Goal: Task Accomplishment & Management: Use online tool/utility

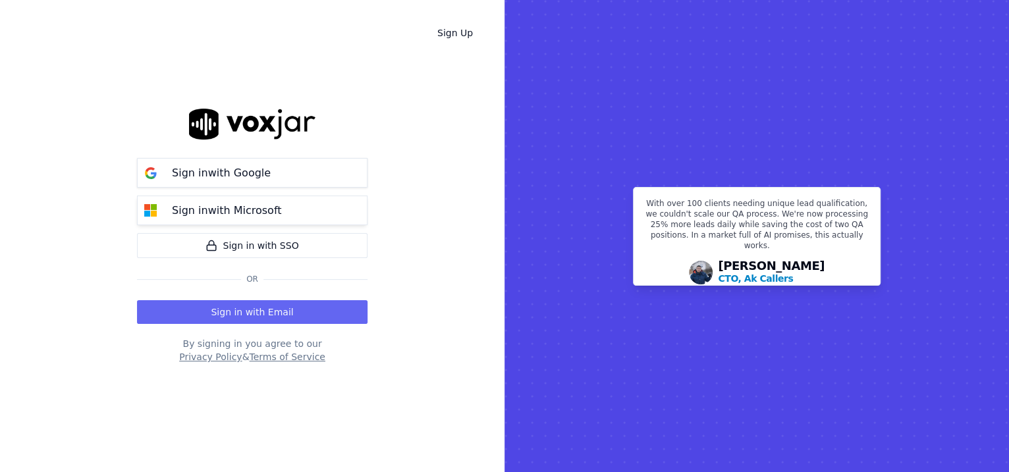
click at [258, 208] on p "Sign in with Microsoft" at bounding box center [226, 211] width 109 height 16
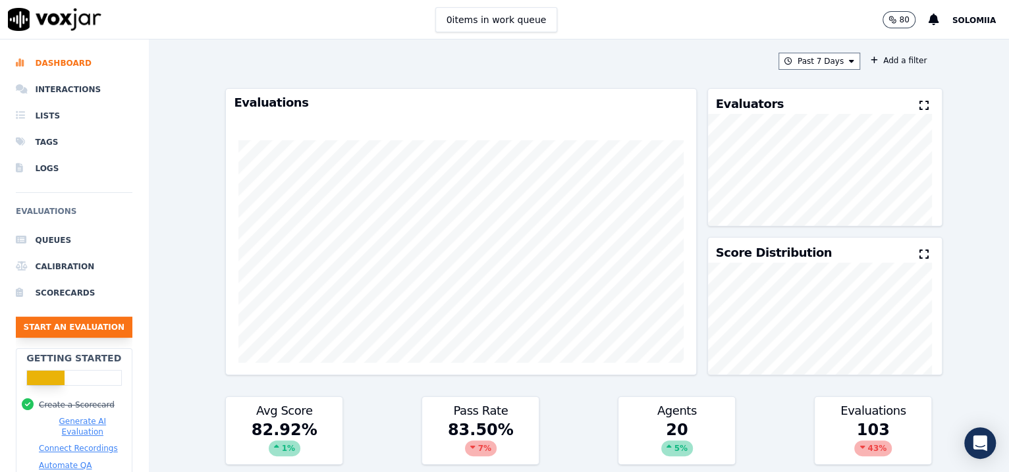
click at [61, 335] on ul "Queues Calibration Scorecards Start an Evaluation" at bounding box center [74, 287] width 117 height 121
click at [61, 335] on button "Start an Evaluation" at bounding box center [74, 327] width 117 height 21
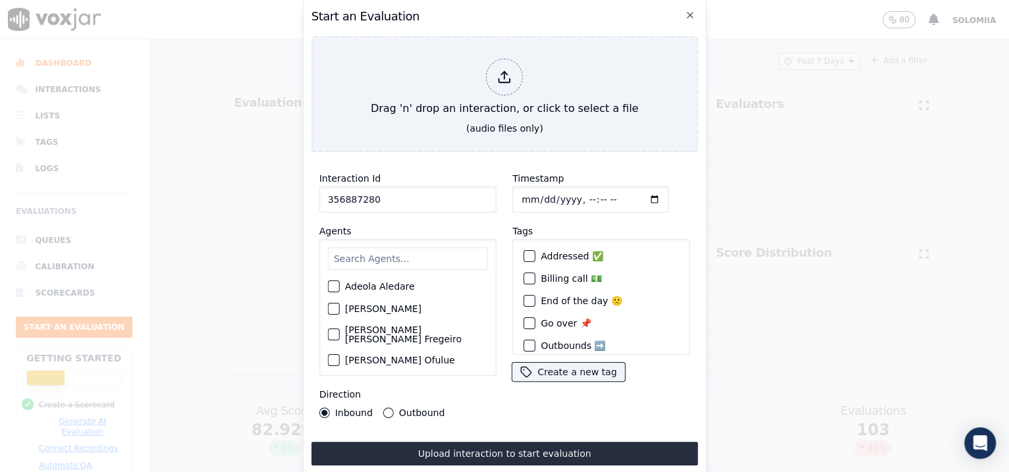
type input "356887280"
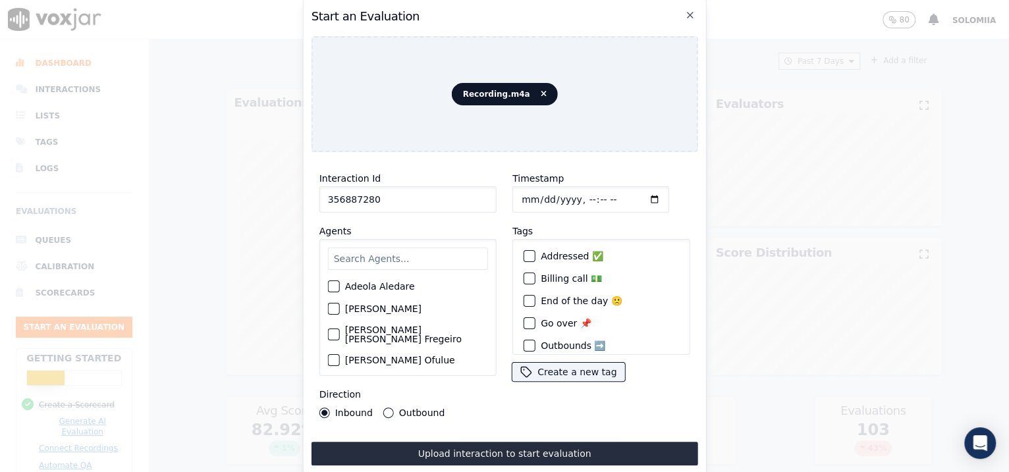
click at [536, 192] on input "Timestamp" at bounding box center [591, 199] width 157 height 26
click at [570, 192] on input "Timestamp" at bounding box center [591, 199] width 157 height 26
type input "[DATE]T09:00"
click at [405, 252] on input "text" at bounding box center [408, 259] width 160 height 22
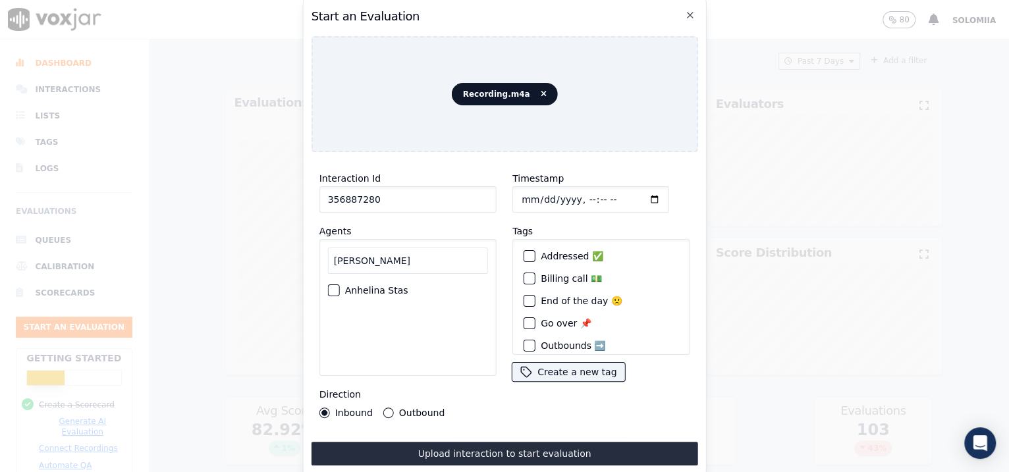
type input "[PERSON_NAME]"
click at [385, 286] on label "Anhelina Stas" at bounding box center [376, 290] width 63 height 9
click at [340, 285] on button "Anhelina Stas" at bounding box center [334, 291] width 12 height 12
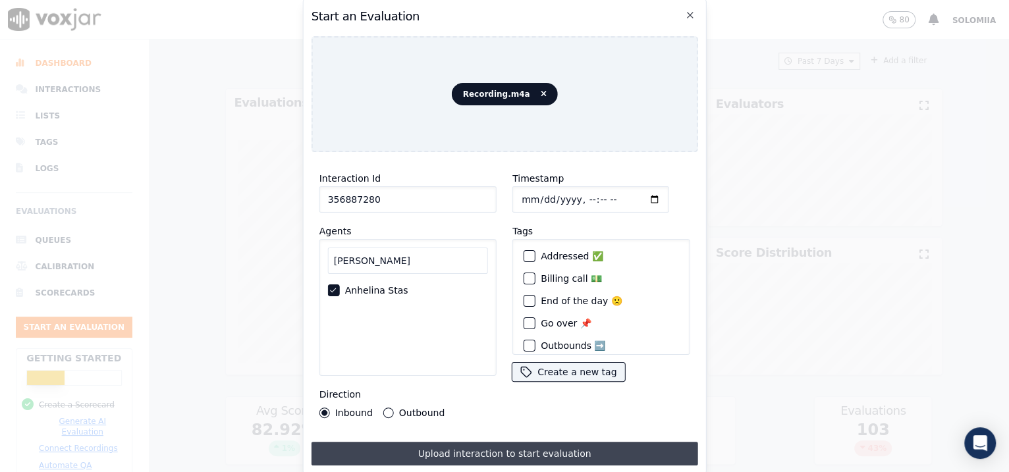
click at [465, 378] on button "Upload interaction to start evaluation" at bounding box center [505, 454] width 387 height 24
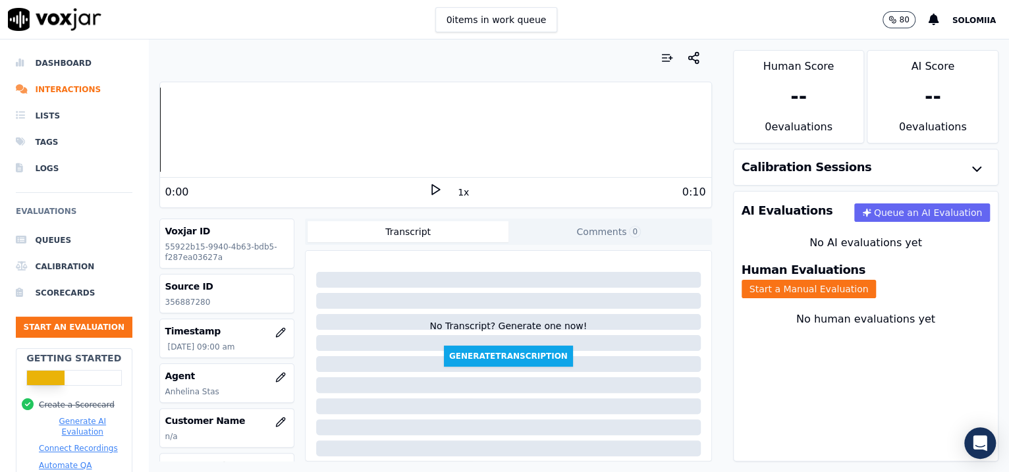
click at [806, 284] on button "Start a Manual Evaluation" at bounding box center [809, 289] width 135 height 18
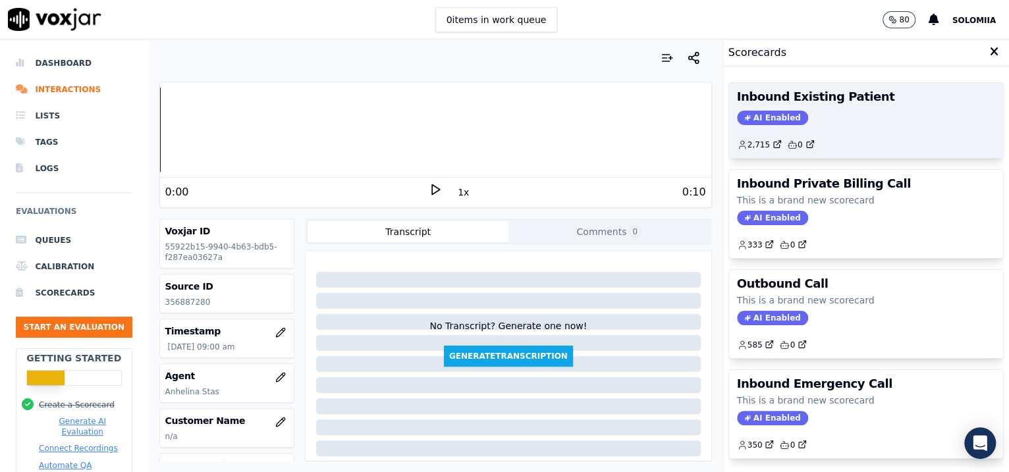
click at [806, 140] on div "2,715 0" at bounding box center [866, 139] width 259 height 21
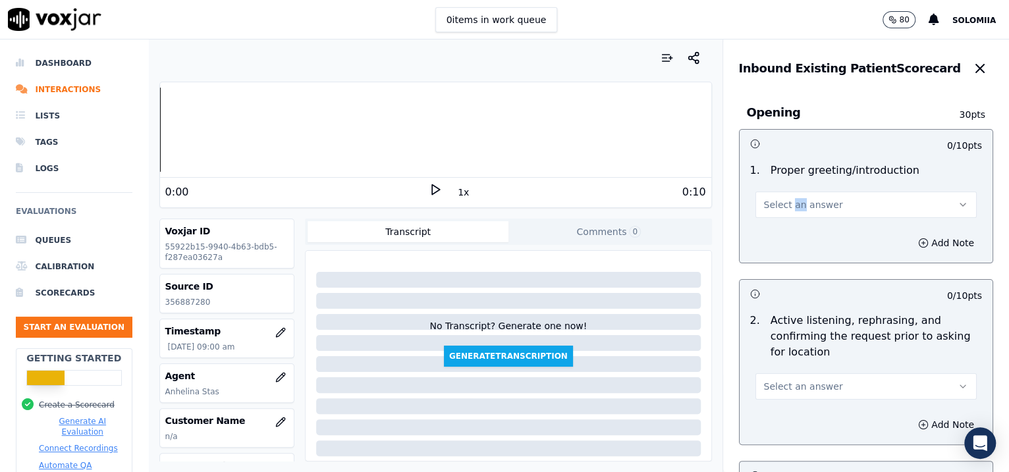
drag, startPoint x: 781, startPoint y: 220, endPoint x: 773, endPoint y: 210, distance: 12.7
click at [773, 210] on div "1 . Proper greeting/introduction Select an answer" at bounding box center [867, 190] width 254 height 66
click at [773, 210] on span "Select an answer" at bounding box center [803, 204] width 79 height 13
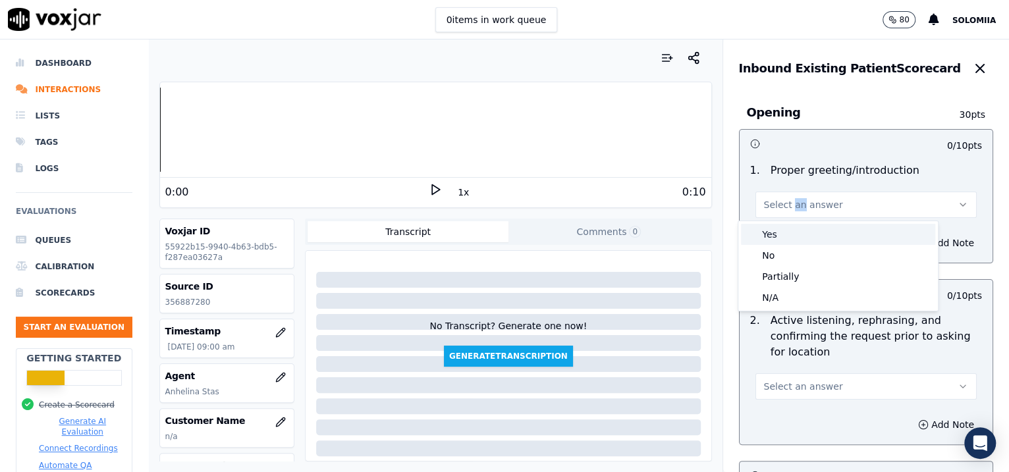
click at [799, 234] on div "Yes" at bounding box center [838, 234] width 194 height 21
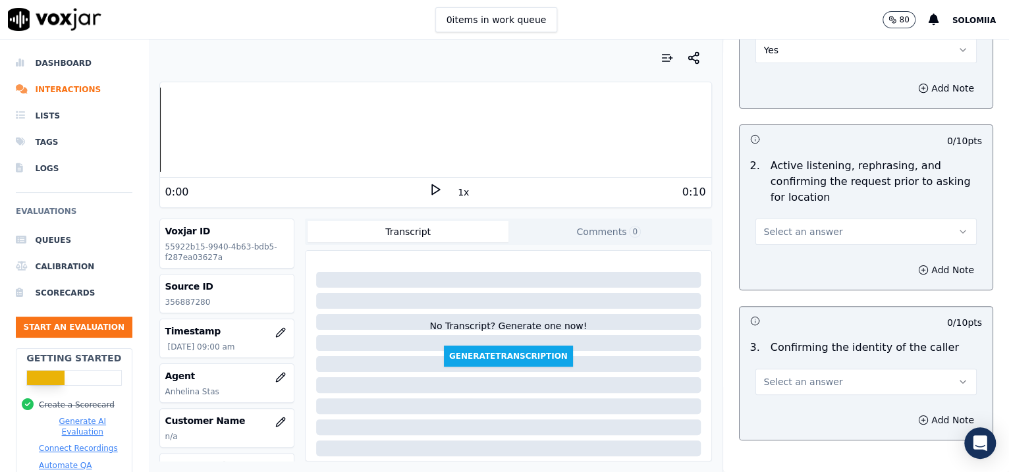
scroll to position [208, 0]
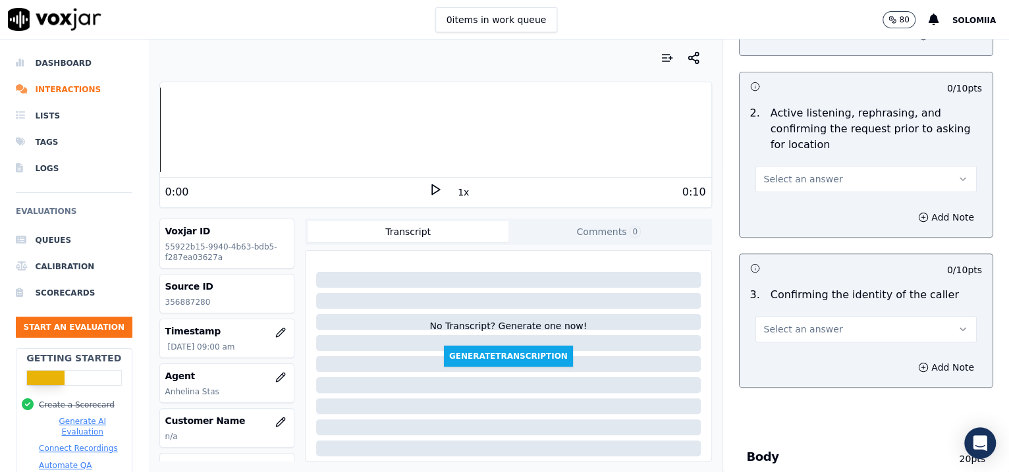
click at [764, 175] on span "Select an answer" at bounding box center [803, 179] width 79 height 13
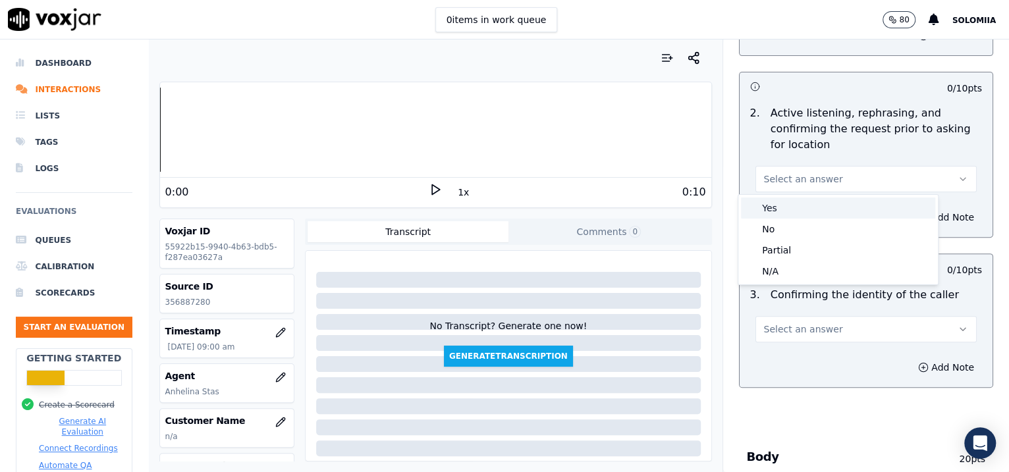
click at [794, 199] on div "Yes" at bounding box center [838, 208] width 194 height 21
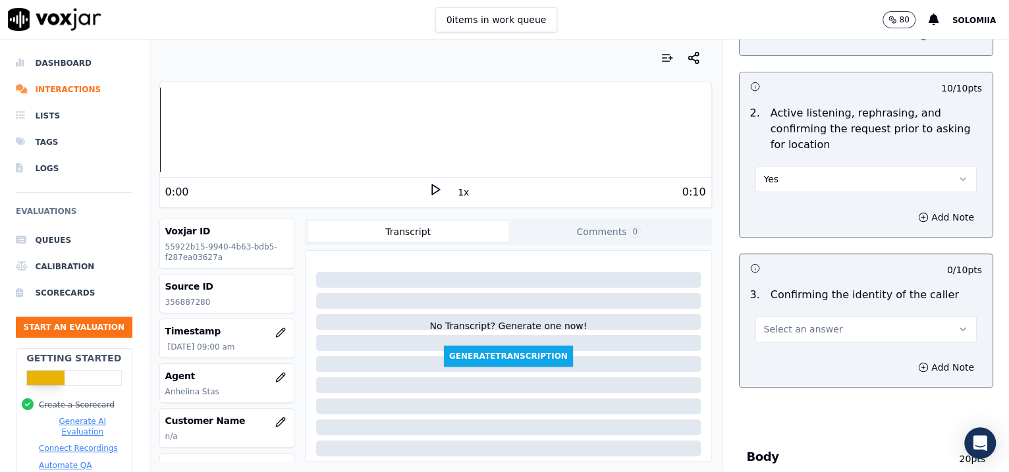
click at [781, 327] on span "Select an answer" at bounding box center [803, 329] width 79 height 13
click at [806, 358] on div "Yes" at bounding box center [838, 358] width 194 height 21
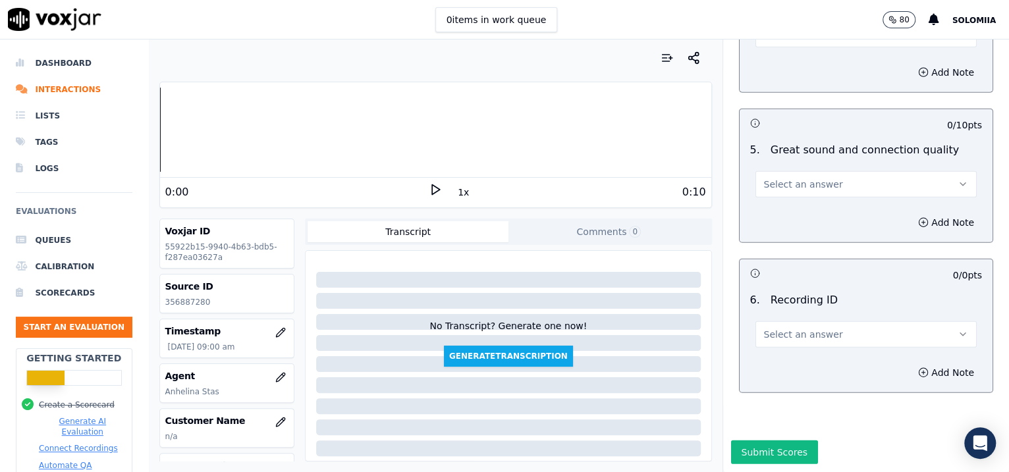
click at [779, 322] on button "Select an answer" at bounding box center [867, 335] width 222 height 26
click at [806, 335] on div "N/A" at bounding box center [838, 334] width 194 height 21
click at [806, 364] on button "Add Note" at bounding box center [947, 373] width 72 height 18
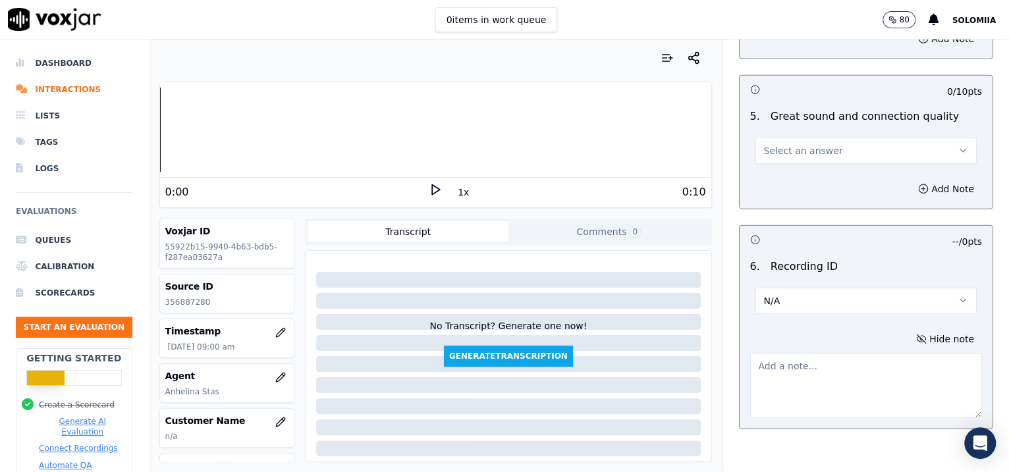
click at [806, 374] on textarea at bounding box center [866, 386] width 233 height 65
paste textarea "356887280"
type textarea "356887280"
click at [806, 140] on button "Select an answer" at bounding box center [867, 151] width 222 height 26
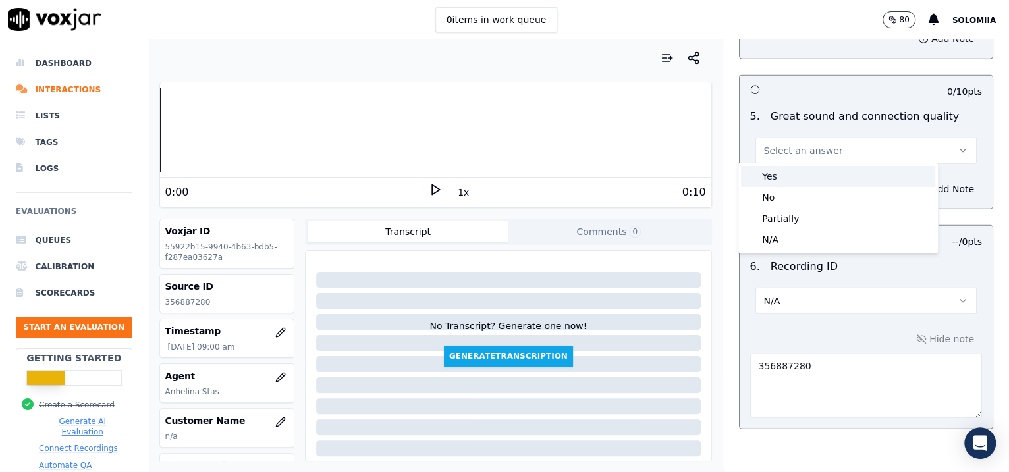
click at [806, 171] on div "Yes" at bounding box center [838, 176] width 194 height 21
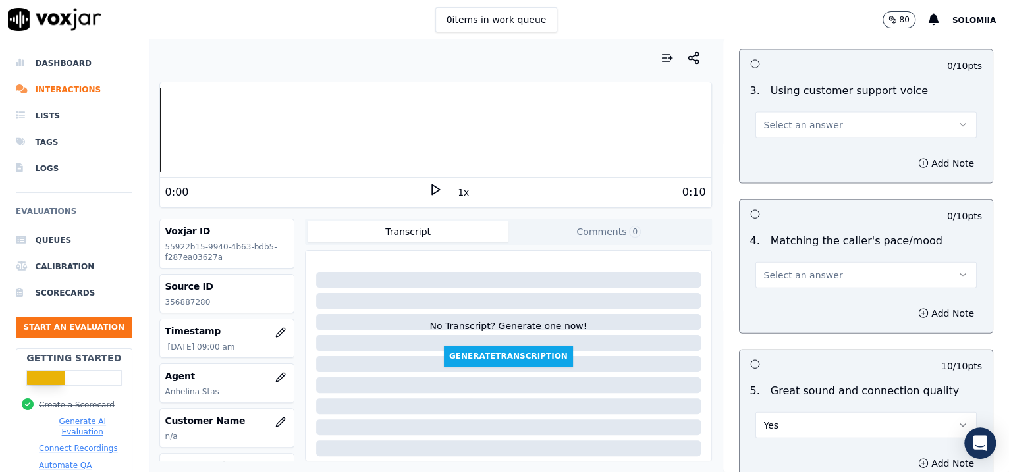
scroll to position [1653, 0]
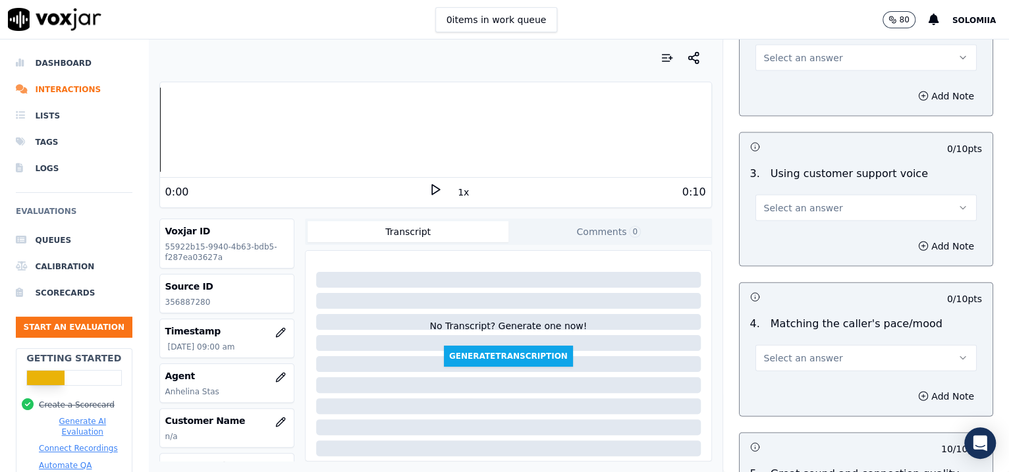
drag, startPoint x: 762, startPoint y: 369, endPoint x: 779, endPoint y: 364, distance: 17.9
click at [779, 364] on div "4 . Matching the caller's pace/mood Select an answer" at bounding box center [867, 344] width 254 height 66
click at [779, 364] on button "Select an answer" at bounding box center [867, 358] width 222 height 26
click at [803, 378] on div "Yes" at bounding box center [838, 384] width 194 height 21
click at [806, 210] on span "Select an answer" at bounding box center [803, 208] width 79 height 13
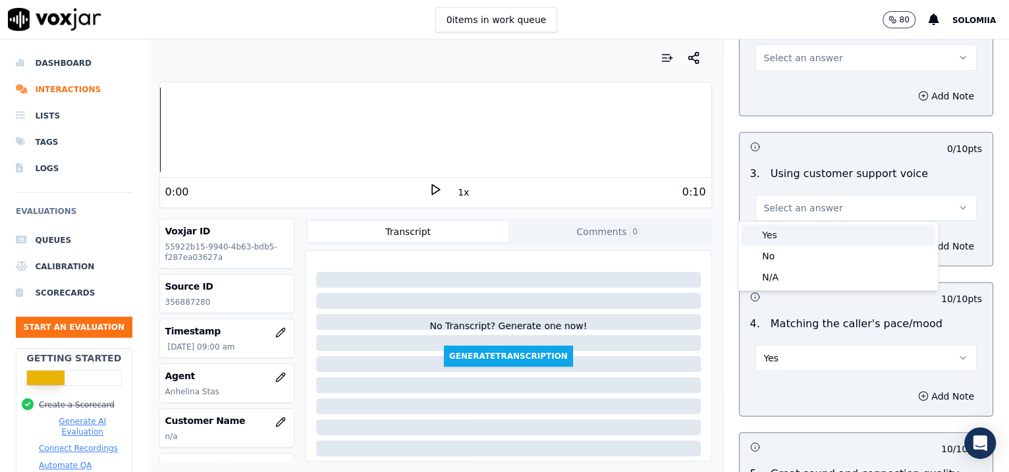
click at [806, 237] on div "Yes" at bounding box center [838, 235] width 194 height 21
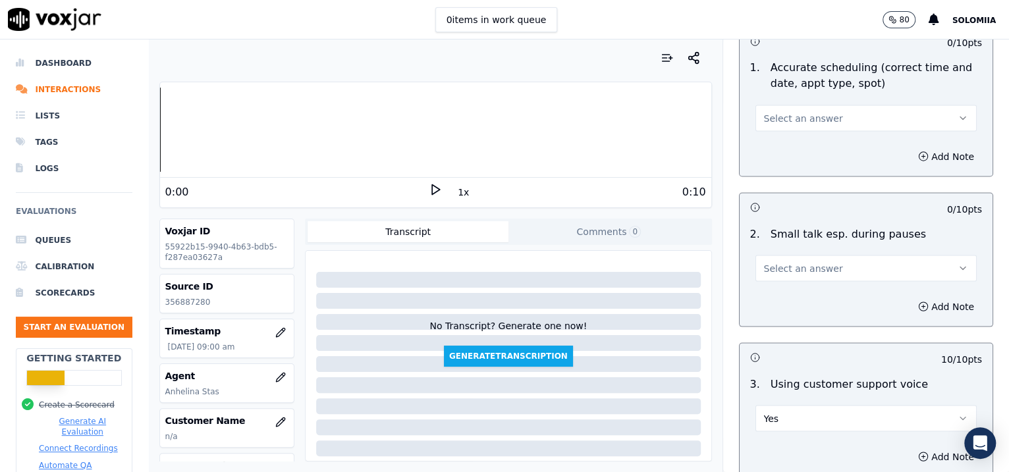
click at [795, 277] on button "Select an answer" at bounding box center [867, 268] width 222 height 26
click at [797, 325] on div "No" at bounding box center [838, 315] width 194 height 21
click at [806, 123] on button "Select an answer" at bounding box center [867, 118] width 222 height 26
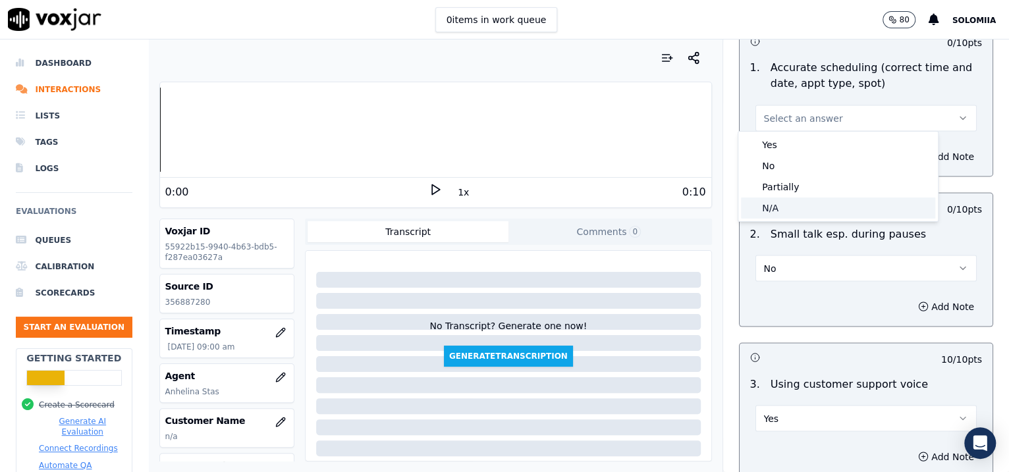
click at [806, 200] on div "N/A" at bounding box center [838, 208] width 194 height 21
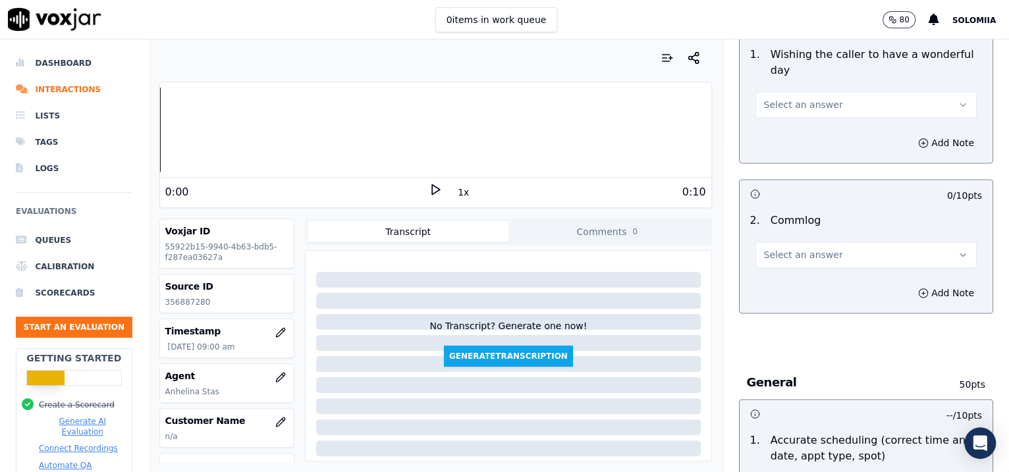
scroll to position [1028, 0]
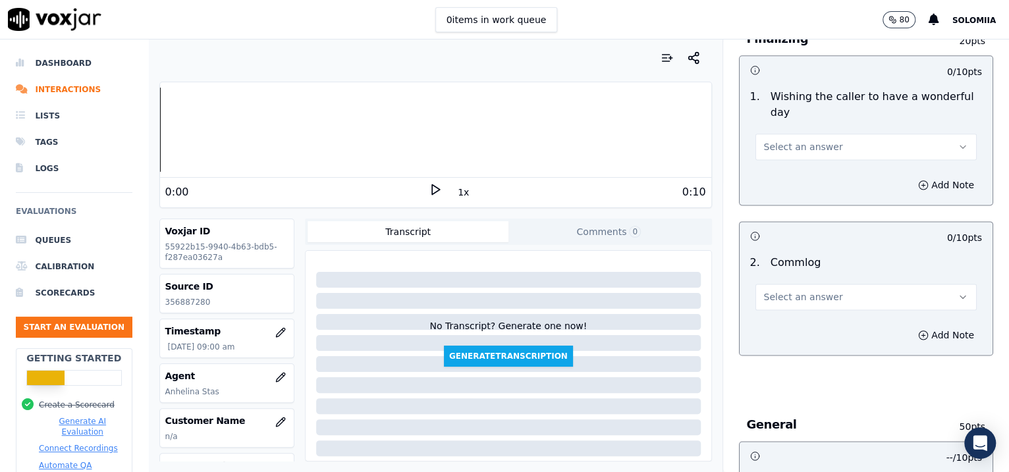
click at [782, 295] on span "Select an answer" at bounding box center [803, 297] width 79 height 13
click at [806, 333] on div "Yes" at bounding box center [838, 324] width 194 height 21
click at [806, 145] on button "Select an answer" at bounding box center [867, 147] width 222 height 26
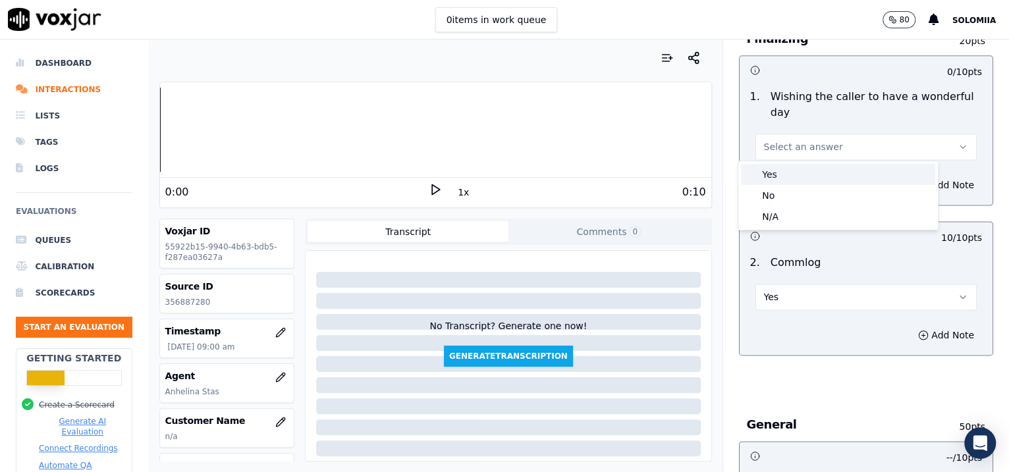
click at [806, 165] on div "Yes" at bounding box center [838, 174] width 194 height 21
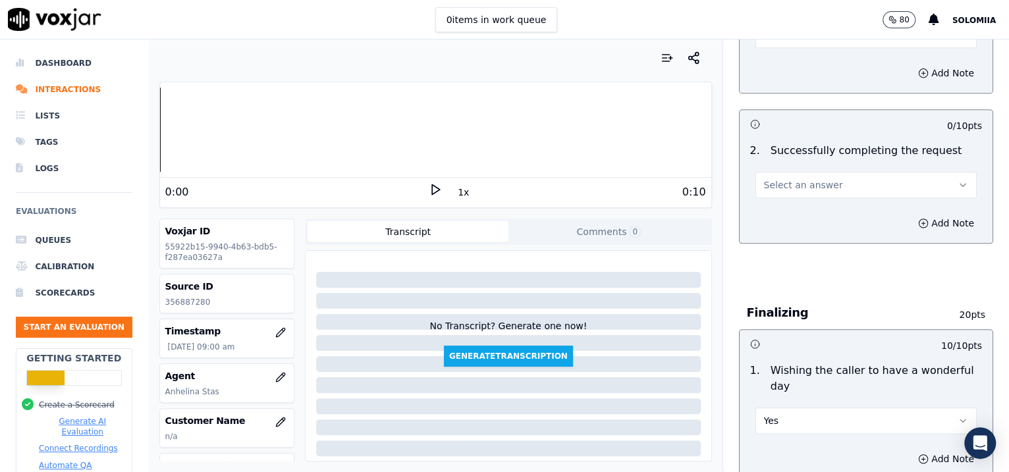
scroll to position [716, 0]
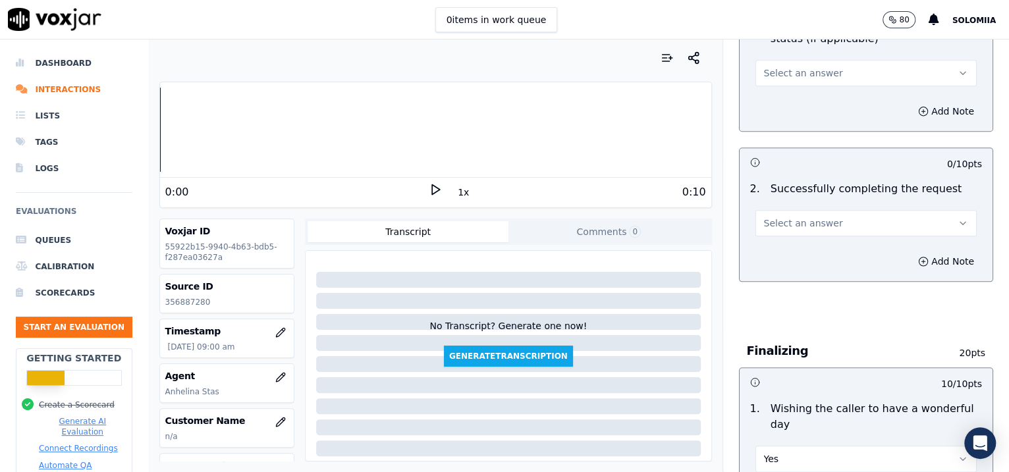
click at [794, 217] on span "Select an answer" at bounding box center [803, 223] width 79 height 13
click at [806, 250] on div "Yes" at bounding box center [838, 250] width 194 height 21
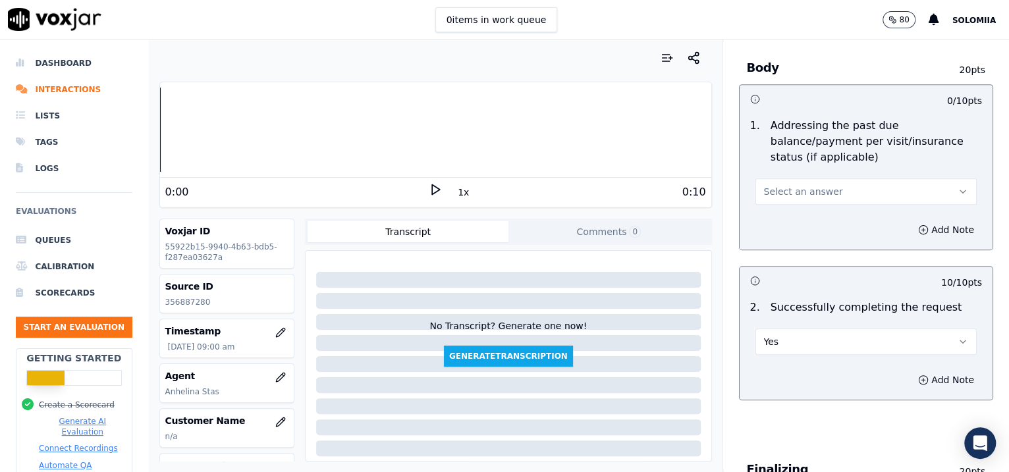
click at [806, 179] on button "Select an answer" at bounding box center [867, 192] width 222 height 26
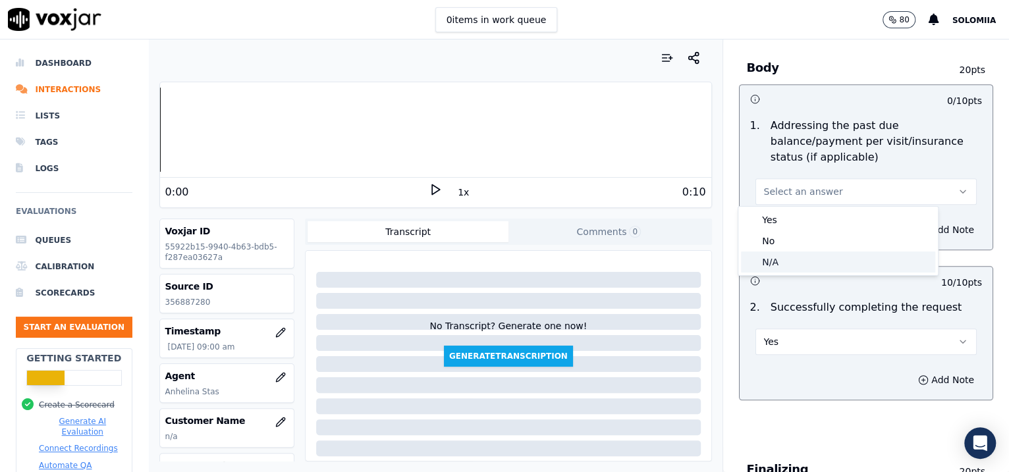
click at [770, 259] on div "N/A" at bounding box center [838, 262] width 194 height 21
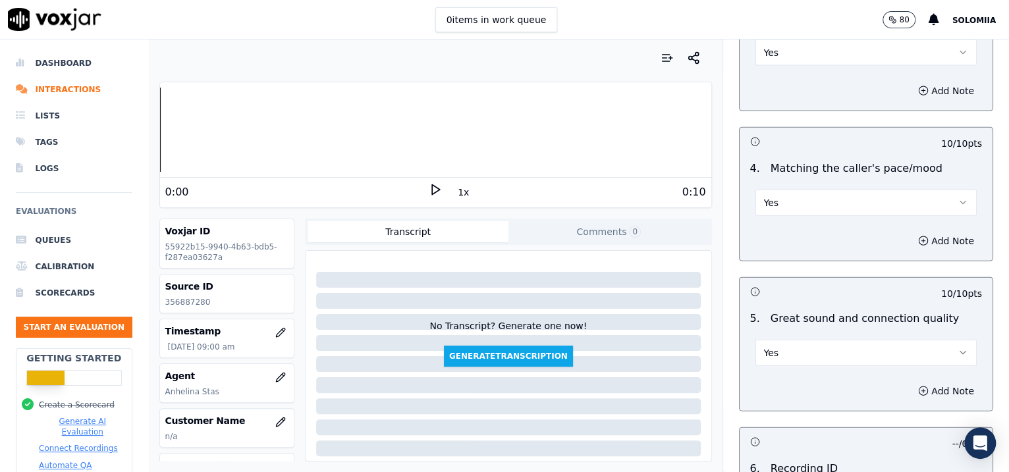
scroll to position [2080, 0]
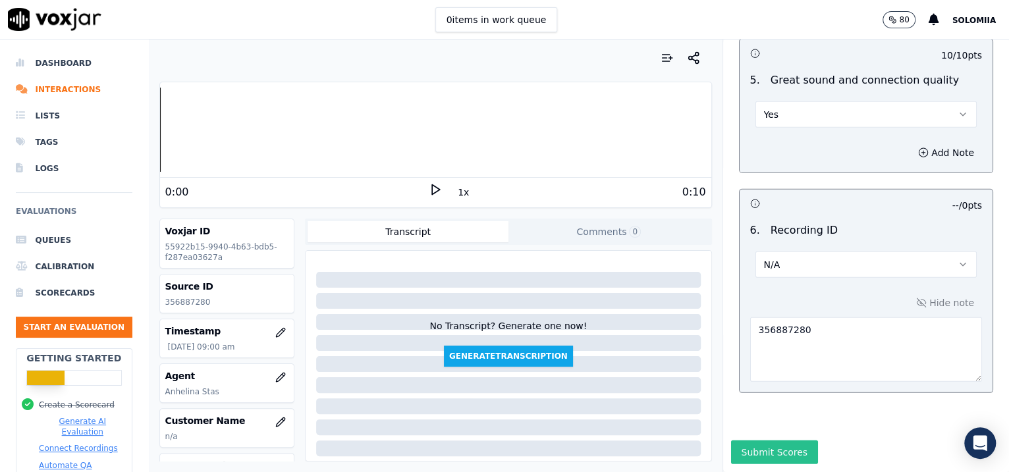
click at [756, 378] on button "Submit Scores" at bounding box center [775, 453] width 88 height 24
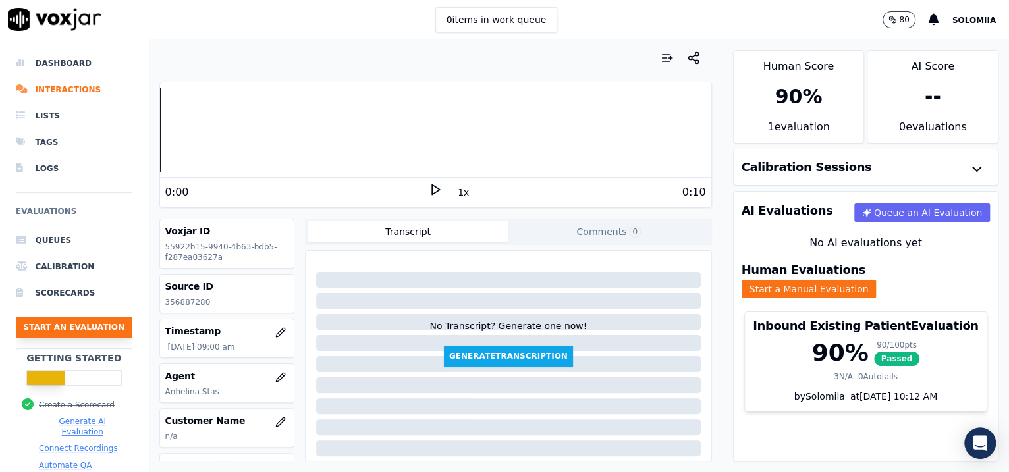
click at [40, 329] on button "Start an Evaluation" at bounding box center [74, 327] width 117 height 21
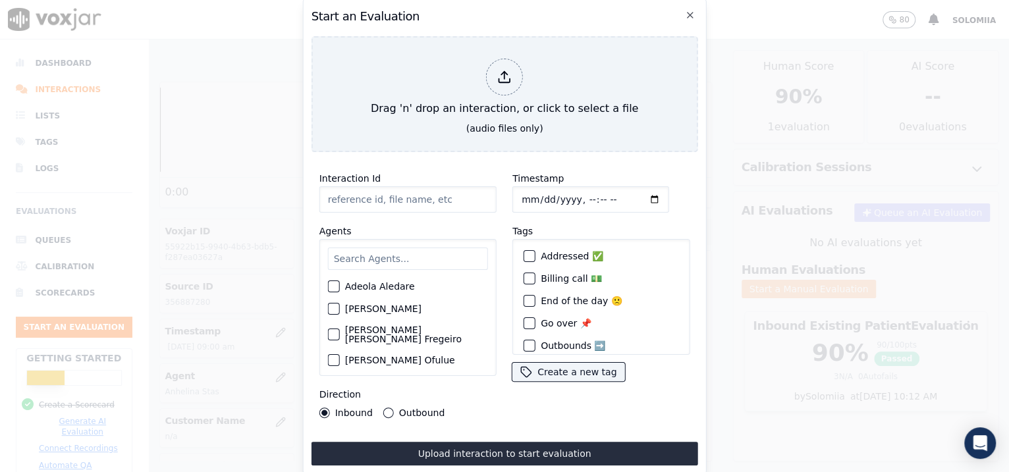
click at [351, 187] on input "Interaction Id" at bounding box center [408, 199] width 177 height 26
paste input "356888233"
type input "356888233"
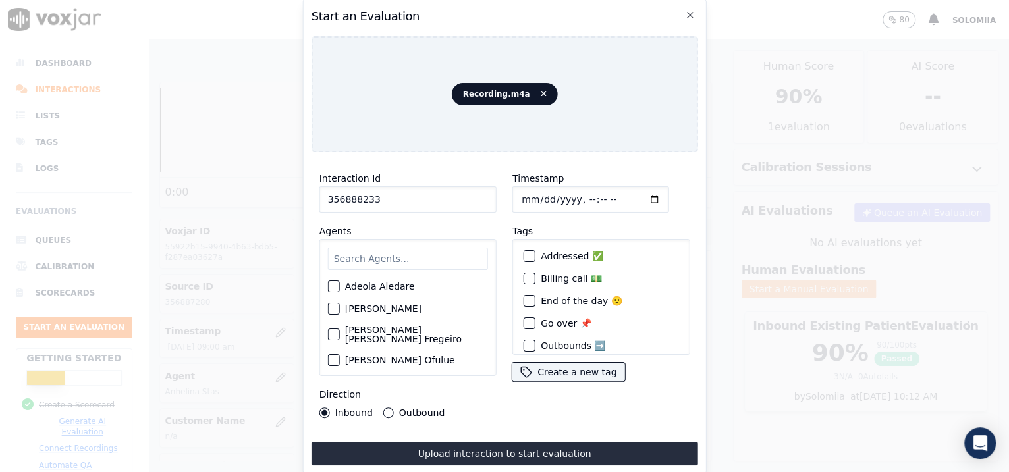
click at [538, 192] on input "Timestamp" at bounding box center [591, 199] width 157 height 26
click at [572, 196] on input "Timestamp" at bounding box center [591, 199] width 157 height 26
type input "2025-08-18T09:04"
click at [418, 248] on input "text" at bounding box center [408, 259] width 160 height 22
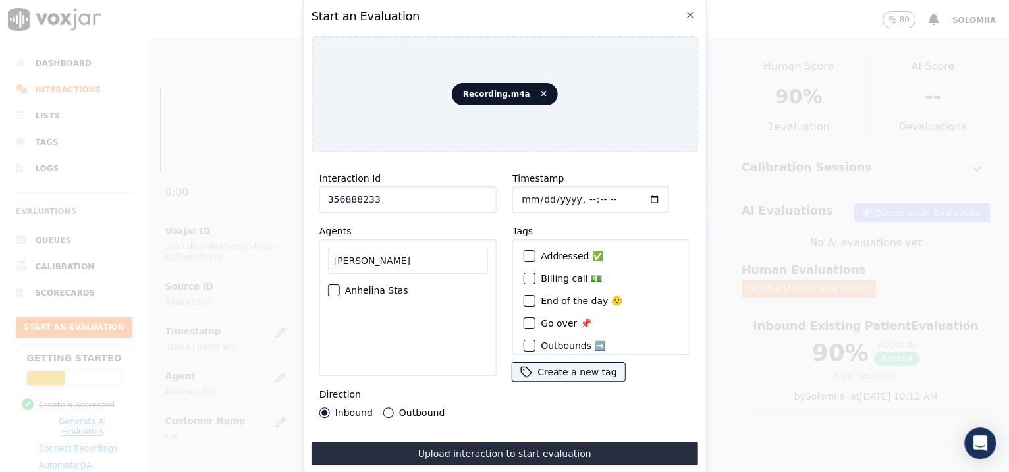
type input "anh"
click at [392, 286] on label "Anhelina Stas" at bounding box center [376, 290] width 63 height 9
click at [340, 285] on button "Anhelina Stas" at bounding box center [334, 291] width 12 height 12
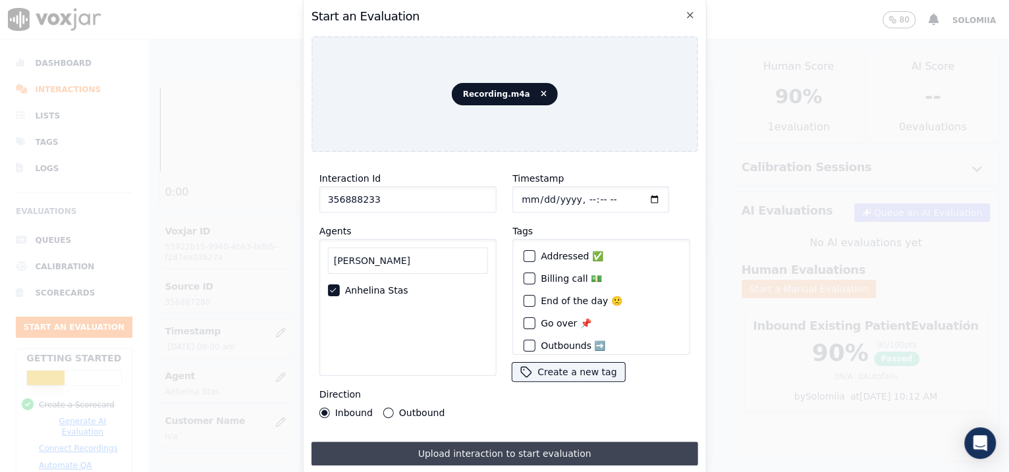
click at [476, 378] on button "Upload interaction to start evaluation" at bounding box center [505, 454] width 387 height 24
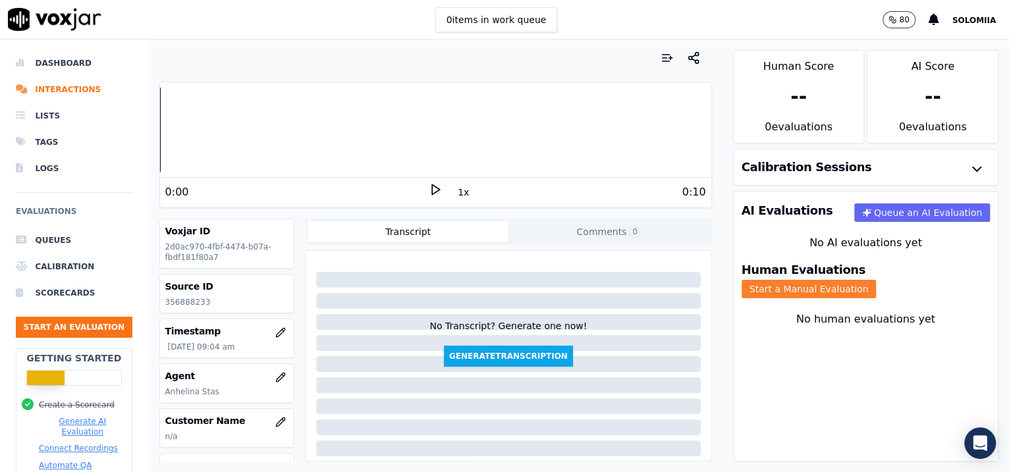
click at [806, 280] on button "Start a Manual Evaluation" at bounding box center [809, 289] width 135 height 18
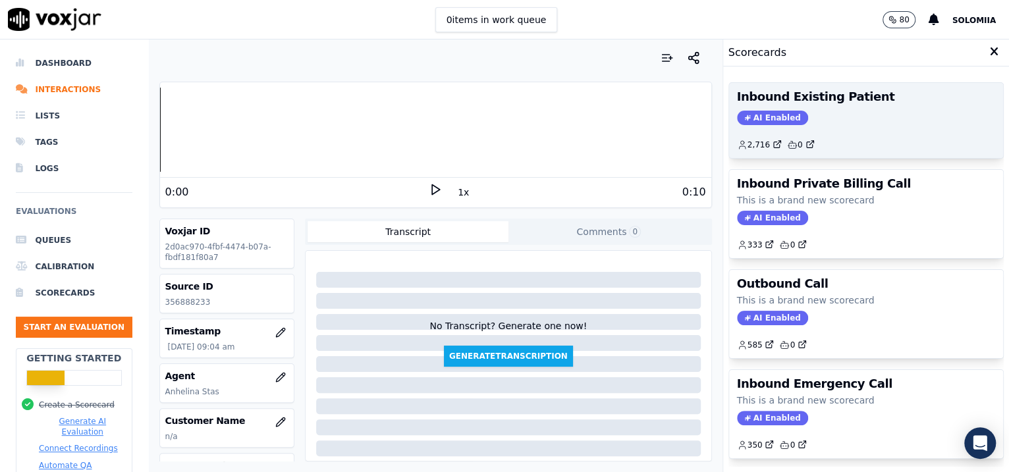
click at [806, 121] on div "AI Enabled" at bounding box center [866, 118] width 259 height 14
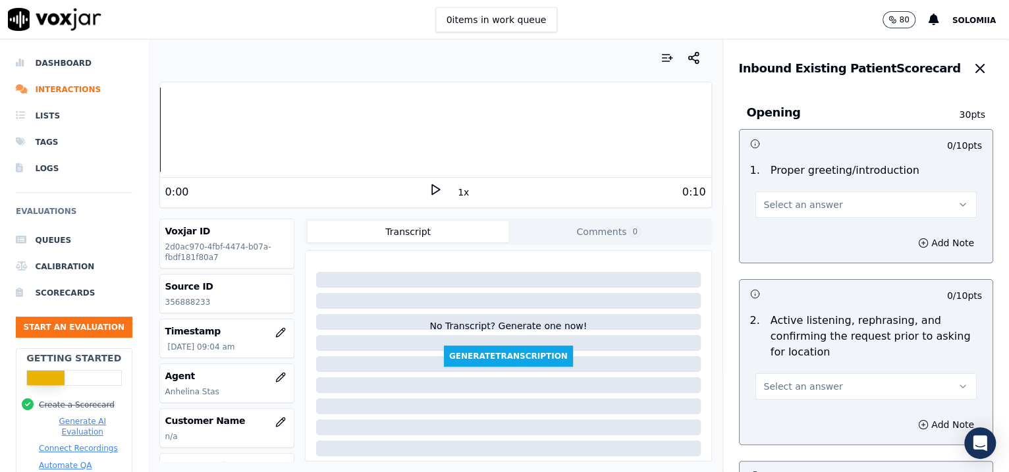
click at [803, 201] on span "Select an answer" at bounding box center [803, 204] width 79 height 13
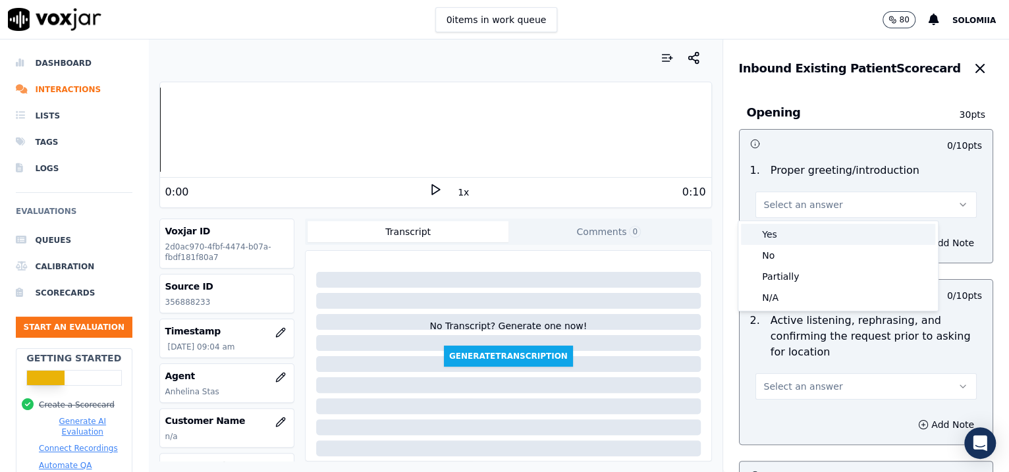
click at [806, 232] on div "Yes" at bounding box center [838, 234] width 194 height 21
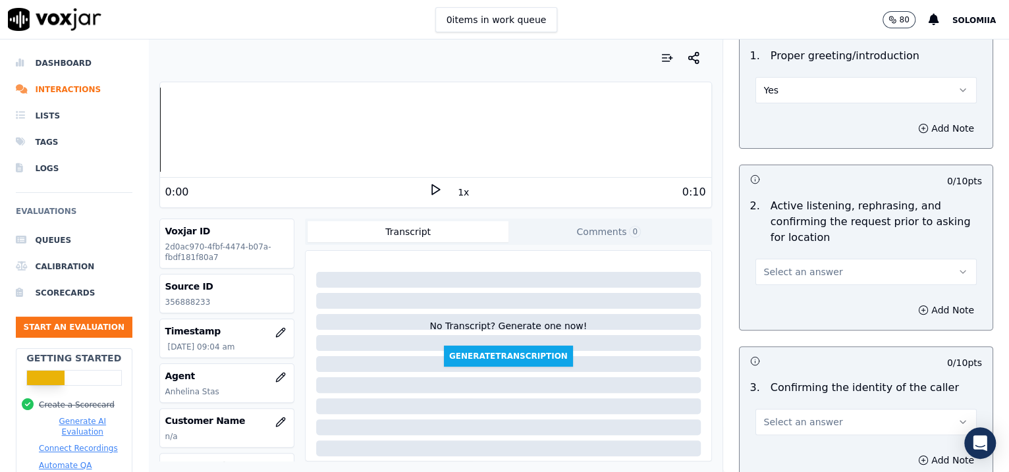
scroll to position [184, 0]
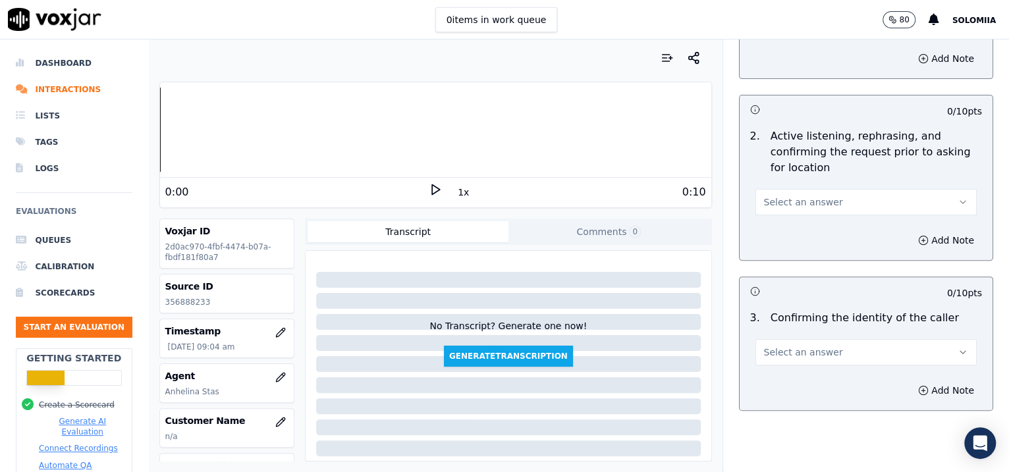
click at [806, 198] on span "Select an answer" at bounding box center [803, 202] width 79 height 13
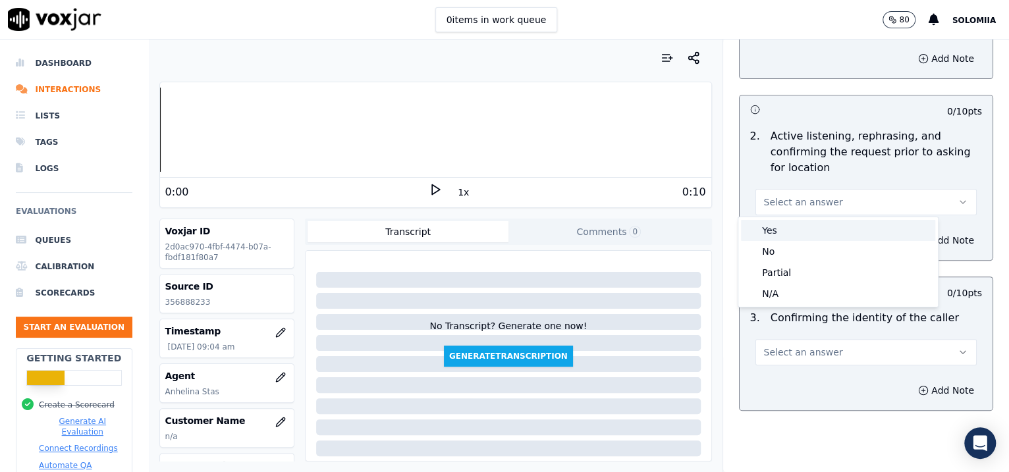
click at [806, 221] on div "Yes" at bounding box center [838, 230] width 194 height 21
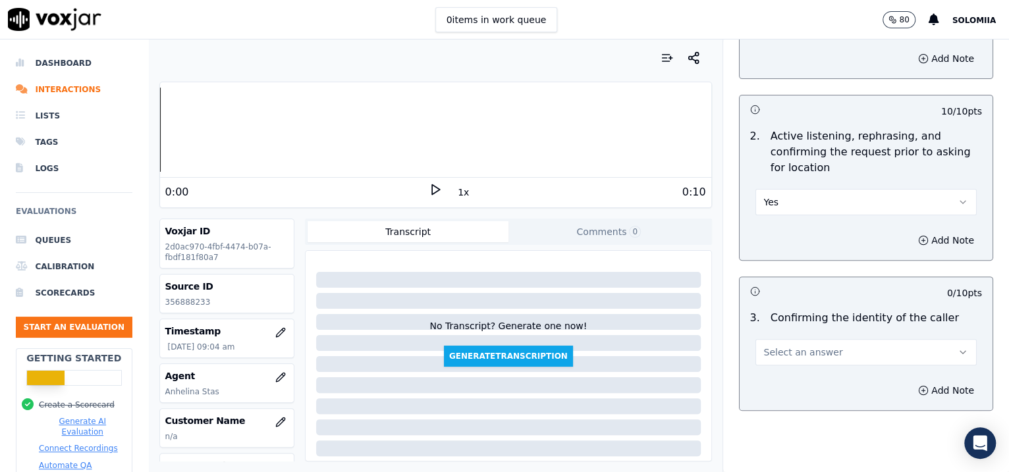
scroll to position [2011, 0]
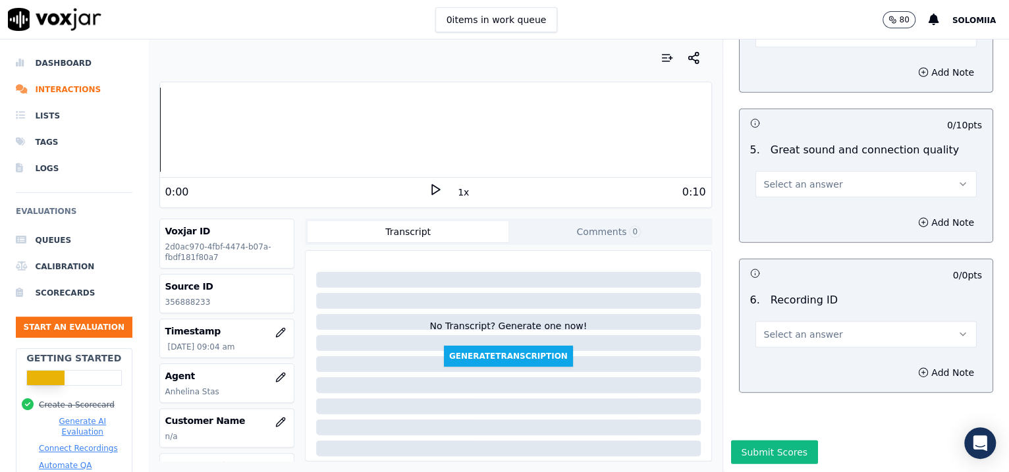
click at [768, 328] on span "Select an answer" at bounding box center [803, 334] width 79 height 13
click at [806, 325] on div "N/A" at bounding box center [838, 334] width 194 height 21
click at [806, 353] on div "Add Note" at bounding box center [867, 373] width 254 height 40
click at [806, 364] on button "Add Note" at bounding box center [947, 373] width 72 height 18
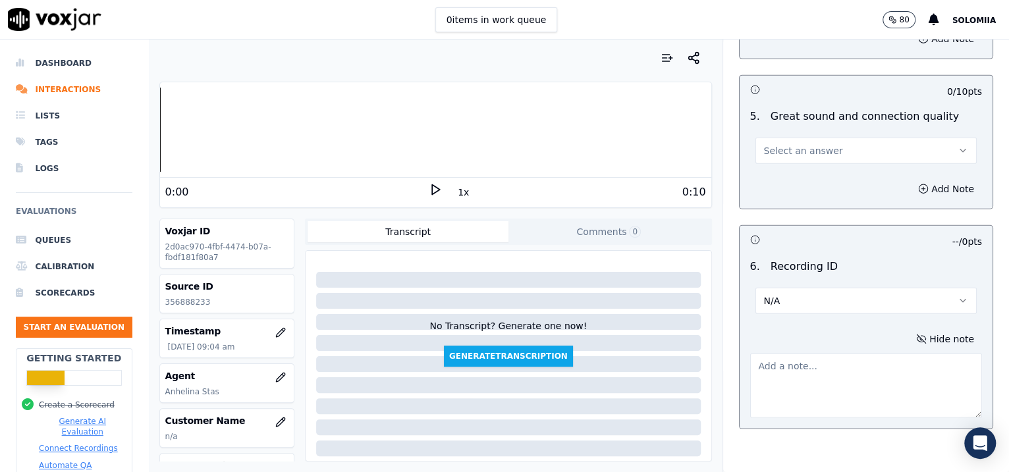
click at [806, 369] on textarea at bounding box center [866, 386] width 233 height 65
paste textarea "356888233"
type textarea "356888233"
click at [803, 138] on button "Select an answer" at bounding box center [867, 151] width 222 height 26
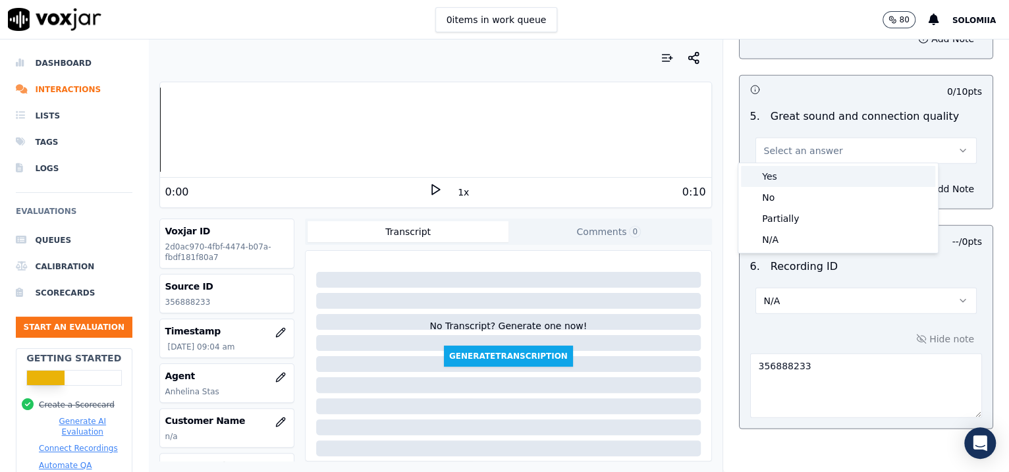
click at [806, 175] on div "Yes" at bounding box center [838, 176] width 194 height 21
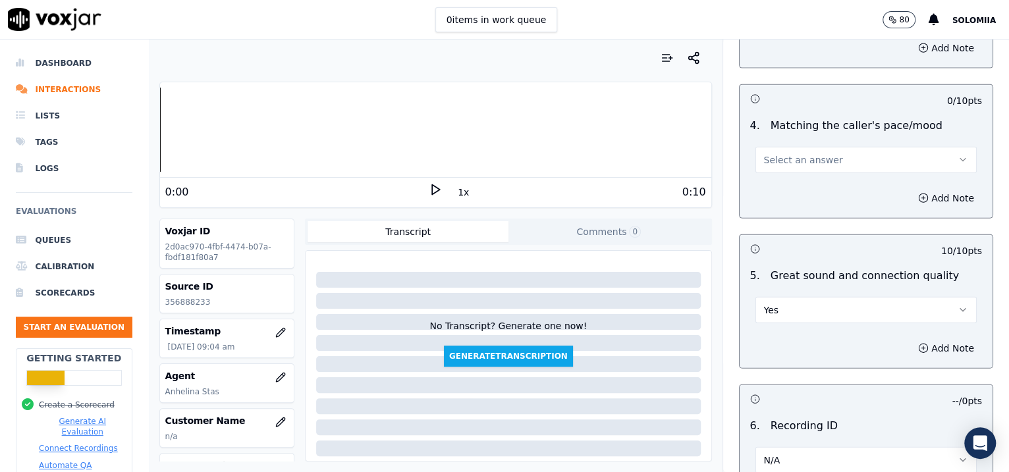
scroll to position [1775, 0]
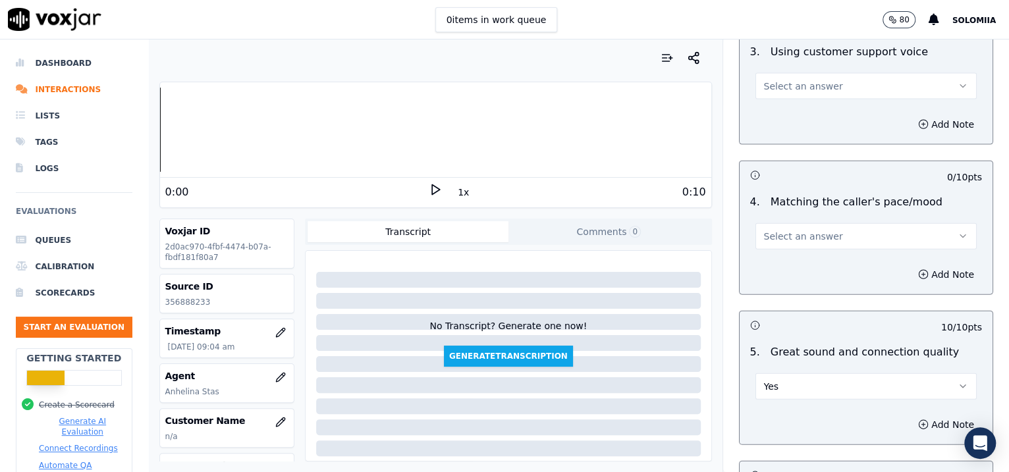
click at [764, 230] on span "Select an answer" at bounding box center [803, 236] width 79 height 13
click at [806, 258] on div "Yes" at bounding box center [838, 262] width 194 height 21
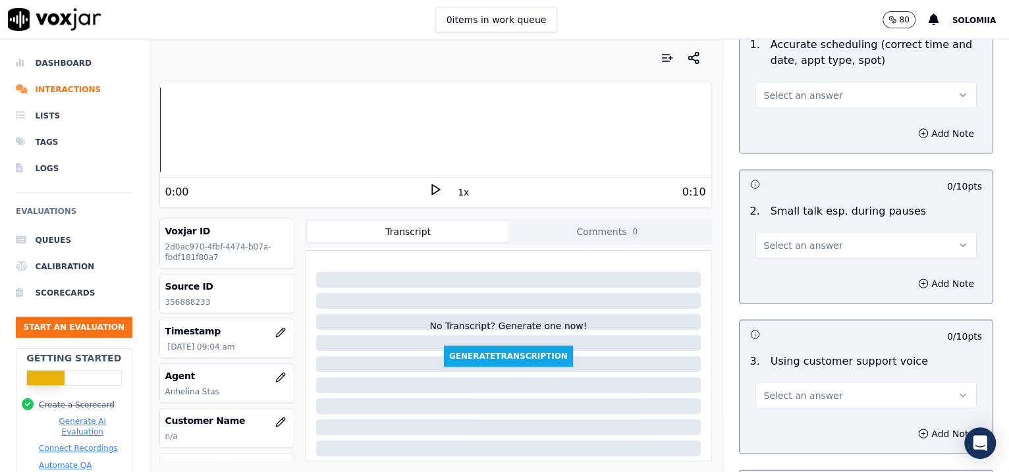
scroll to position [1455, 0]
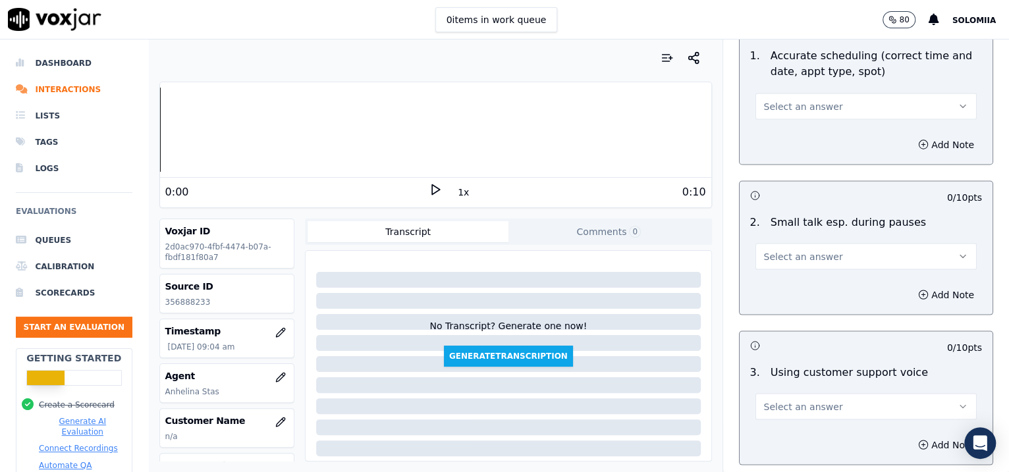
click at [782, 378] on span "Select an answer" at bounding box center [803, 406] width 79 height 13
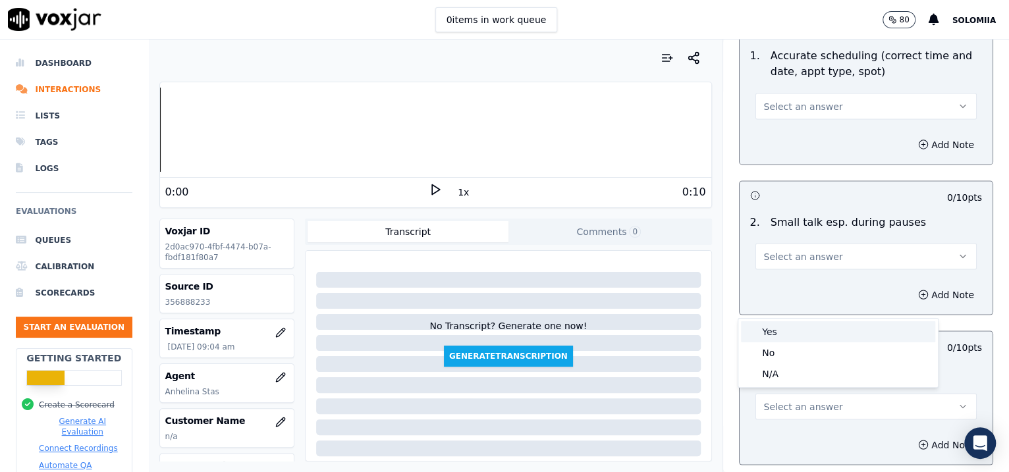
click at [789, 335] on div "Yes" at bounding box center [838, 332] width 194 height 21
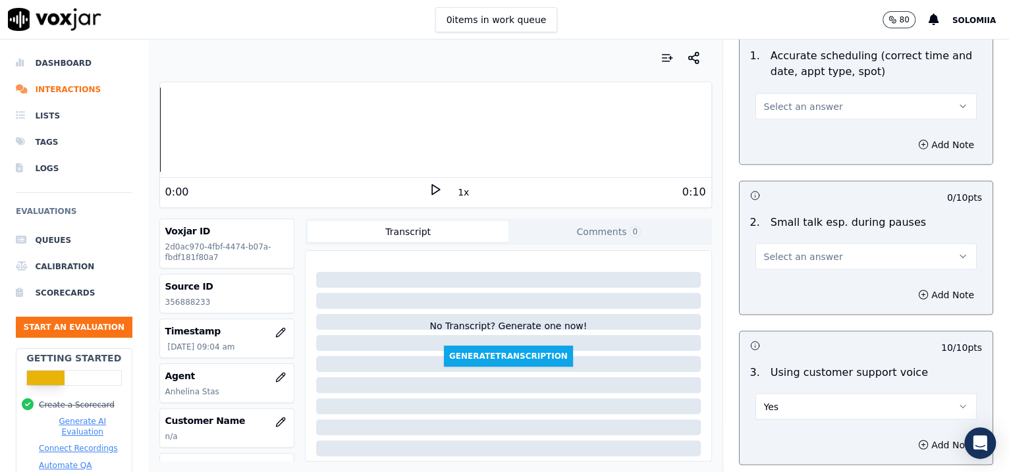
click at [791, 256] on span "Select an answer" at bounding box center [803, 256] width 79 height 13
click at [795, 306] on div "No" at bounding box center [838, 304] width 194 height 21
click at [799, 111] on button "Select an answer" at bounding box center [867, 106] width 222 height 26
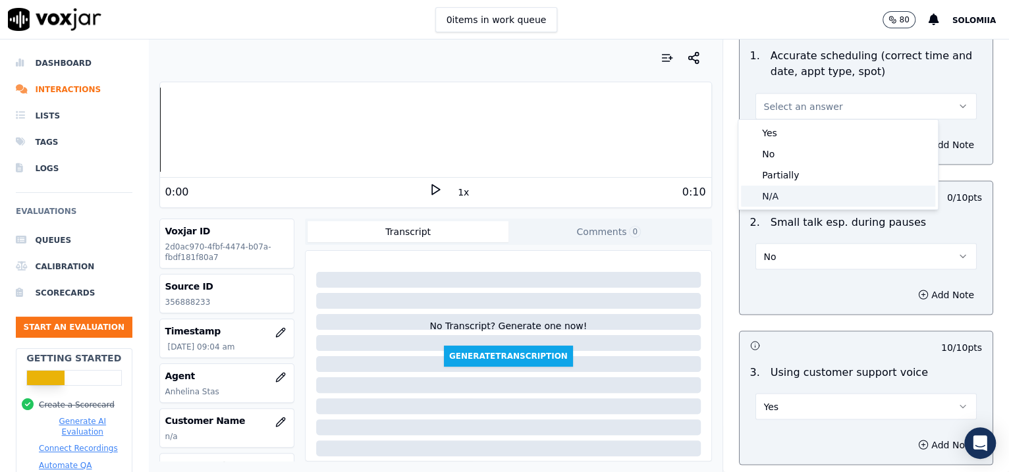
click at [795, 190] on div "N/A" at bounding box center [838, 196] width 194 height 21
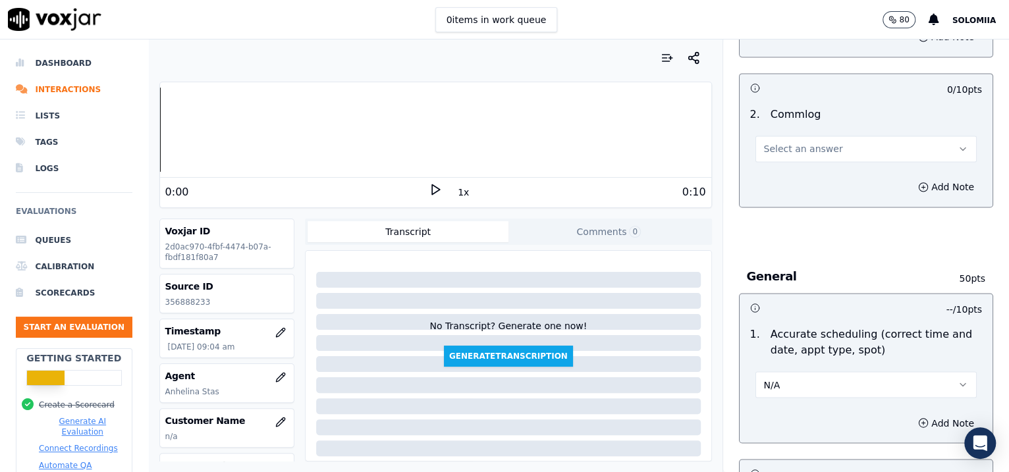
scroll to position [1165, 0]
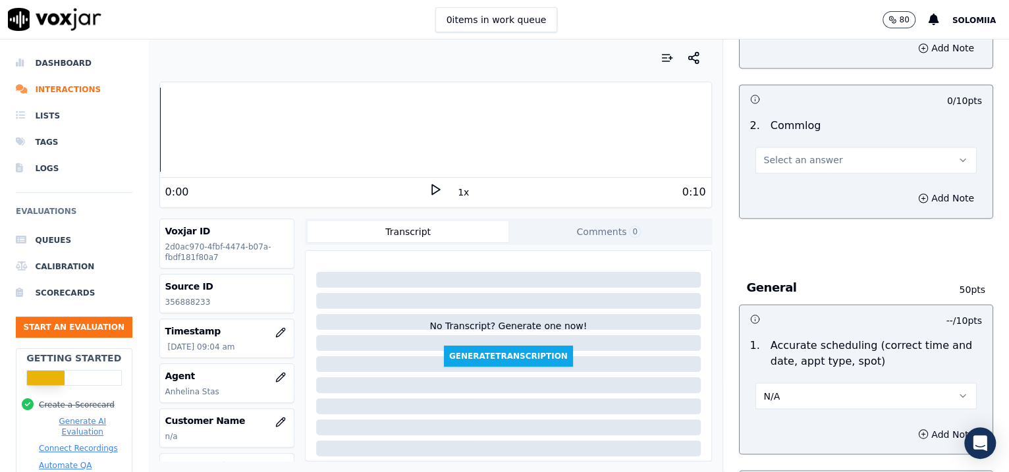
click at [777, 156] on span "Select an answer" at bounding box center [803, 160] width 79 height 13
click at [806, 179] on div "Yes" at bounding box center [838, 187] width 194 height 21
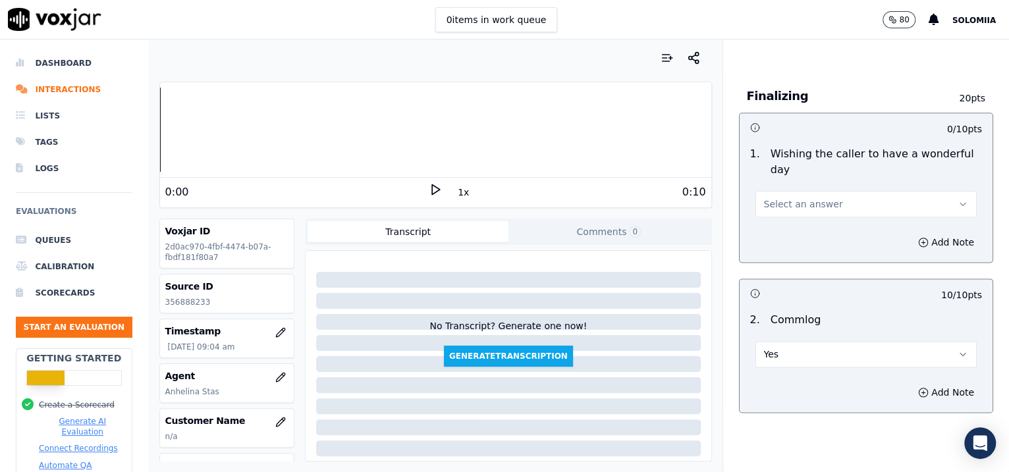
scroll to position [948, 0]
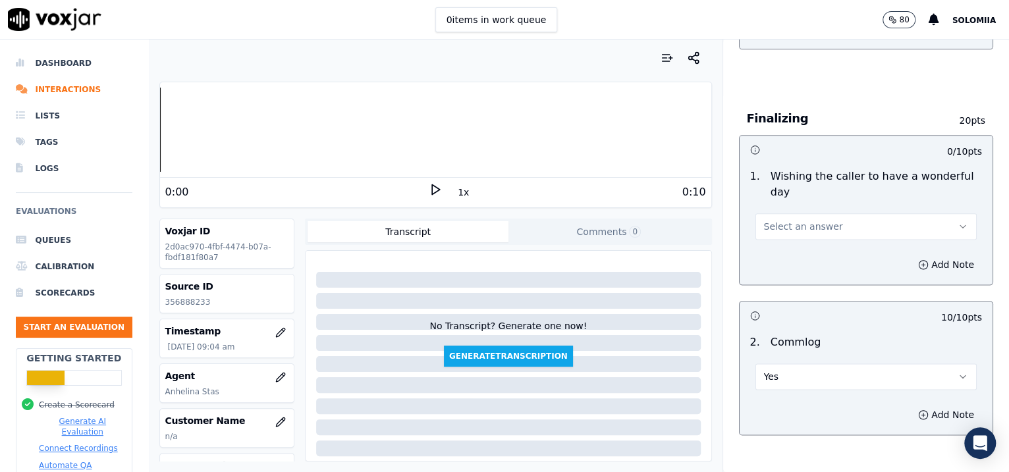
click at [762, 238] on div "1 . Wishing the caller to have a wonderful day Select an answer" at bounding box center [867, 204] width 254 height 82
click at [764, 232] on button "Select an answer" at bounding box center [867, 226] width 222 height 26
click at [798, 252] on div "Yes" at bounding box center [838, 254] width 194 height 21
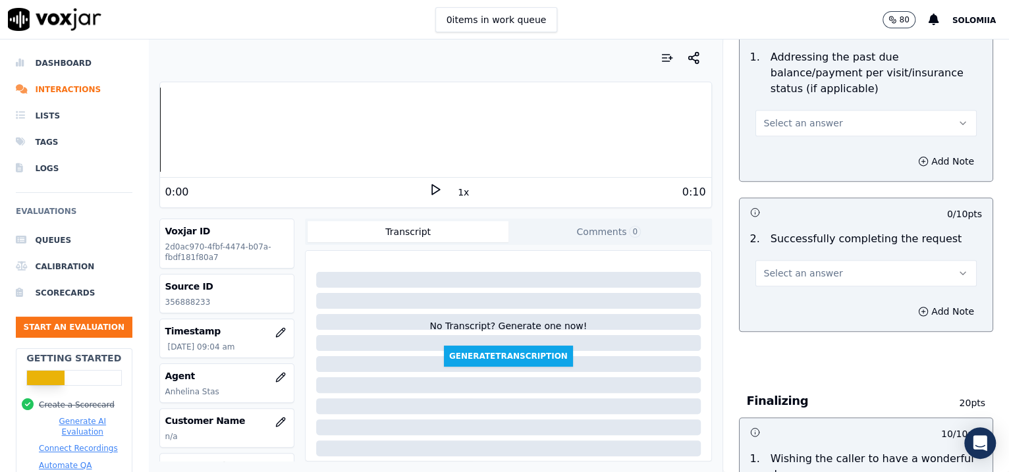
scroll to position [658, 0]
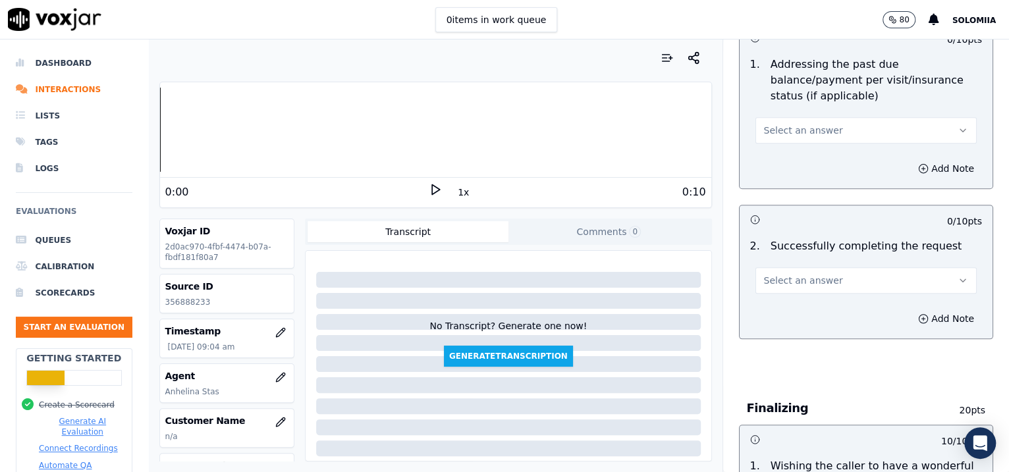
click at [779, 285] on span "Select an answer" at bounding box center [803, 280] width 79 height 13
click at [804, 299] on div "Yes" at bounding box center [838, 308] width 194 height 21
click at [806, 122] on button "Select an answer" at bounding box center [867, 130] width 222 height 26
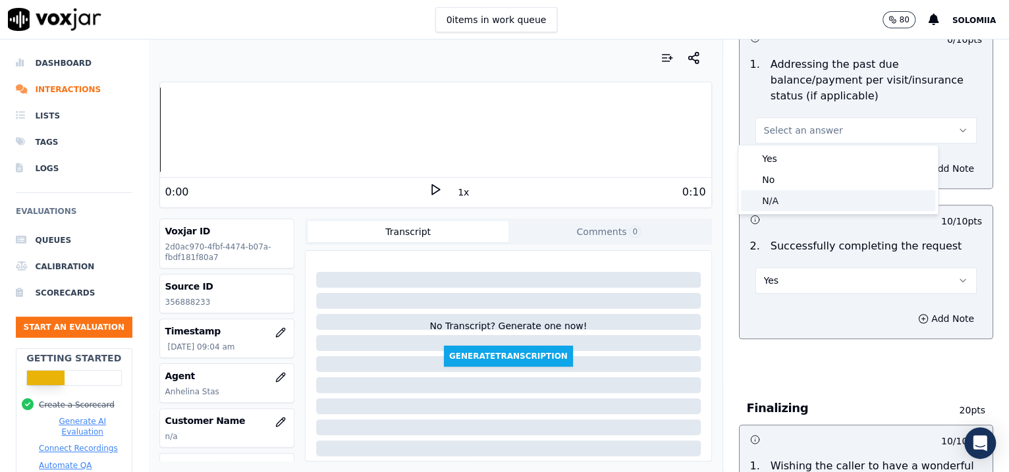
click at [783, 198] on div "N/A" at bounding box center [838, 200] width 194 height 21
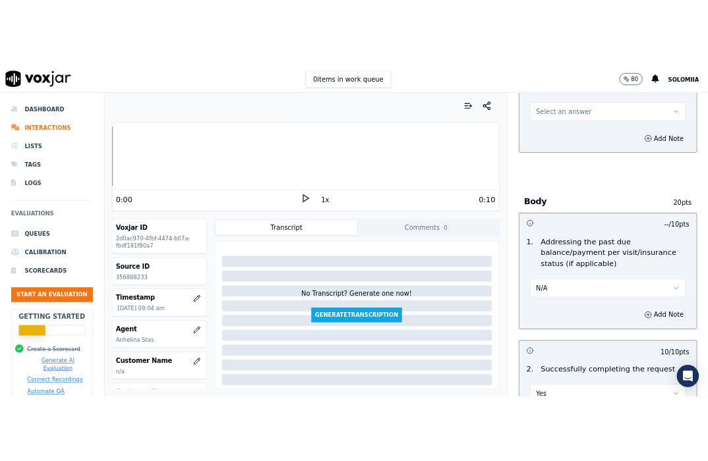
scroll to position [461, 0]
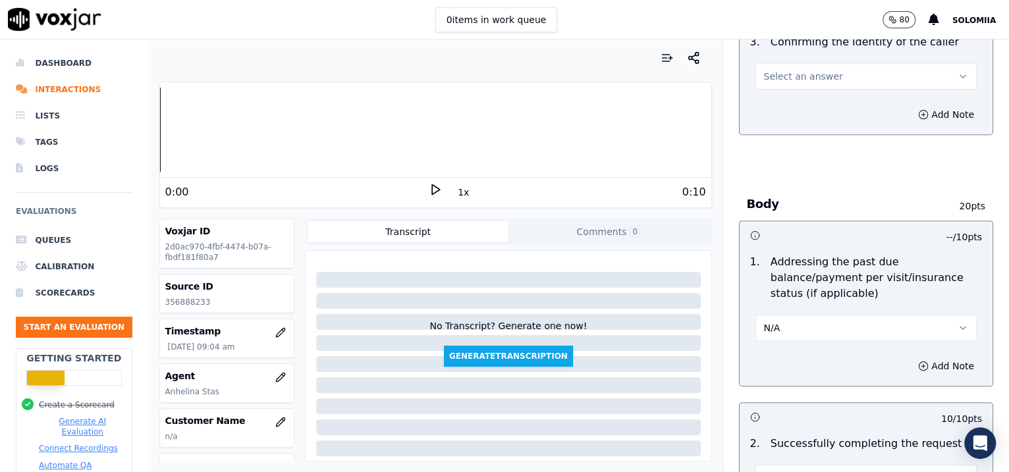
click at [756, 66] on button "Select an answer" at bounding box center [867, 76] width 222 height 26
click at [785, 95] on div "Yes" at bounding box center [838, 105] width 194 height 21
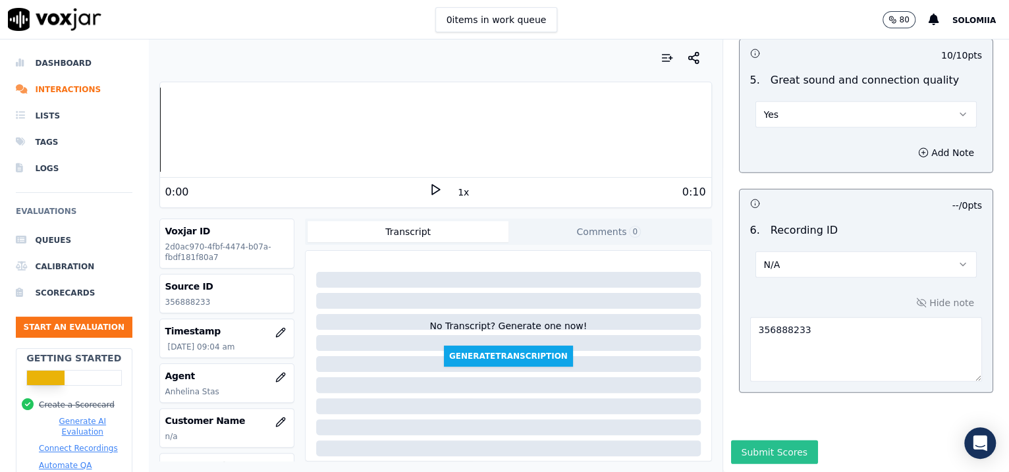
click at [746, 378] on button "Submit Scores" at bounding box center [775, 453] width 88 height 24
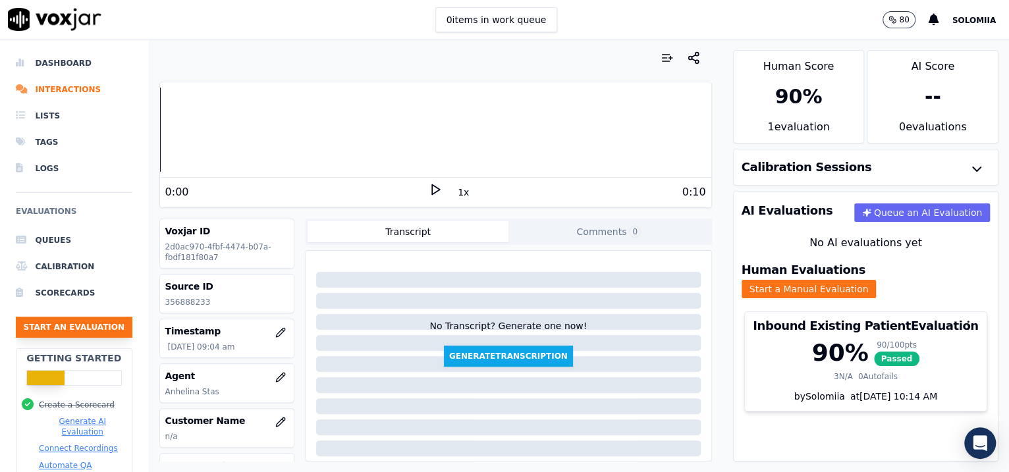
click at [52, 319] on button "Start an Evaluation" at bounding box center [74, 327] width 117 height 21
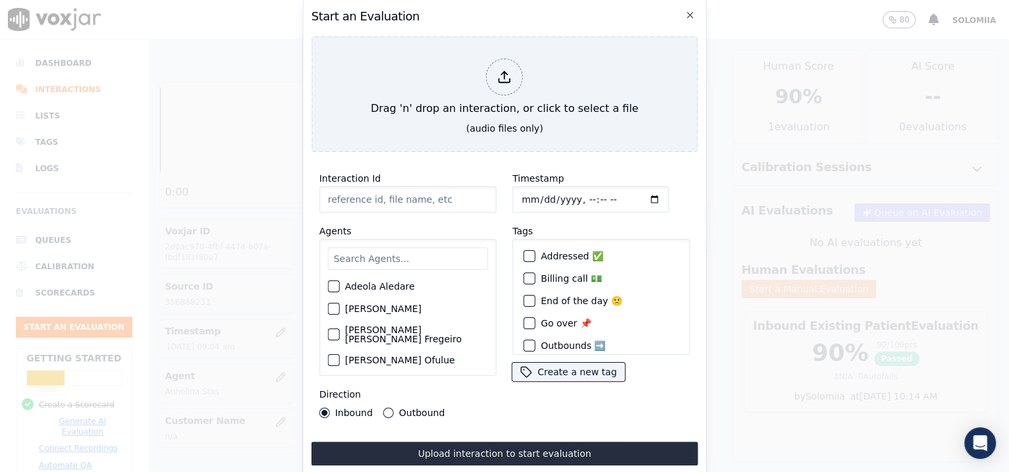
click at [410, 196] on input "Interaction Id" at bounding box center [408, 199] width 177 height 26
paste input "356888686"
type input "356888686"
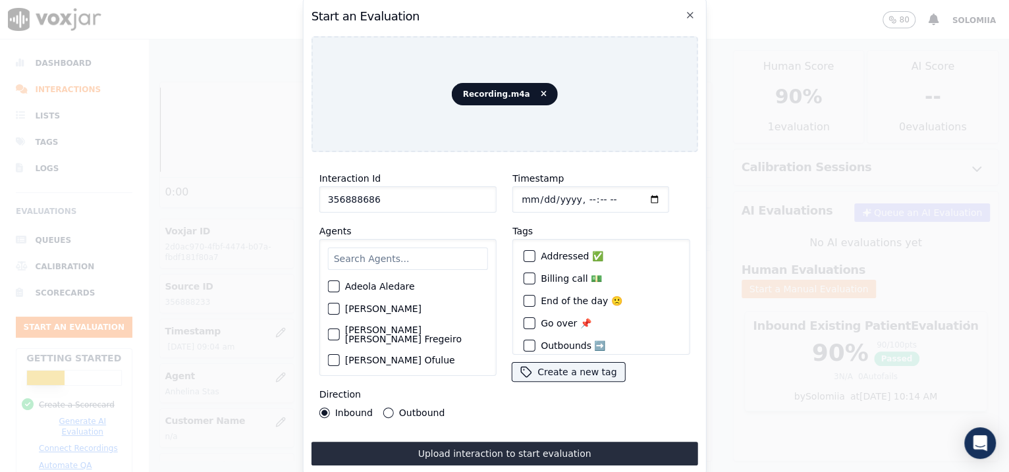
click at [539, 190] on input "Timestamp" at bounding box center [591, 199] width 157 height 26
type input "2025-08-18T09:08"
click at [476, 260] on input "text" at bounding box center [408, 259] width 160 height 22
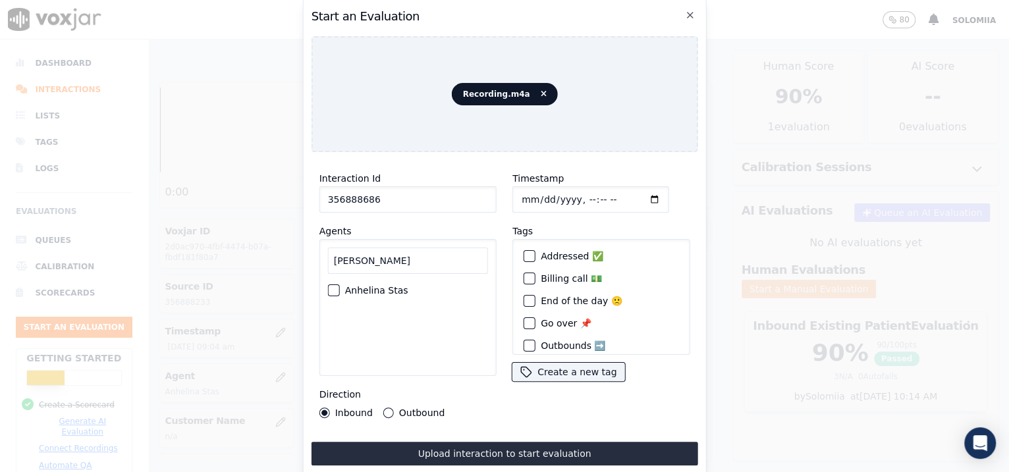
type input "anh"
click at [383, 286] on label "Anhelina Stas" at bounding box center [376, 290] width 63 height 9
click at [340, 285] on button "Anhelina Stas" at bounding box center [334, 291] width 12 height 12
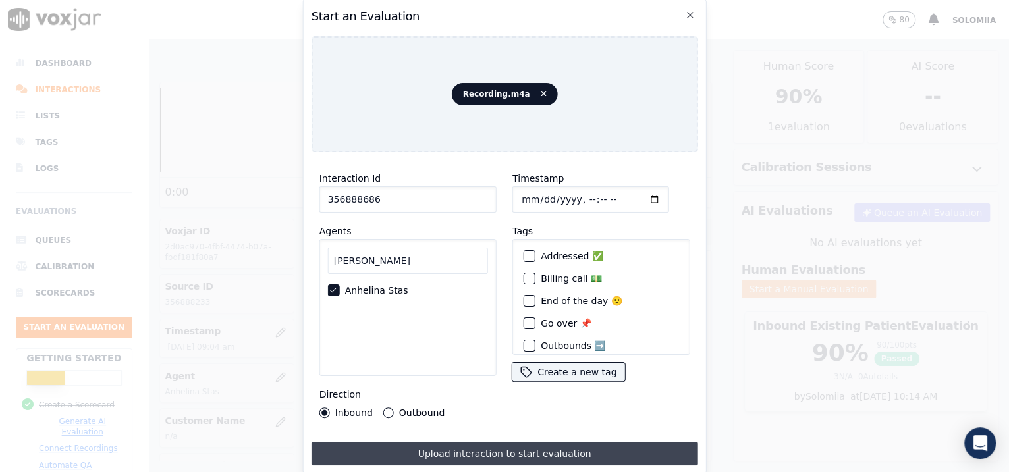
click at [459, 378] on button "Upload interaction to start evaluation" at bounding box center [505, 454] width 387 height 24
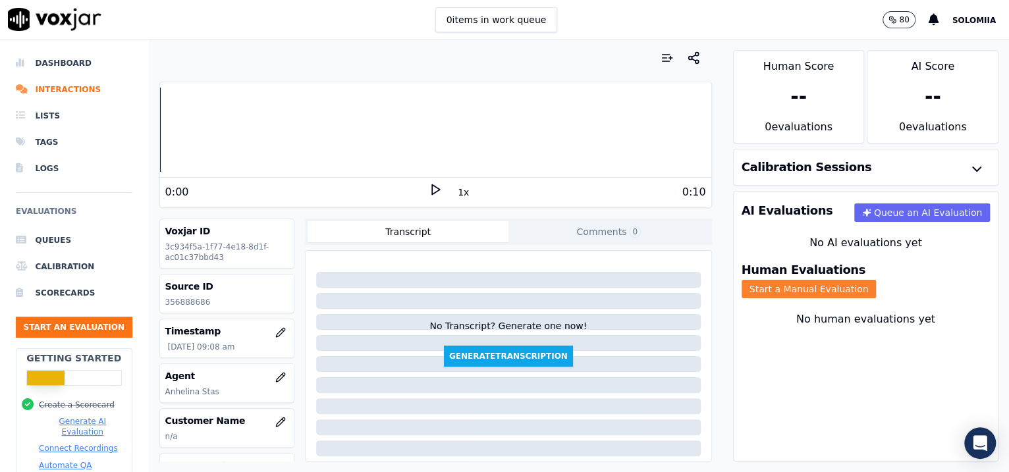
click at [806, 285] on button "Start a Manual Evaluation" at bounding box center [809, 289] width 135 height 18
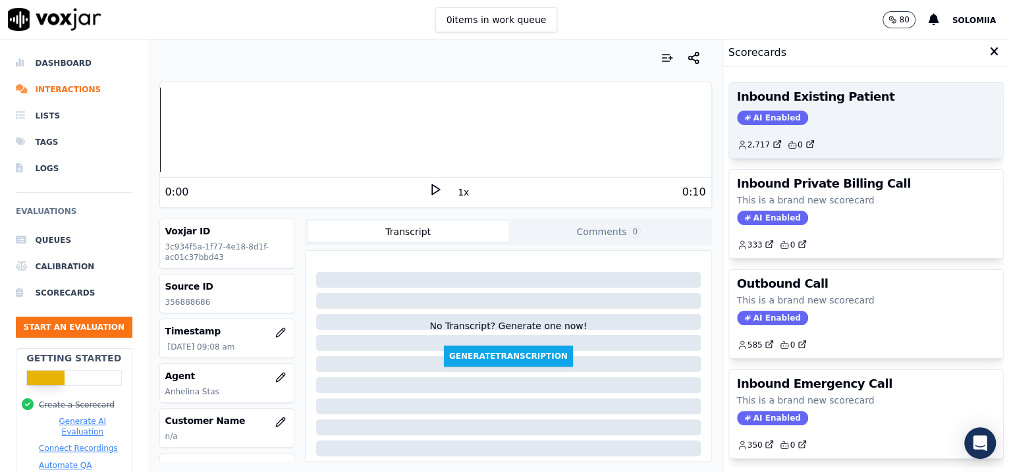
click at [806, 127] on div "Inbound Existing Patient AI Enabled 2,717 0" at bounding box center [866, 120] width 275 height 75
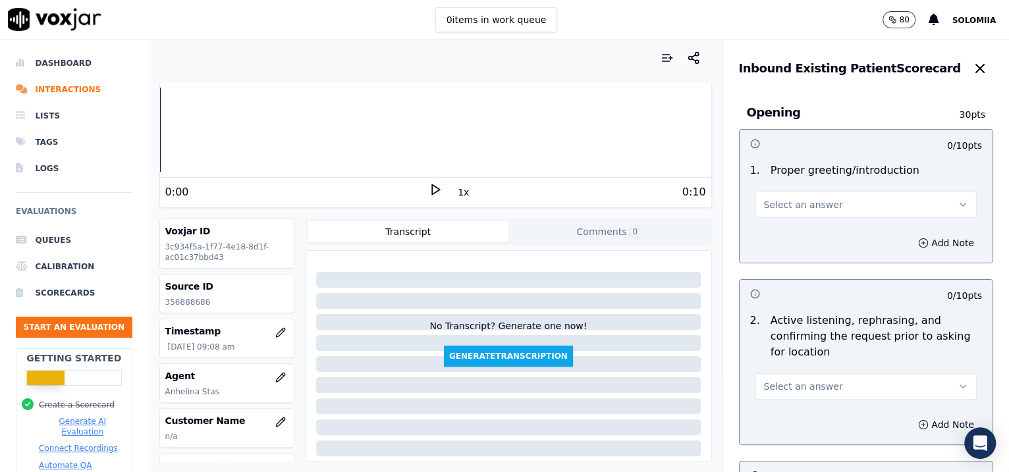
click at [806, 209] on button "Select an answer" at bounding box center [867, 205] width 222 height 26
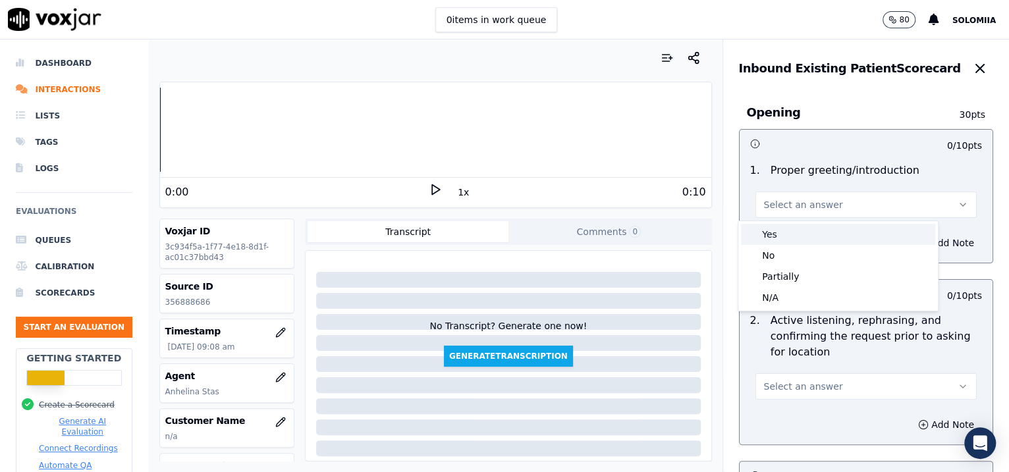
click at [803, 231] on div "Yes" at bounding box center [838, 234] width 194 height 21
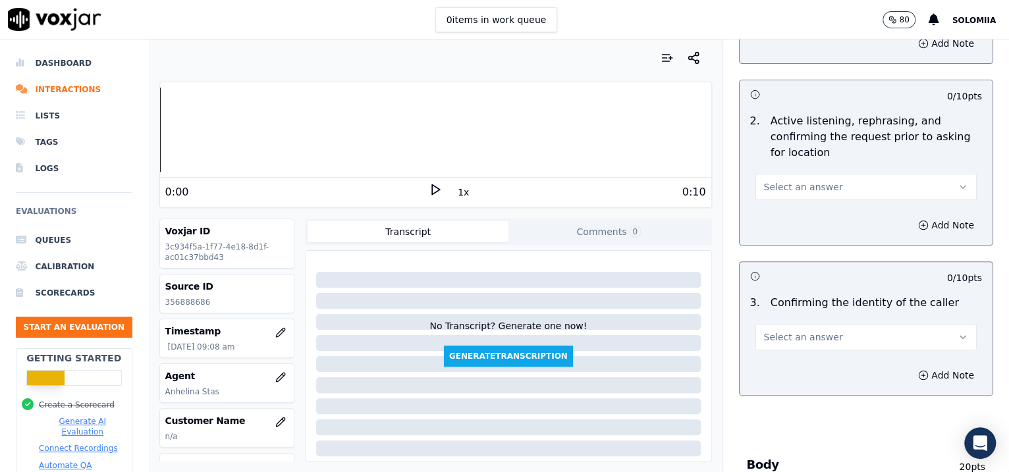
scroll to position [204, 0]
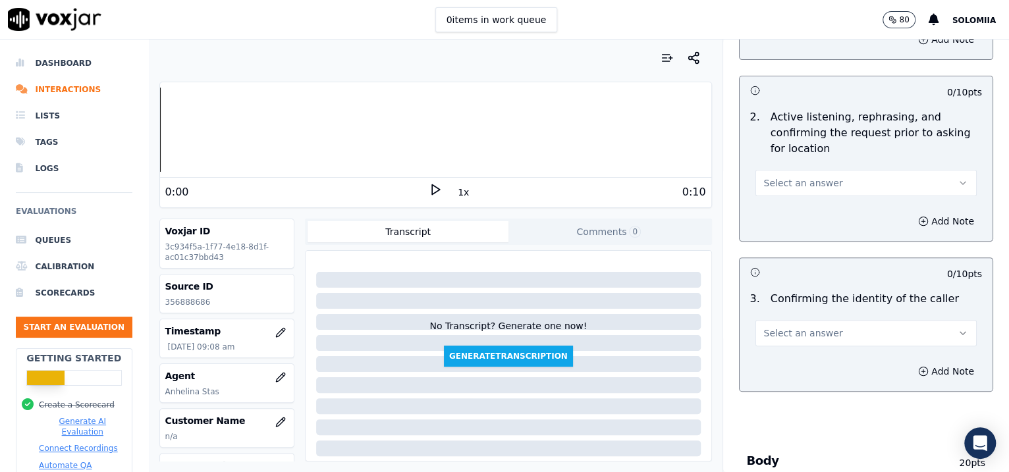
click at [798, 190] on button "Select an answer" at bounding box center [867, 183] width 222 height 26
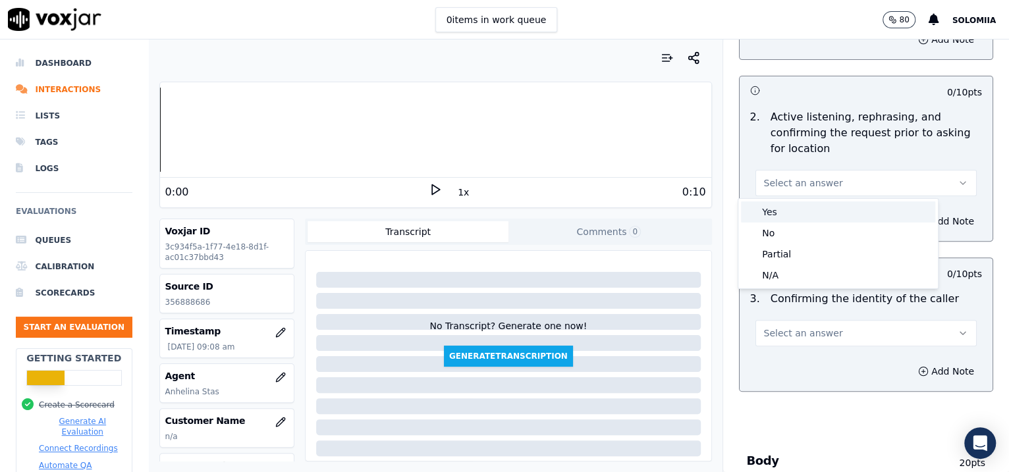
click at [806, 213] on div "Yes" at bounding box center [838, 212] width 194 height 21
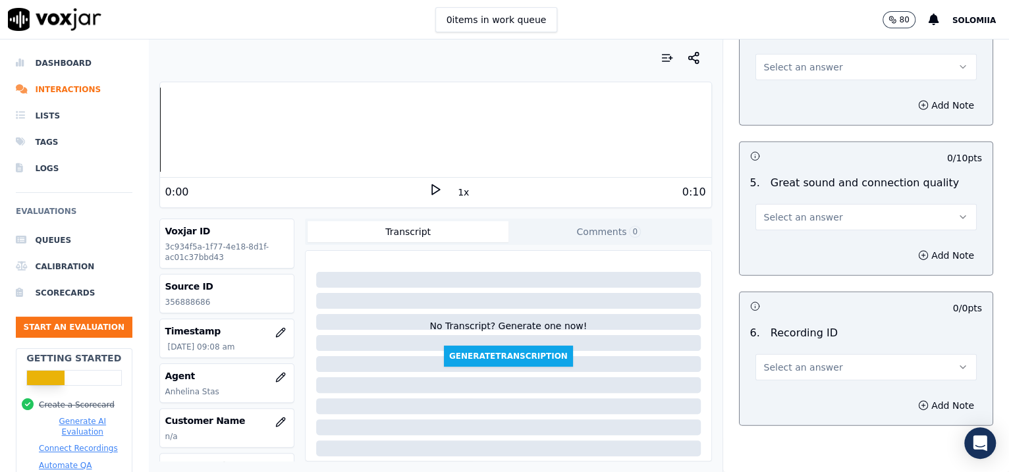
scroll to position [2011, 0]
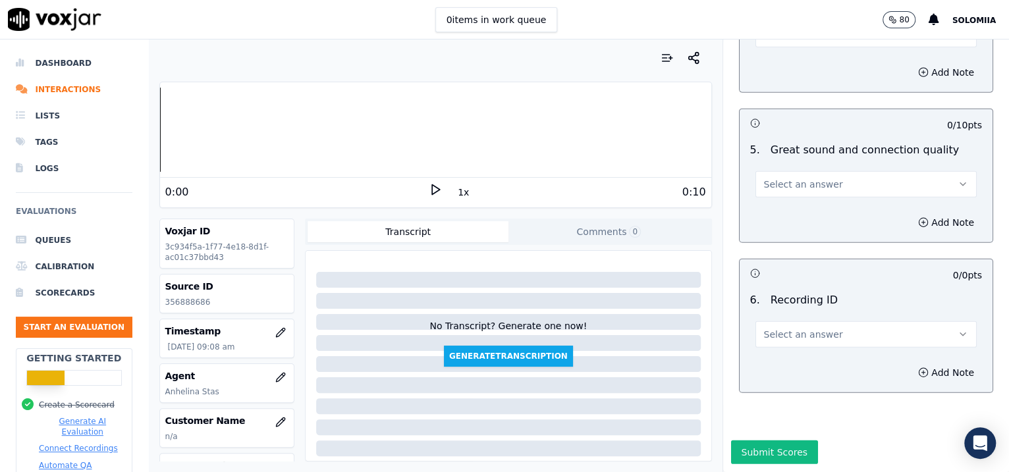
click at [770, 319] on div "Select an answer" at bounding box center [867, 333] width 222 height 29
click at [792, 322] on button "Select an answer" at bounding box center [867, 335] width 222 height 26
click at [806, 339] on div "N/A" at bounding box center [838, 334] width 194 height 21
click at [806, 364] on button "Add Note" at bounding box center [947, 373] width 72 height 18
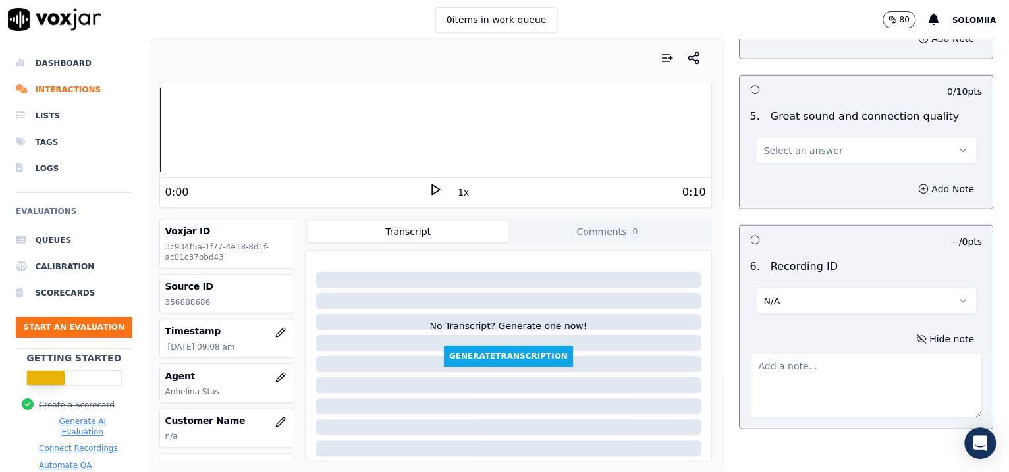
click at [779, 378] on textarea at bounding box center [866, 386] width 233 height 65
paste textarea "356888686"
type textarea "356888686"
click at [779, 154] on button "Select an answer" at bounding box center [867, 151] width 222 height 26
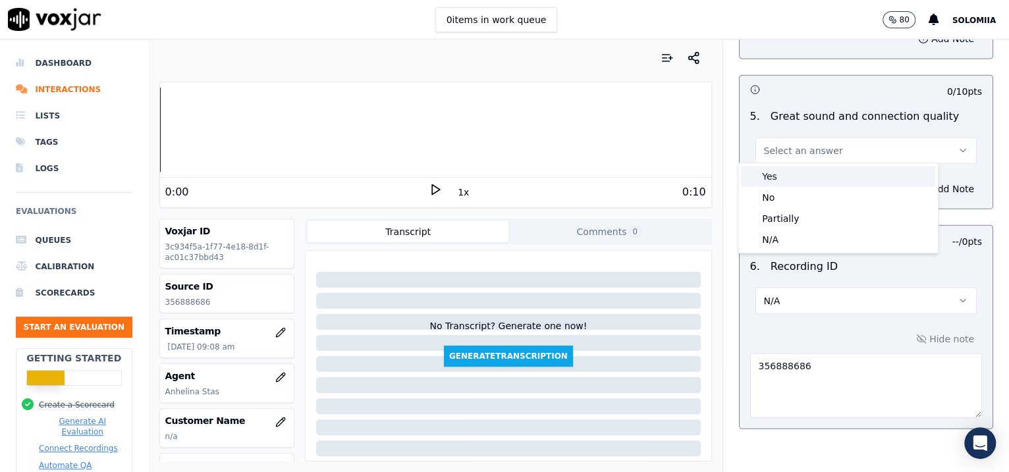
click at [806, 171] on div "Yes" at bounding box center [838, 176] width 194 height 21
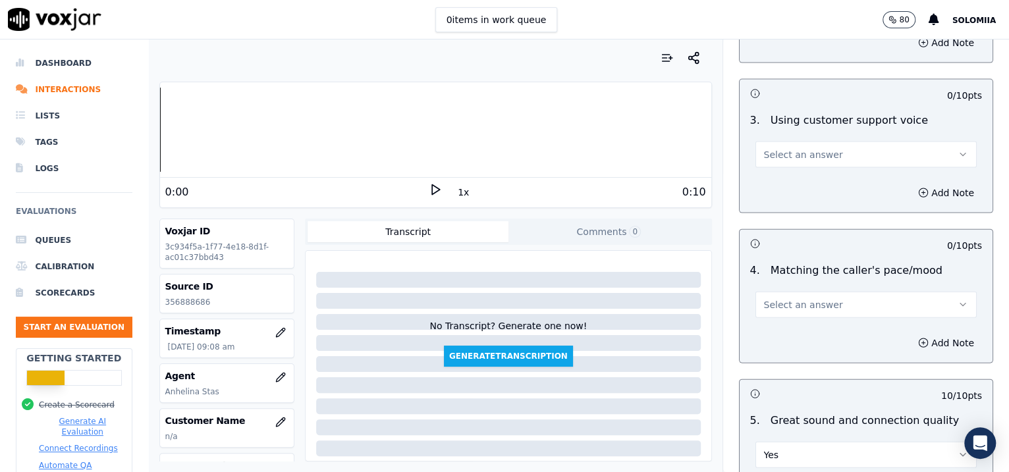
scroll to position [1699, 0]
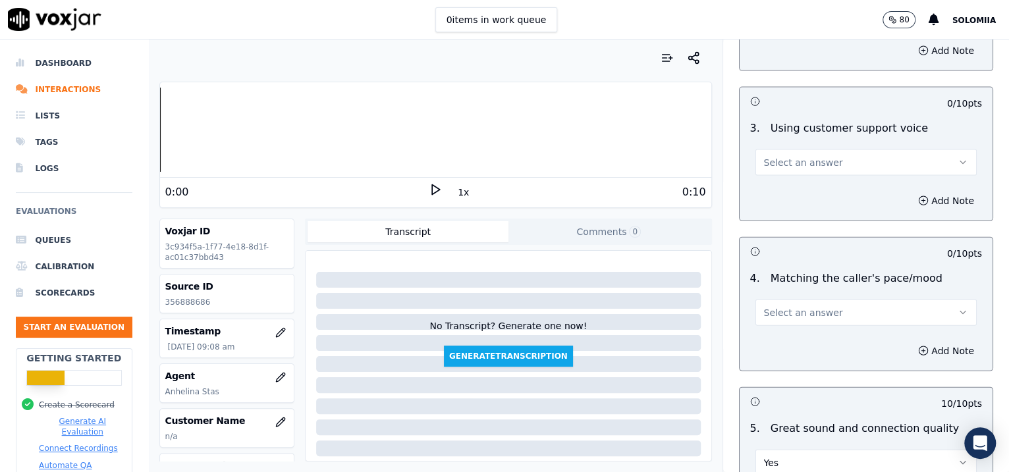
click at [762, 300] on button "Select an answer" at bounding box center [867, 313] width 222 height 26
click at [804, 336] on div "Yes" at bounding box center [838, 339] width 194 height 21
click at [789, 165] on span "Select an answer" at bounding box center [803, 162] width 79 height 13
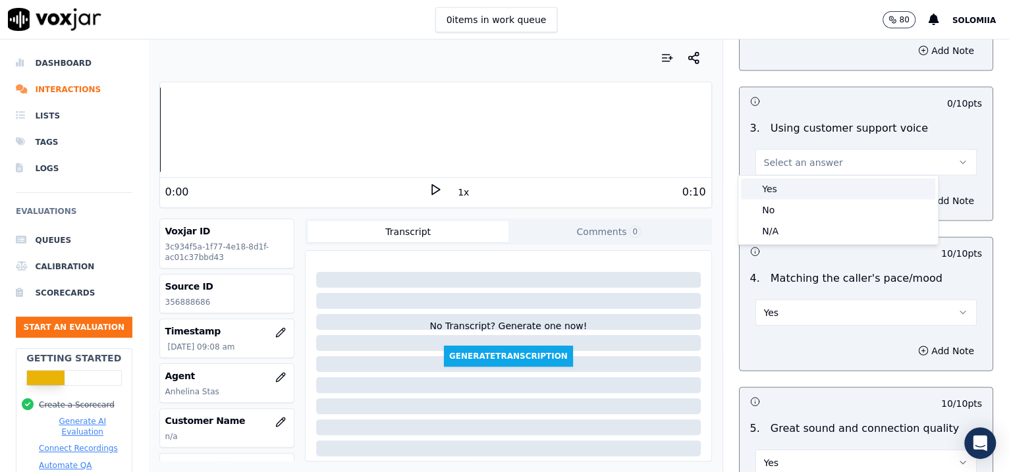
click at [806, 181] on div "Yes" at bounding box center [838, 189] width 194 height 21
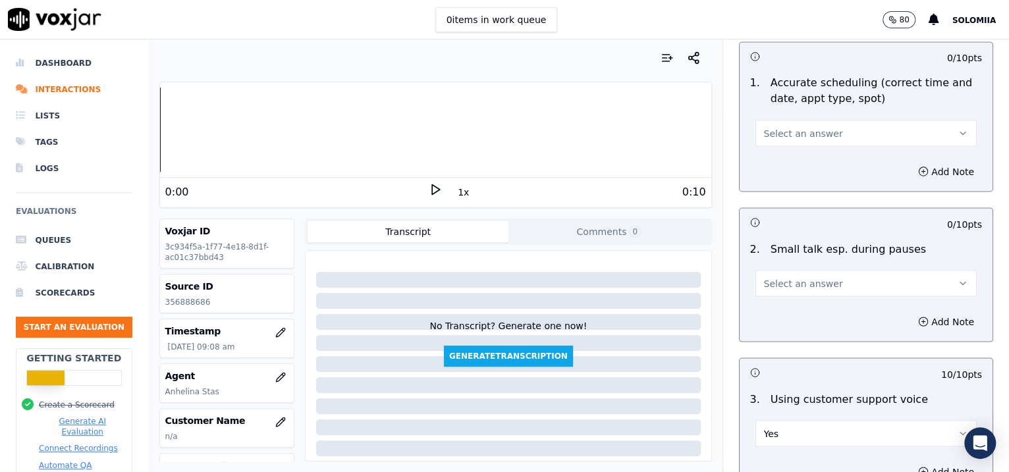
scroll to position [1394, 0]
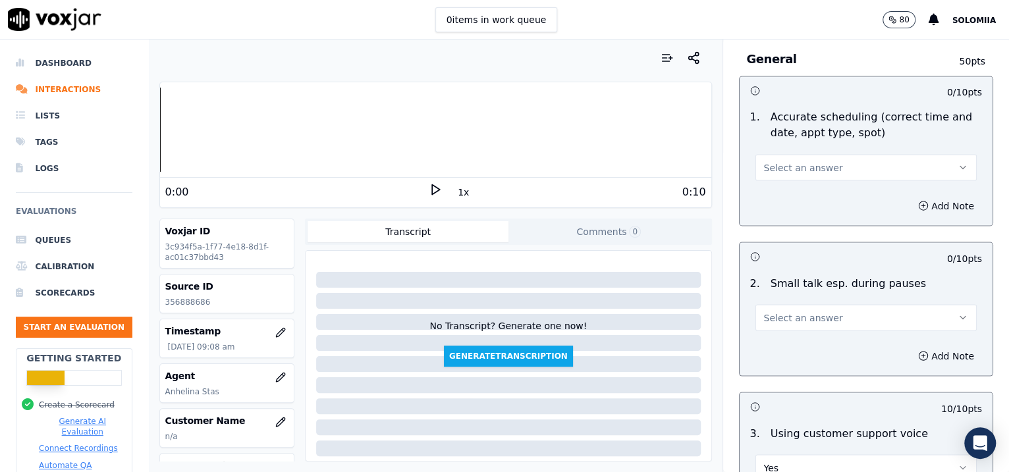
click at [767, 304] on button "Select an answer" at bounding box center [867, 317] width 222 height 26
drag, startPoint x: 796, startPoint y: 362, endPoint x: 777, endPoint y: 356, distance: 20.2
click at [777, 356] on div "No" at bounding box center [838, 364] width 194 height 21
click at [777, 356] on div "Add Note" at bounding box center [867, 356] width 254 height 40
click at [805, 162] on span "Select an answer" at bounding box center [803, 167] width 79 height 13
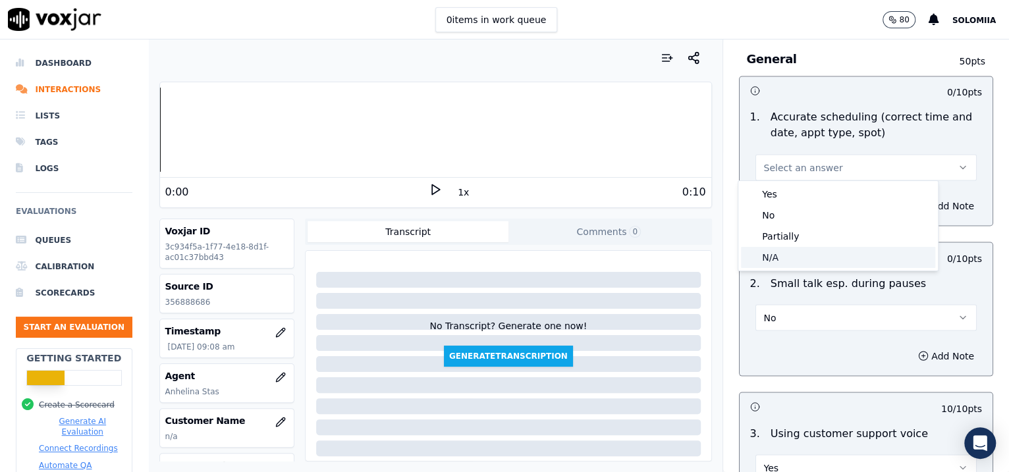
click at [790, 257] on div "N/A" at bounding box center [838, 257] width 194 height 21
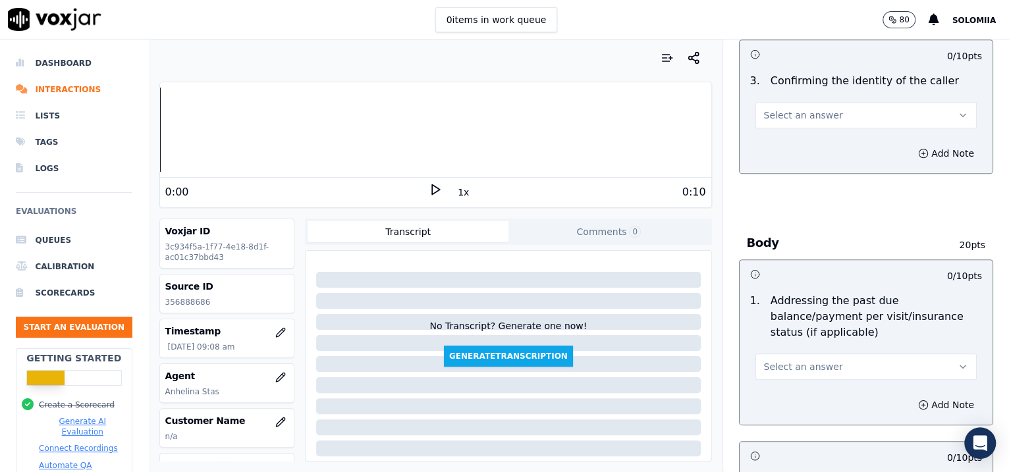
scroll to position [414, 0]
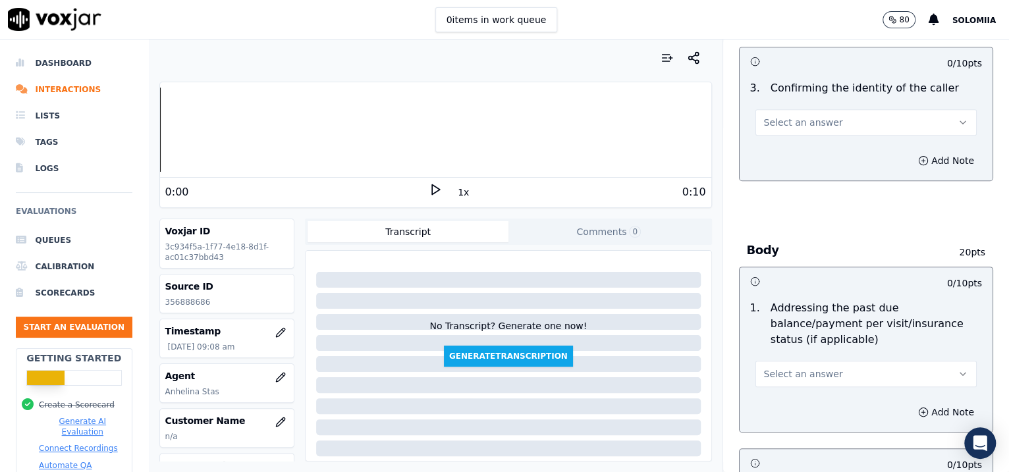
click at [786, 124] on span "Select an answer" at bounding box center [803, 122] width 79 height 13
click at [805, 158] on div "Yes" at bounding box center [838, 151] width 194 height 21
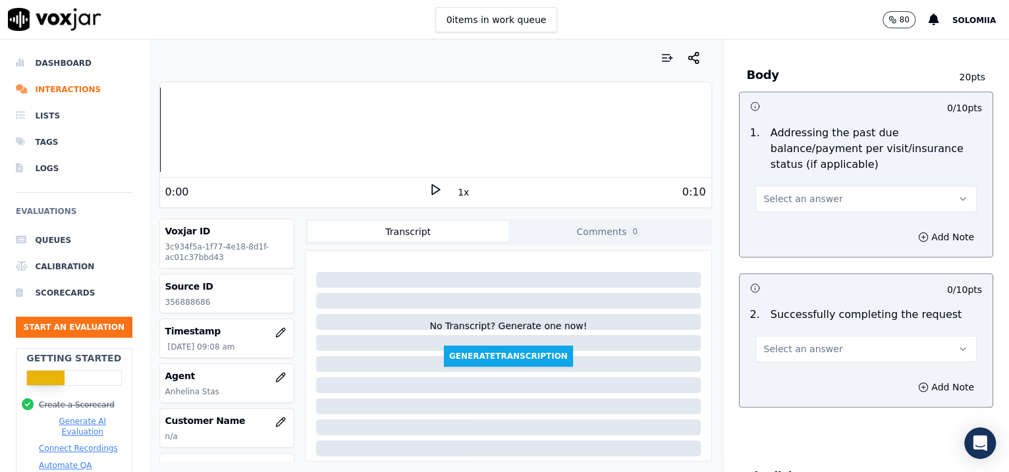
click at [806, 194] on span "Select an answer" at bounding box center [803, 198] width 79 height 13
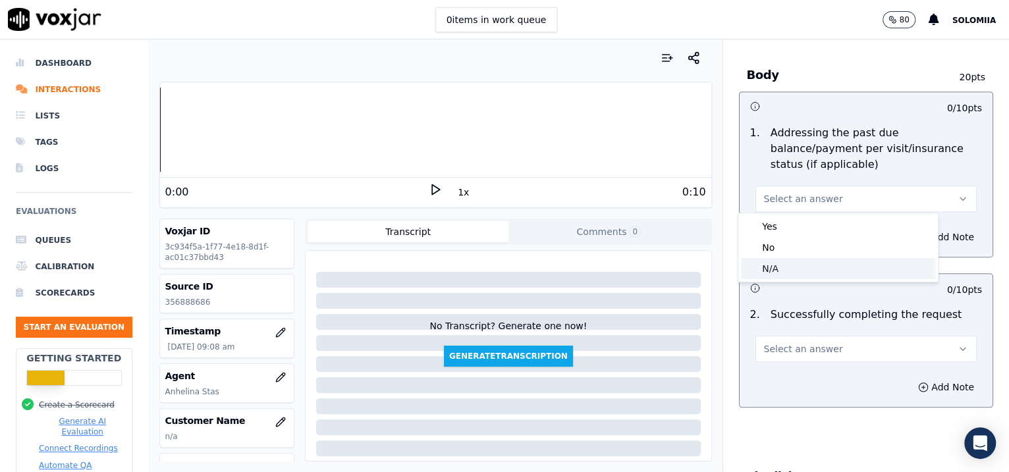
click at [805, 261] on div "N/A" at bounding box center [838, 268] width 194 height 21
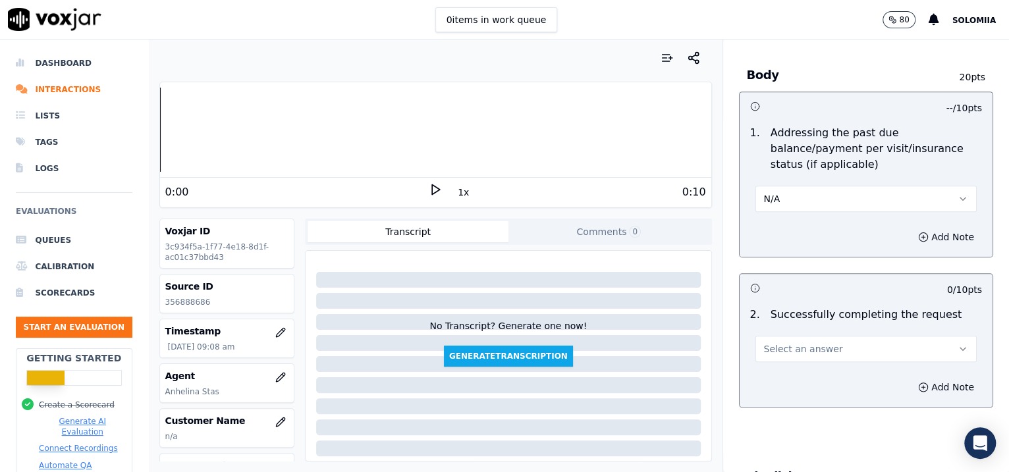
click at [795, 343] on span "Select an answer" at bounding box center [803, 349] width 79 height 13
click at [806, 372] on div "Yes" at bounding box center [838, 376] width 194 height 21
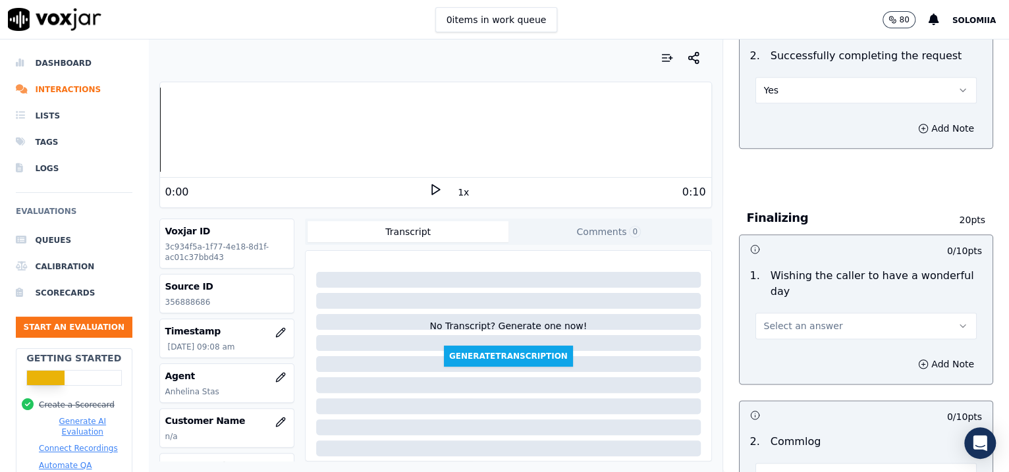
scroll to position [891, 0]
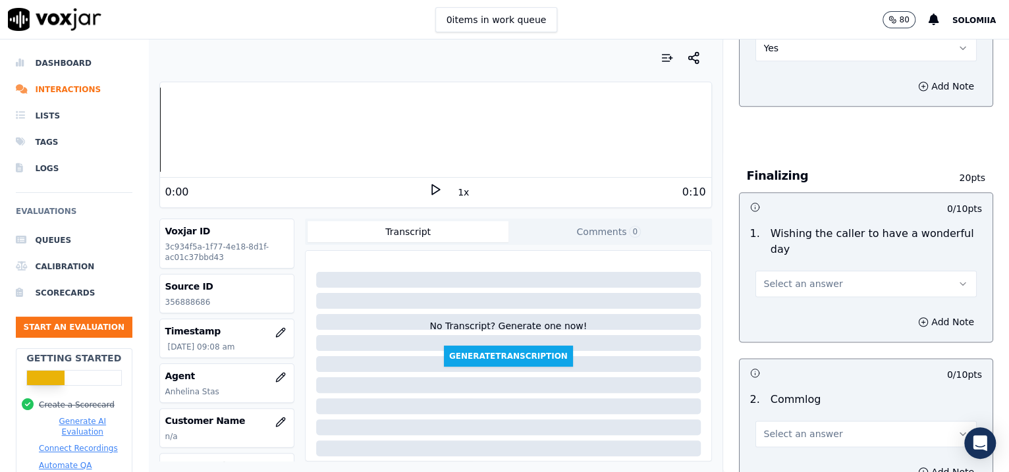
click at [806, 293] on button "Select an answer" at bounding box center [867, 284] width 222 height 26
click at [806, 314] on div "Yes" at bounding box center [838, 311] width 194 height 21
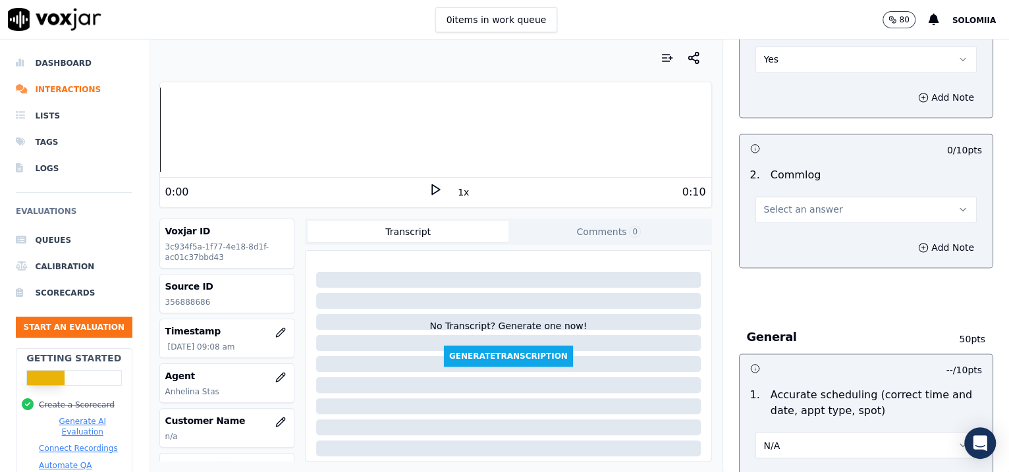
click at [769, 217] on button "Select an answer" at bounding box center [867, 209] width 222 height 26
click at [805, 248] on div "No" at bounding box center [838, 258] width 194 height 21
click at [797, 214] on button "No" at bounding box center [867, 209] width 222 height 26
click at [806, 233] on div "Yes" at bounding box center [838, 237] width 194 height 21
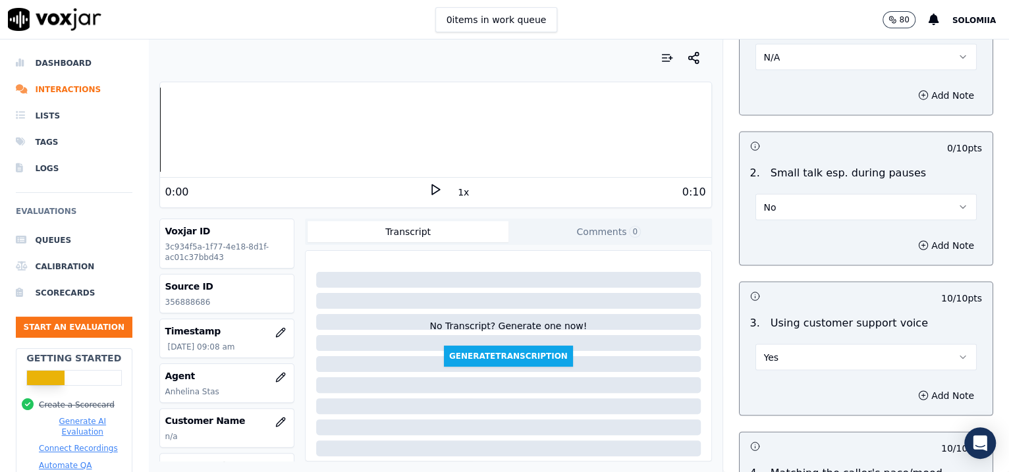
scroll to position [2080, 0]
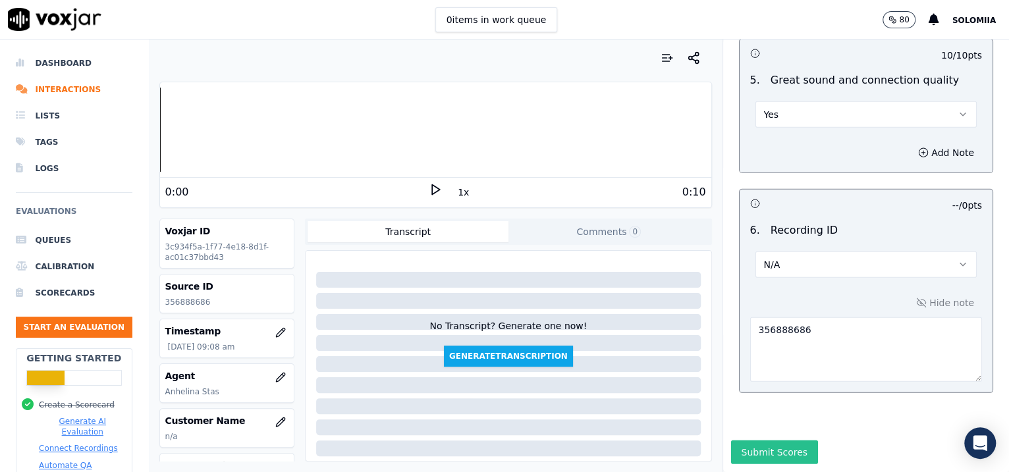
click at [760, 378] on button "Submit Scores" at bounding box center [775, 453] width 88 height 24
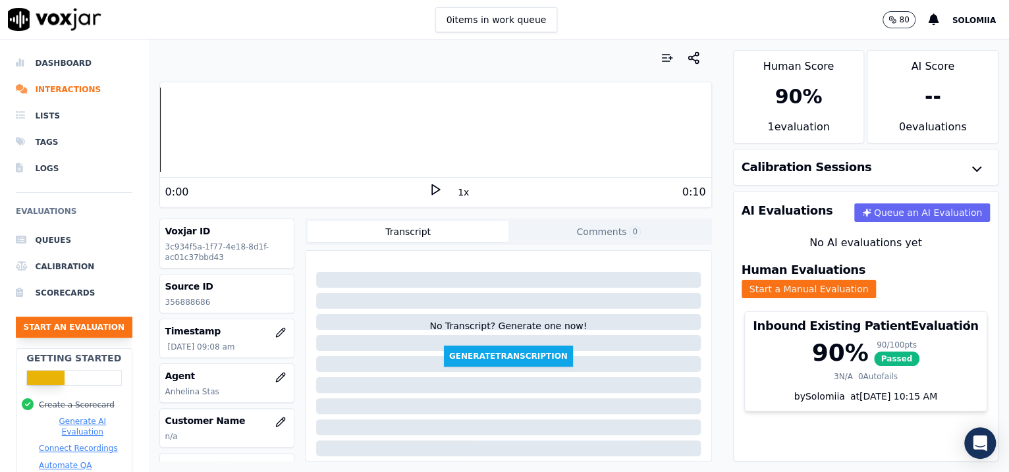
click at [64, 331] on button "Start an Evaluation" at bounding box center [74, 327] width 117 height 21
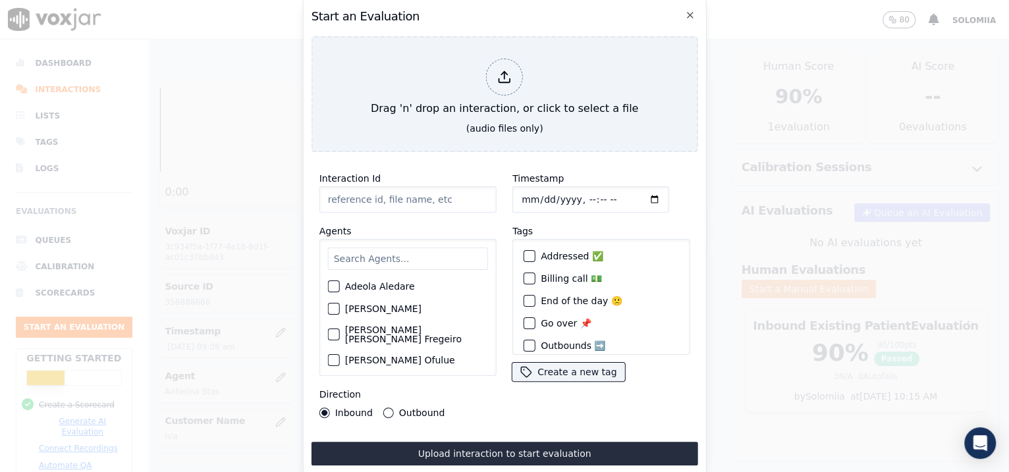
click at [422, 190] on input "Interaction Id" at bounding box center [408, 199] width 177 height 26
paste input "356890309"
type input "356890309"
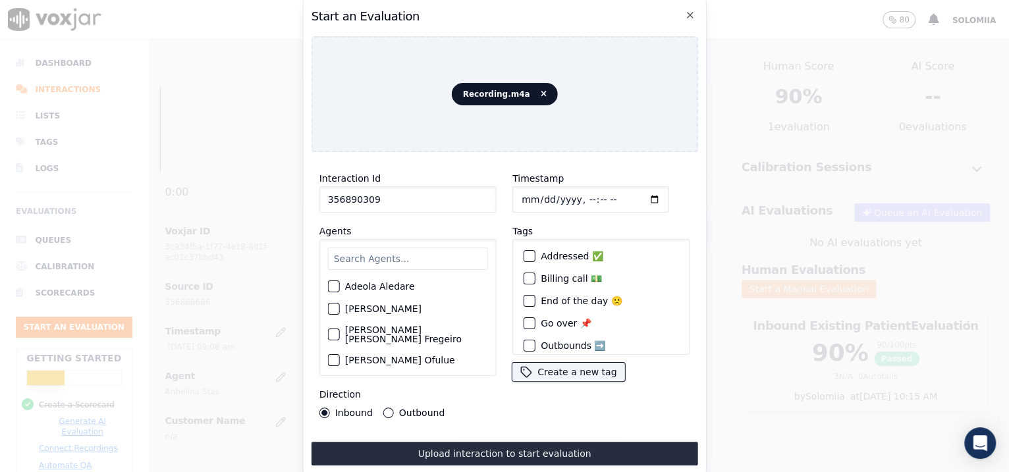
click at [535, 194] on input "Timestamp" at bounding box center [591, 199] width 157 height 26
type input "2025-08-18T09:10"
click at [403, 248] on input "a" at bounding box center [408, 259] width 160 height 22
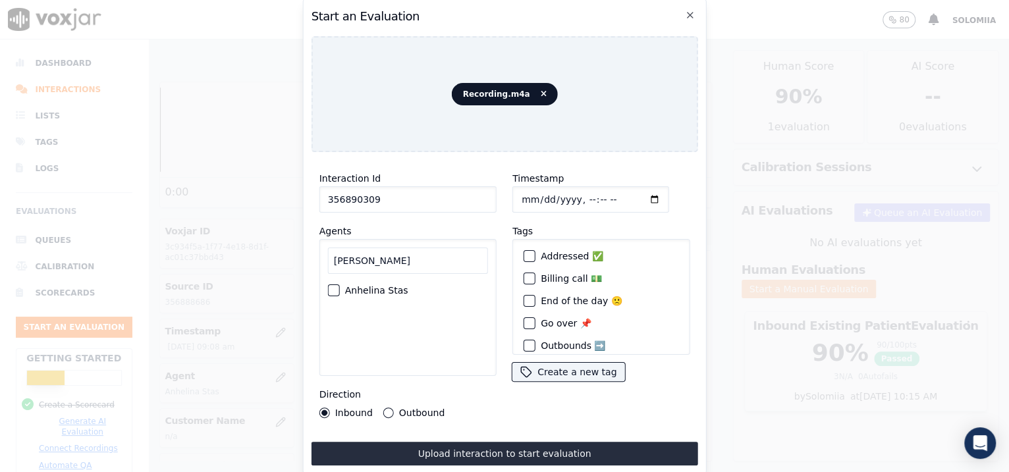
type input "anh"
click at [375, 286] on label "Anhelina Stas" at bounding box center [376, 290] width 63 height 9
click at [340, 286] on button "Anhelina Stas" at bounding box center [334, 291] width 12 height 12
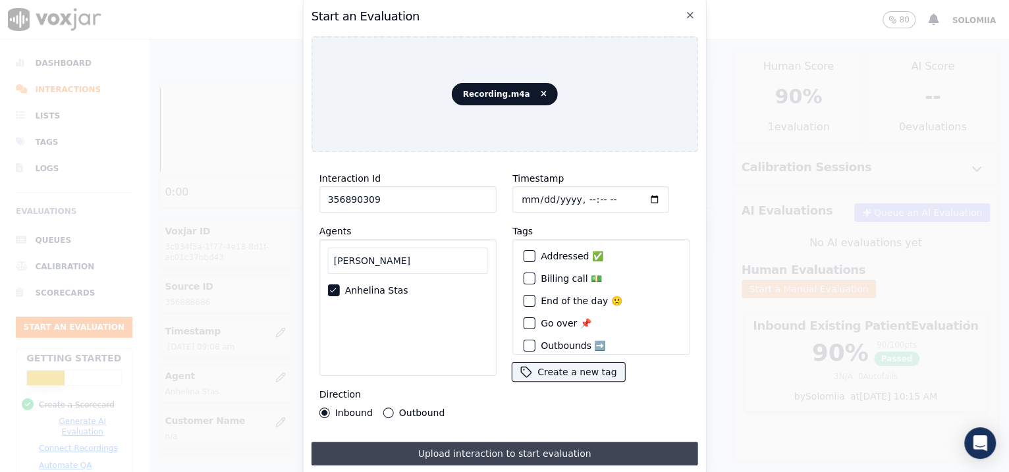
click at [471, 378] on button "Upload interaction to start evaluation" at bounding box center [505, 454] width 387 height 24
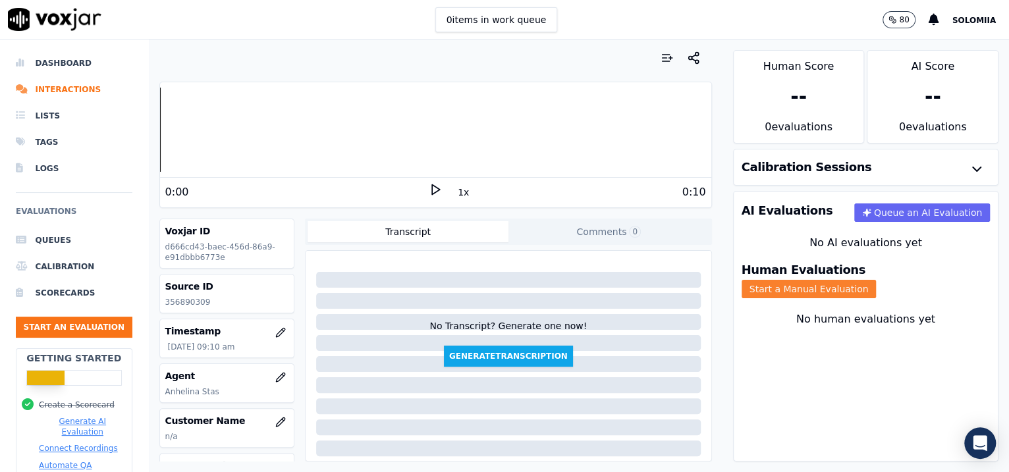
click at [806, 280] on button "Start a Manual Evaluation" at bounding box center [809, 289] width 135 height 18
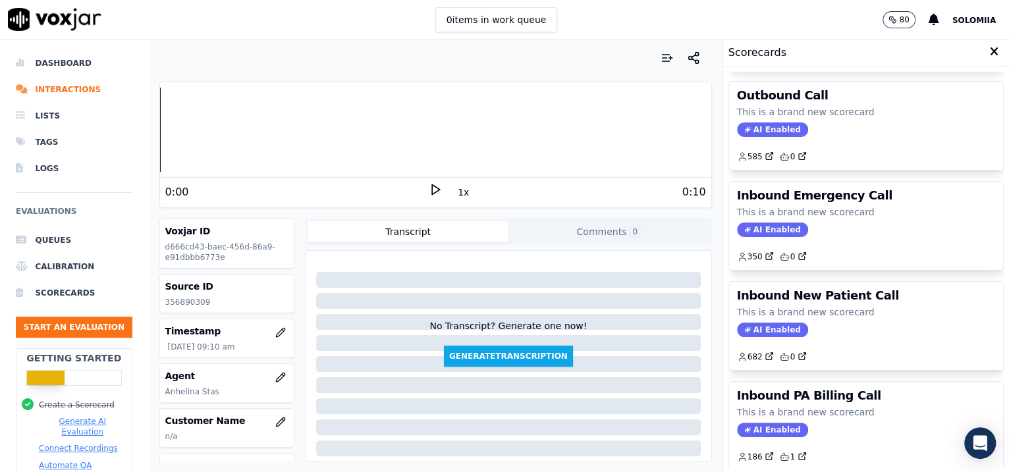
scroll to position [199, 0]
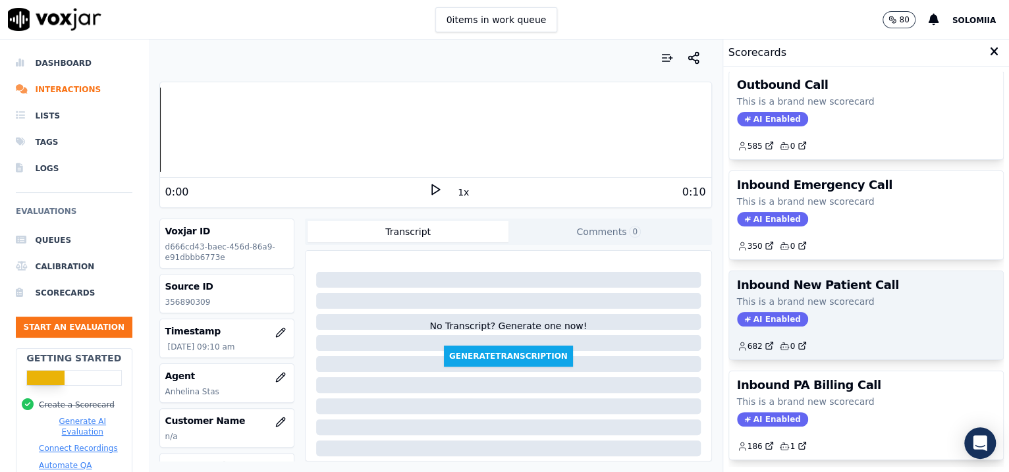
click at [806, 286] on h3 "Inbound New Patient Call" at bounding box center [866, 285] width 259 height 12
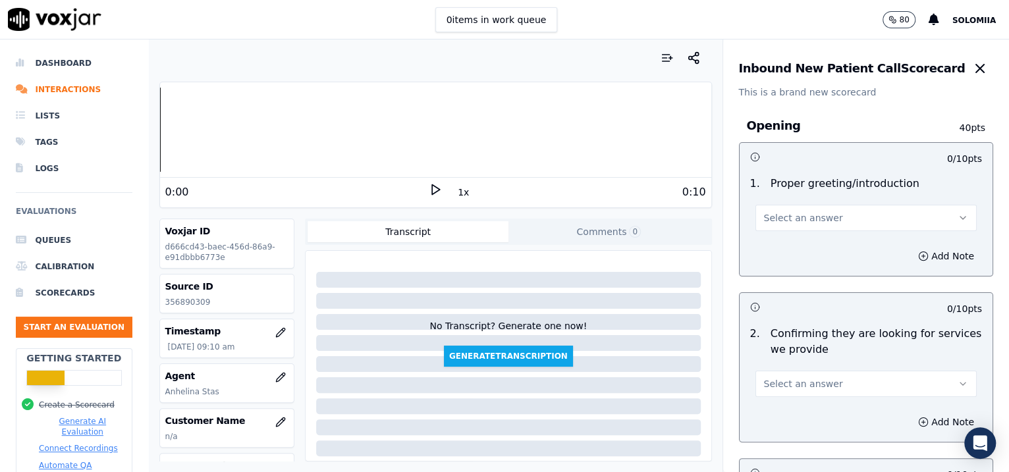
click at [764, 218] on span "Select an answer" at bounding box center [803, 218] width 79 height 13
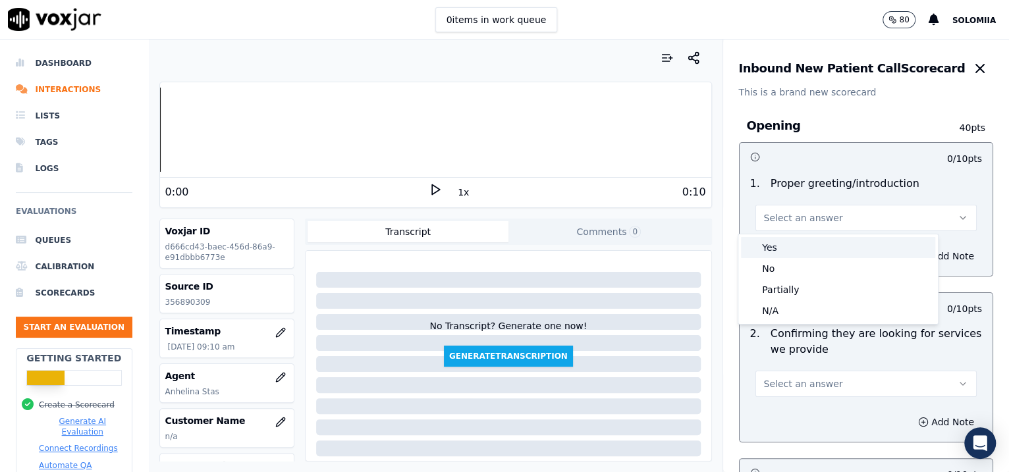
click at [779, 244] on div "Yes" at bounding box center [838, 247] width 194 height 21
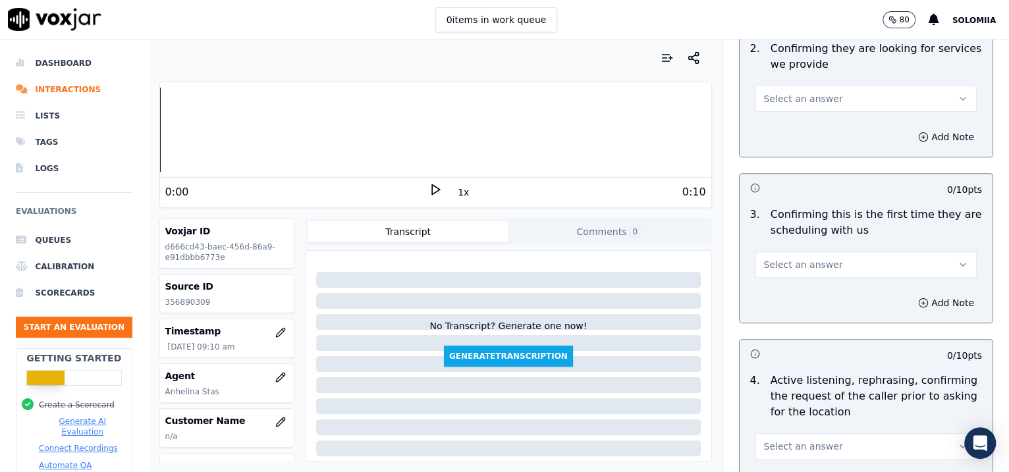
scroll to position [310, 0]
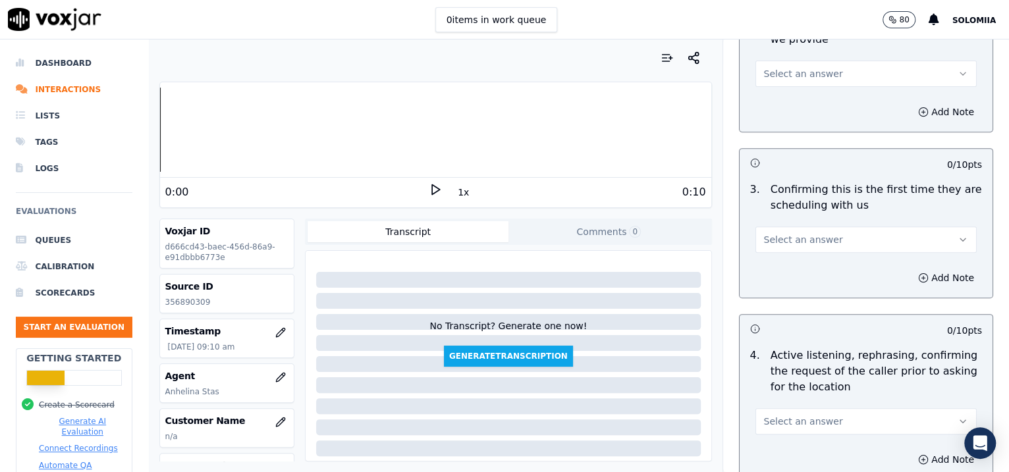
click at [806, 63] on button "Select an answer" at bounding box center [867, 74] width 222 height 26
click at [806, 95] on div "Yes" at bounding box center [838, 102] width 194 height 21
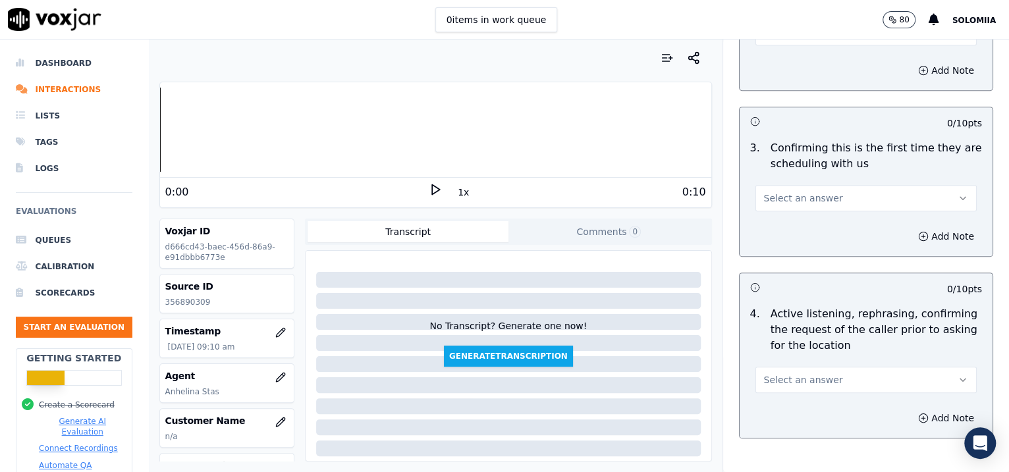
scroll to position [428, 0]
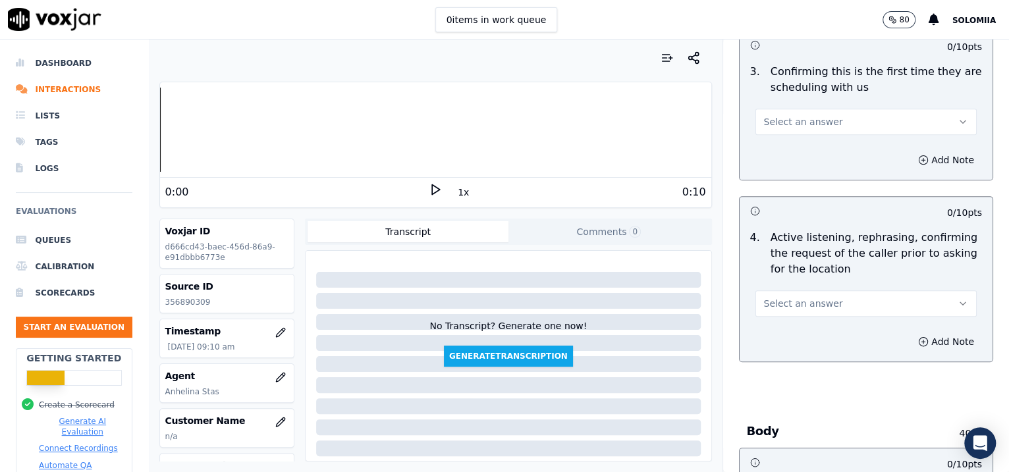
click at [806, 125] on button "Select an answer" at bounding box center [867, 122] width 222 height 26
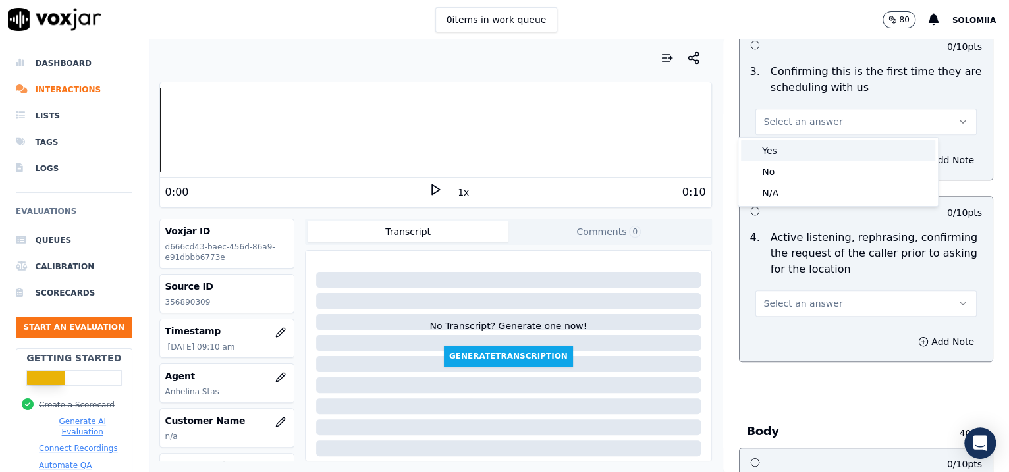
click at [806, 143] on div "Yes" at bounding box center [838, 150] width 194 height 21
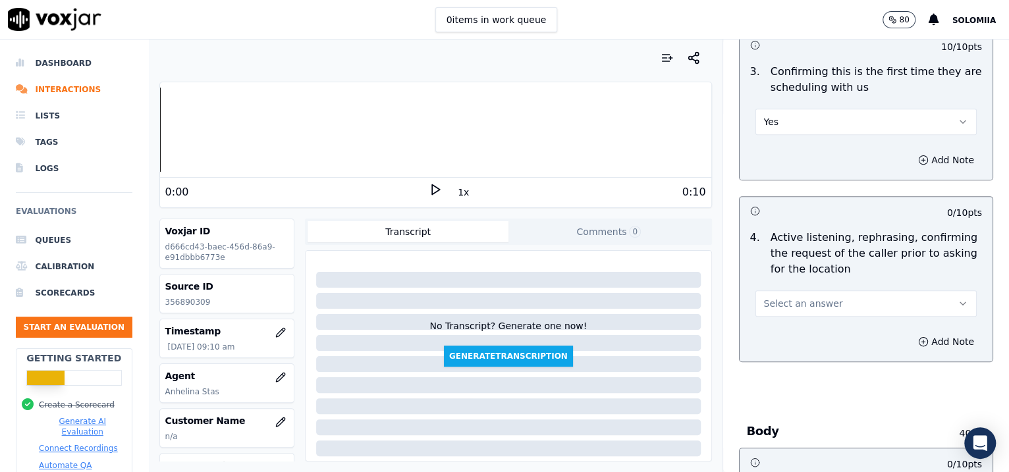
click at [806, 308] on span "Select an answer" at bounding box center [803, 303] width 79 height 13
click at [806, 333] on div "Yes" at bounding box center [838, 332] width 194 height 21
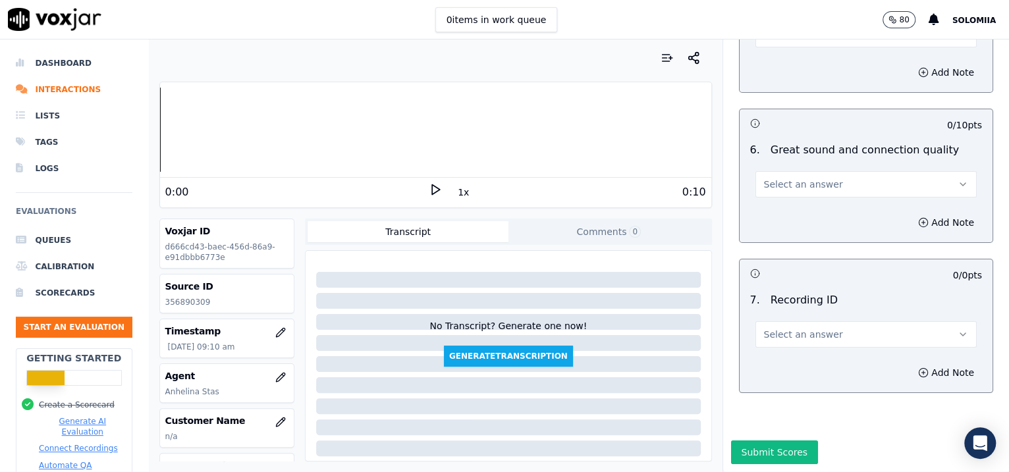
click at [767, 328] on span "Select an answer" at bounding box center [803, 334] width 79 height 13
click at [805, 337] on div "N/A" at bounding box center [838, 335] width 194 height 21
click at [806, 364] on button "Add Note" at bounding box center [947, 373] width 72 height 18
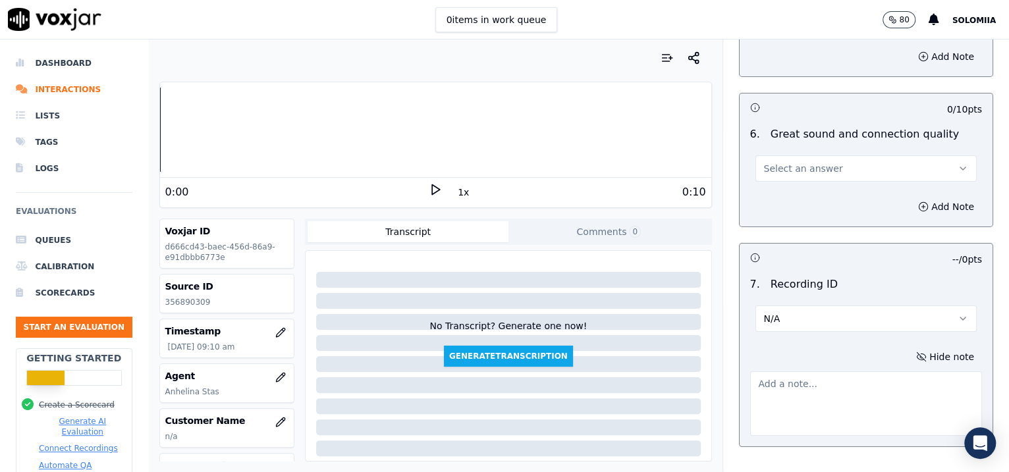
click at [805, 372] on textarea at bounding box center [866, 404] width 233 height 65
paste textarea "356890309"
type textarea "356890309"
click at [794, 162] on span "Select an answer" at bounding box center [803, 168] width 79 height 13
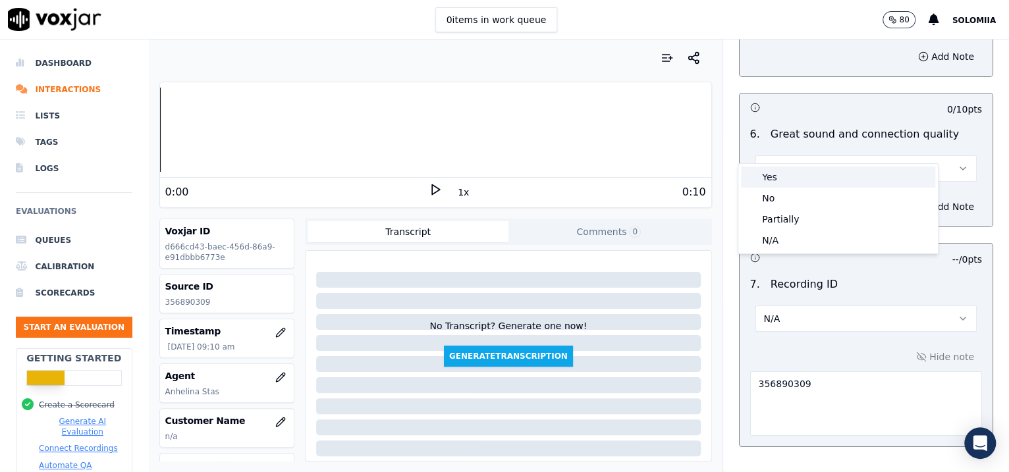
click at [806, 175] on div "Yes" at bounding box center [838, 177] width 194 height 21
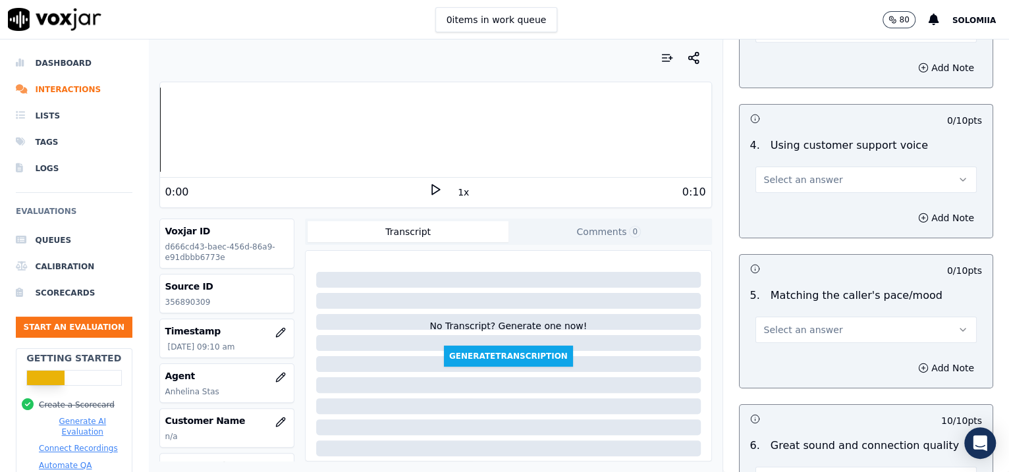
scroll to position [2578, 0]
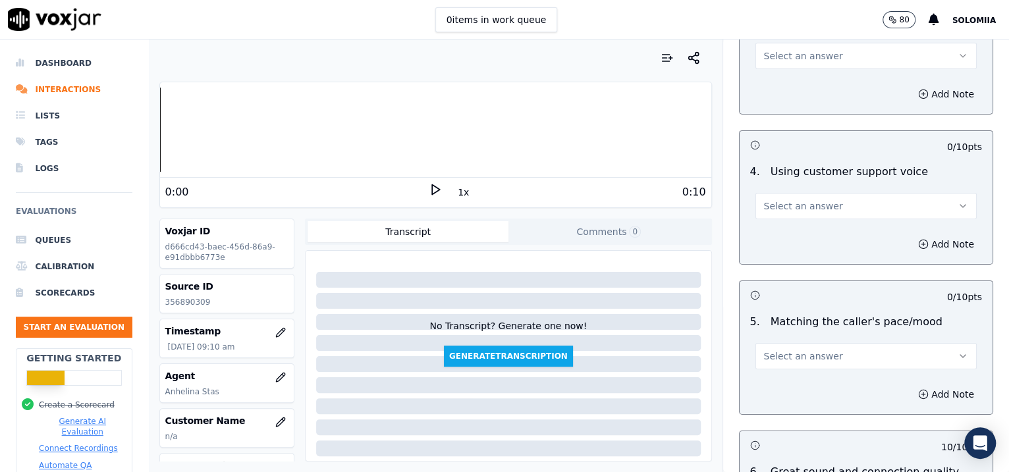
click at [805, 343] on button "Select an answer" at bounding box center [867, 356] width 222 height 26
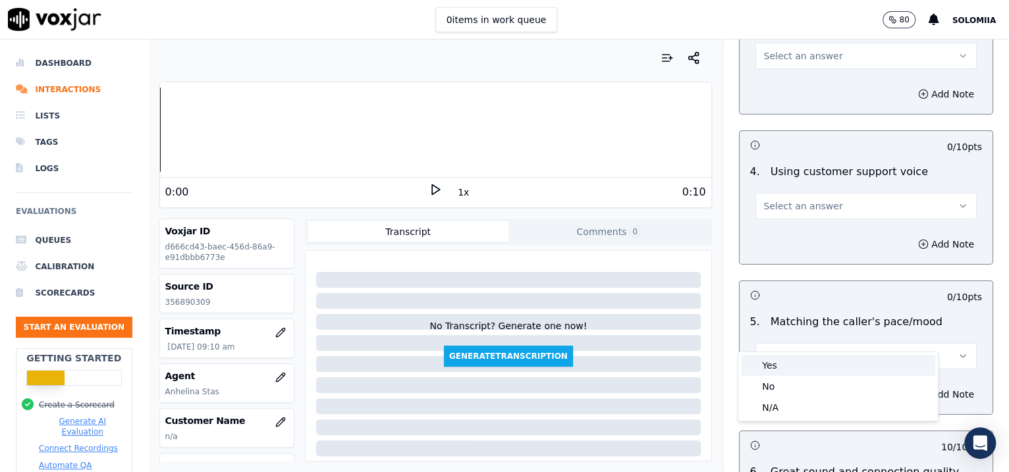
click at [806, 358] on div "Yes" at bounding box center [838, 365] width 194 height 21
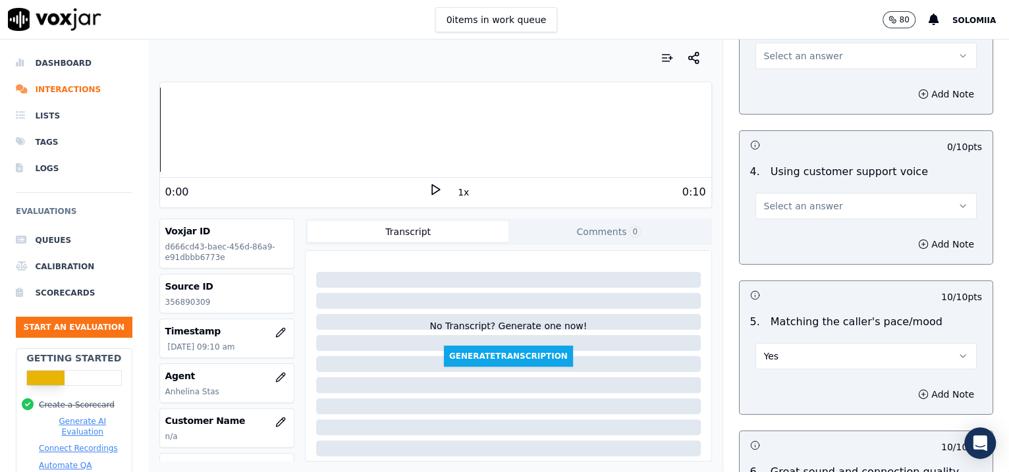
click at [770, 200] on span "Select an answer" at bounding box center [803, 206] width 79 height 13
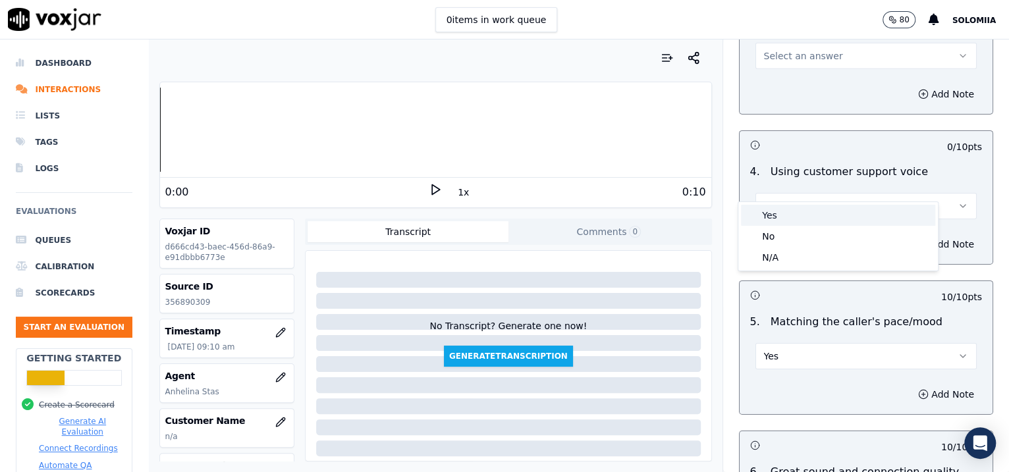
click at [805, 212] on div "Yes" at bounding box center [838, 215] width 194 height 21
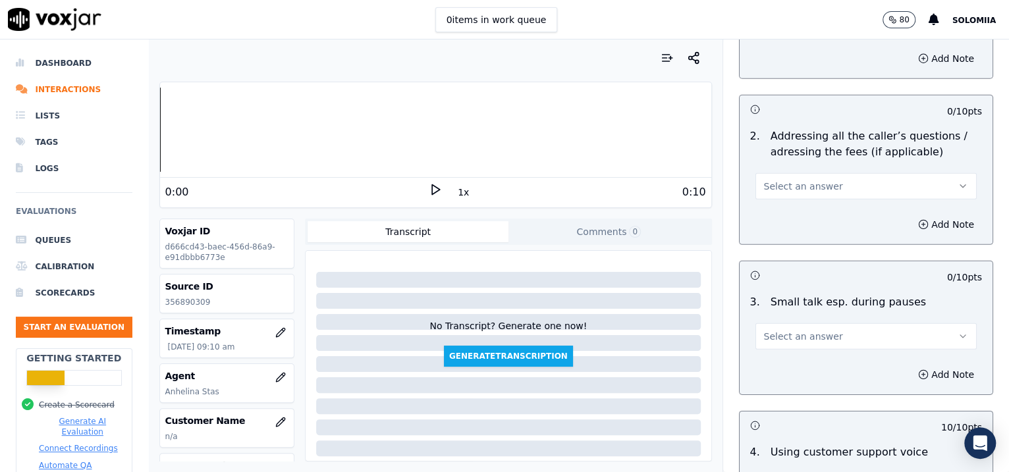
scroll to position [2229, 0]
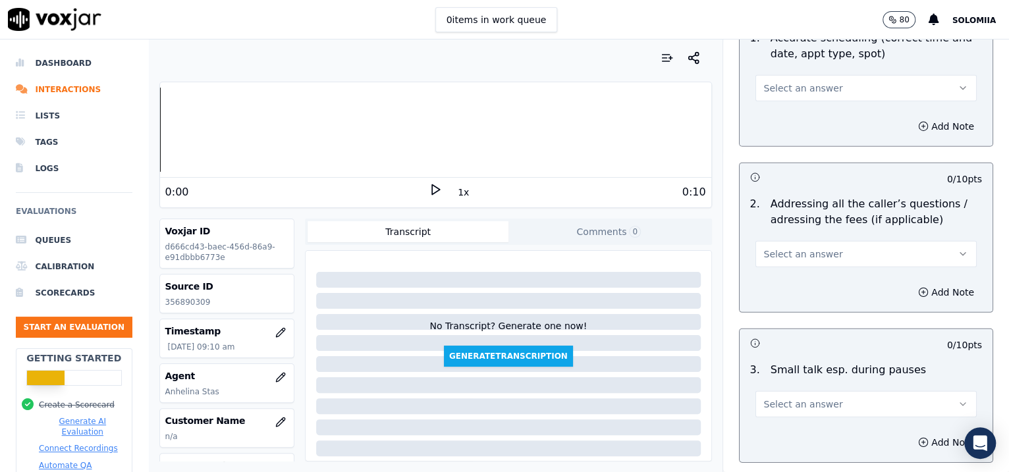
click at [794, 378] on button "Select an answer" at bounding box center [867, 404] width 222 height 26
click at [782, 378] on div "No" at bounding box center [838, 435] width 194 height 21
click at [779, 273] on div "Add Note" at bounding box center [867, 293] width 254 height 40
click at [779, 246] on button "Select an answer" at bounding box center [867, 254] width 222 height 26
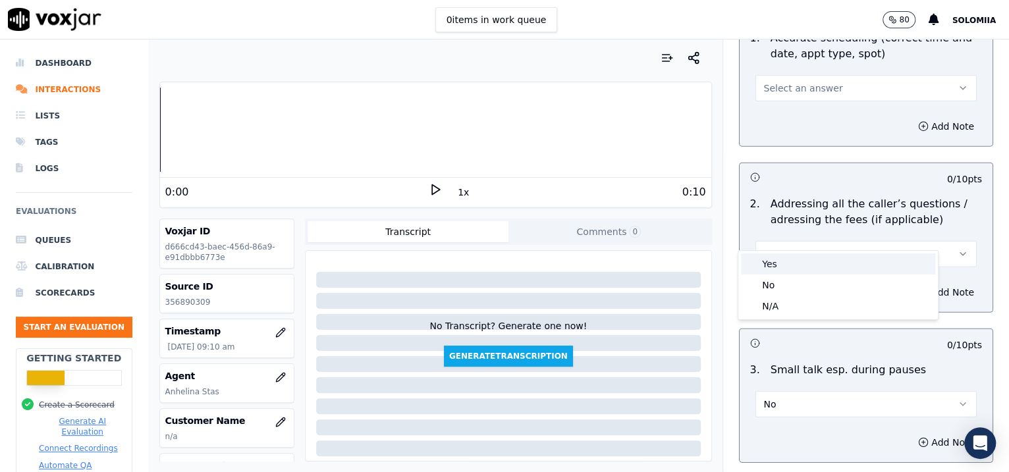
click at [806, 264] on div "Yes" at bounding box center [838, 264] width 194 height 21
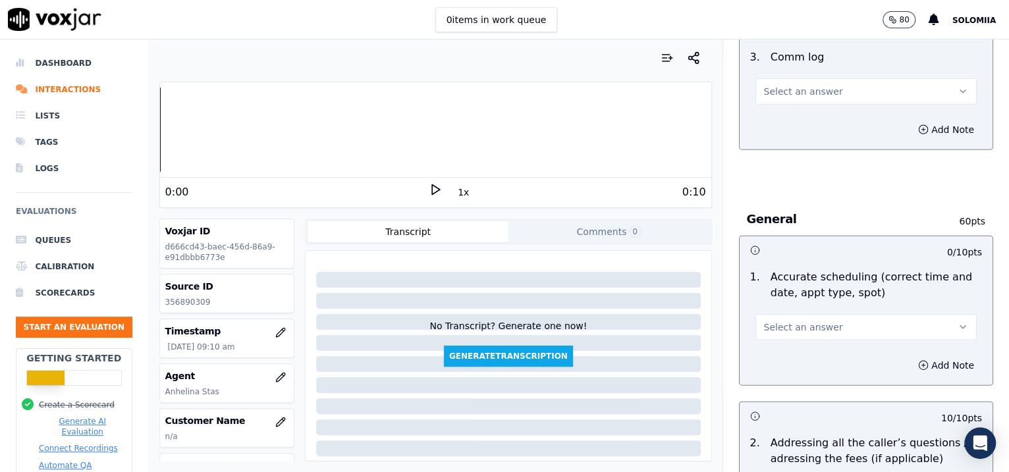
scroll to position [1985, 0]
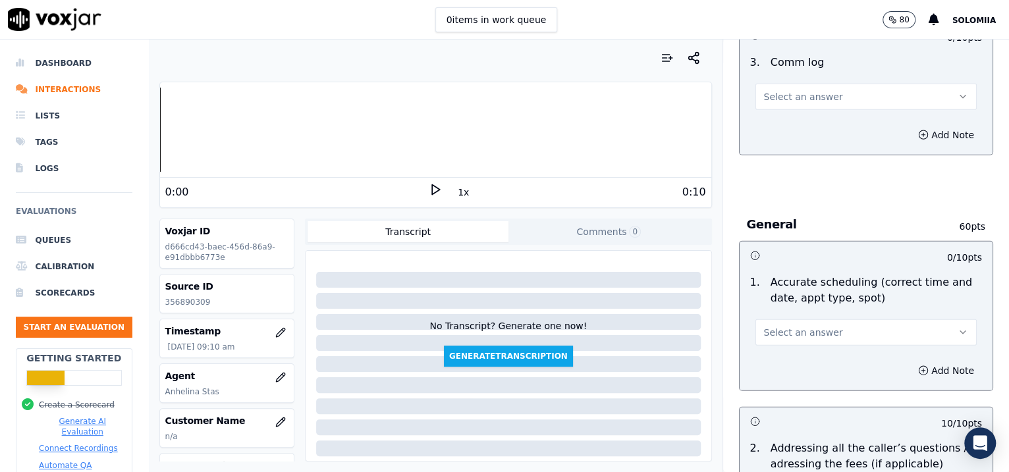
click at [806, 320] on button "Select an answer" at bounding box center [867, 333] width 222 height 26
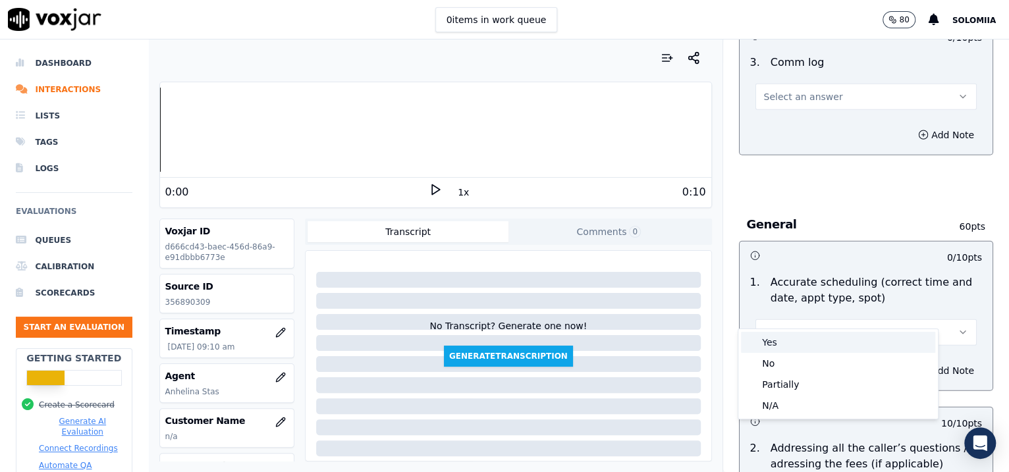
click at [806, 339] on div "Yes" at bounding box center [838, 342] width 194 height 21
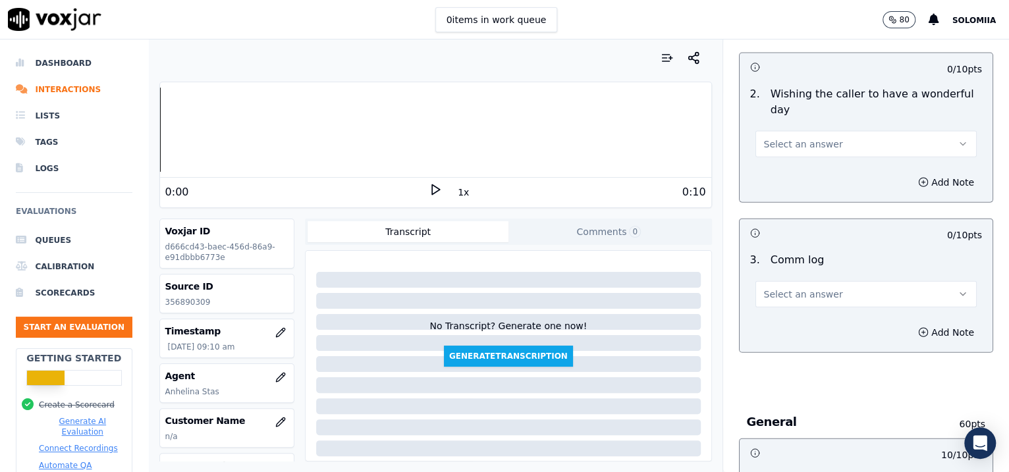
scroll to position [1772, 0]
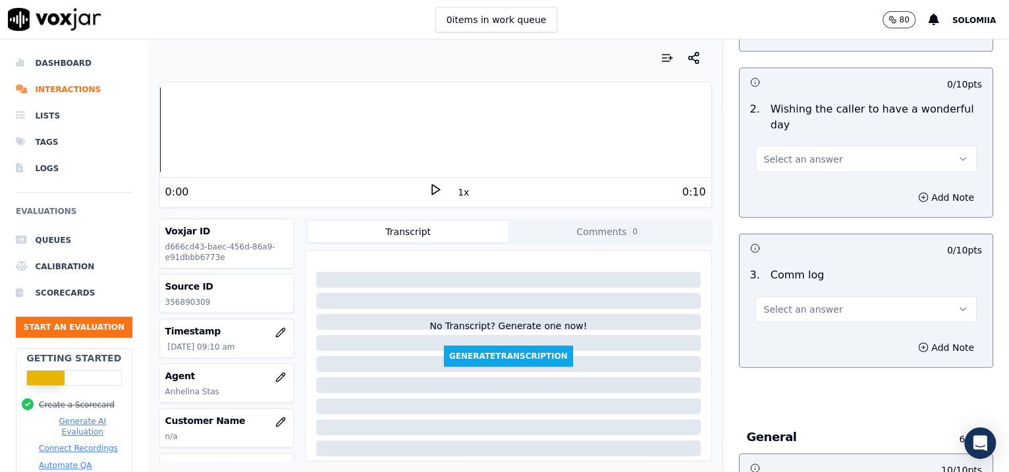
click at [806, 297] on button "Select an answer" at bounding box center [867, 310] width 222 height 26
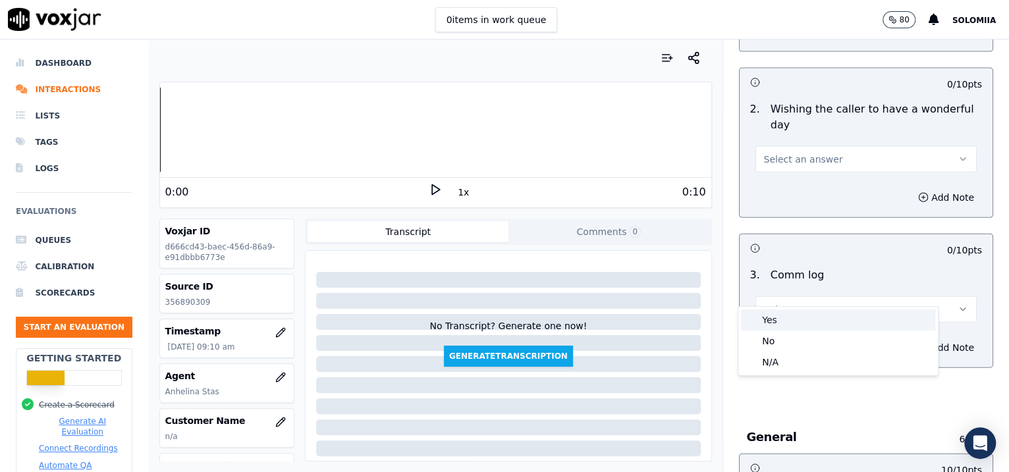
click at [806, 318] on div "Yes" at bounding box center [838, 320] width 194 height 21
click at [806, 153] on span "Select an answer" at bounding box center [803, 159] width 79 height 13
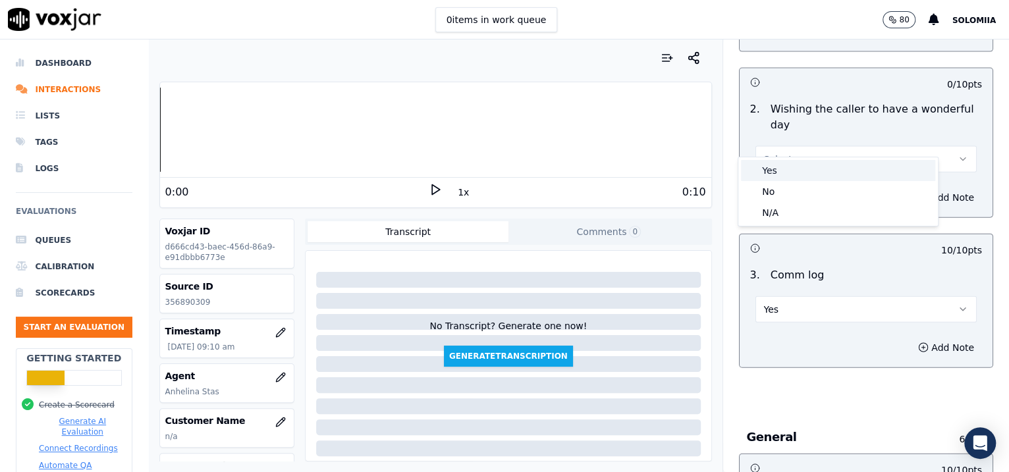
click at [806, 165] on div "Yes" at bounding box center [838, 170] width 194 height 21
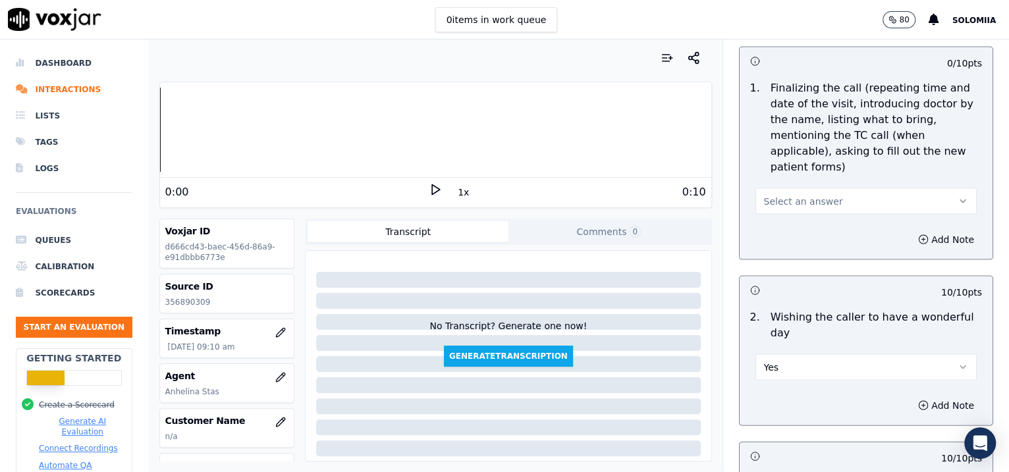
scroll to position [1506, 0]
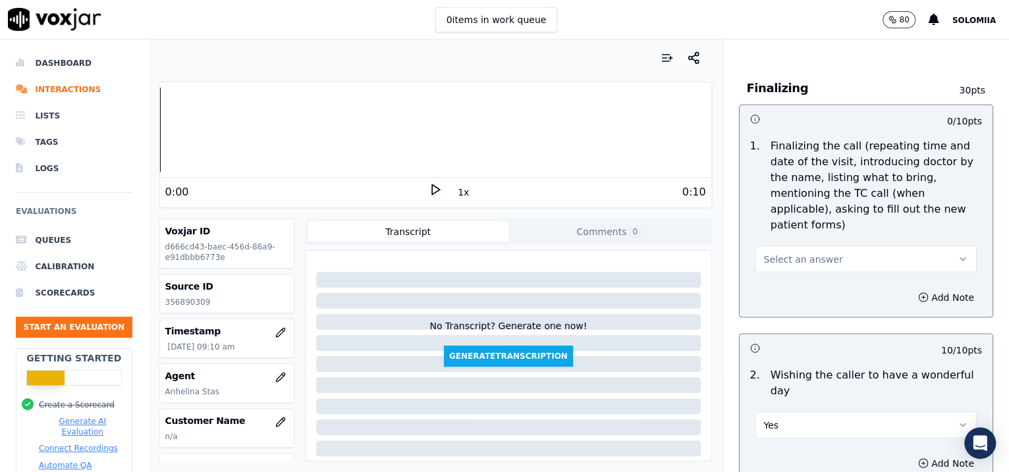
click at [806, 246] on button "Select an answer" at bounding box center [867, 259] width 222 height 26
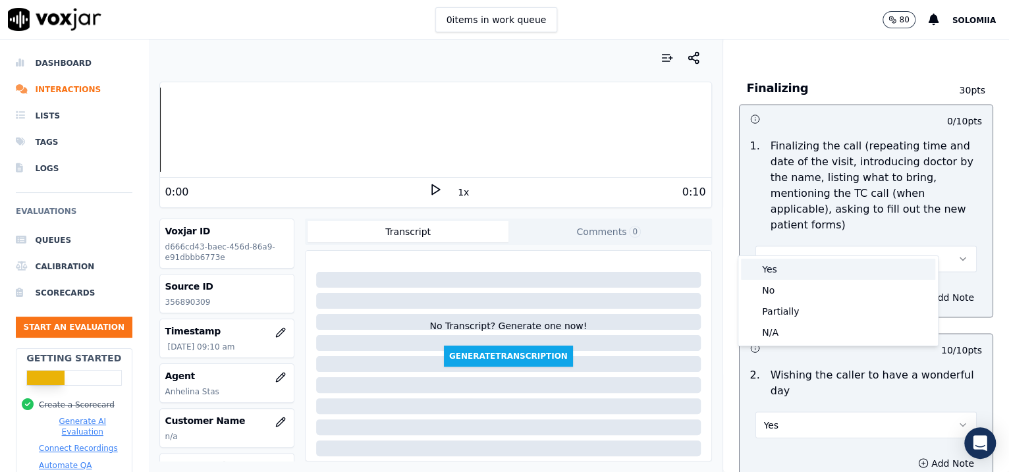
click at [801, 259] on div "Yes" at bounding box center [838, 269] width 194 height 21
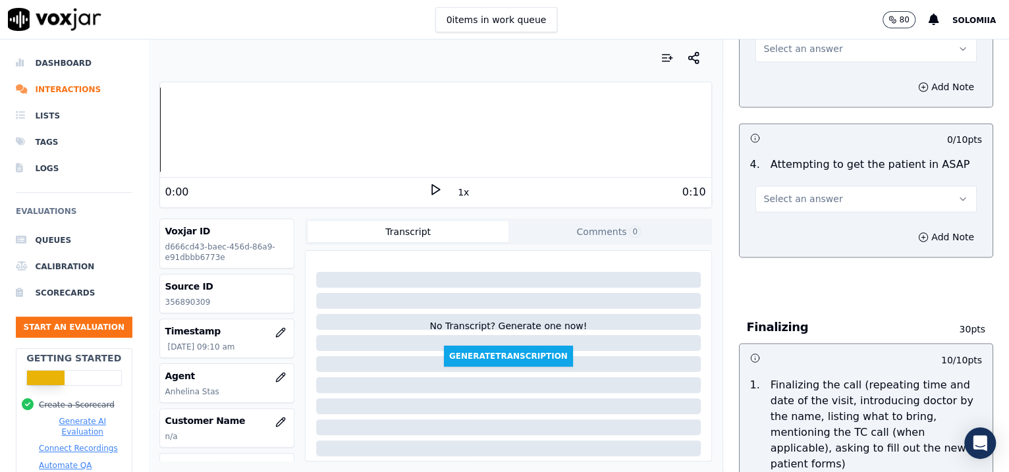
scroll to position [1215, 0]
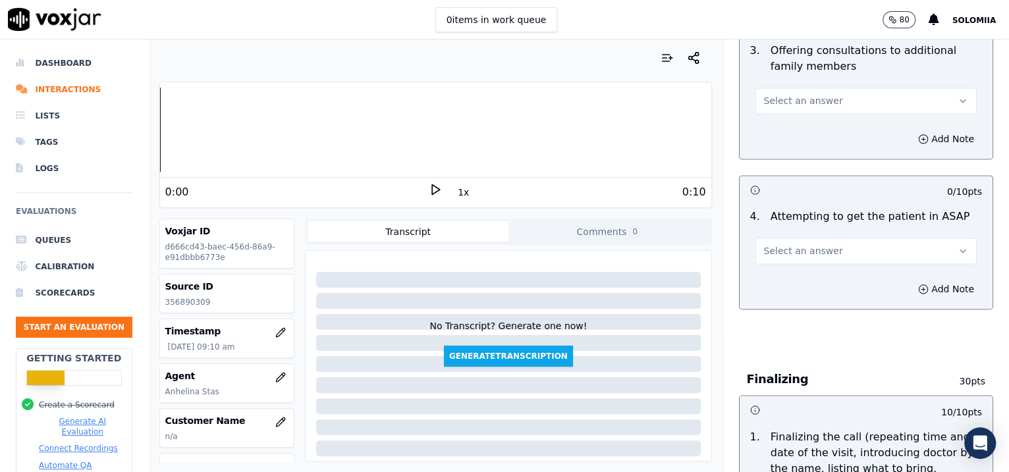
click at [802, 253] on span "Select an answer" at bounding box center [803, 250] width 79 height 13
click at [806, 276] on div "Yes" at bounding box center [838, 278] width 194 height 21
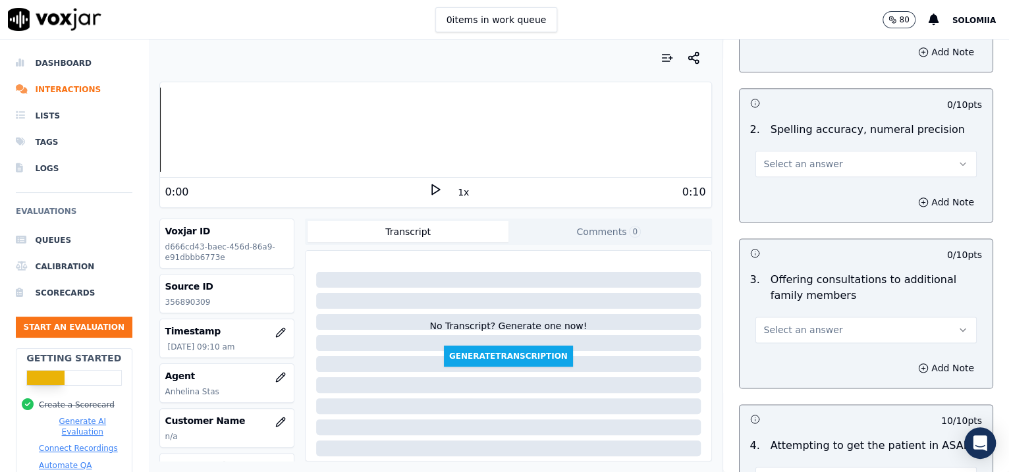
scroll to position [913, 0]
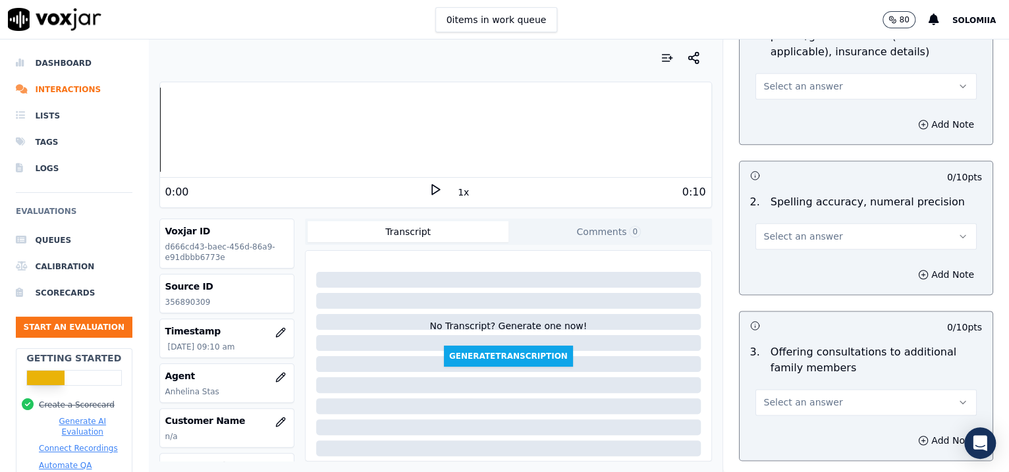
click at [786, 231] on span "Select an answer" at bounding box center [803, 236] width 79 height 13
click at [806, 261] on div "Yes" at bounding box center [838, 264] width 194 height 21
click at [797, 82] on span "Select an answer" at bounding box center [803, 86] width 79 height 13
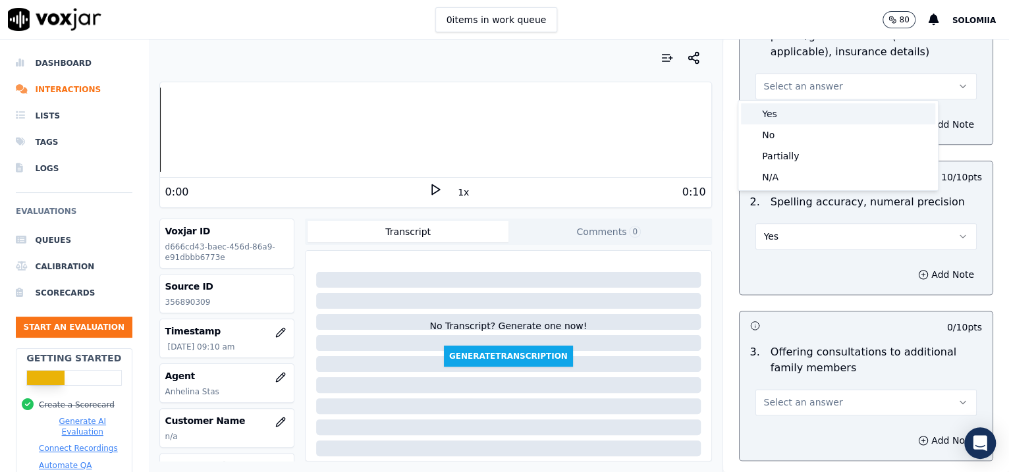
click at [806, 111] on div "Yes" at bounding box center [838, 113] width 194 height 21
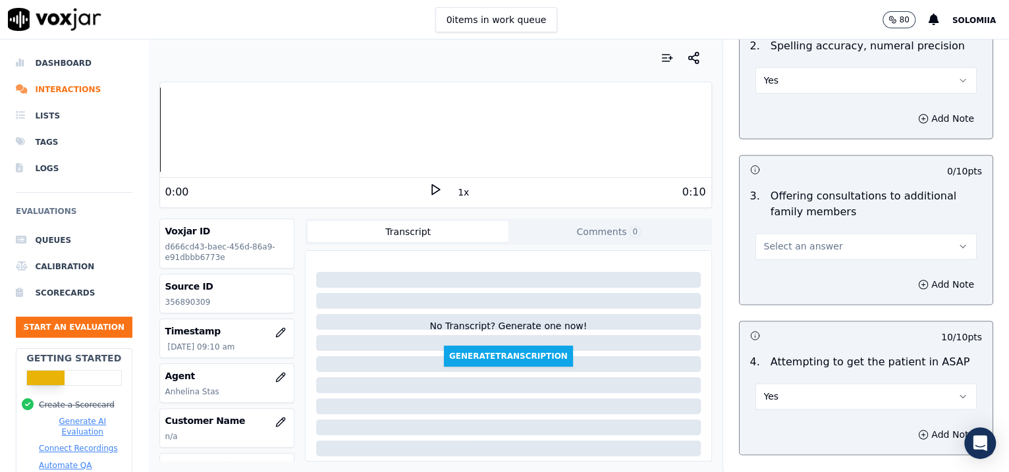
scroll to position [1116, 0]
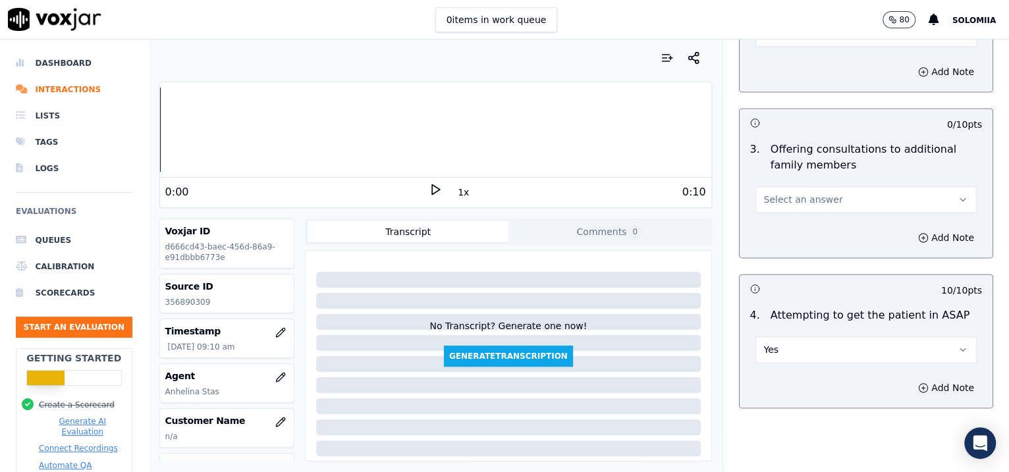
click at [764, 202] on span "Select an answer" at bounding box center [803, 199] width 79 height 13
click at [806, 227] on div "Yes" at bounding box center [838, 227] width 194 height 21
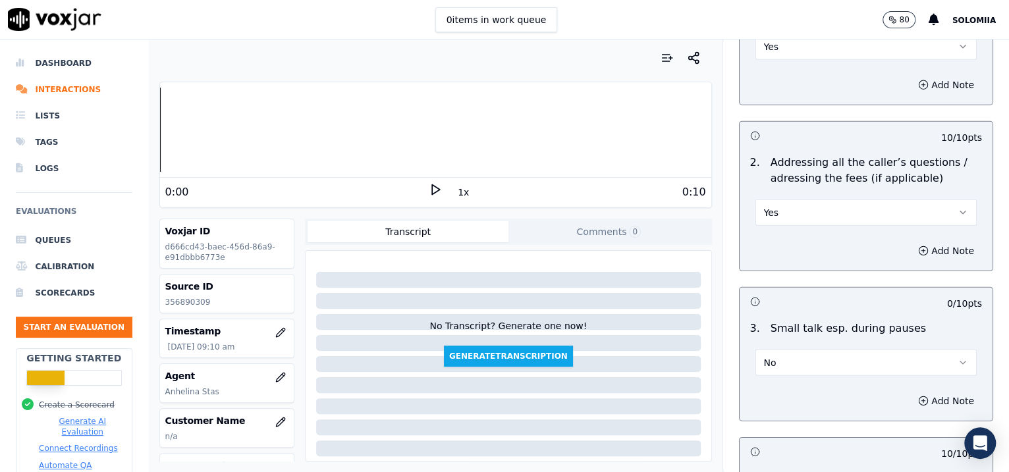
scroll to position [2985, 0]
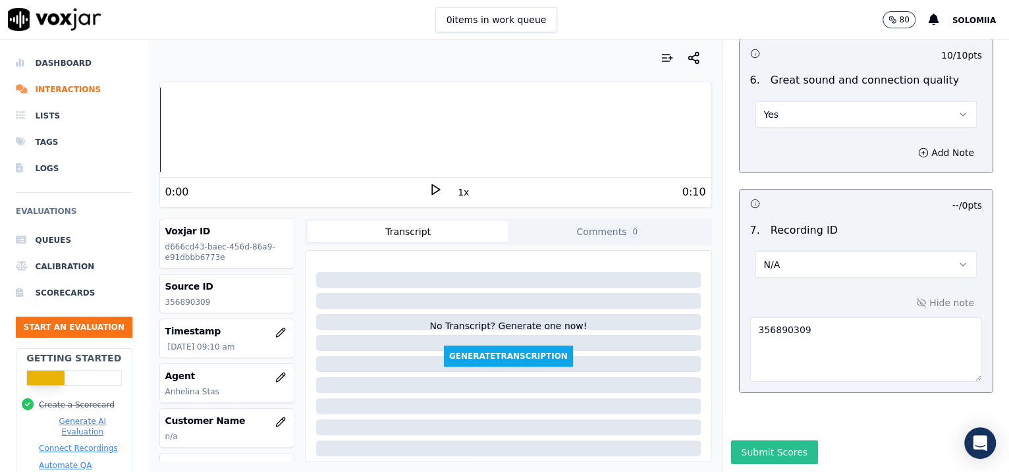
click at [779, 378] on button "Submit Scores" at bounding box center [775, 453] width 88 height 24
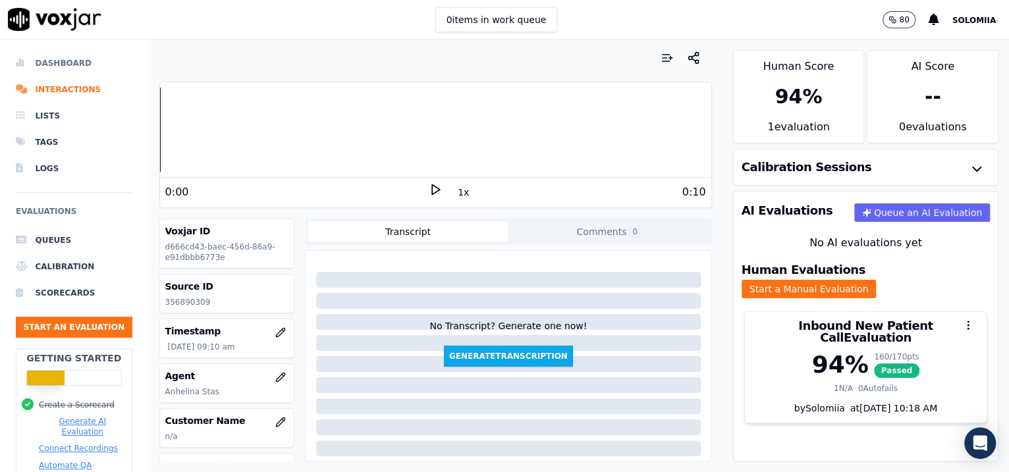
click at [82, 65] on li "Dashboard" at bounding box center [74, 63] width 117 height 26
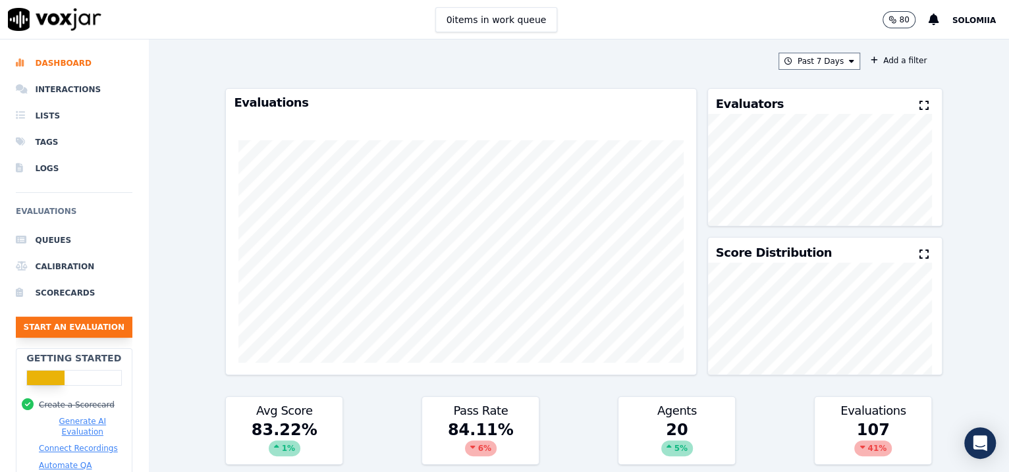
click at [44, 330] on button "Start an Evaluation" at bounding box center [74, 327] width 117 height 21
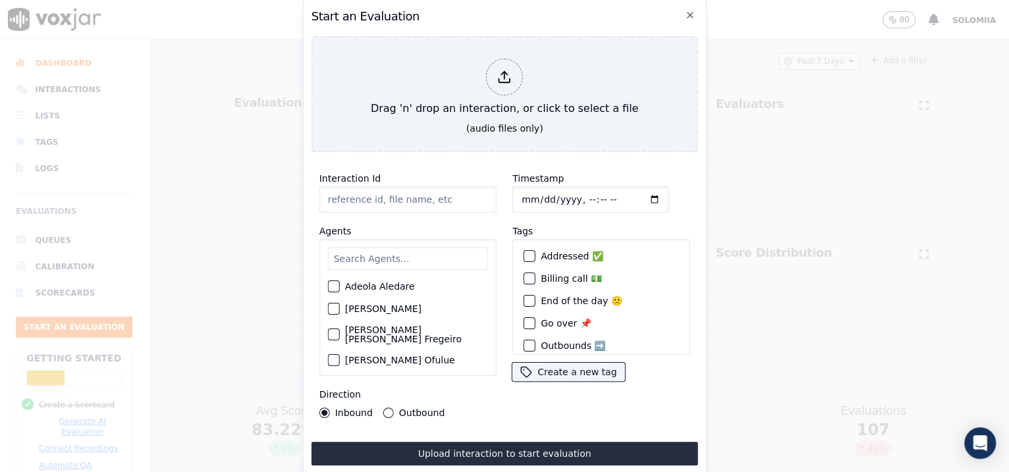
click at [383, 192] on input "Interaction Id" at bounding box center [408, 199] width 177 height 26
paste input "356890999"
type input "356890999"
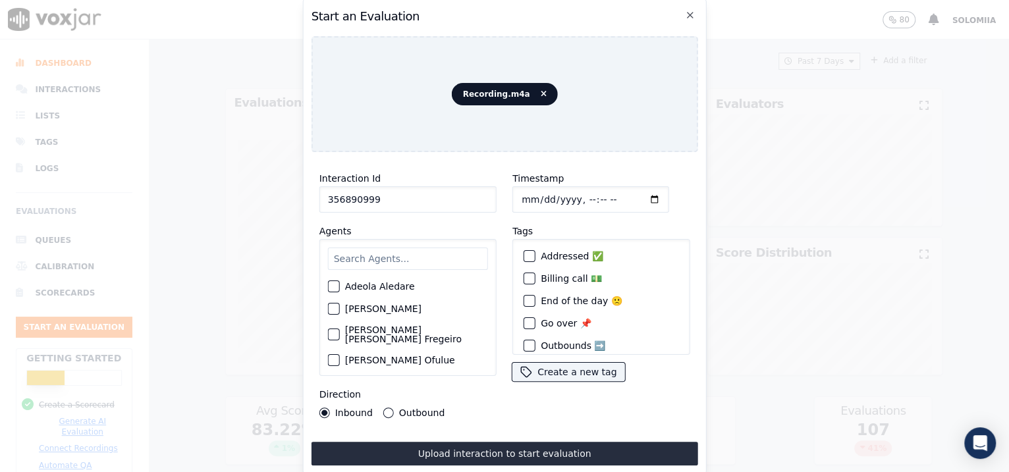
click at [535, 192] on input "Timestamp" at bounding box center [591, 199] width 157 height 26
click at [577, 196] on input "Timestamp" at bounding box center [591, 199] width 157 height 26
type input "2025-08-18T09:19"
click at [407, 254] on input "a" at bounding box center [408, 259] width 160 height 22
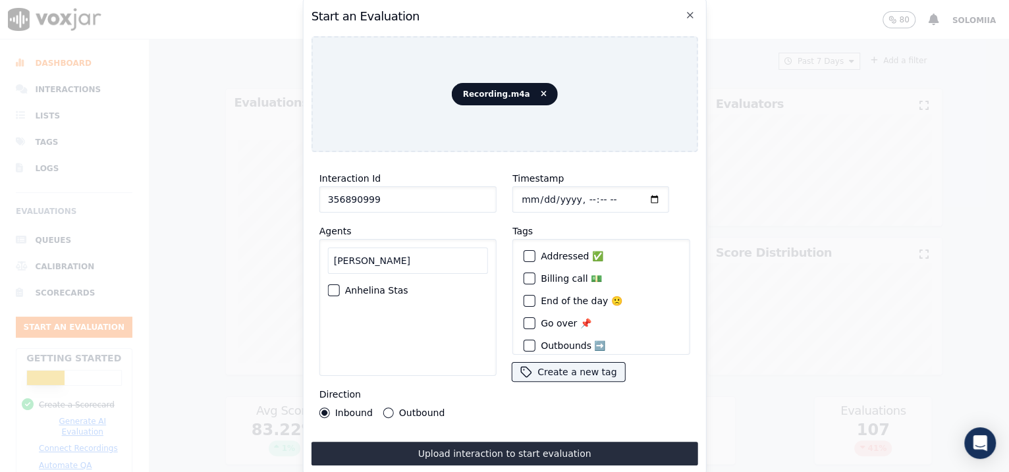
type input "anh"
click at [376, 286] on label "Anhelina Stas" at bounding box center [376, 290] width 63 height 9
click at [340, 285] on button "Anhelina Stas" at bounding box center [334, 291] width 12 height 12
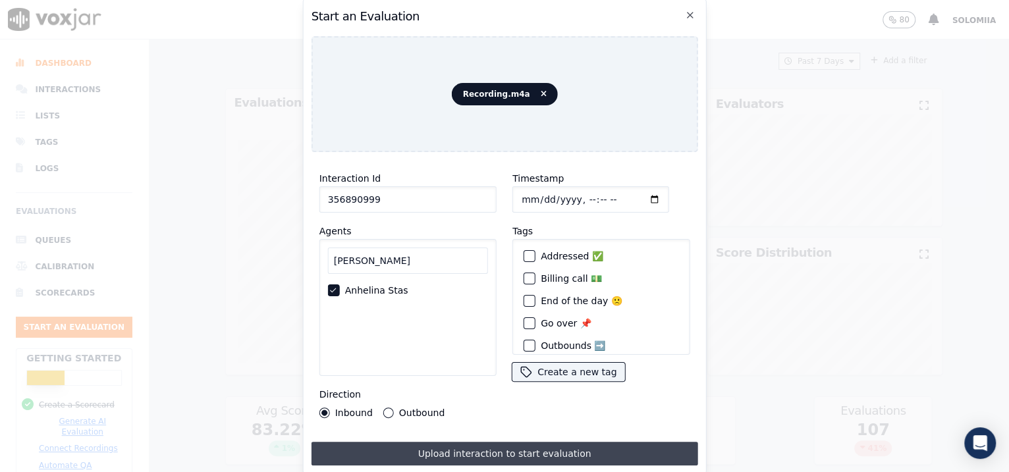
click at [470, 378] on button "Upload interaction to start evaluation" at bounding box center [505, 454] width 387 height 24
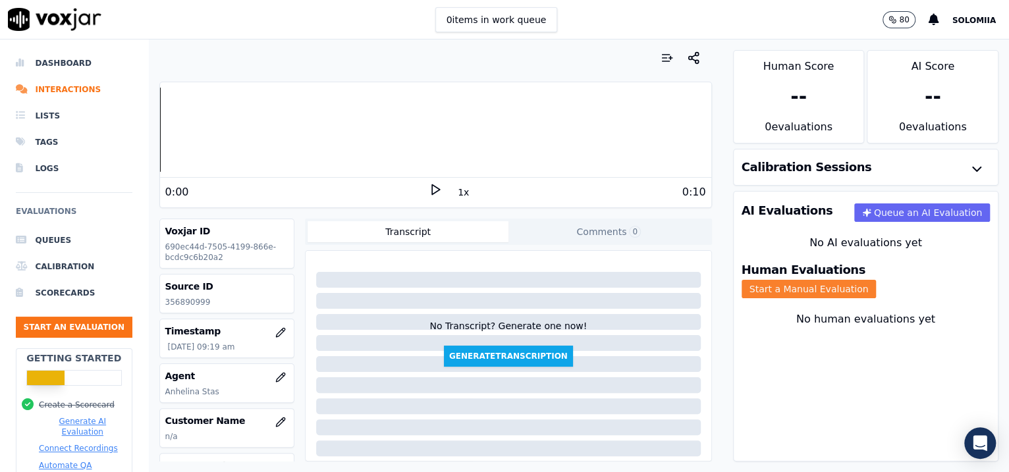
click at [806, 281] on button "Start a Manual Evaluation" at bounding box center [809, 289] width 135 height 18
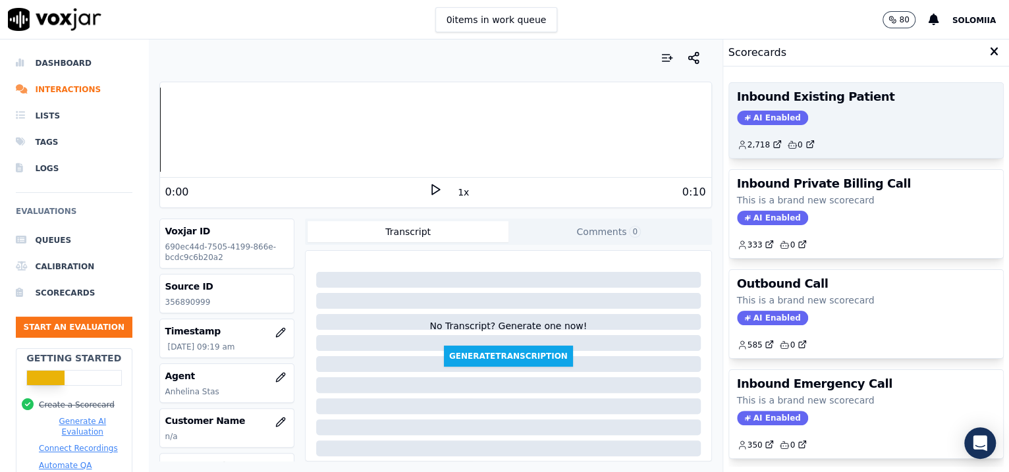
click at [806, 123] on div "AI Enabled" at bounding box center [866, 118] width 259 height 14
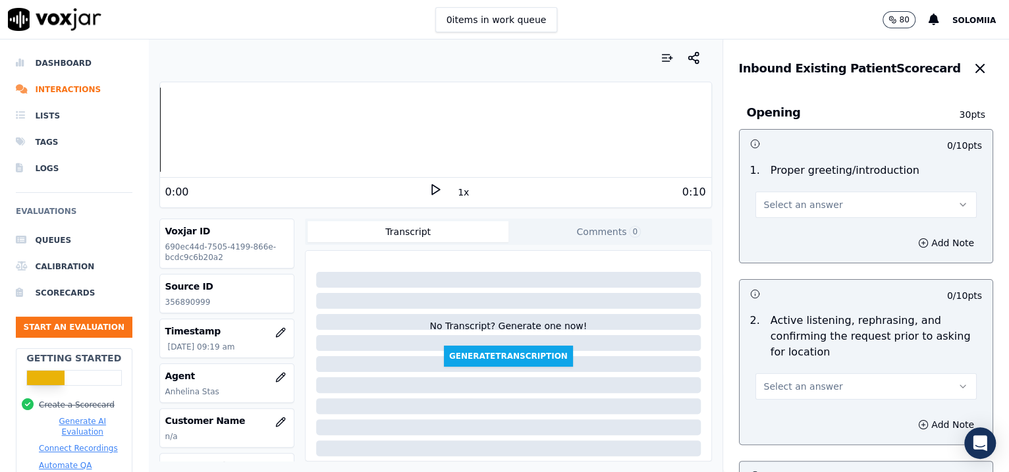
click at [779, 210] on span "Select an answer" at bounding box center [803, 204] width 79 height 13
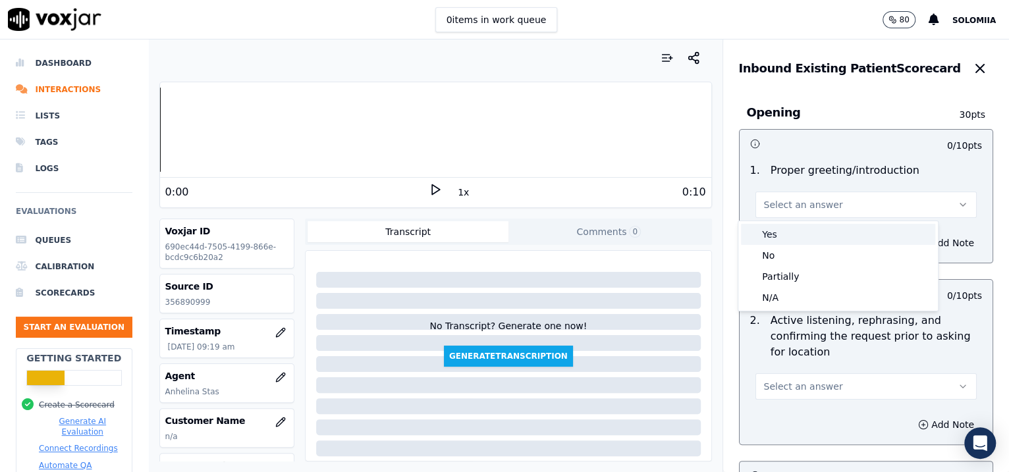
click at [800, 229] on div "Yes" at bounding box center [838, 234] width 194 height 21
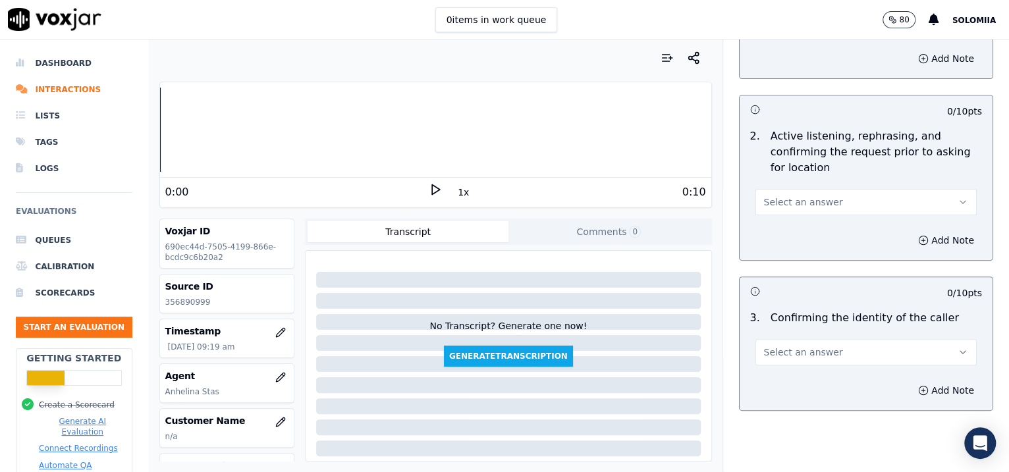
scroll to position [211, 0]
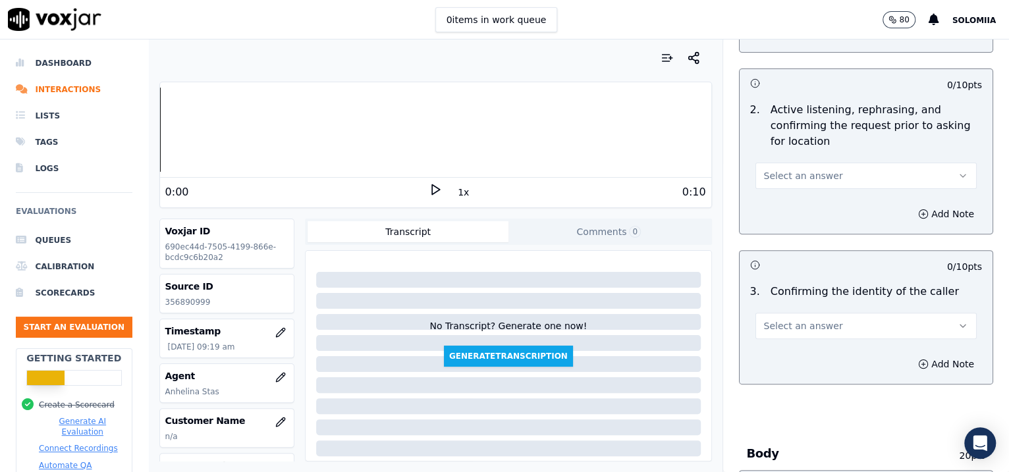
click at [806, 169] on span "Select an answer" at bounding box center [803, 175] width 79 height 13
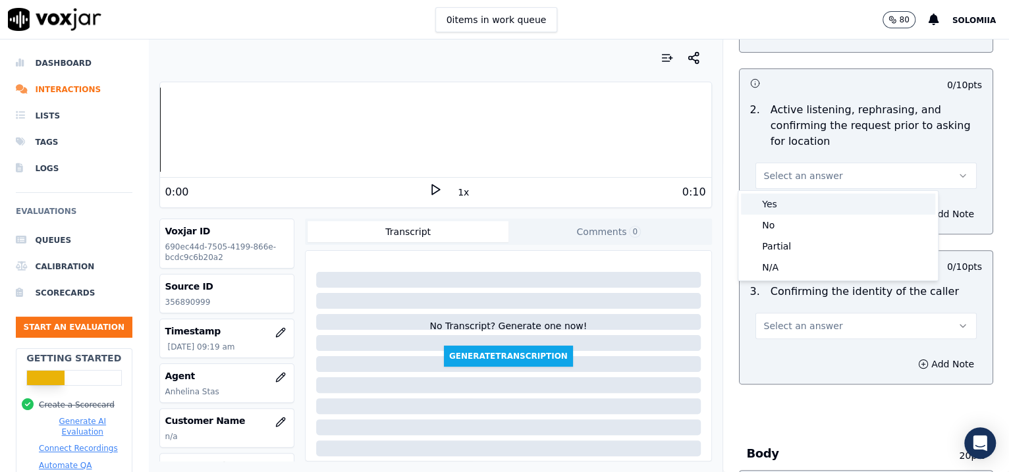
click at [806, 207] on div "Yes" at bounding box center [838, 204] width 194 height 21
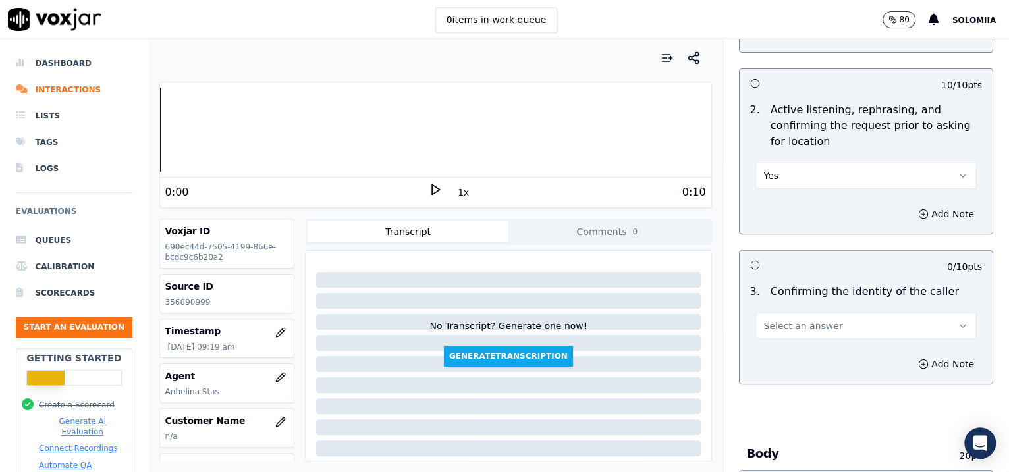
click at [801, 179] on button "Yes" at bounding box center [867, 176] width 222 height 26
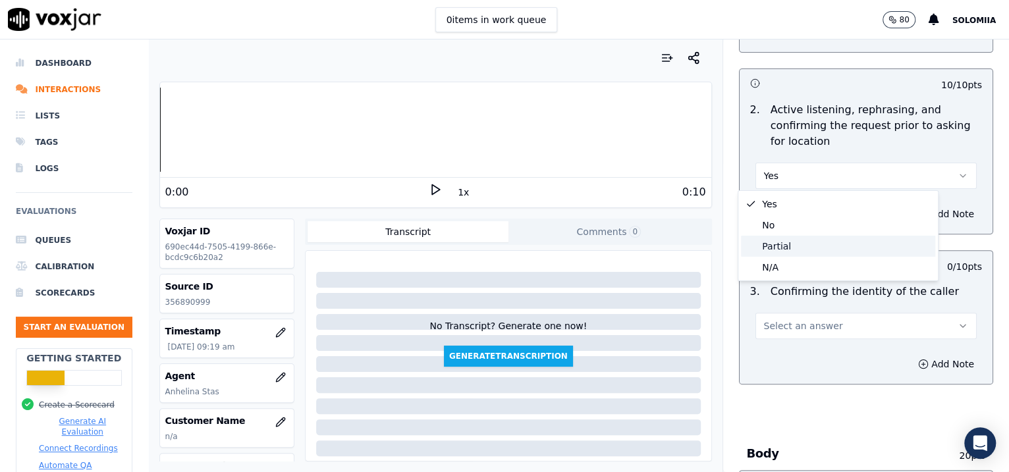
click at [805, 248] on div "Partial" at bounding box center [838, 246] width 194 height 21
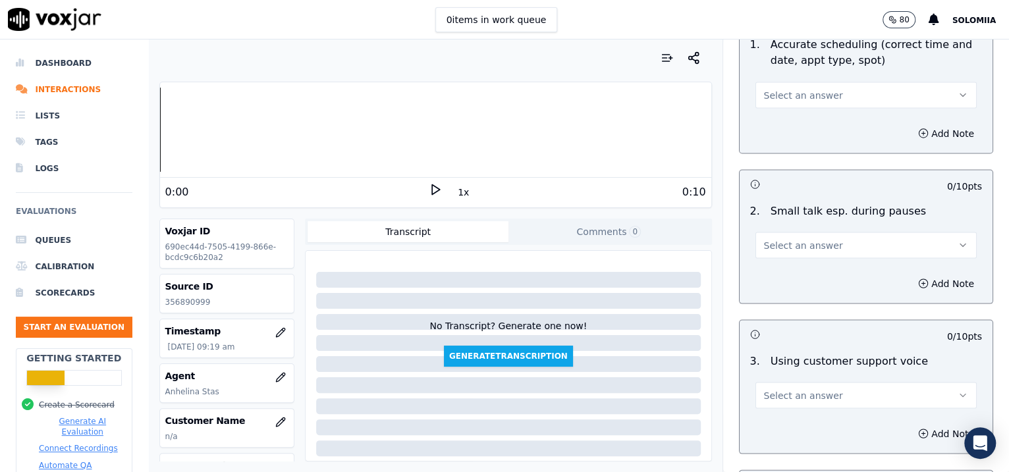
scroll to position [2011, 0]
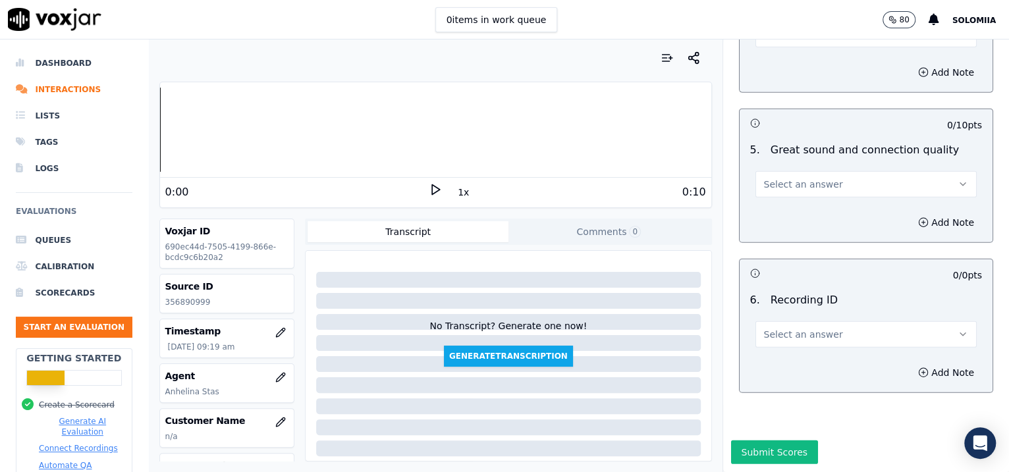
click at [800, 322] on button "Select an answer" at bounding box center [867, 335] width 222 height 26
click at [806, 324] on div "N/A" at bounding box center [838, 334] width 194 height 21
click at [806, 364] on button "Add Note" at bounding box center [947, 373] width 72 height 18
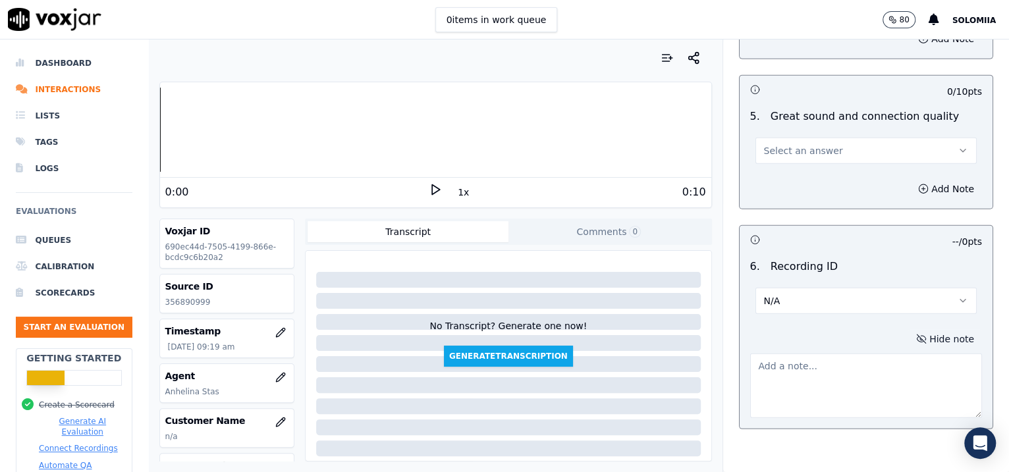
click at [805, 368] on textarea at bounding box center [866, 386] width 233 height 65
paste textarea "356890999"
type textarea "356890999"
click at [796, 144] on span "Select an answer" at bounding box center [803, 150] width 79 height 13
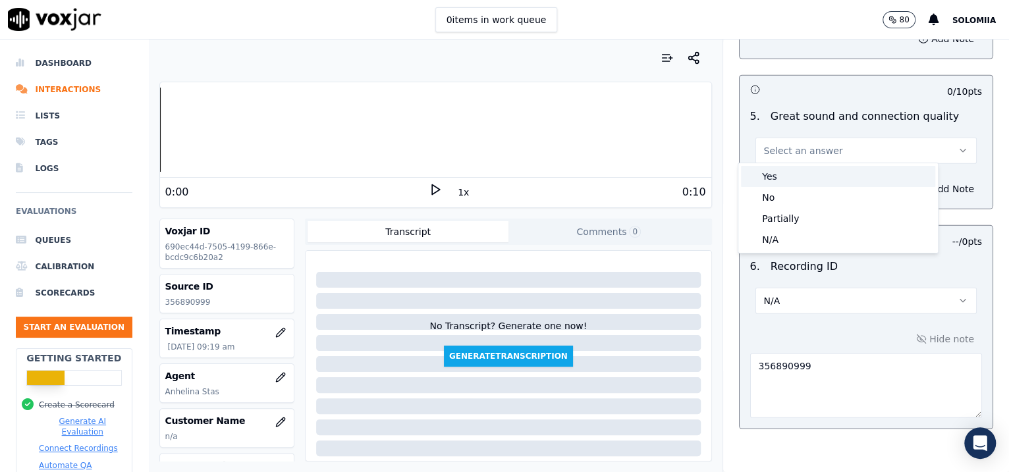
click at [806, 169] on div "Yes" at bounding box center [838, 176] width 194 height 21
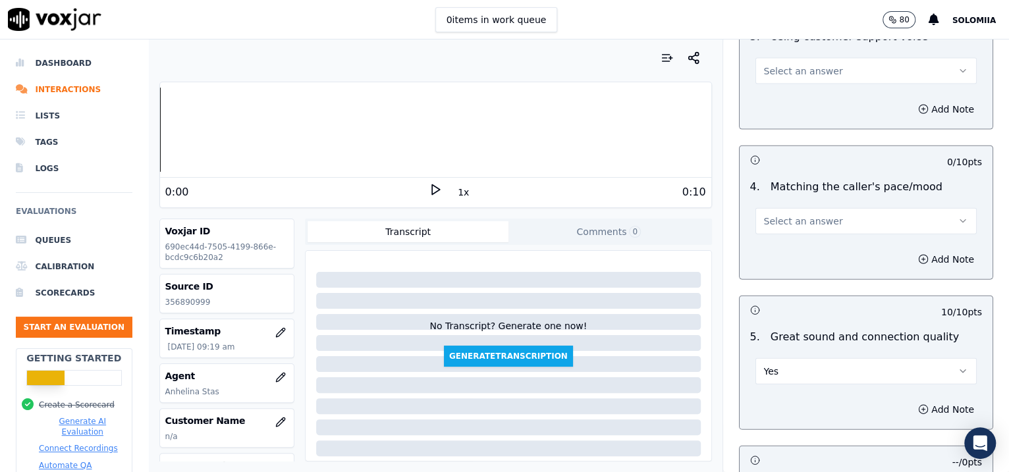
scroll to position [1782, 0]
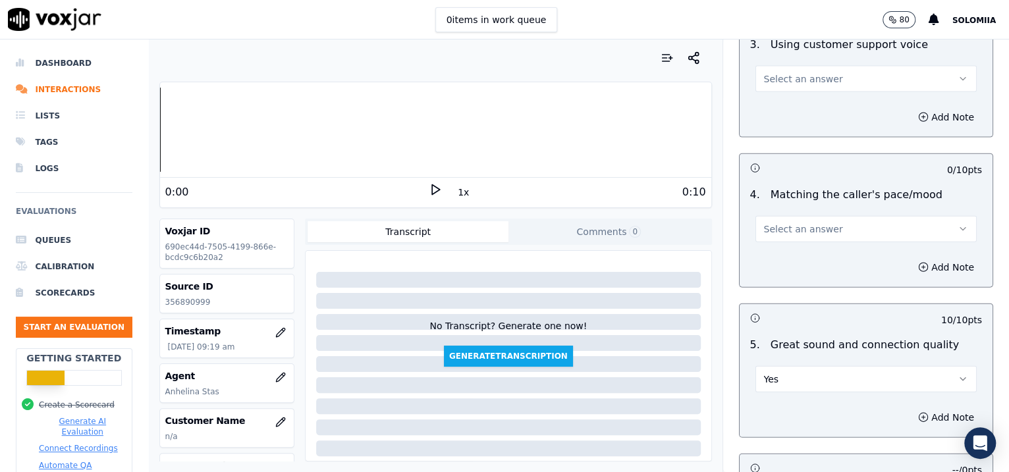
click at [799, 229] on span "Select an answer" at bounding box center [803, 229] width 79 height 13
click at [806, 250] on div "Yes" at bounding box center [838, 254] width 194 height 21
click at [802, 67] on button "Select an answer" at bounding box center [867, 79] width 222 height 26
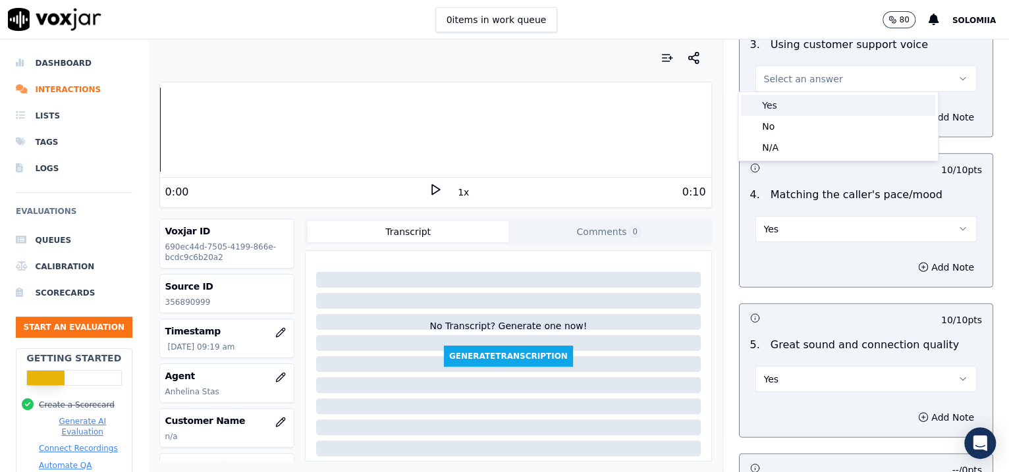
click at [806, 103] on div "Yes" at bounding box center [838, 105] width 194 height 21
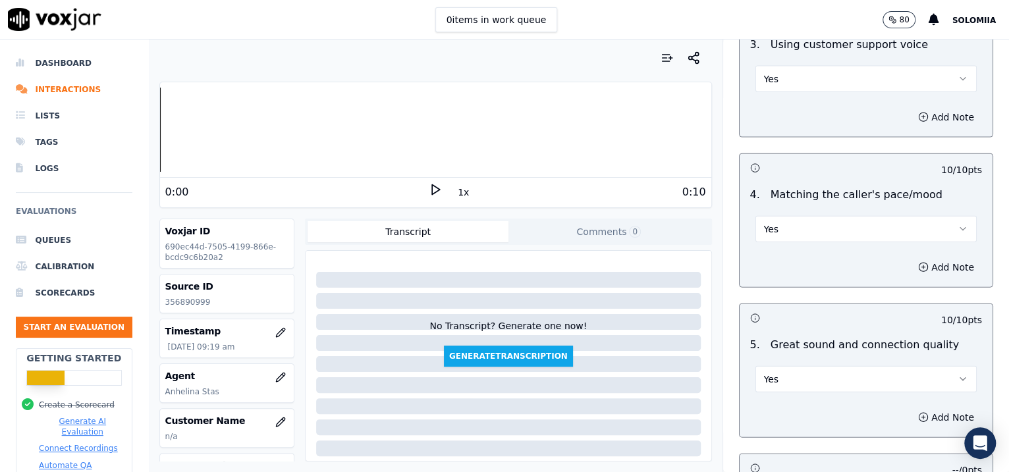
click at [806, 333] on div "Inbound Existing Patient Scorecard Opening 30 pts 10 / 10 pts 1 . Proper greeti…" at bounding box center [866, 256] width 287 height 433
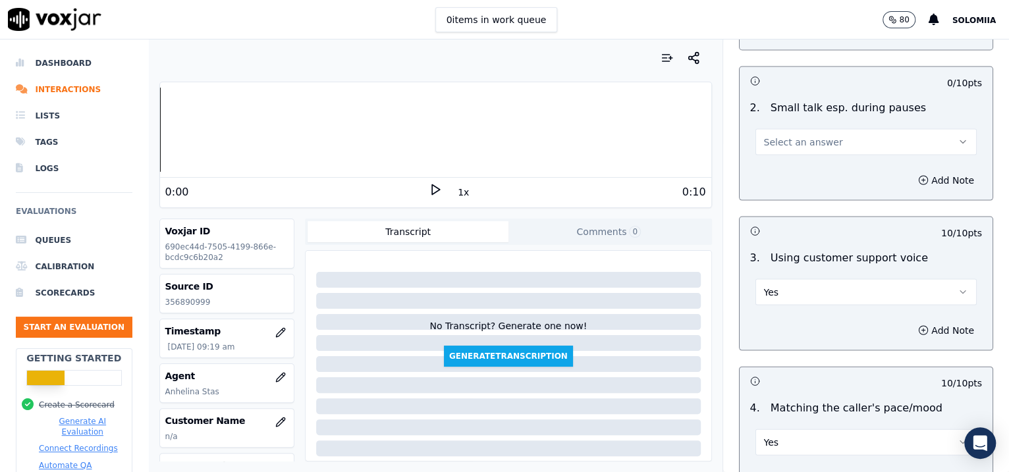
scroll to position [1512, 0]
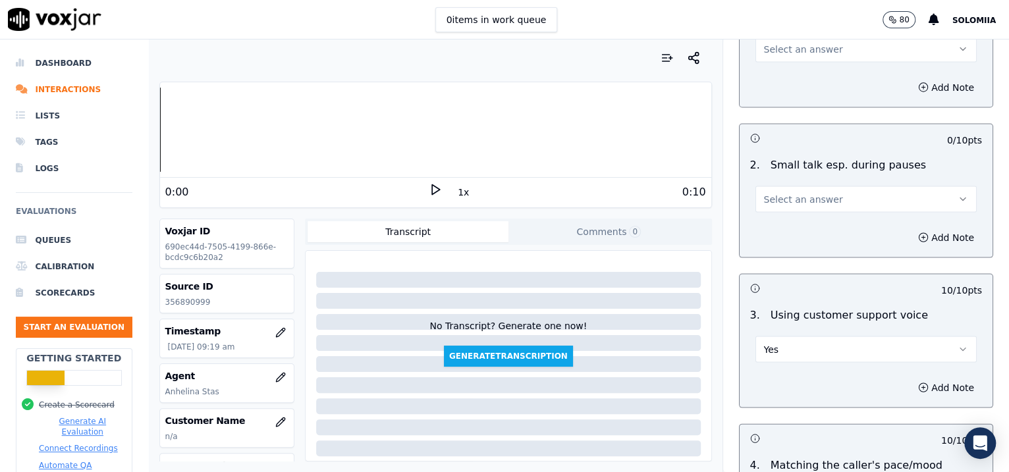
click at [803, 208] on button "Select an answer" at bounding box center [867, 199] width 222 height 26
click at [804, 239] on div "No" at bounding box center [838, 247] width 194 height 21
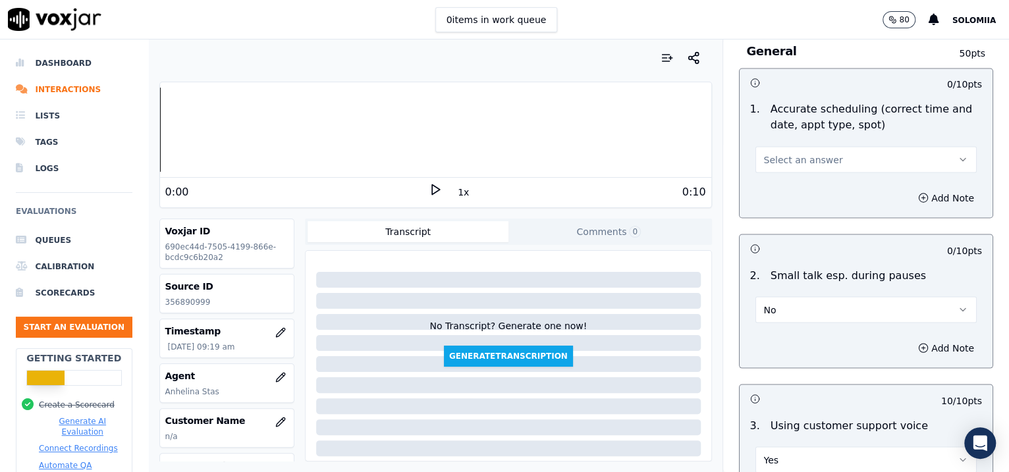
scroll to position [1340, 0]
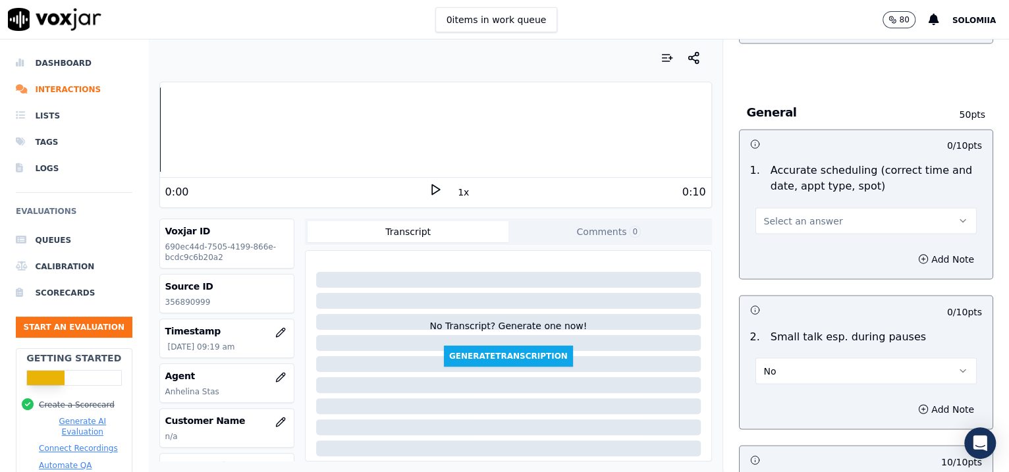
click at [806, 221] on span "Select an answer" at bounding box center [803, 220] width 79 height 13
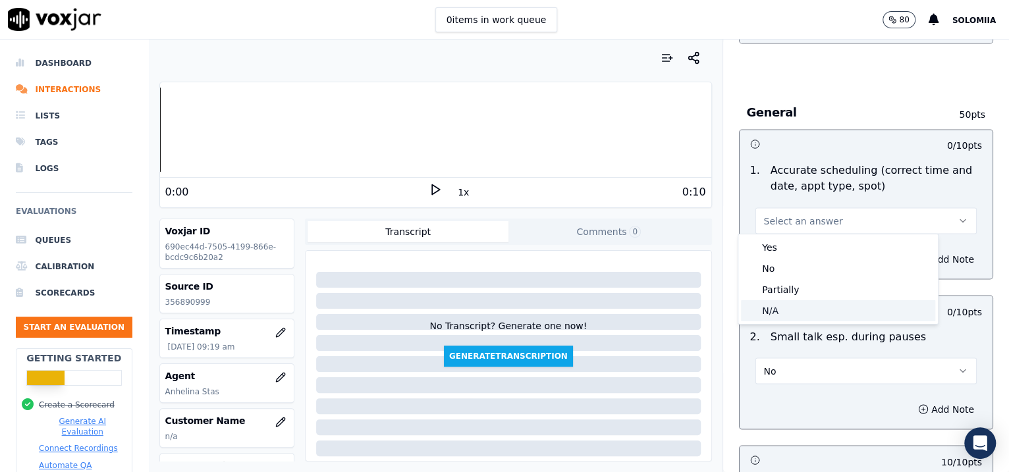
click at [806, 312] on div "N/A" at bounding box center [838, 310] width 194 height 21
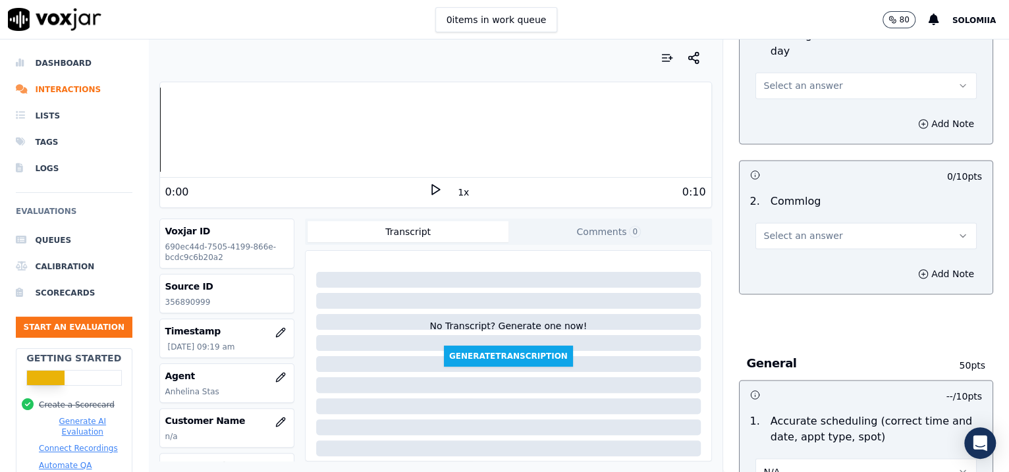
scroll to position [1081, 0]
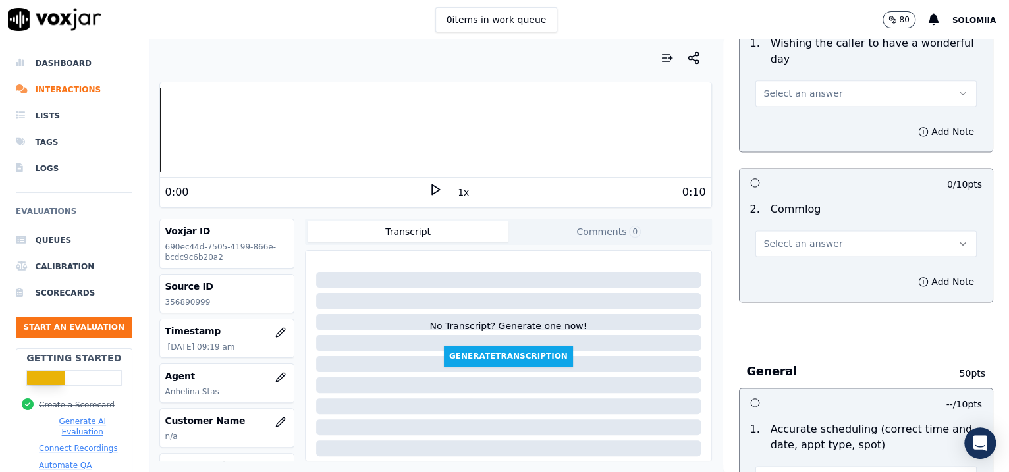
click at [806, 241] on button "Select an answer" at bounding box center [867, 244] width 222 height 26
click at [806, 267] on div "Yes" at bounding box center [838, 270] width 194 height 21
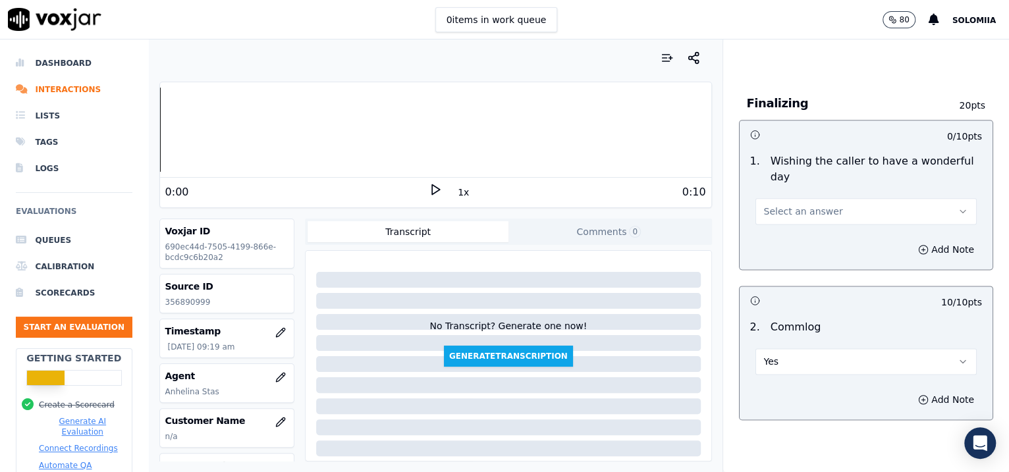
click at [806, 226] on div "0 / 10 pts 1 . Wishing the caller to have a wonderful day Select an answer Add …" at bounding box center [866, 195] width 255 height 150
click at [793, 215] on span "Select an answer" at bounding box center [803, 211] width 79 height 13
click at [806, 237] on div "Yes" at bounding box center [838, 239] width 194 height 21
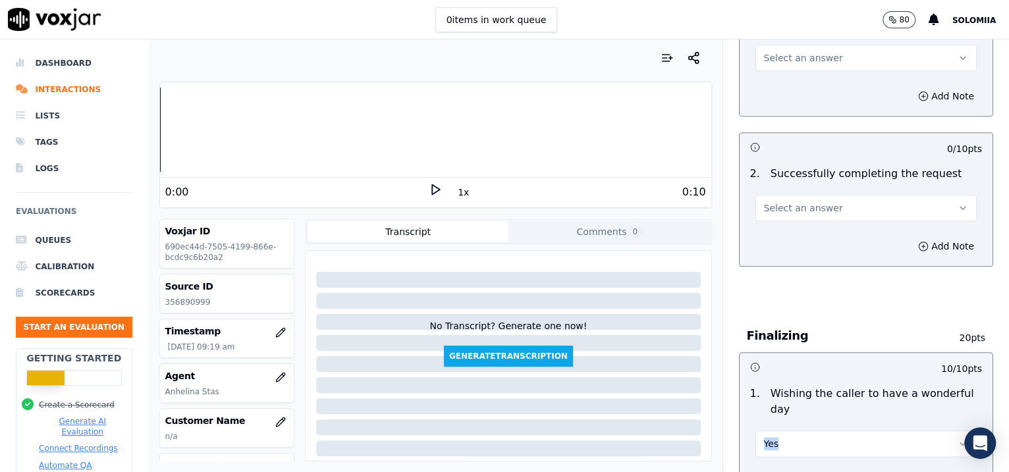
scroll to position [708, 0]
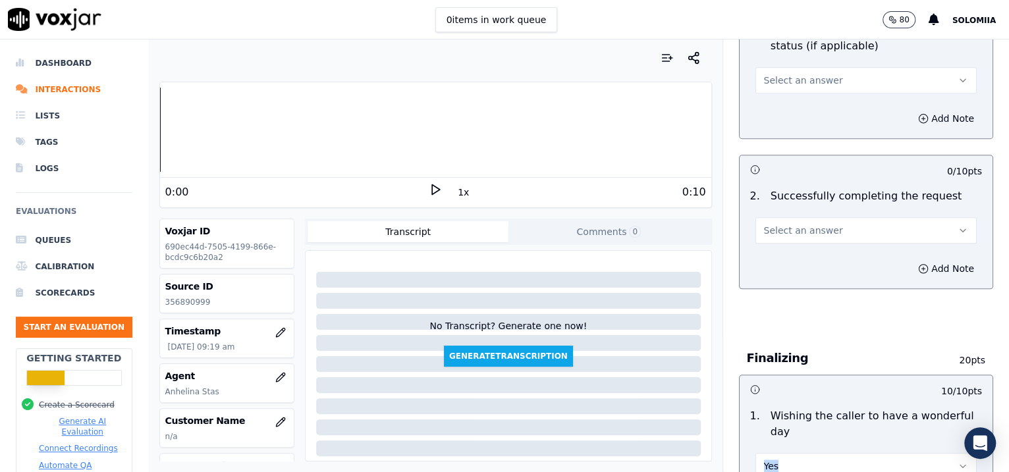
click at [783, 226] on span "Select an answer" at bounding box center [803, 230] width 79 height 13
click at [806, 250] on div "Yes" at bounding box center [838, 258] width 194 height 21
click at [806, 79] on span "Select an answer" at bounding box center [803, 80] width 79 height 13
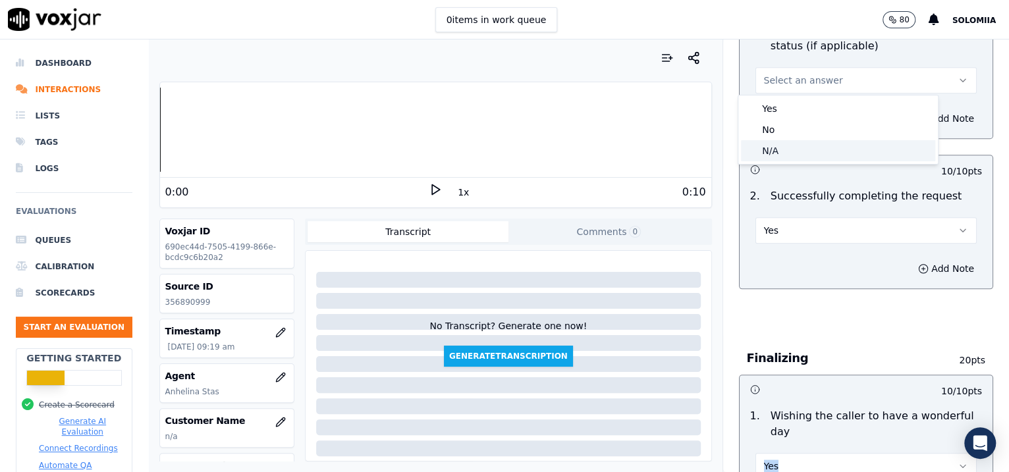
click at [806, 152] on div "N/A" at bounding box center [838, 150] width 194 height 21
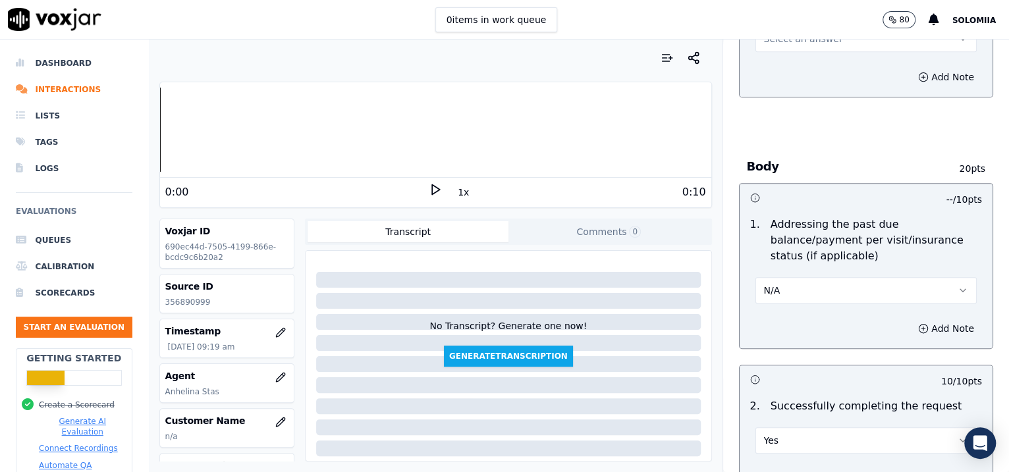
scroll to position [403, 0]
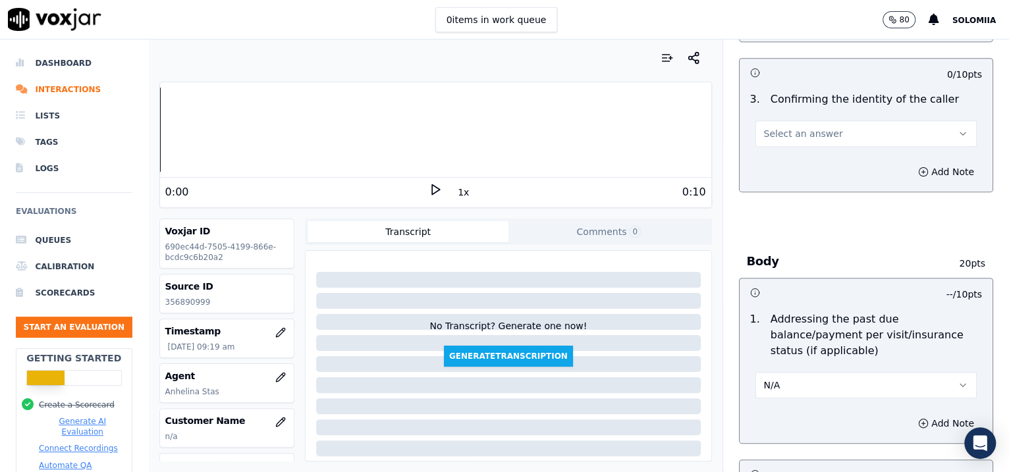
click at [772, 124] on button "Select an answer" at bounding box center [867, 134] width 222 height 26
click at [793, 156] on div "Yes" at bounding box center [838, 162] width 194 height 21
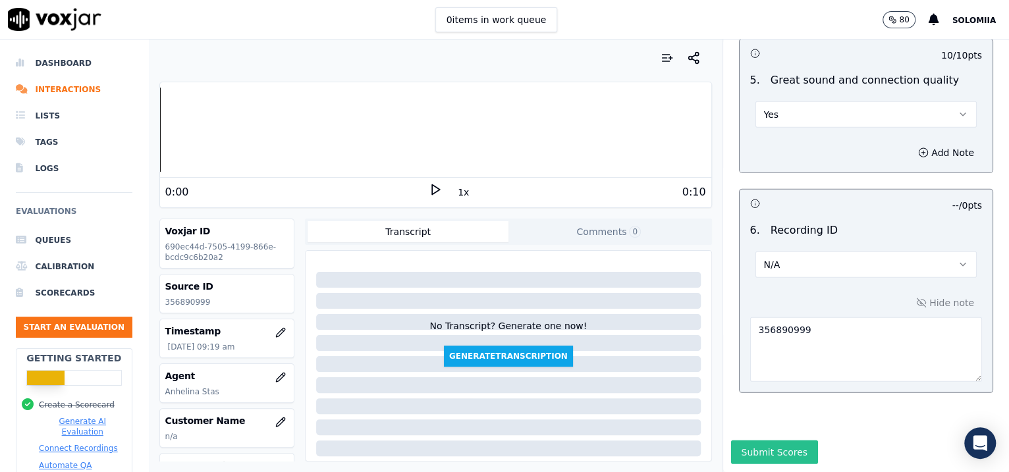
click at [756, 378] on button "Submit Scores" at bounding box center [775, 453] width 88 height 24
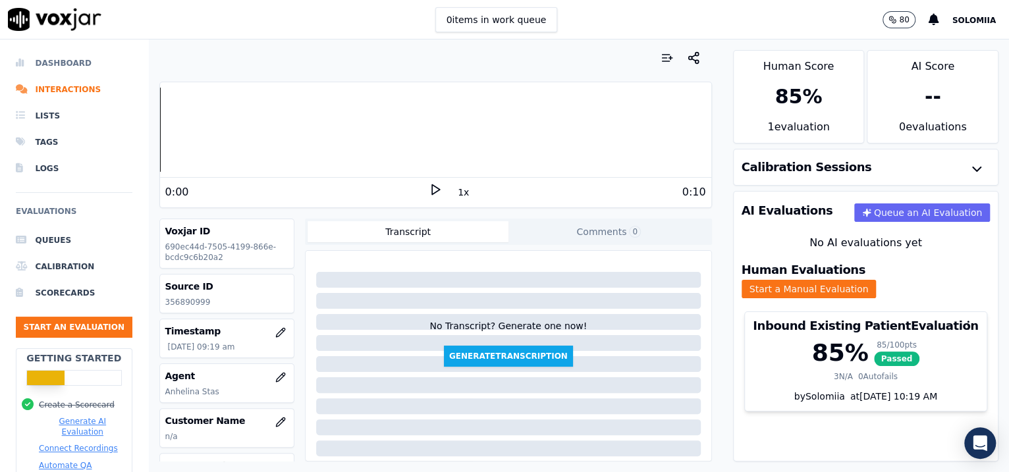
click at [39, 66] on li "Dashboard" at bounding box center [74, 63] width 117 height 26
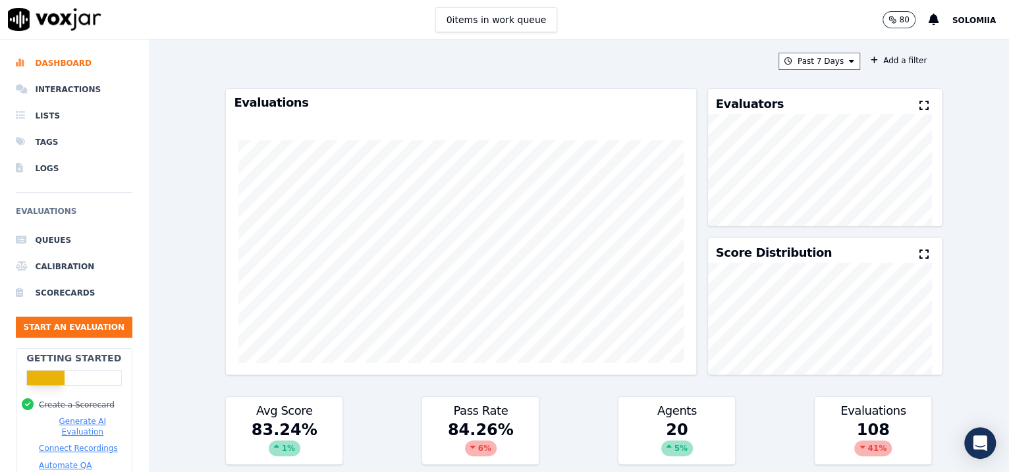
click at [806, 70] on div "Past 7 Days Add a filter Evaluations Evaluators Score Distribution Avg Score 83…" at bounding box center [579, 256] width 718 height 433
click at [806, 63] on button "Past 7 Days" at bounding box center [820, 61] width 82 height 17
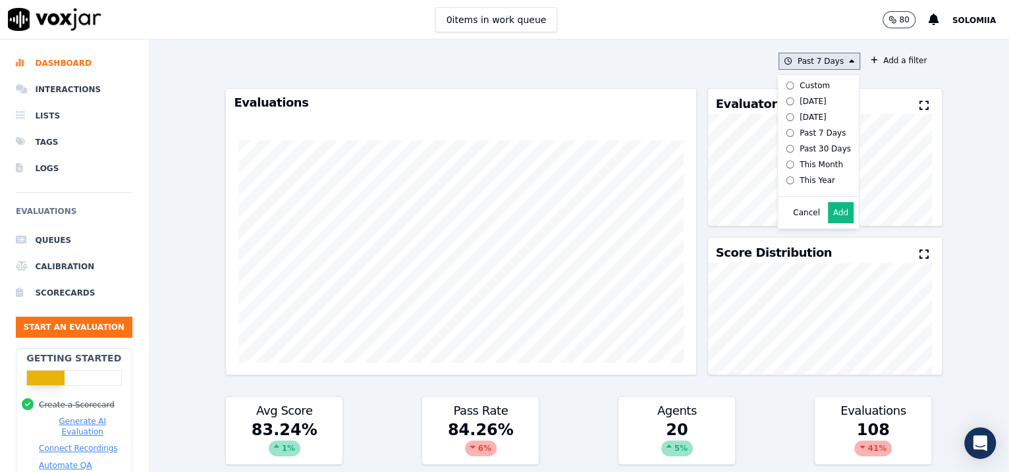
click at [806, 94] on label "Today" at bounding box center [816, 102] width 71 height 16
click at [806, 223] on button "Add" at bounding box center [841, 212] width 26 height 21
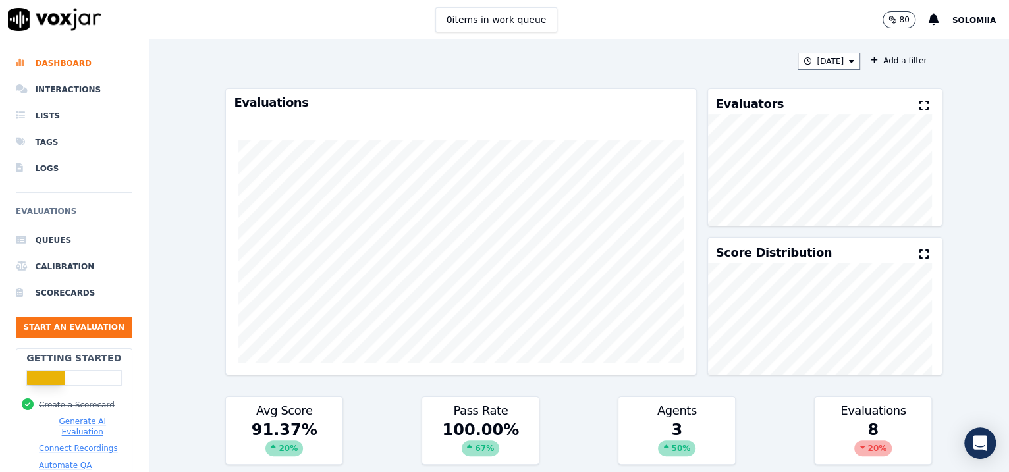
click at [806, 59] on div "Today" at bounding box center [832, 61] width 68 height 17
click at [806, 59] on icon at bounding box center [851, 61] width 5 height 8
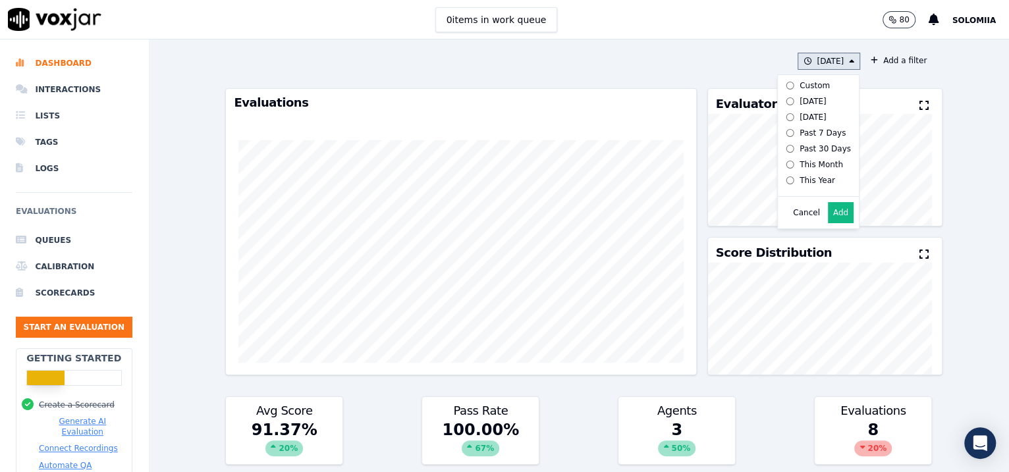
click at [806, 154] on div "Past 30 Days" at bounding box center [825, 149] width 51 height 11
click at [806, 223] on button "Add" at bounding box center [841, 212] width 26 height 21
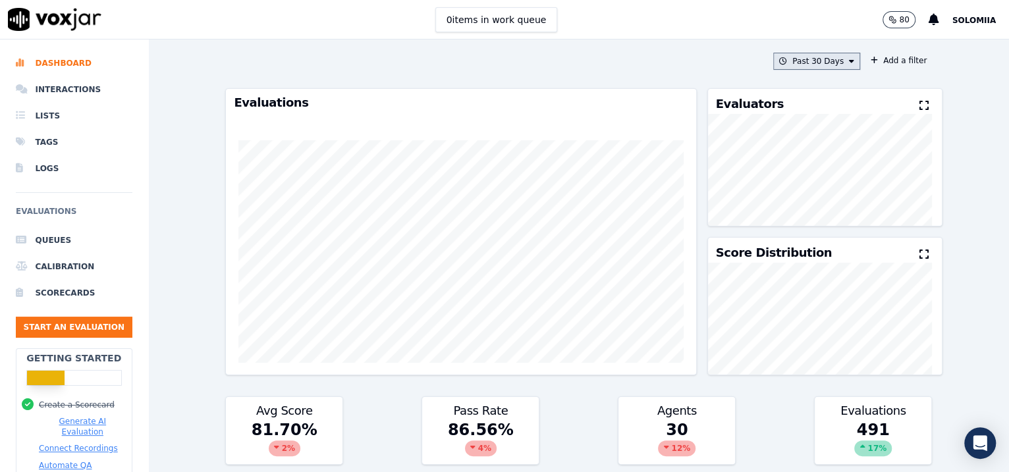
click at [806, 61] on button "Past 30 Days" at bounding box center [817, 61] width 87 height 17
click at [805, 170] on div "This Month" at bounding box center [821, 164] width 43 height 11
click at [806, 220] on button "Add" at bounding box center [841, 212] width 26 height 21
click at [806, 63] on button "This Month" at bounding box center [820, 61] width 79 height 17
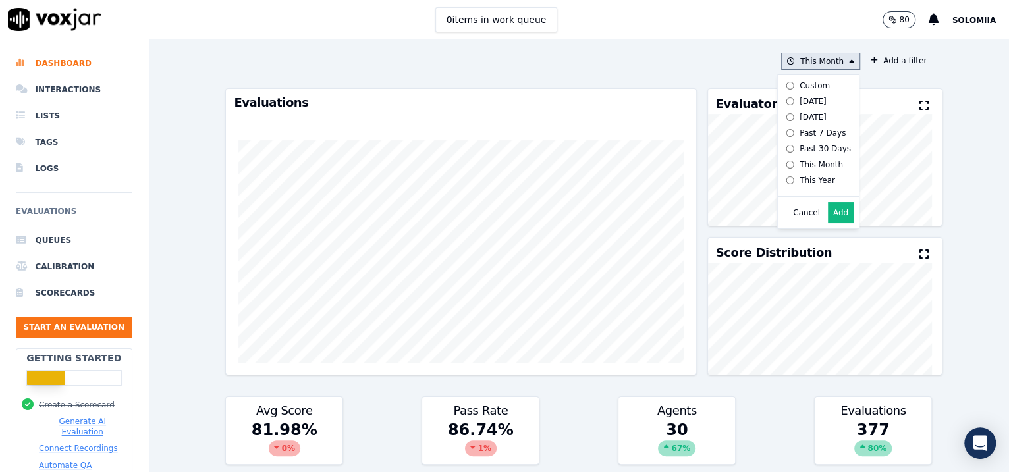
click at [800, 186] on div "This Year" at bounding box center [818, 180] width 36 height 11
click at [806, 223] on button "Add" at bounding box center [841, 212] width 26 height 21
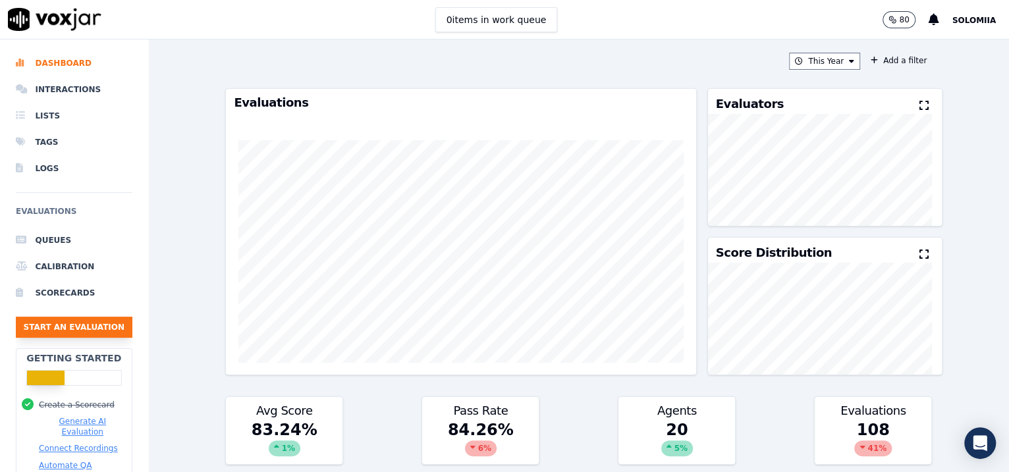
click at [74, 331] on button "Start an Evaluation" at bounding box center [74, 327] width 117 height 21
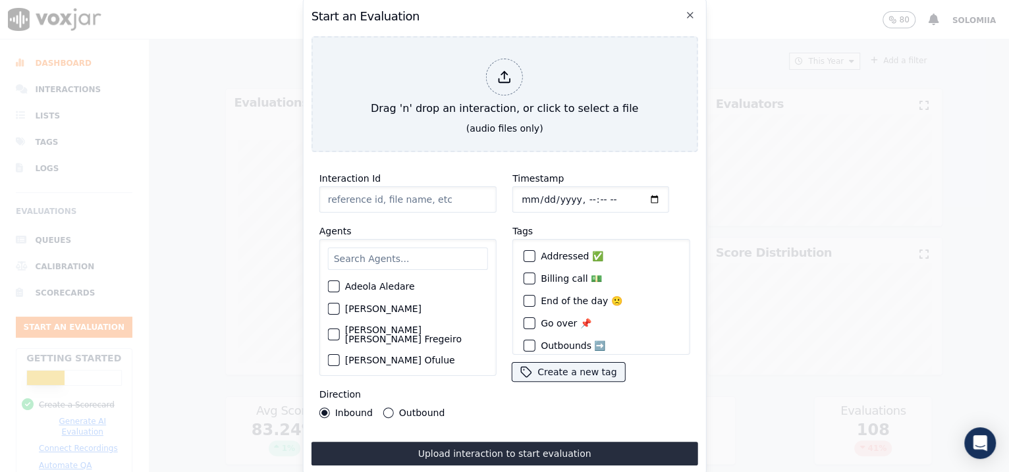
click at [416, 186] on input "Interaction Id" at bounding box center [408, 199] width 177 height 26
paste input "356891710"
type input "356891710"
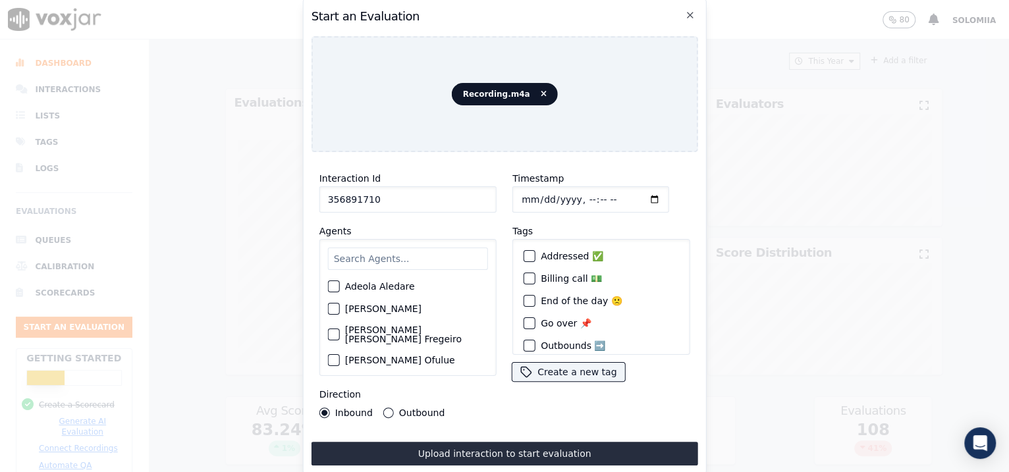
click at [540, 192] on input "Timestamp" at bounding box center [591, 199] width 157 height 26
click at [539, 192] on input "Timestamp" at bounding box center [591, 199] width 157 height 26
type input "2025-08-18T09:23"
click at [373, 259] on input "a" at bounding box center [408, 259] width 160 height 22
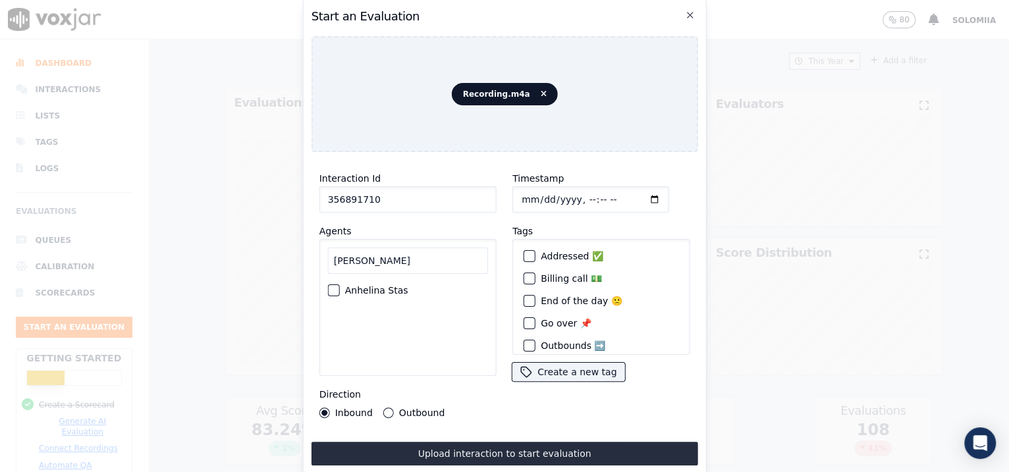
type input "anh"
click at [386, 291] on div "Anhelina Stas" at bounding box center [408, 290] width 160 height 22
click at [384, 289] on label "Anhelina Stas" at bounding box center [376, 290] width 63 height 9
click at [340, 289] on button "Anhelina Stas" at bounding box center [334, 291] width 12 height 12
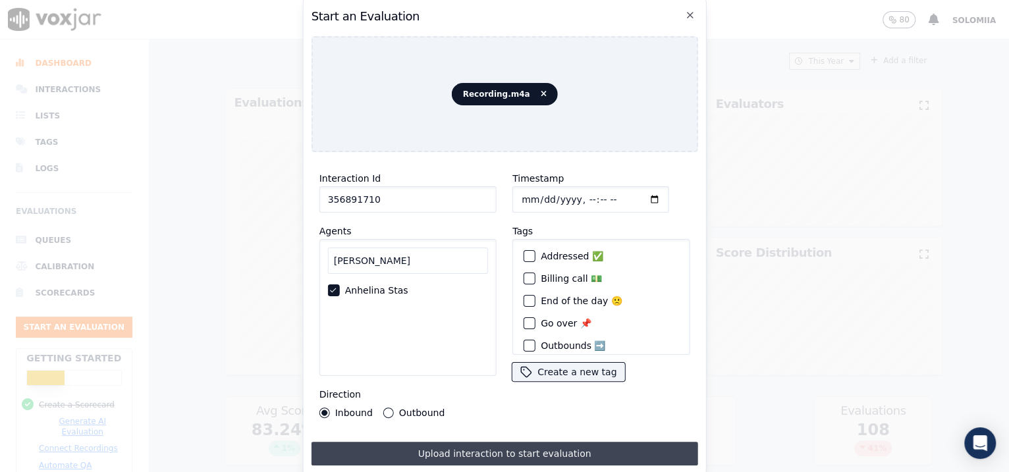
click at [466, 378] on button "Upload interaction to start evaluation" at bounding box center [505, 454] width 387 height 24
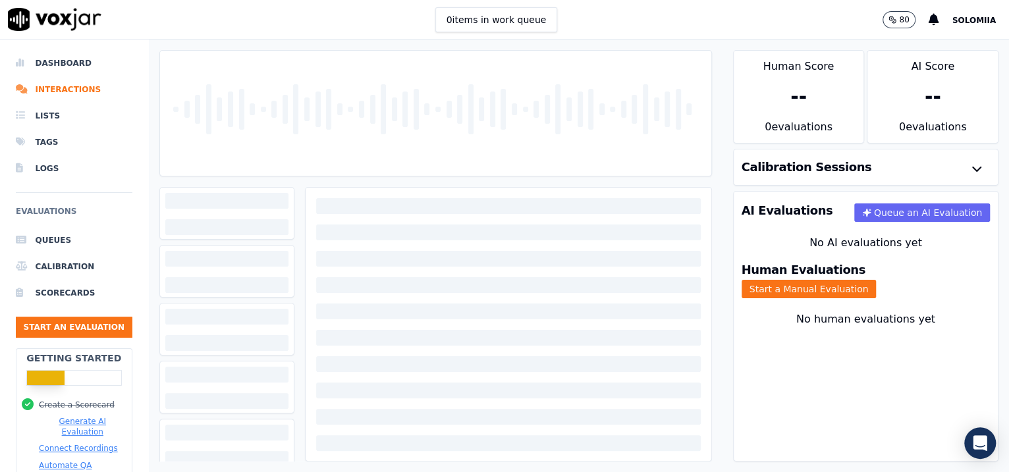
click at [806, 289] on div "Human Evaluations Start a Manual Evaluation" at bounding box center [866, 281] width 265 height 50
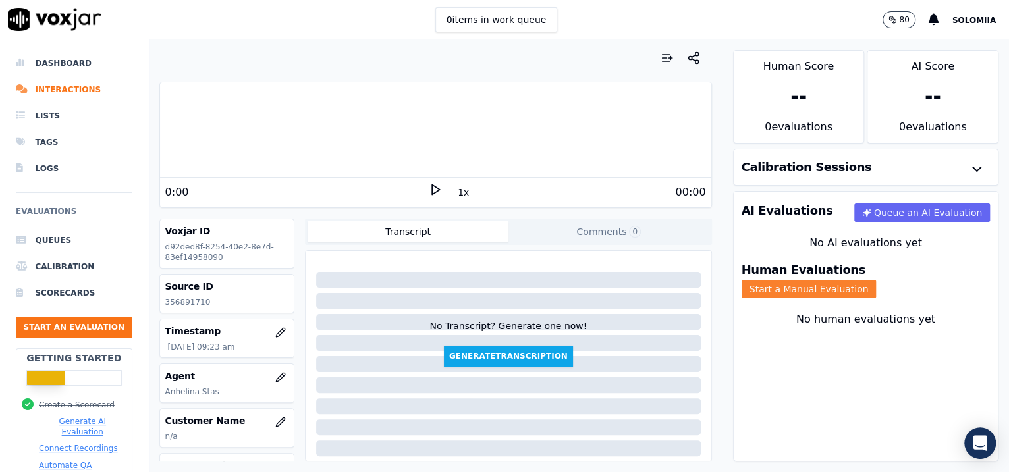
click at [806, 280] on button "Start a Manual Evaluation" at bounding box center [809, 289] width 135 height 18
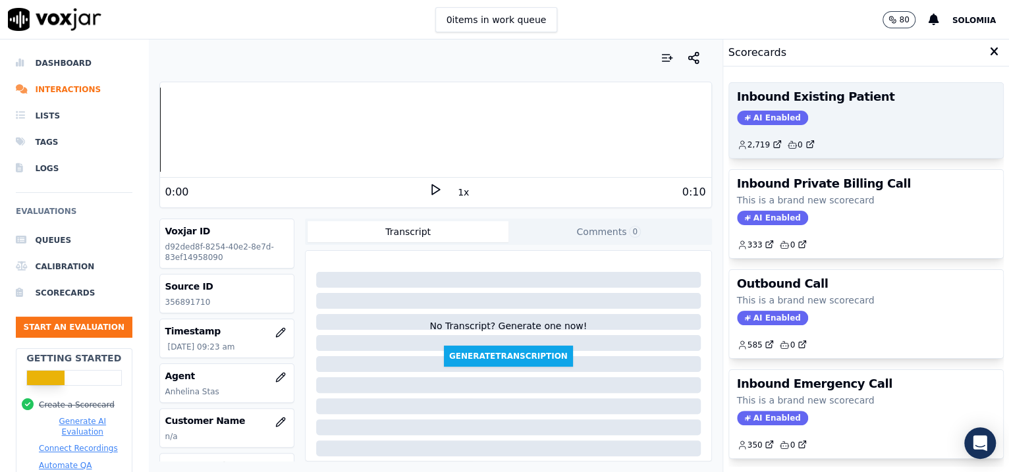
click at [806, 138] on div "2,719 0" at bounding box center [866, 139] width 259 height 21
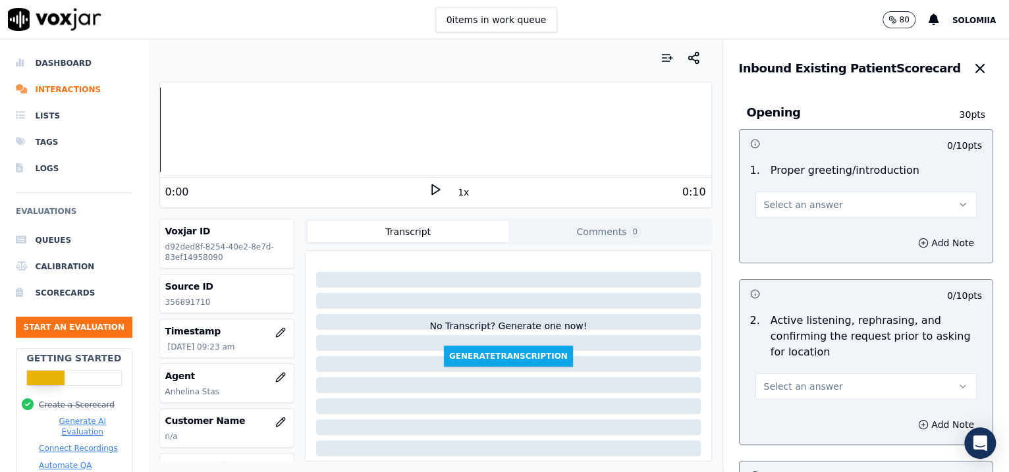
click at [801, 211] on span "Select an answer" at bounding box center [803, 204] width 79 height 13
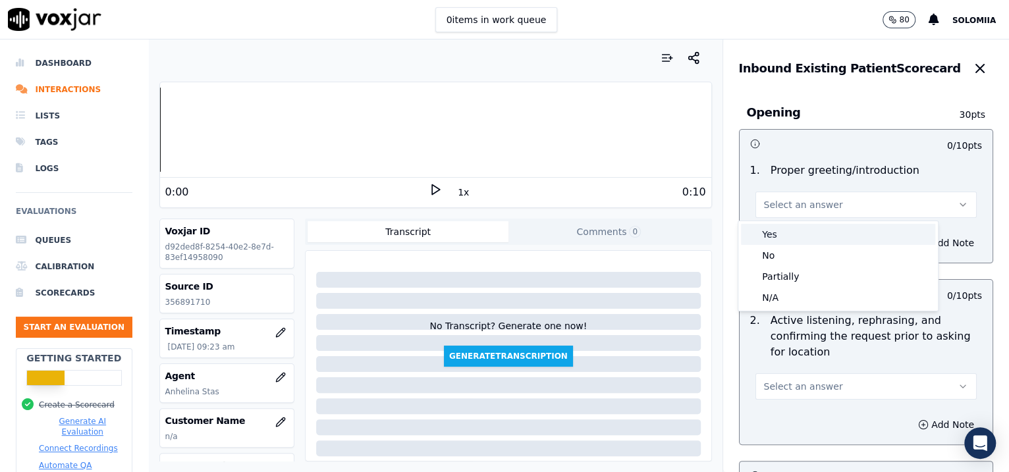
click at [806, 229] on div "Yes" at bounding box center [838, 234] width 194 height 21
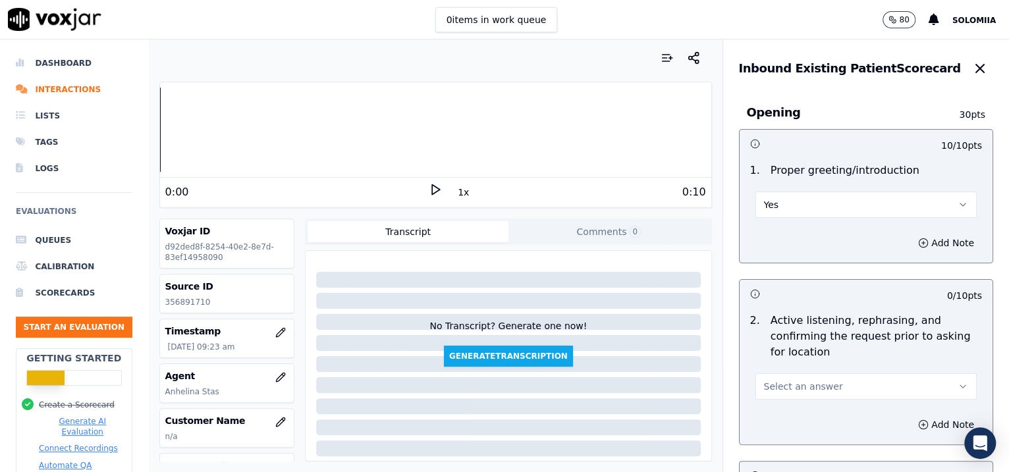
scroll to position [155, 0]
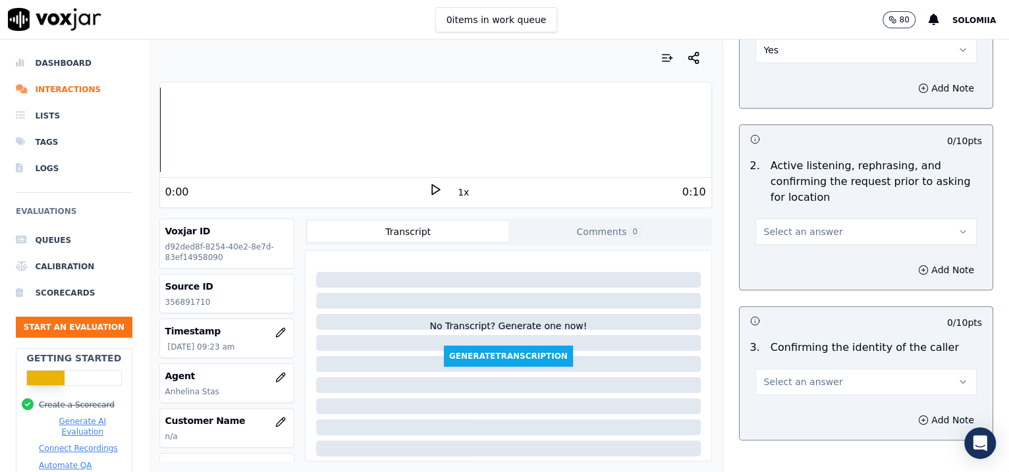
click at [806, 237] on span "Select an answer" at bounding box center [803, 231] width 79 height 13
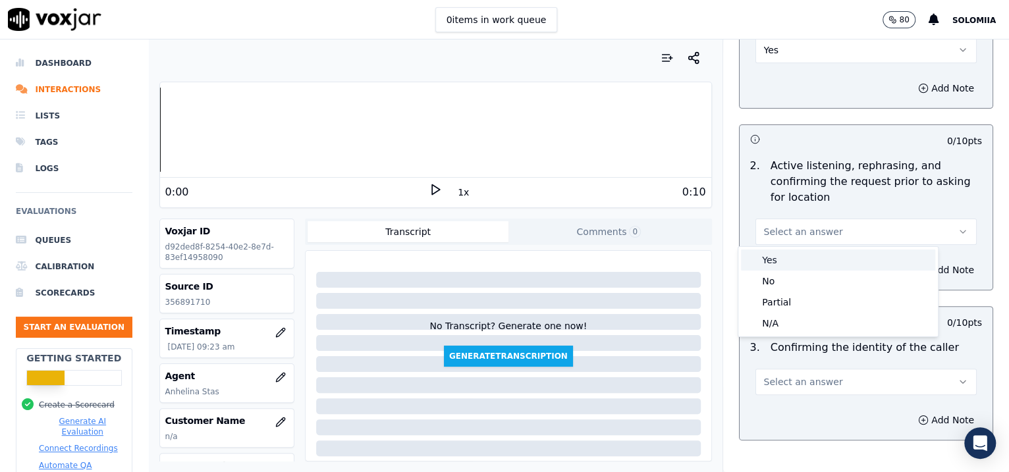
click at [806, 253] on div "Yes" at bounding box center [838, 260] width 194 height 21
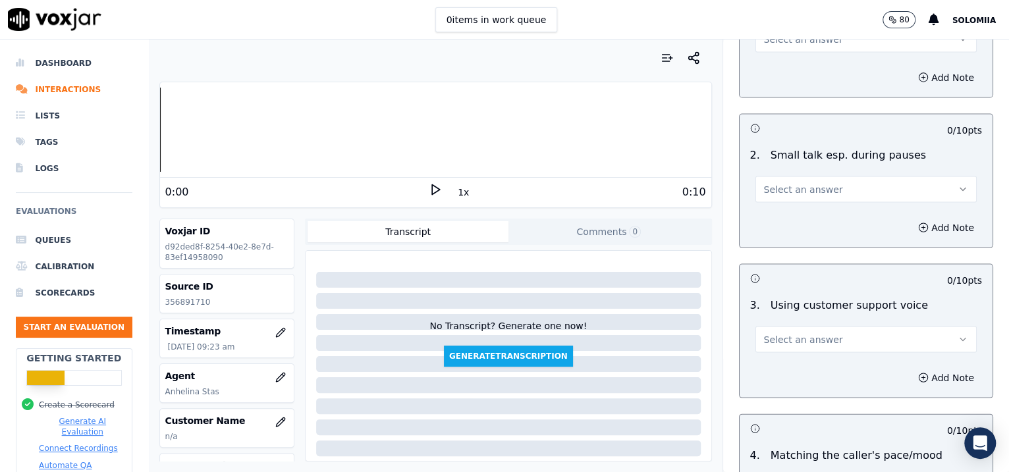
scroll to position [2011, 0]
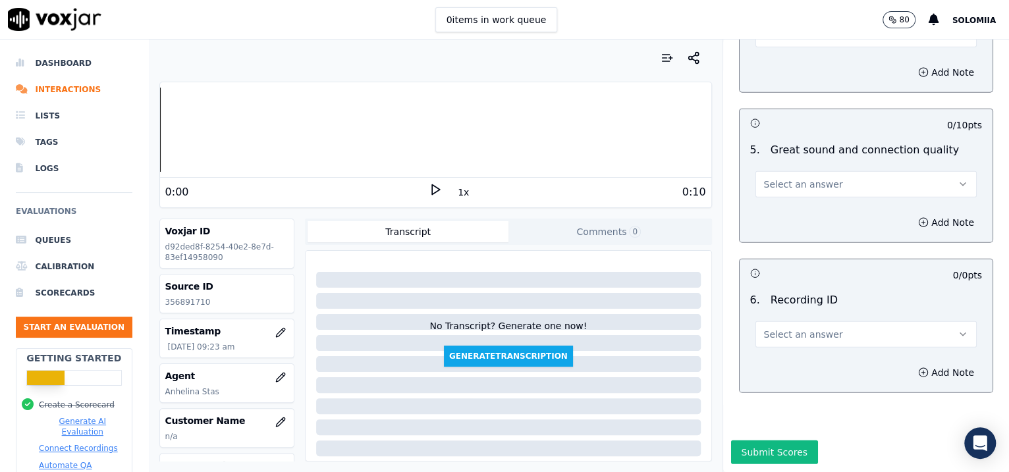
click at [792, 328] on span "Select an answer" at bounding box center [803, 334] width 79 height 13
click at [806, 337] on div "N/A" at bounding box center [838, 334] width 194 height 21
click at [806, 364] on button "Add Note" at bounding box center [947, 373] width 72 height 18
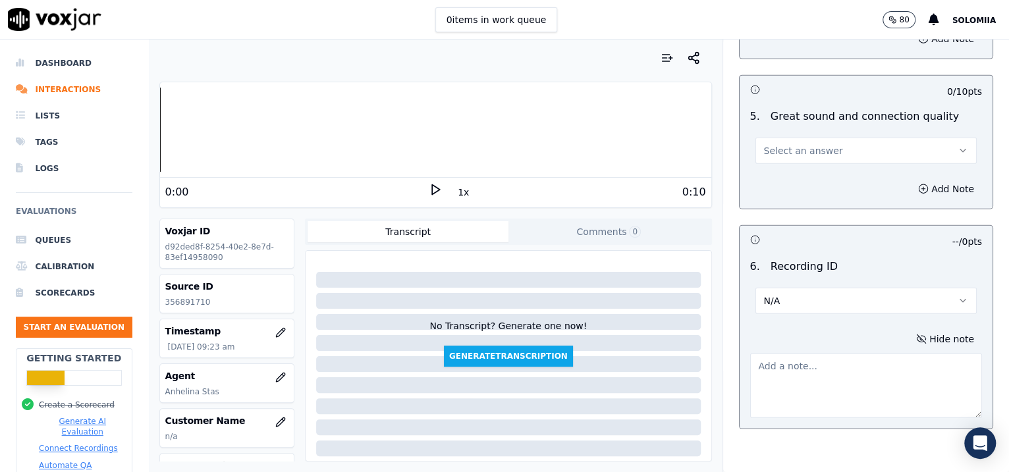
click at [781, 364] on textarea at bounding box center [866, 386] width 233 height 65
paste textarea "356891710"
type textarea "356891710"
click at [778, 145] on span "Select an answer" at bounding box center [803, 150] width 79 height 13
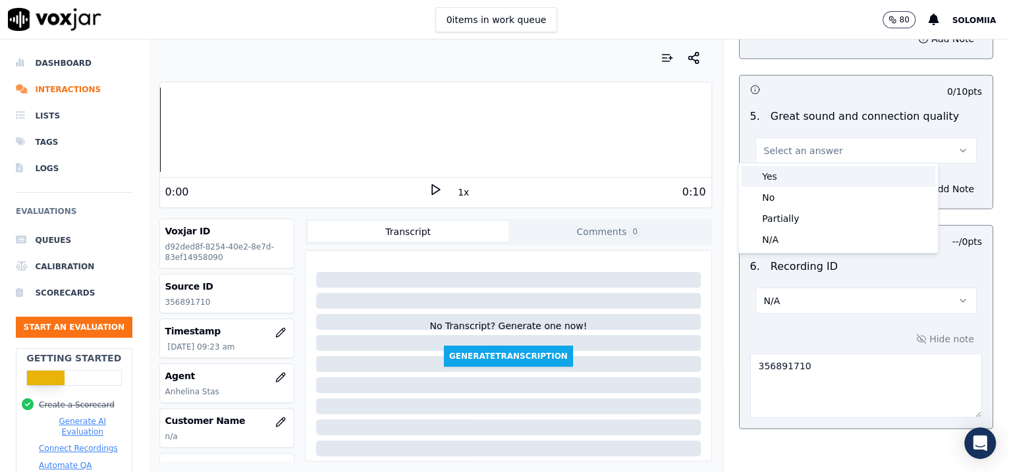
click at [806, 179] on div "Yes" at bounding box center [838, 176] width 194 height 21
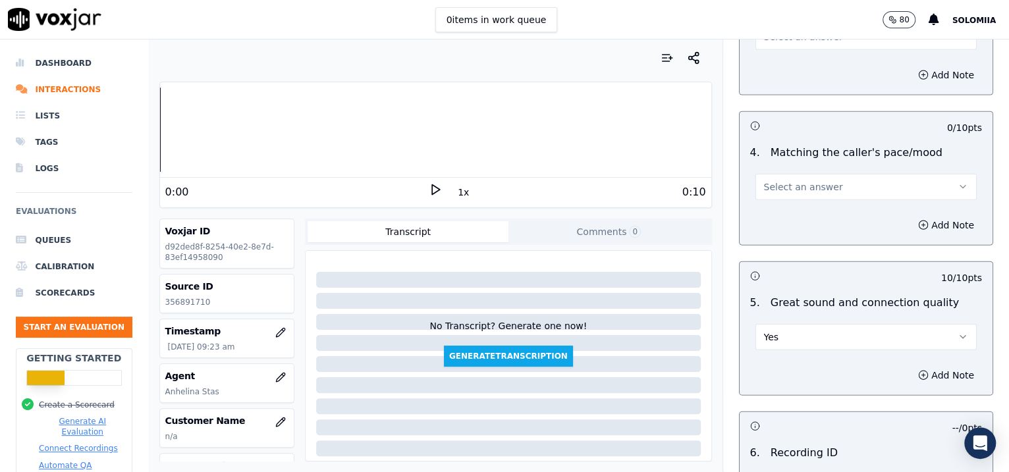
scroll to position [1775, 0]
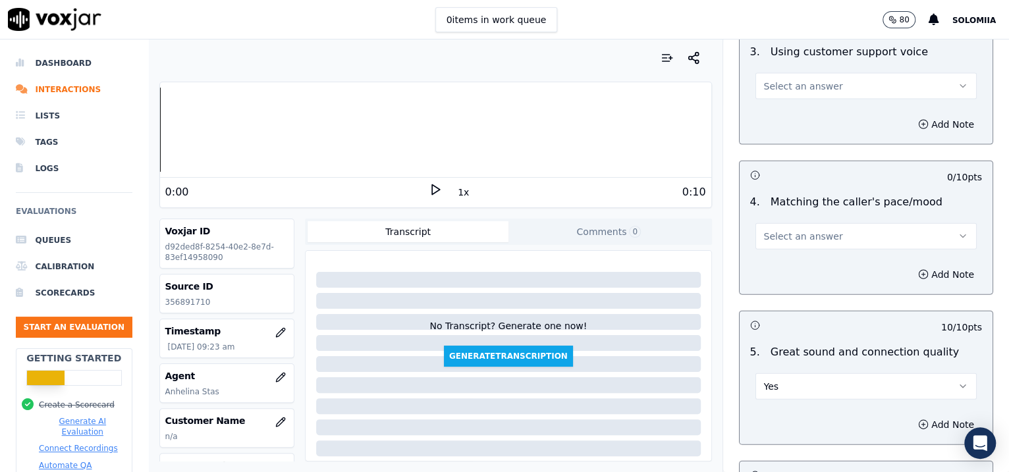
click at [779, 236] on span "Select an answer" at bounding box center [803, 236] width 79 height 13
click at [806, 260] on div "Yes" at bounding box center [838, 262] width 194 height 21
click at [778, 84] on span "Select an answer" at bounding box center [803, 86] width 79 height 13
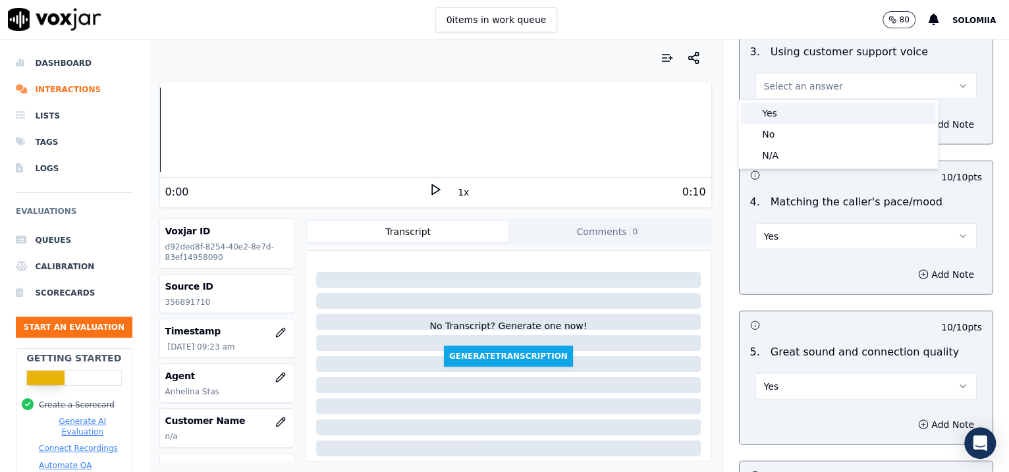
click at [806, 106] on div "Yes" at bounding box center [838, 113] width 194 height 21
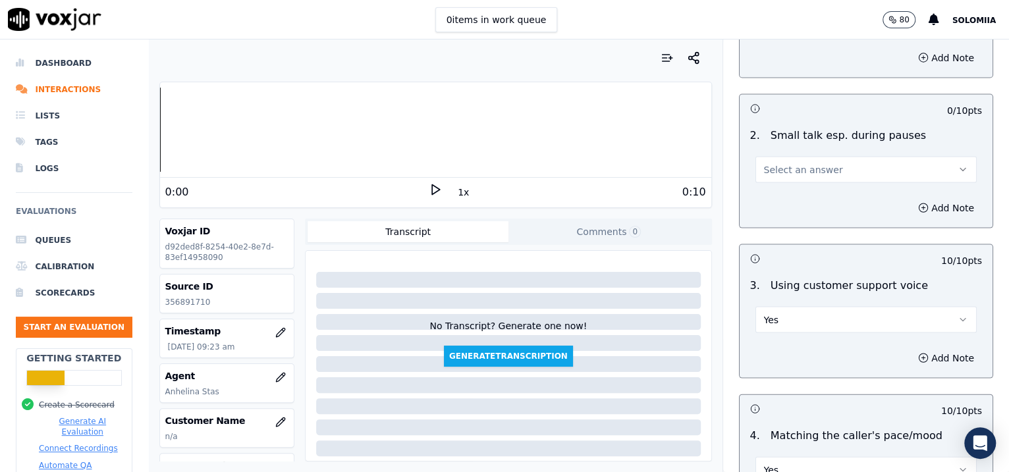
scroll to position [1508, 0]
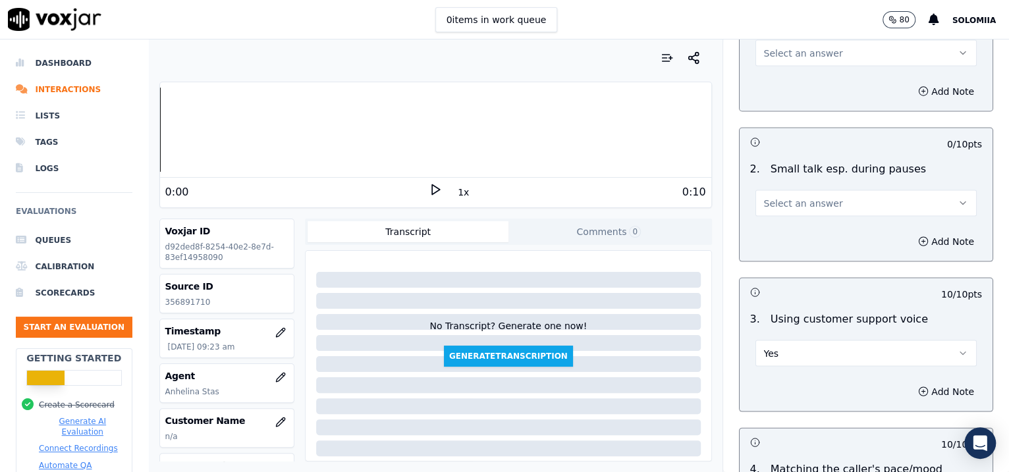
click at [806, 204] on button "Select an answer" at bounding box center [867, 203] width 222 height 26
click at [806, 250] on div "No" at bounding box center [838, 250] width 194 height 21
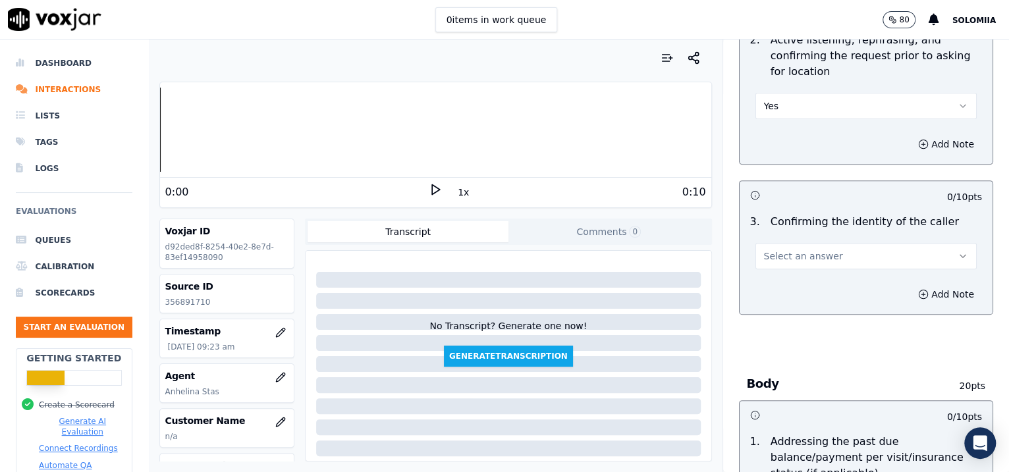
scroll to position [289, 0]
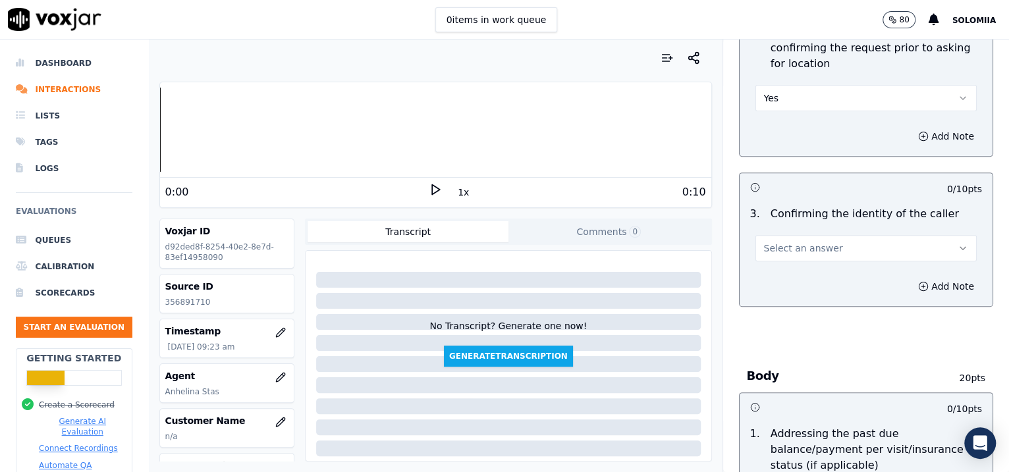
click at [769, 248] on span "Select an answer" at bounding box center [803, 248] width 79 height 13
click at [785, 297] on div "No" at bounding box center [838, 297] width 194 height 21
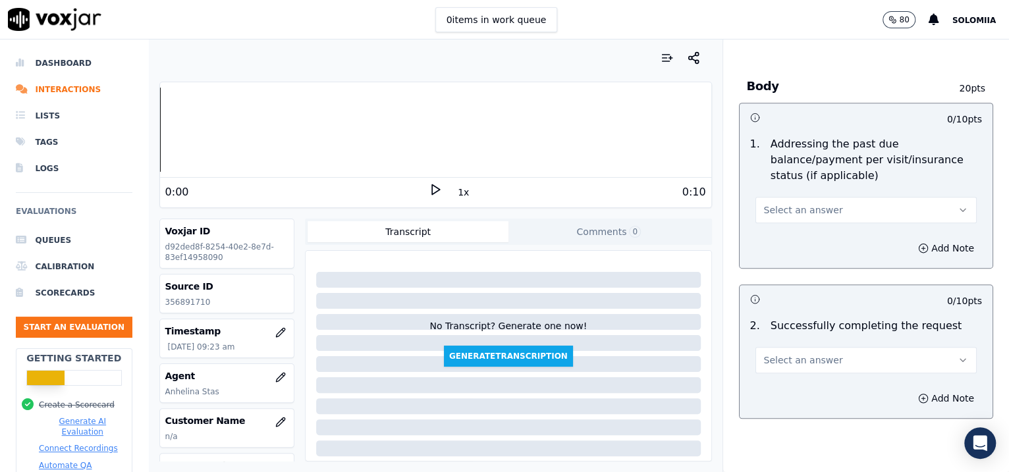
scroll to position [586, 0]
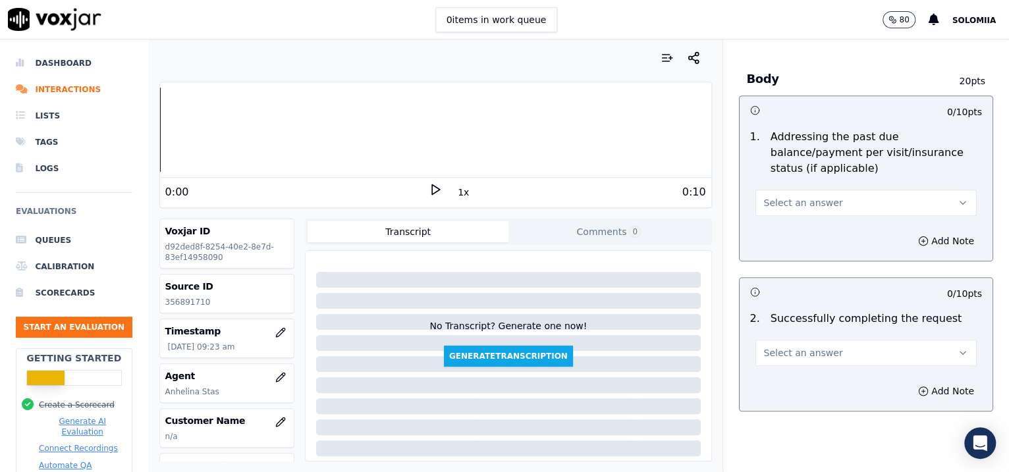
click at [792, 198] on span "Select an answer" at bounding box center [803, 202] width 79 height 13
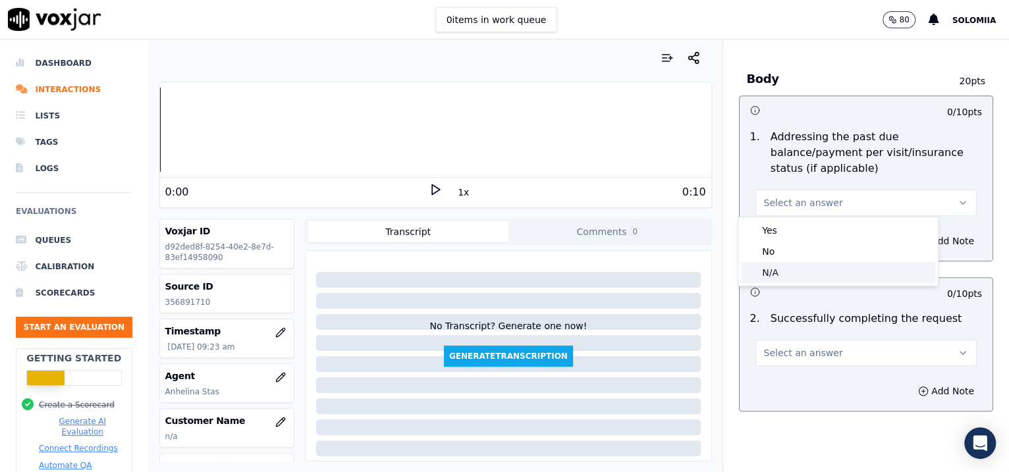
click at [793, 267] on div "N/A" at bounding box center [838, 272] width 194 height 21
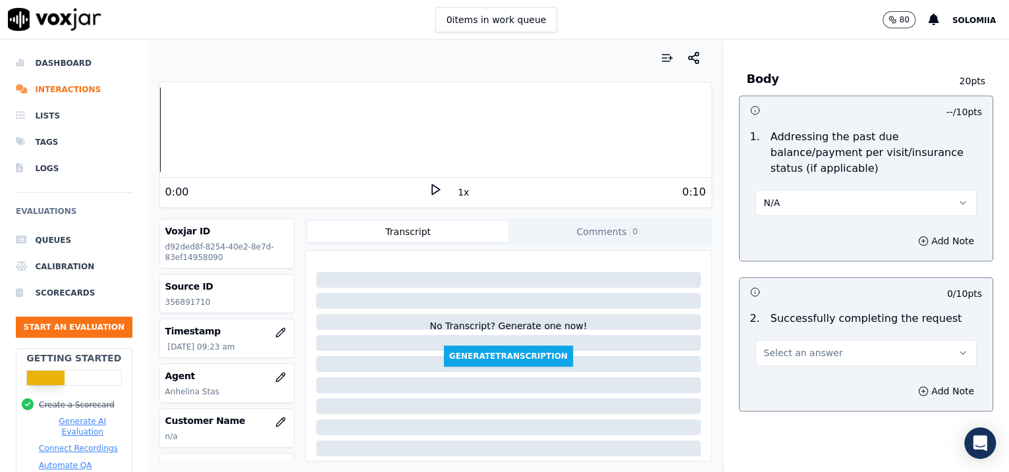
click at [796, 347] on span "Select an answer" at bounding box center [803, 353] width 79 height 13
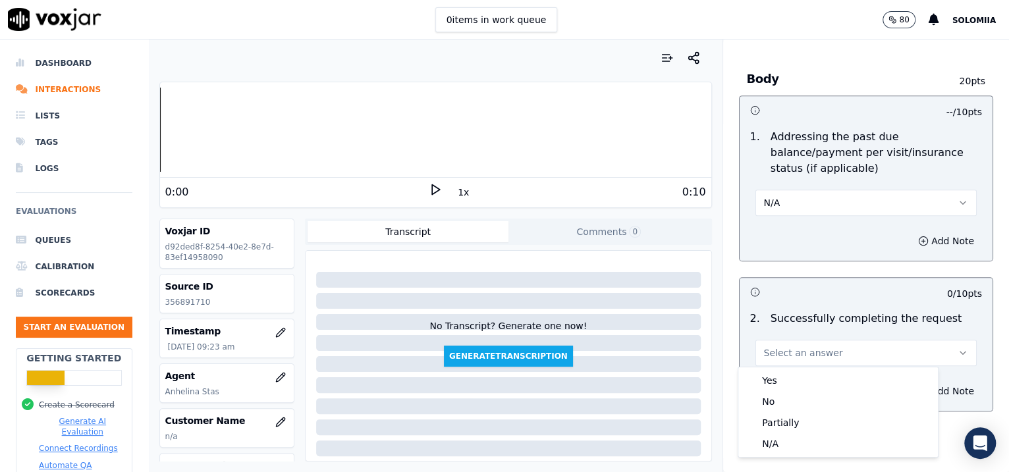
drag, startPoint x: 806, startPoint y: 366, endPoint x: 814, endPoint y: 372, distance: 9.9
click at [806, 372] on div "Yes No Partially N/A" at bounding box center [838, 412] width 201 height 91
click at [806, 372] on div "Yes" at bounding box center [838, 380] width 194 height 21
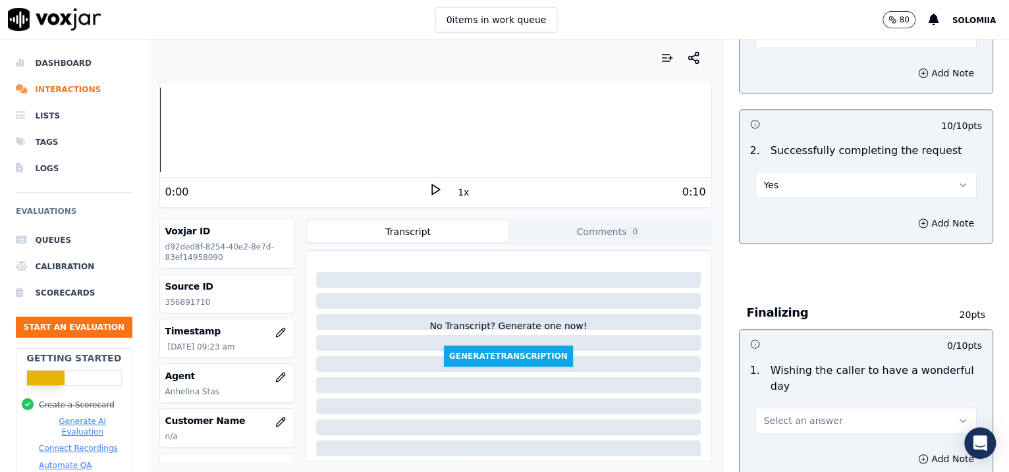
scroll to position [822, 0]
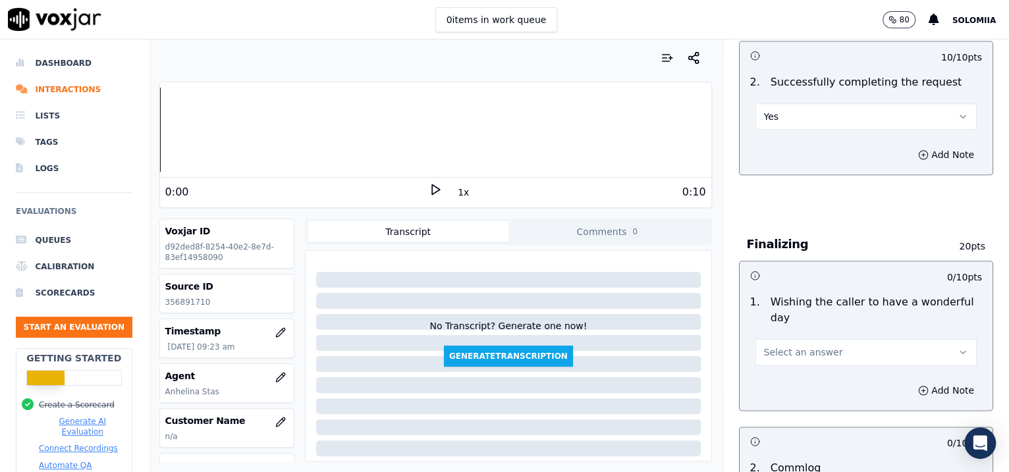
click at [783, 349] on span "Select an answer" at bounding box center [803, 352] width 79 height 13
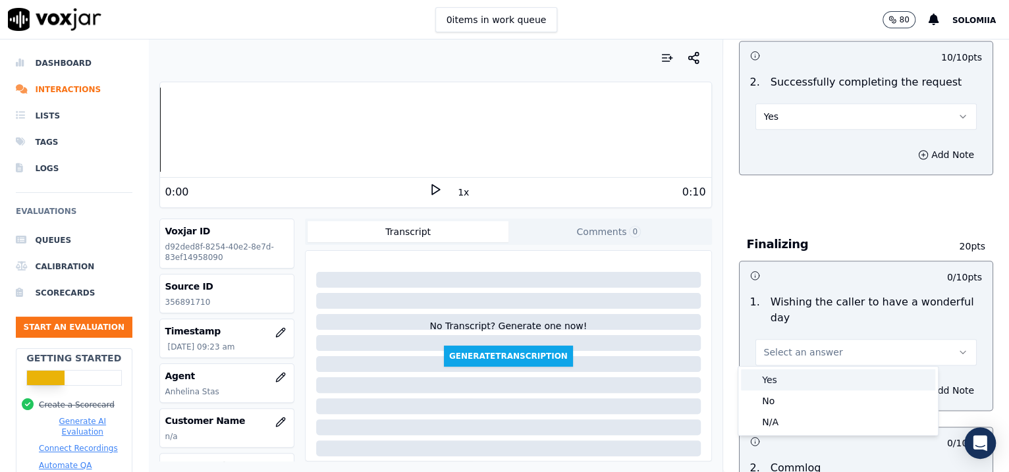
click at [806, 376] on div "Yes" at bounding box center [838, 380] width 194 height 21
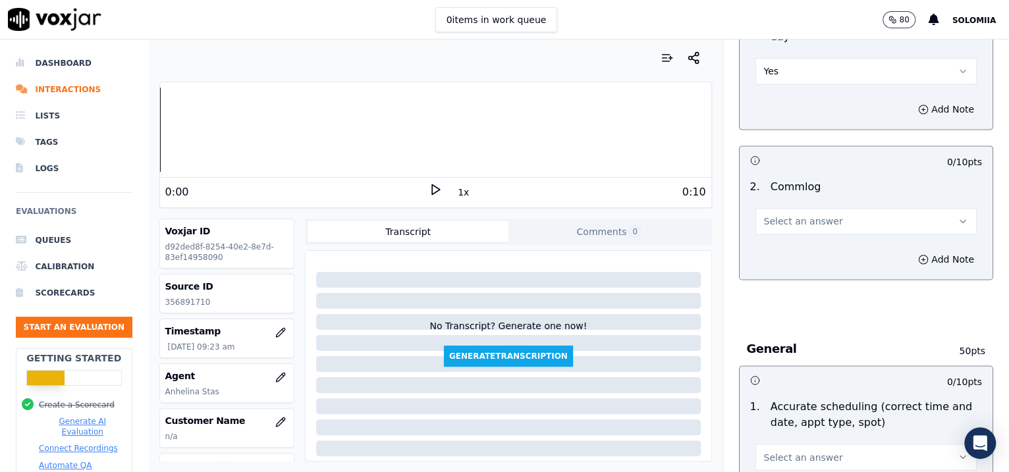
scroll to position [1127, 0]
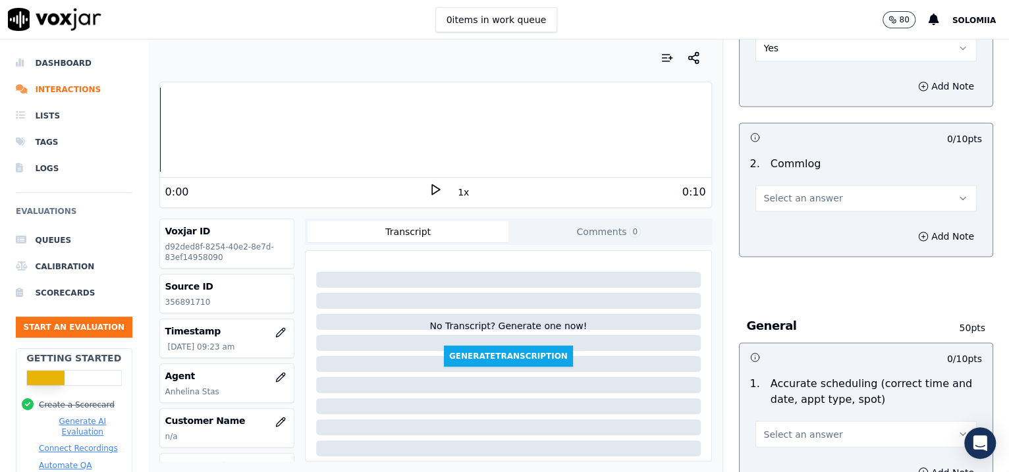
click at [792, 199] on span "Select an answer" at bounding box center [803, 198] width 79 height 13
click at [806, 224] on div "Yes" at bounding box center [838, 225] width 194 height 21
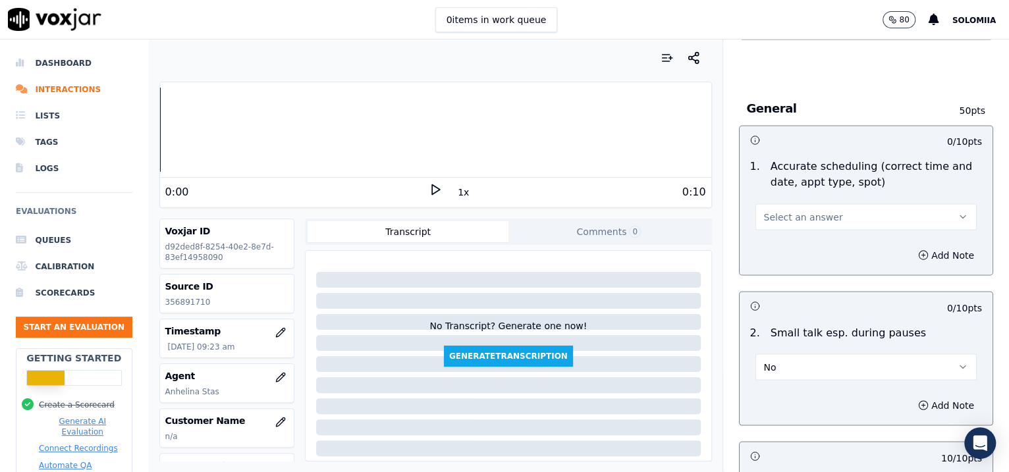
scroll to position [1359, 0]
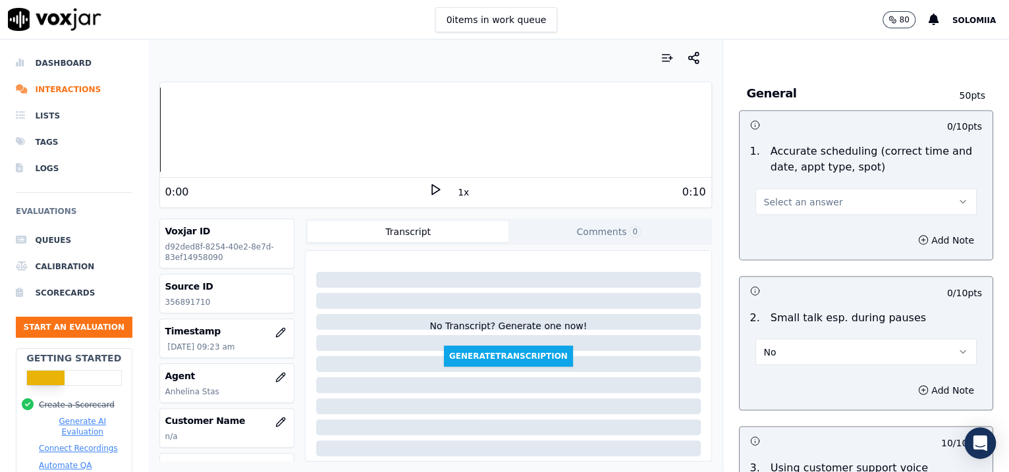
click at [806, 191] on button "Select an answer" at bounding box center [867, 201] width 222 height 26
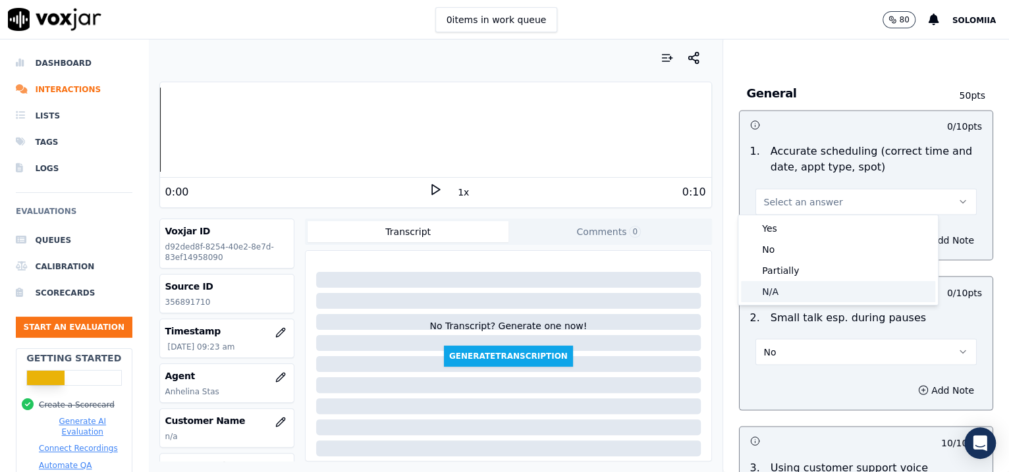
click at [803, 291] on div "N/A" at bounding box center [838, 291] width 194 height 21
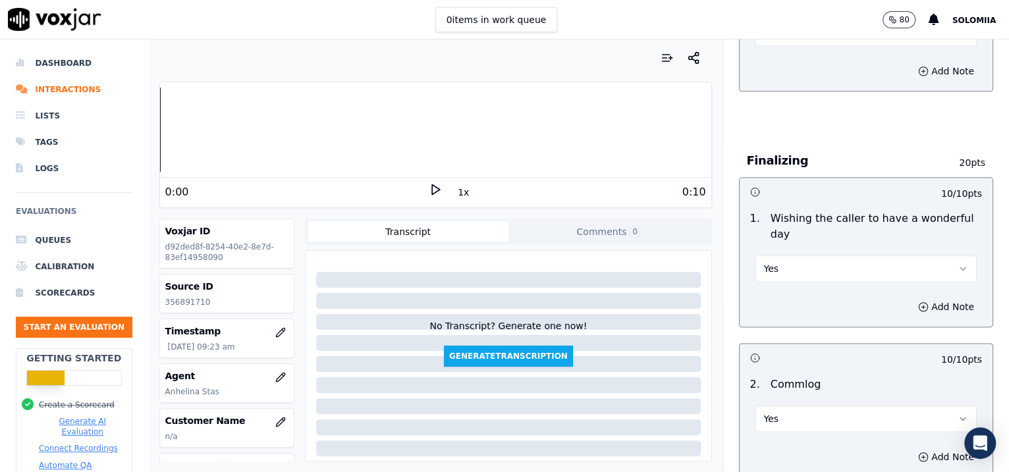
scroll to position [903, 0]
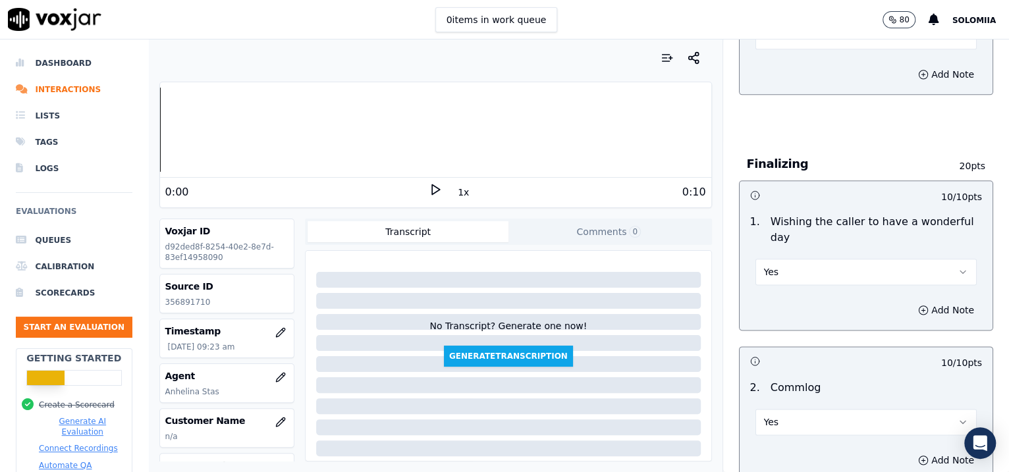
click at [806, 259] on button "Yes" at bounding box center [867, 272] width 222 height 26
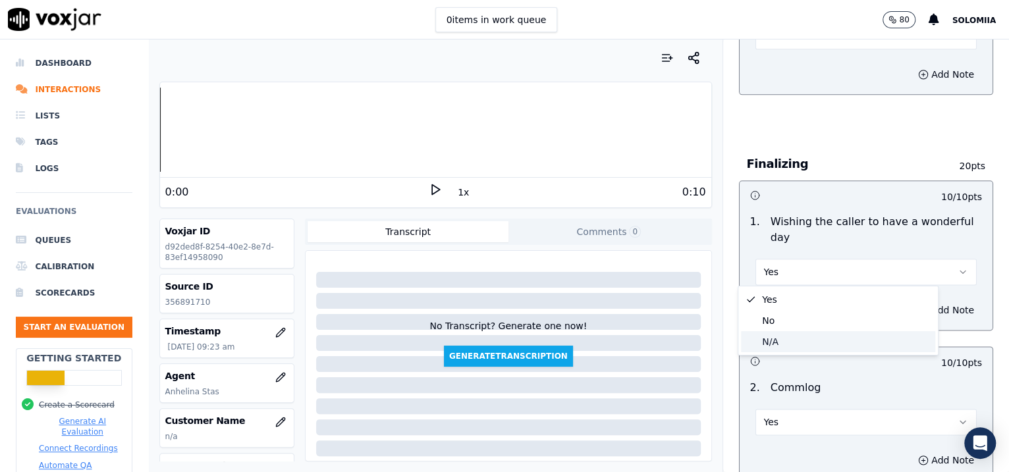
click at [789, 341] on div "N/A" at bounding box center [838, 341] width 194 height 21
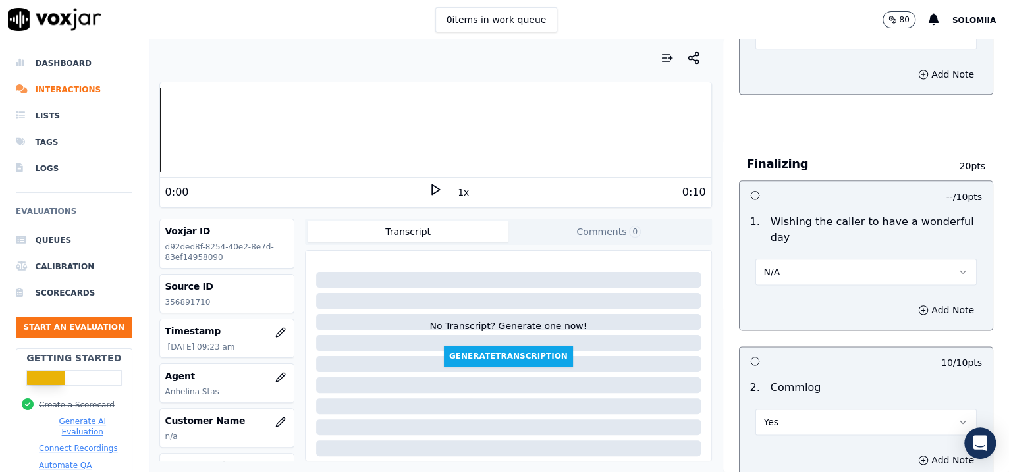
scroll to position [746, 0]
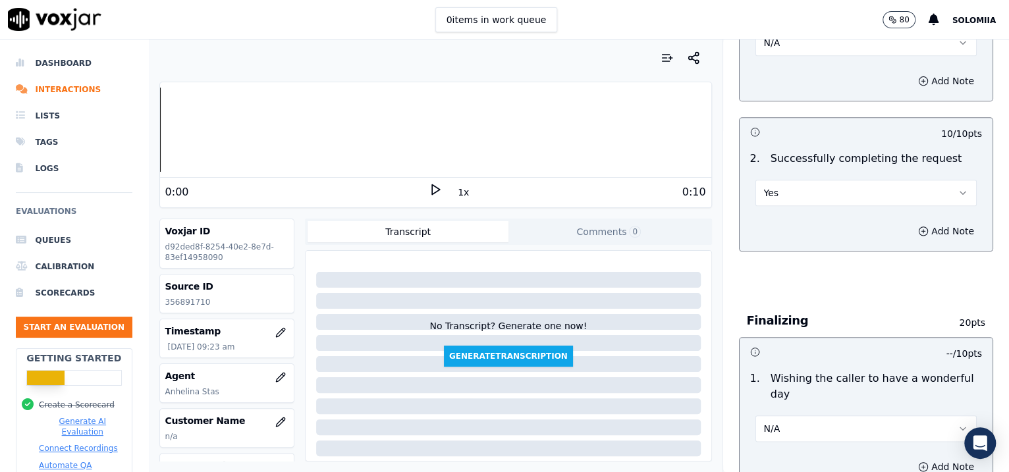
click at [779, 193] on button "Yes" at bounding box center [867, 193] width 222 height 26
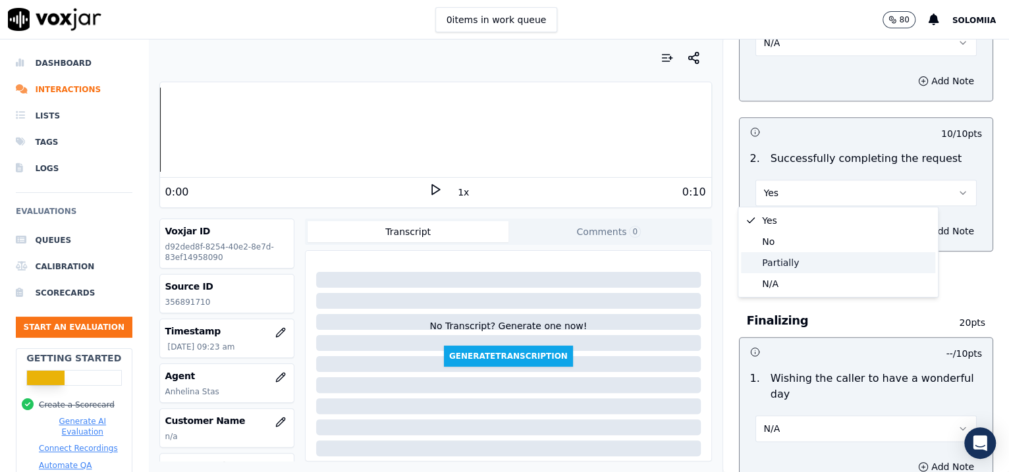
click at [780, 253] on div "Partially" at bounding box center [838, 262] width 194 height 21
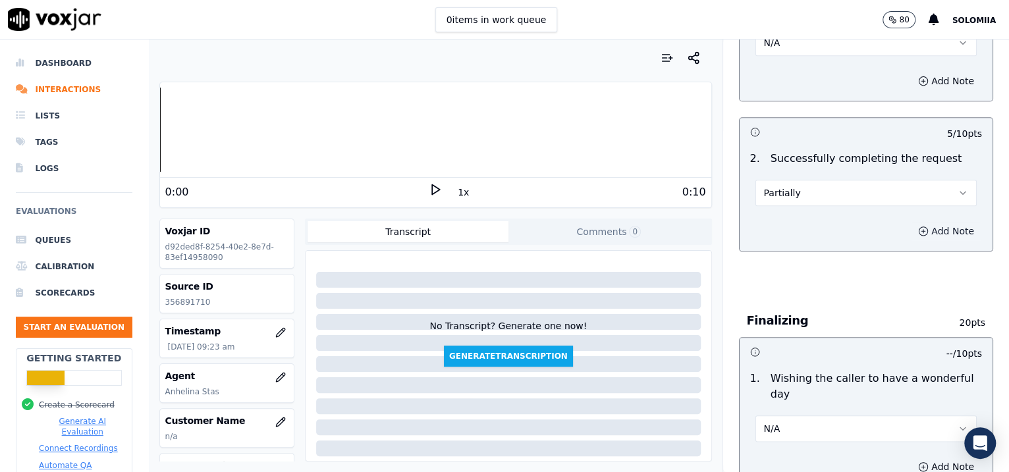
click at [806, 227] on button "Add Note" at bounding box center [947, 231] width 72 height 18
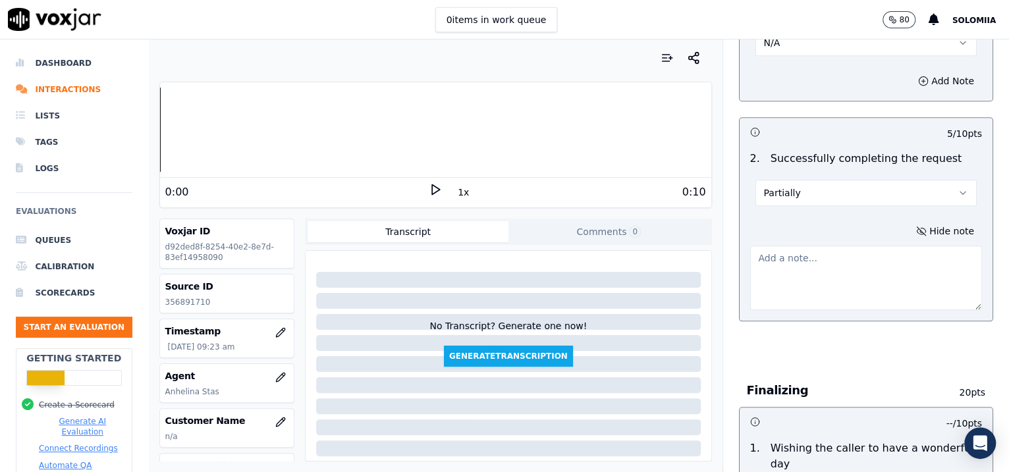
click at [806, 194] on button "Partially" at bounding box center [867, 193] width 222 height 26
click at [790, 234] on div "No" at bounding box center [838, 241] width 194 height 21
click at [798, 260] on textarea at bounding box center [866, 278] width 233 height 65
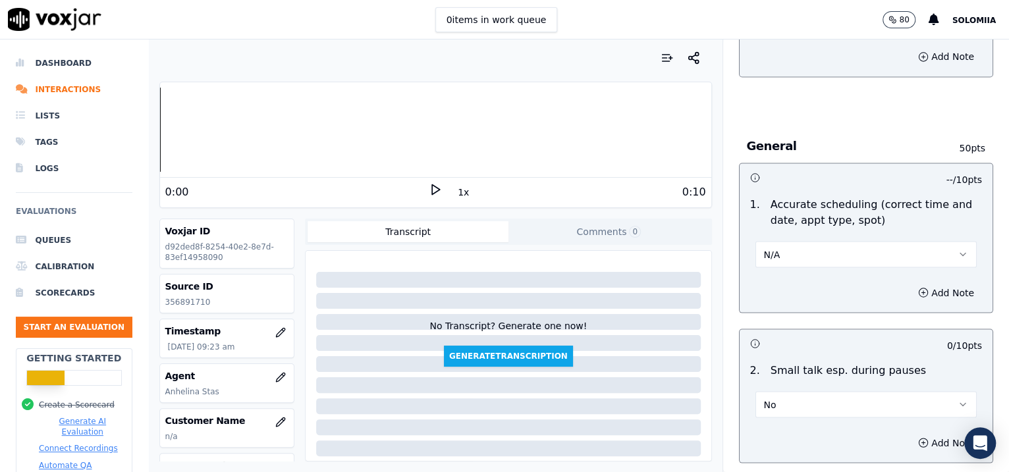
scroll to position [2150, 0]
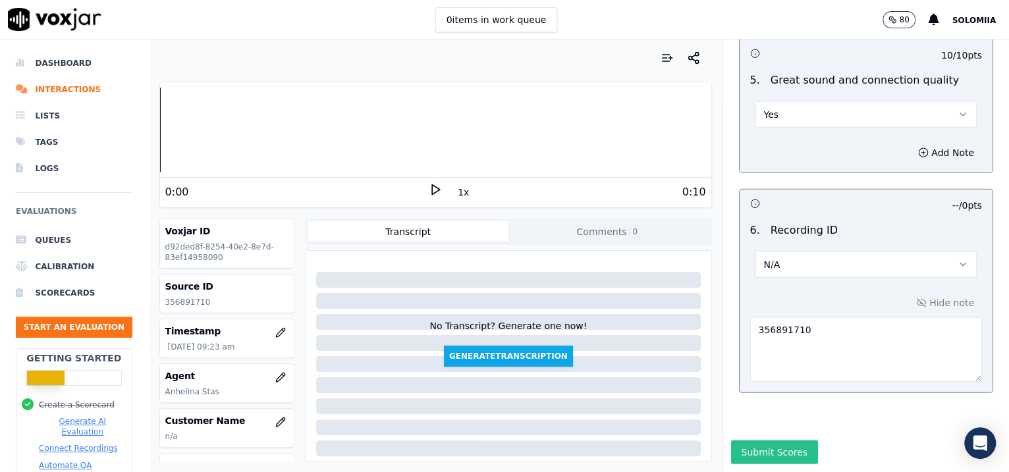
type textarea "Call dropped, no call back"
click at [760, 378] on button "Submit Scores" at bounding box center [775, 453] width 88 height 24
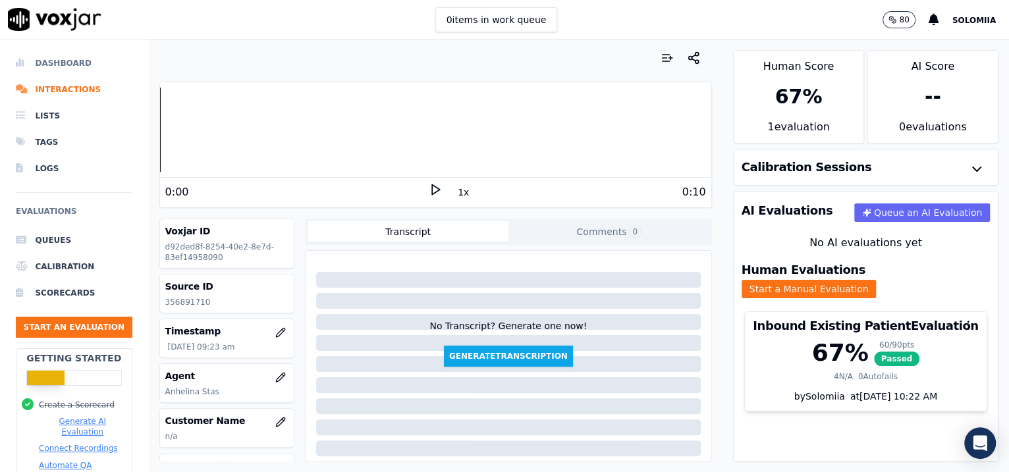
click at [70, 53] on li "Dashboard" at bounding box center [74, 63] width 117 height 26
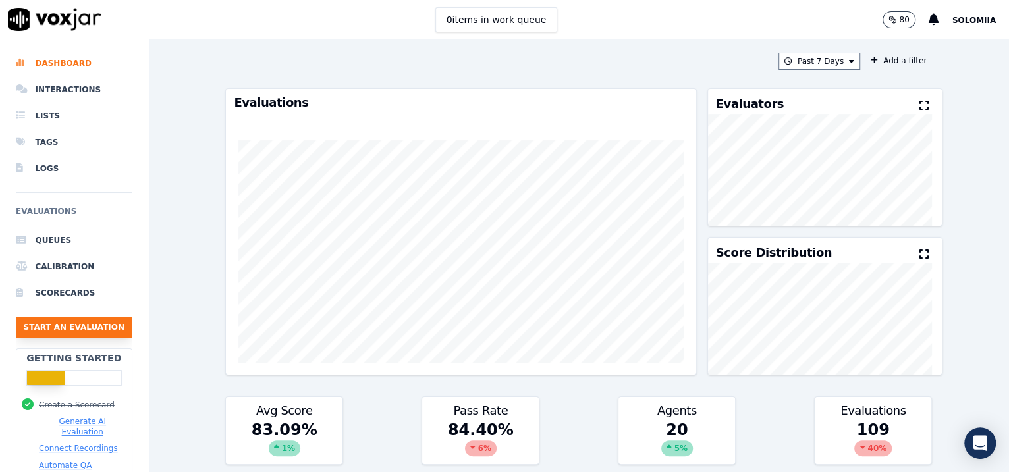
click at [75, 322] on button "Start an Evaluation" at bounding box center [74, 327] width 117 height 21
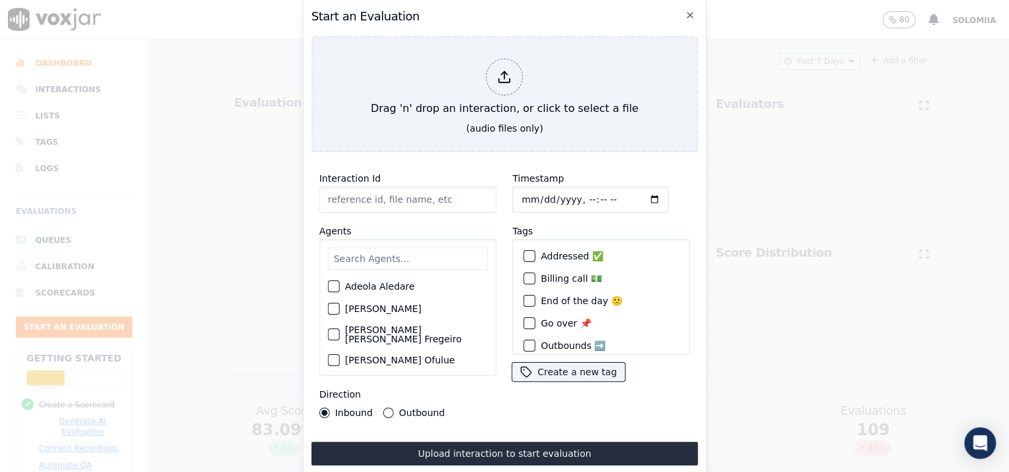
click at [372, 188] on input "Interaction Id" at bounding box center [408, 199] width 177 height 26
paste input "356892719"
type input "356892719"
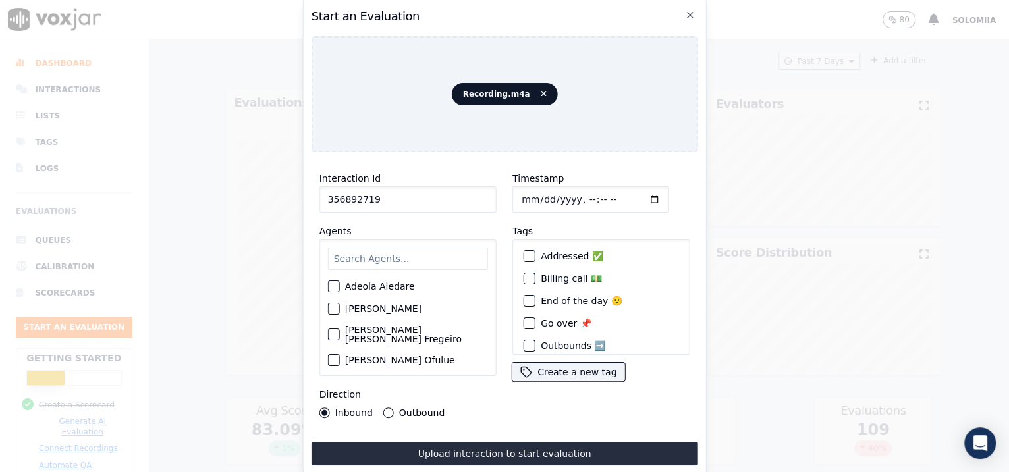
click at [539, 190] on input "Timestamp" at bounding box center [591, 199] width 157 height 26
type input "2025-08-18T09:29"
click at [412, 248] on input "text" at bounding box center [408, 259] width 160 height 22
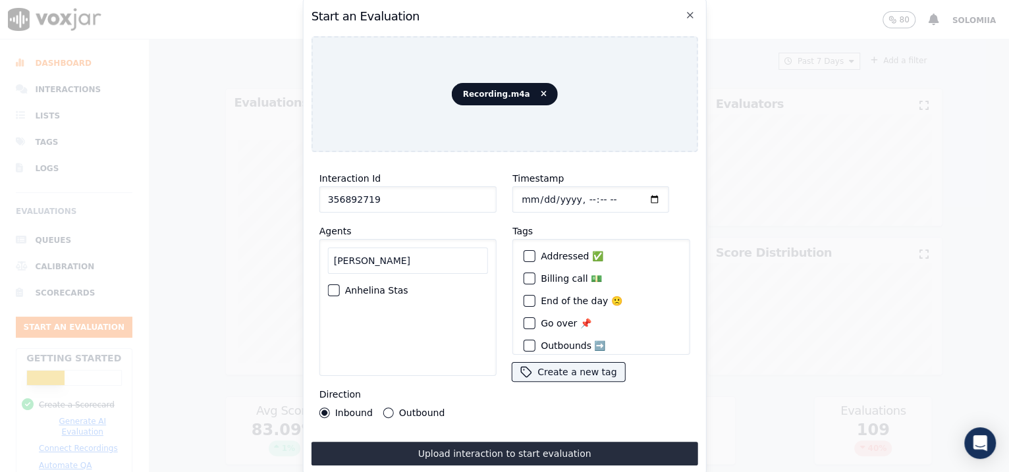
type input "anh"
click at [375, 286] on label "Anhelina Stas" at bounding box center [376, 290] width 63 height 9
click at [340, 286] on button "Anhelina Stas" at bounding box center [334, 291] width 12 height 12
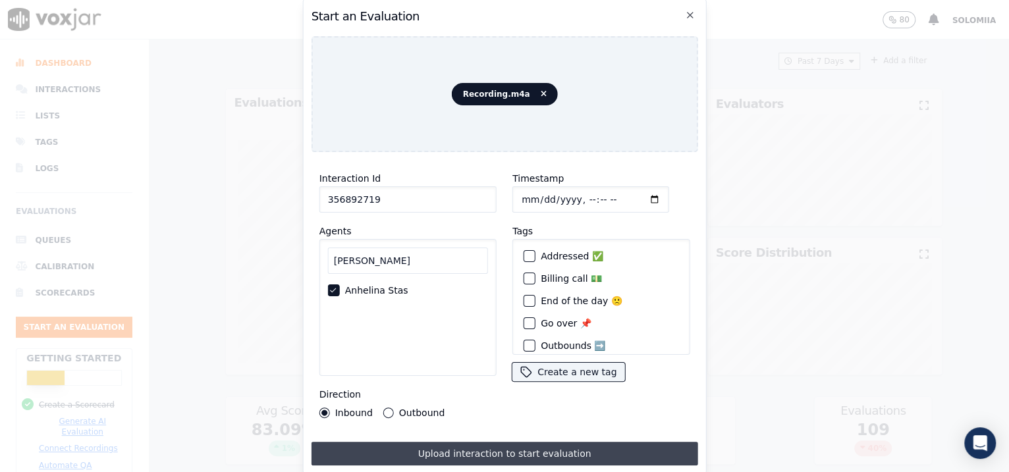
click at [489, 378] on button "Upload interaction to start evaluation" at bounding box center [505, 454] width 387 height 24
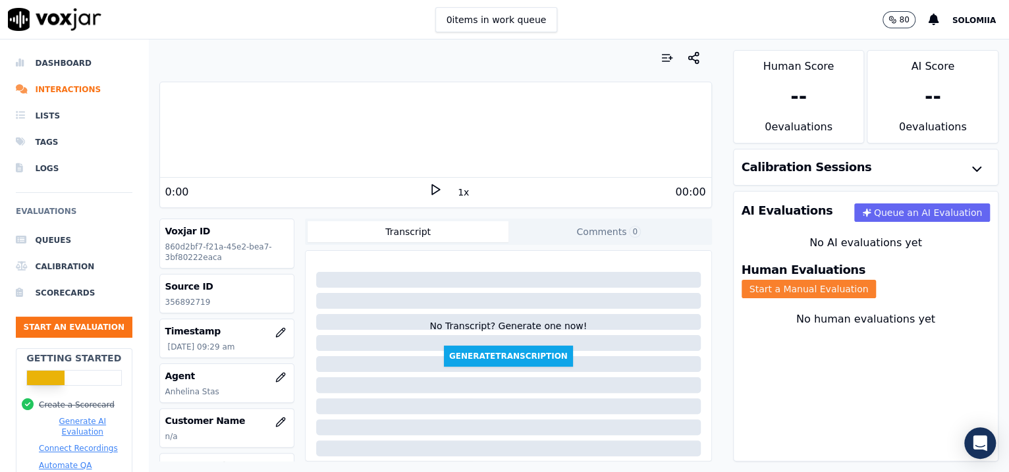
click at [806, 280] on button "Start a Manual Evaluation" at bounding box center [809, 289] width 135 height 18
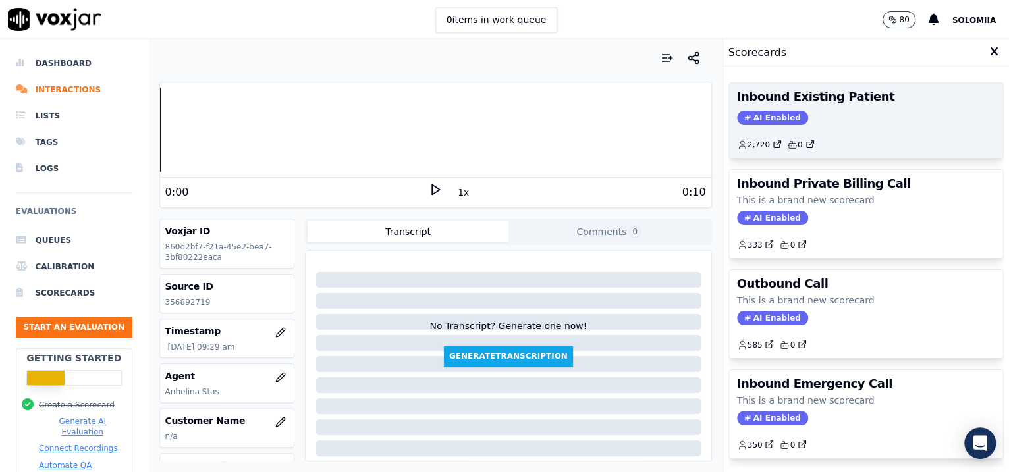
click at [806, 105] on div "Inbound Existing Patient AI Enabled 2,720 0" at bounding box center [866, 120] width 275 height 75
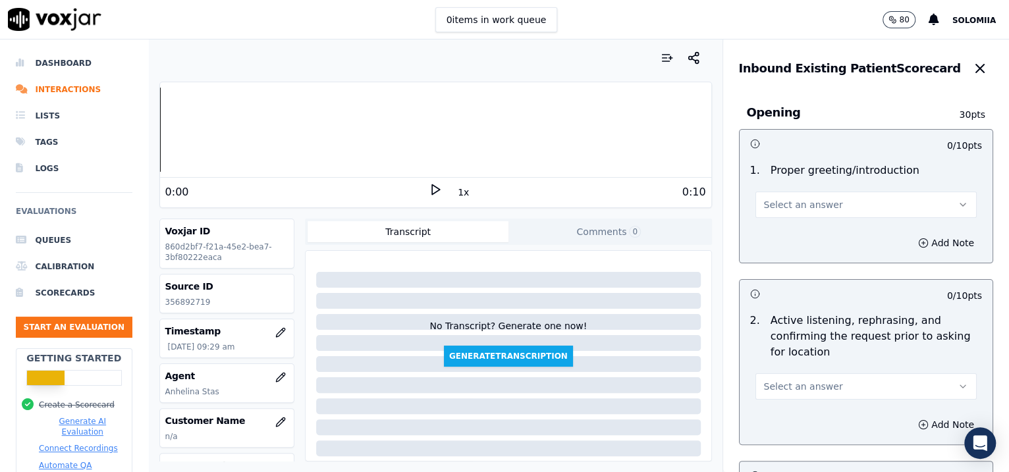
click at [781, 211] on span "Select an answer" at bounding box center [803, 204] width 79 height 13
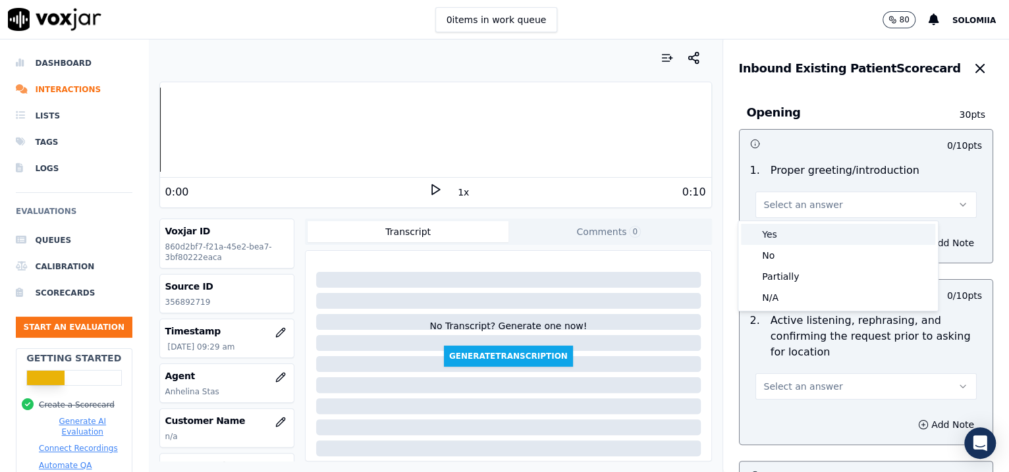
click at [795, 233] on div "Yes" at bounding box center [838, 234] width 194 height 21
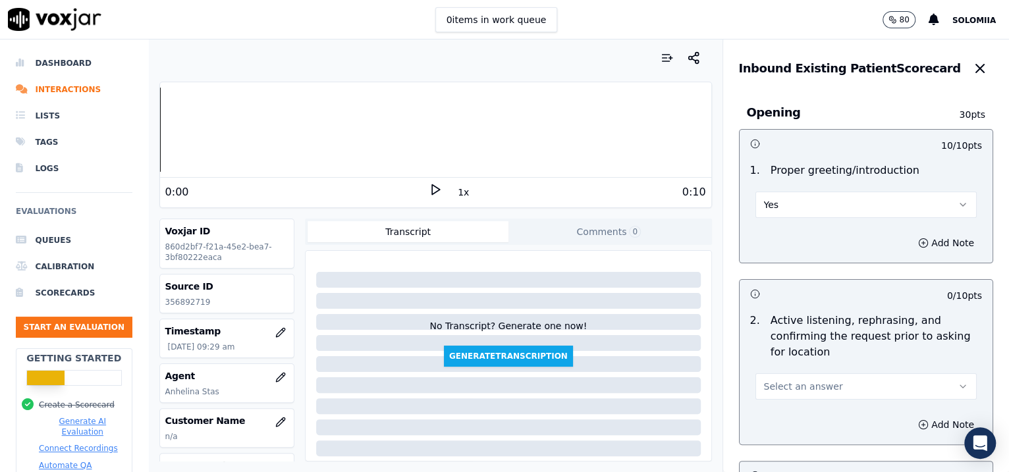
click at [801, 374] on button "Select an answer" at bounding box center [867, 387] width 222 height 26
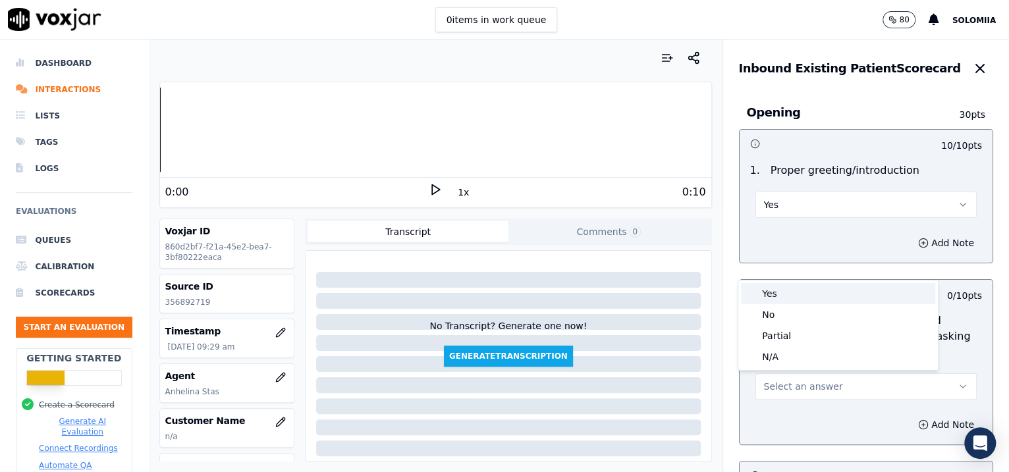
click at [798, 289] on div "Yes" at bounding box center [838, 293] width 194 height 21
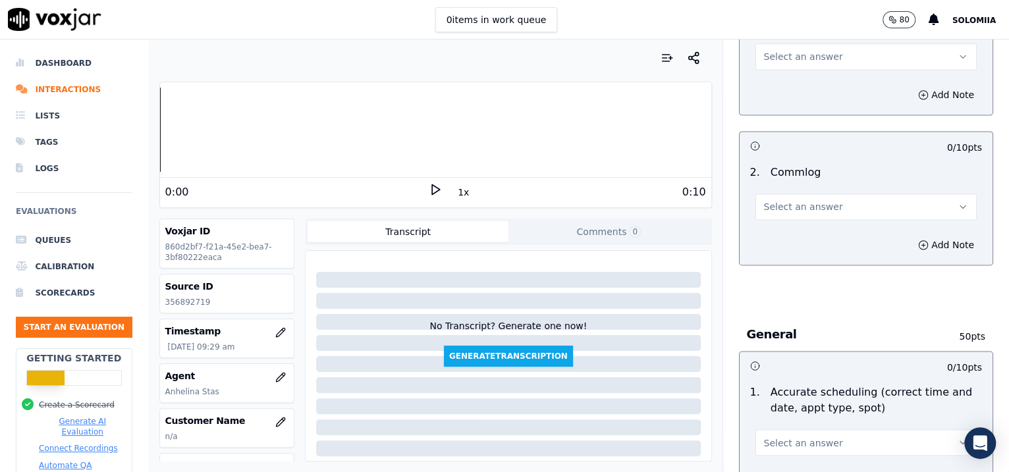
scroll to position [2011, 0]
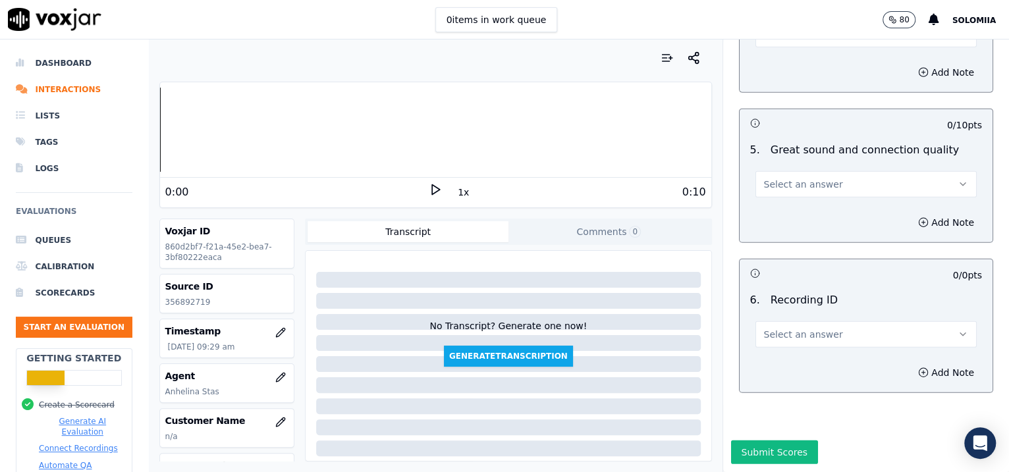
click at [799, 353] on div "Add Note" at bounding box center [867, 373] width 254 height 40
click at [789, 328] on span "Select an answer" at bounding box center [803, 334] width 79 height 13
click at [789, 326] on div "N/A" at bounding box center [838, 334] width 194 height 21
click at [806, 364] on button "Add Note" at bounding box center [947, 373] width 72 height 18
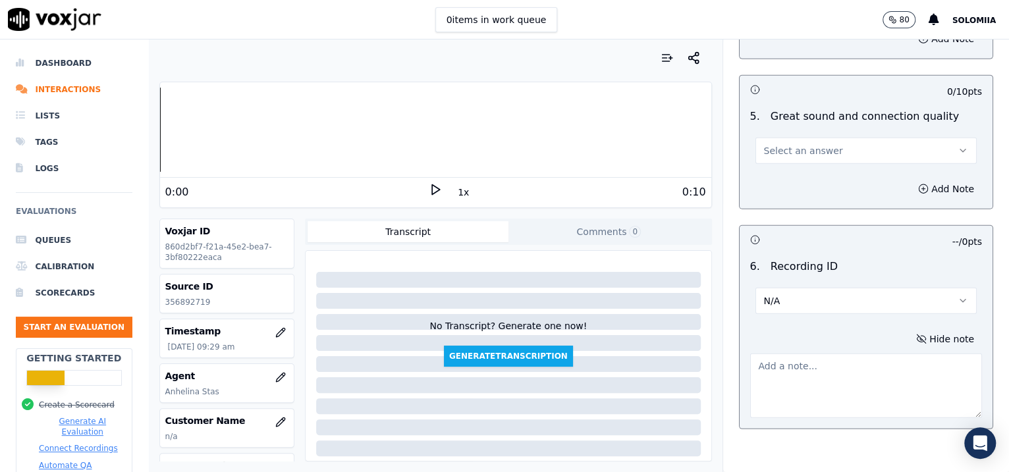
click at [806, 366] on textarea at bounding box center [866, 386] width 233 height 65
paste textarea "356892719"
type textarea "356892719"
click at [793, 155] on button "Select an answer" at bounding box center [867, 151] width 222 height 26
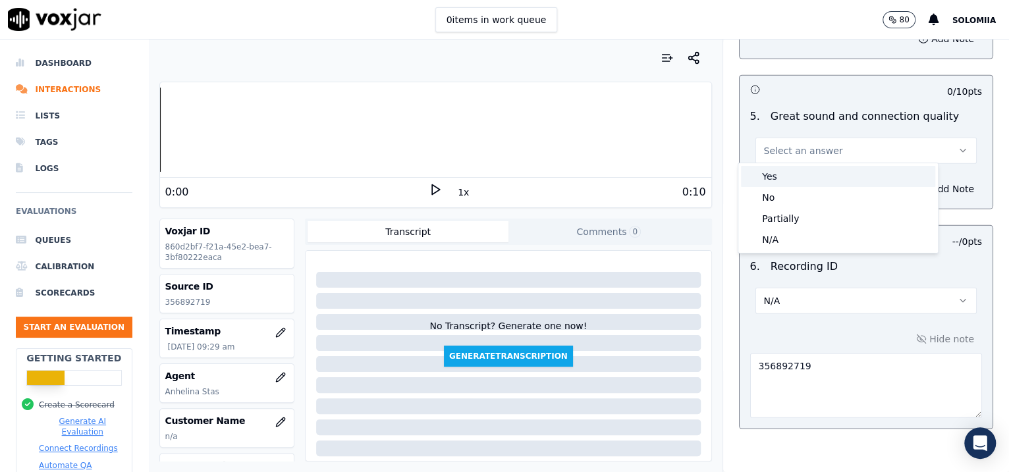
click at [806, 186] on div "Yes" at bounding box center [838, 176] width 194 height 21
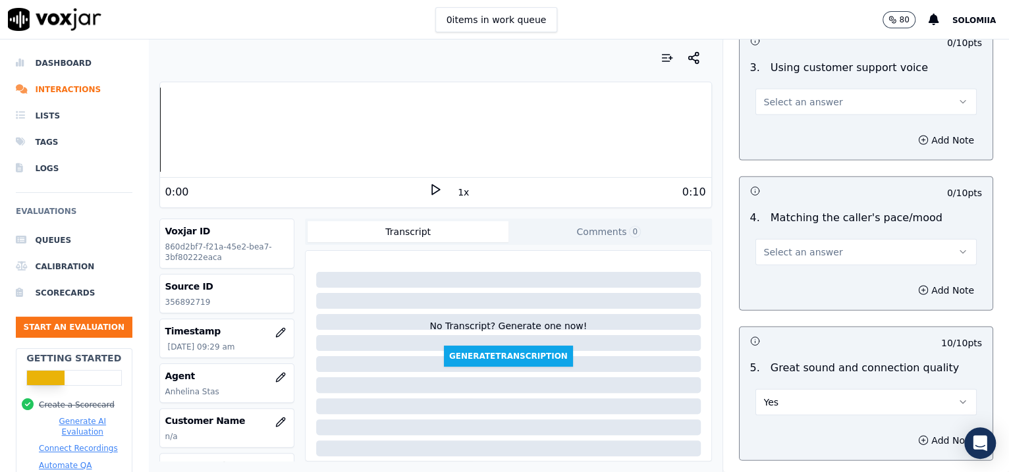
scroll to position [1748, 0]
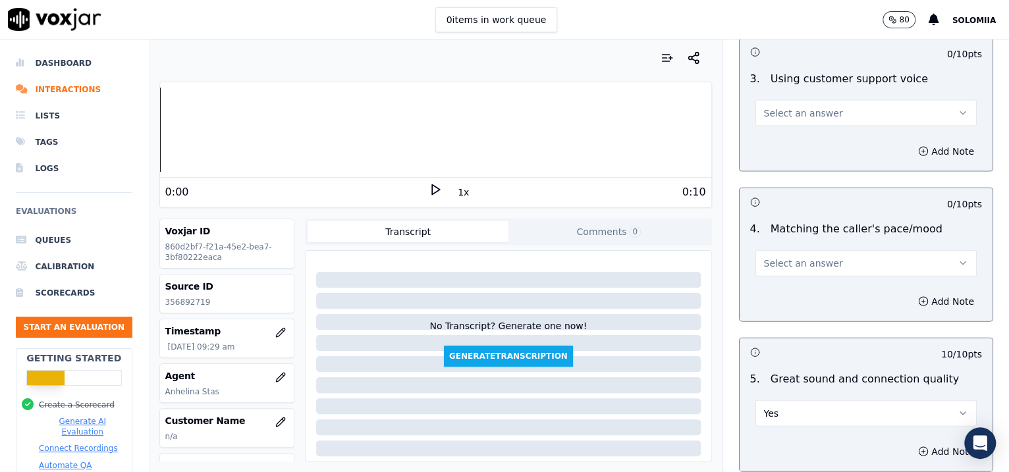
click at [806, 263] on button "Select an answer" at bounding box center [867, 263] width 222 height 26
click at [806, 293] on div "Yes" at bounding box center [838, 289] width 194 height 21
click at [805, 107] on span "Select an answer" at bounding box center [803, 113] width 79 height 13
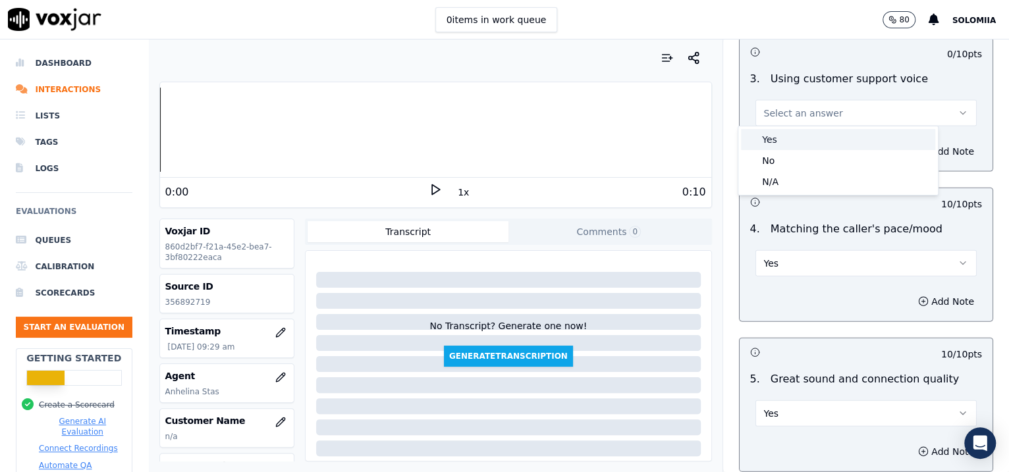
click at [806, 138] on div "Yes" at bounding box center [838, 139] width 194 height 21
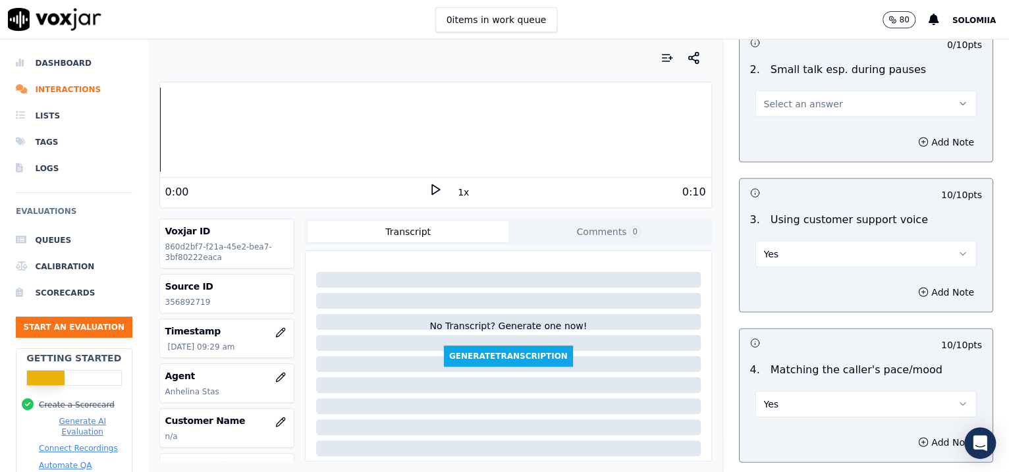
scroll to position [1492, 0]
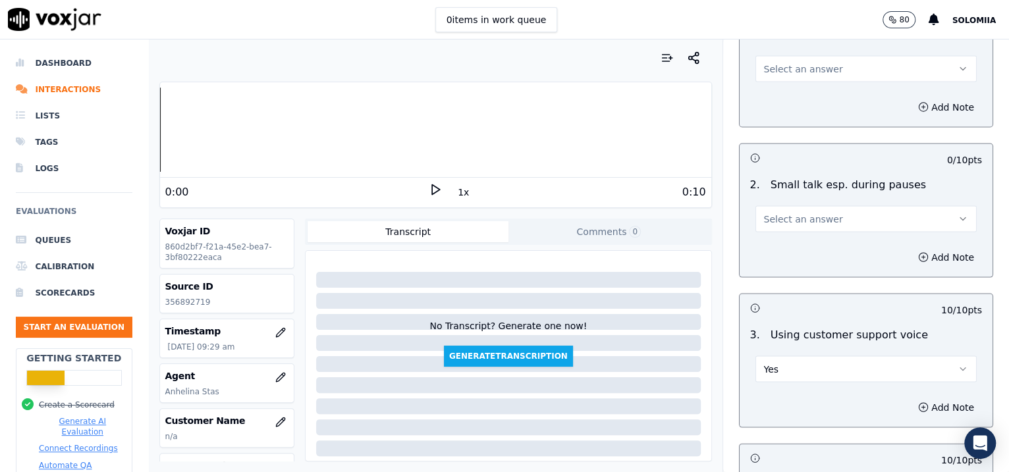
click at [797, 206] on button "Select an answer" at bounding box center [867, 219] width 222 height 26
click at [781, 269] on div "No" at bounding box center [838, 266] width 194 height 21
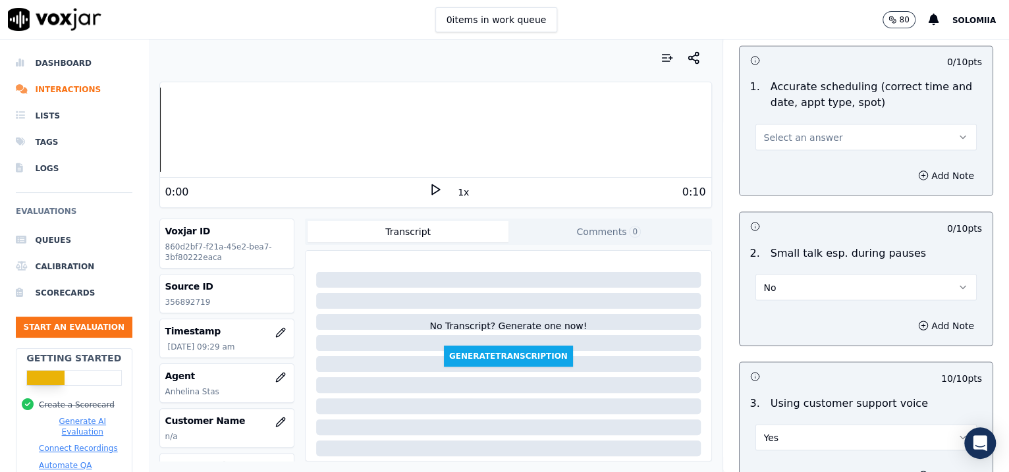
scroll to position [1386, 0]
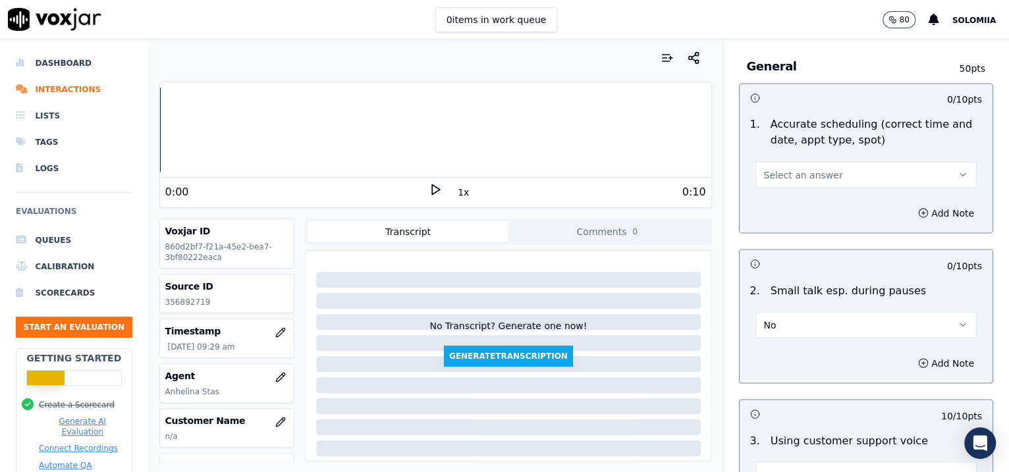
click at [806, 165] on button "Select an answer" at bounding box center [867, 174] width 222 height 26
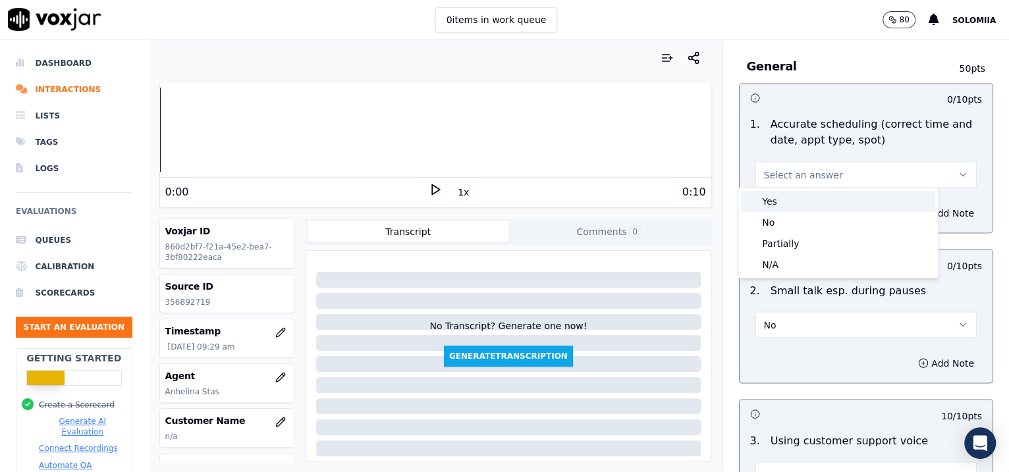
click at [806, 197] on div "Yes" at bounding box center [838, 201] width 194 height 21
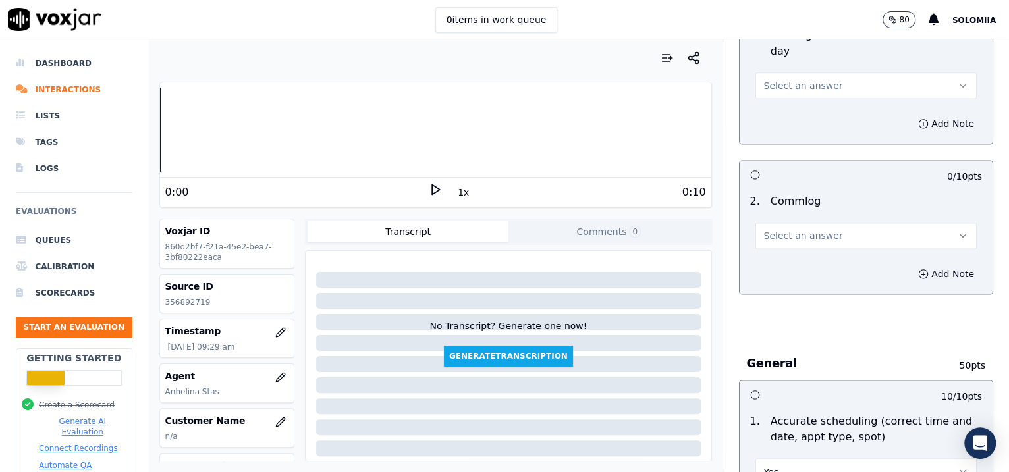
scroll to position [1081, 0]
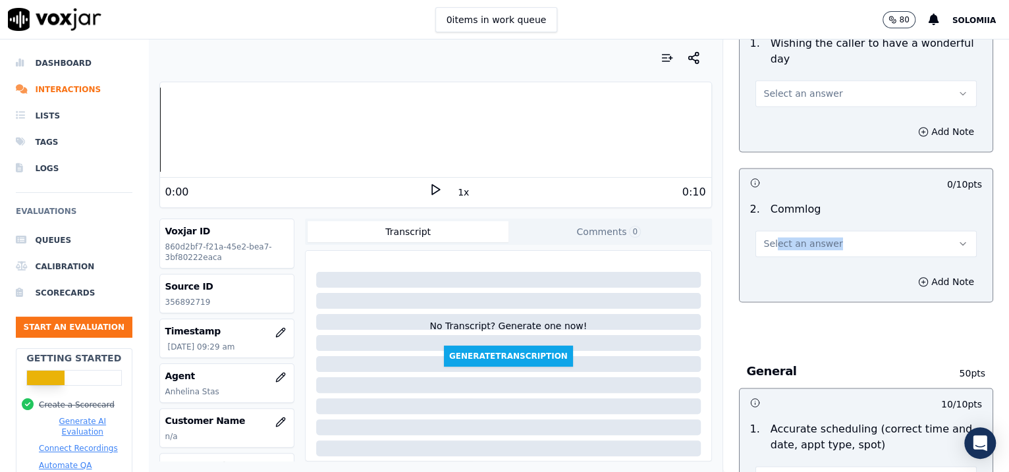
drag, startPoint x: 828, startPoint y: 224, endPoint x: 757, endPoint y: 234, distance: 71.8
click at [757, 234] on div "Select an answer" at bounding box center [866, 237] width 243 height 40
click at [757, 234] on button "Select an answer" at bounding box center [867, 244] width 222 height 26
click at [806, 271] on div "Yes" at bounding box center [838, 270] width 194 height 21
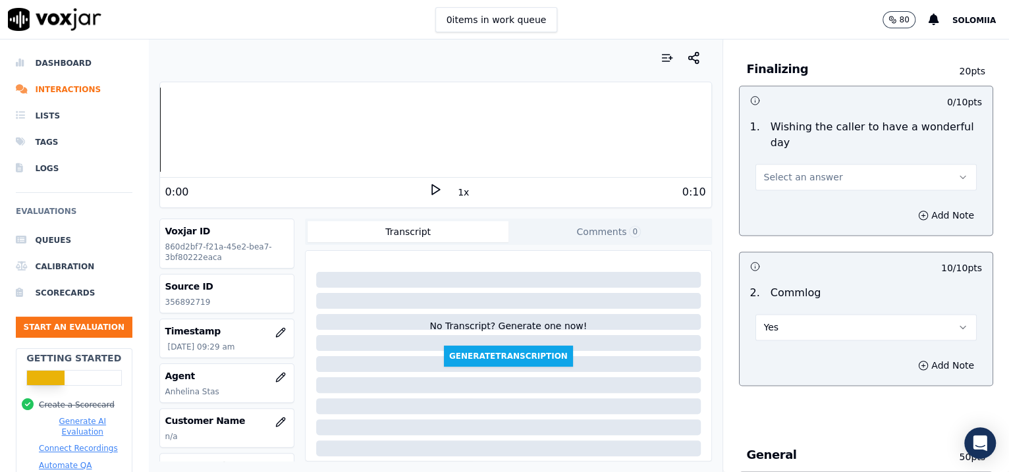
click at [806, 184] on button "Select an answer" at bounding box center [867, 177] width 222 height 26
click at [806, 204] on div "Yes" at bounding box center [838, 204] width 194 height 21
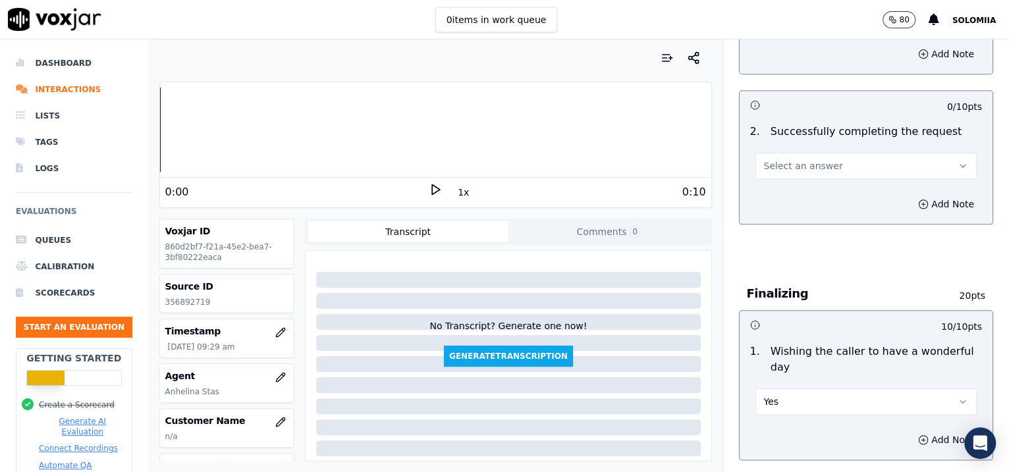
scroll to position [758, 0]
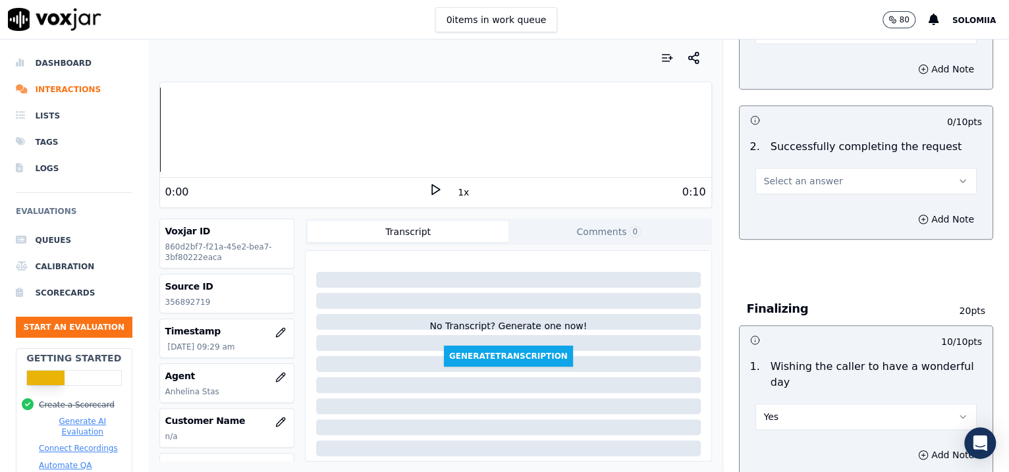
click at [806, 174] on button "Select an answer" at bounding box center [867, 181] width 222 height 26
click at [806, 204] on div "Yes" at bounding box center [838, 209] width 194 height 21
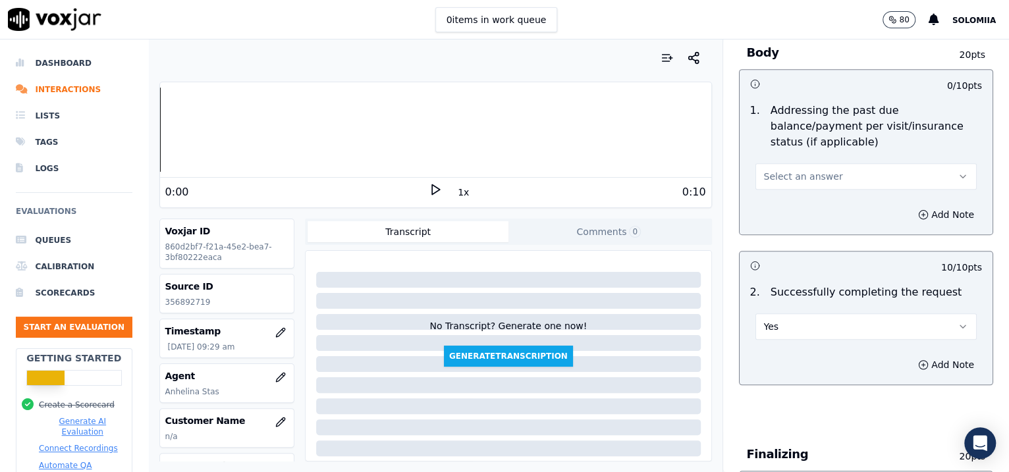
scroll to position [609, 0]
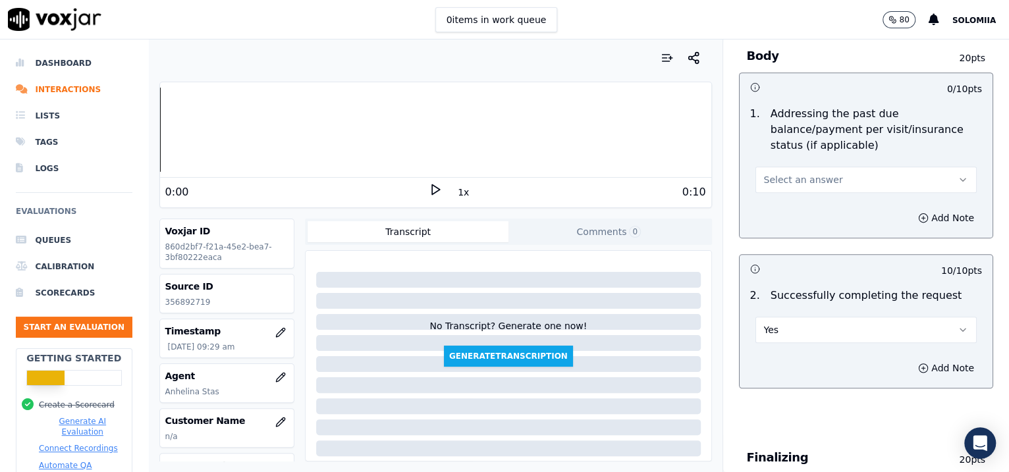
click at [806, 181] on button "Select an answer" at bounding box center [867, 180] width 222 height 26
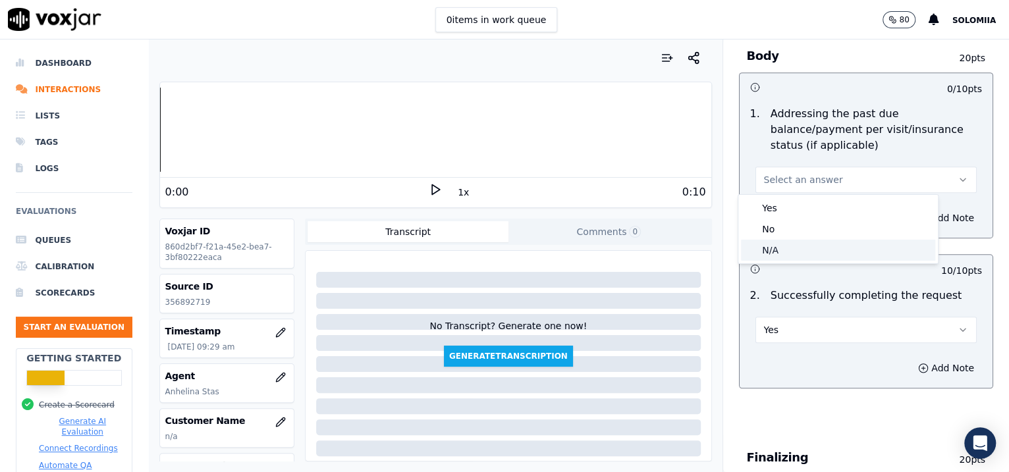
click at [779, 255] on div "N/A" at bounding box center [838, 250] width 194 height 21
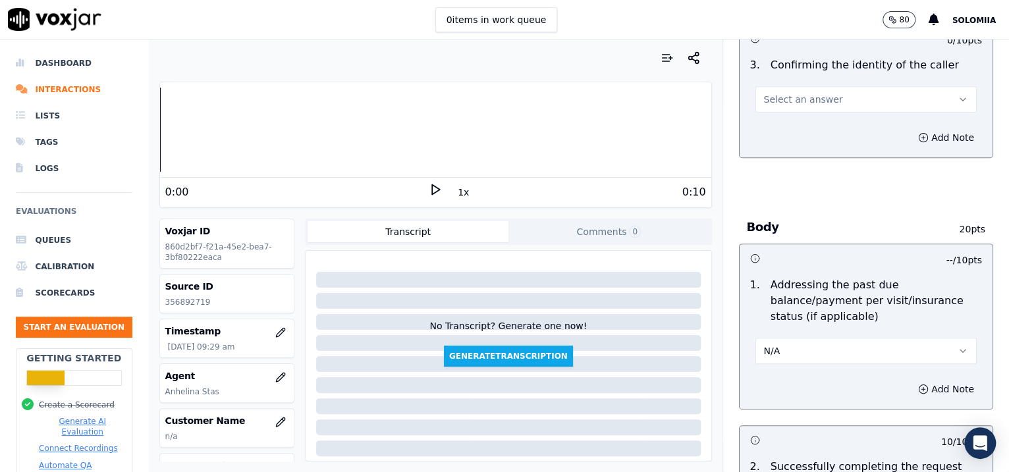
scroll to position [407, 0]
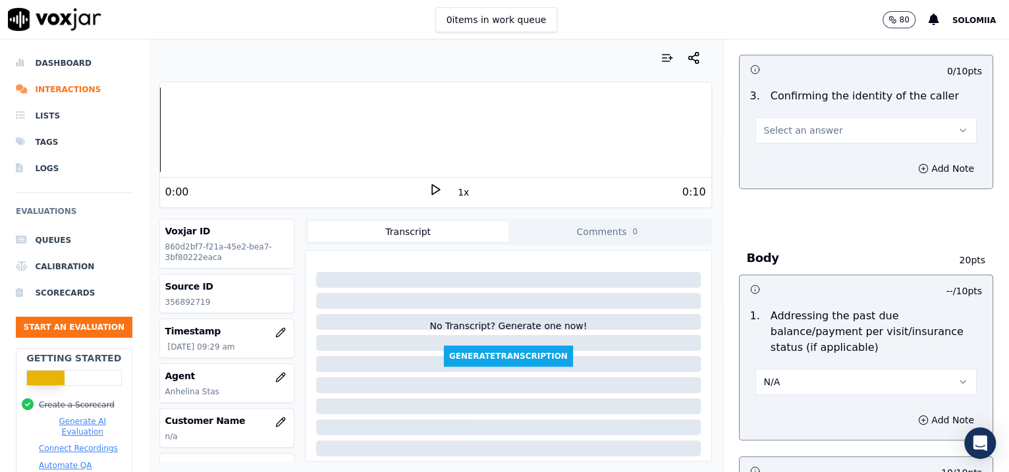
click at [806, 122] on button "Select an answer" at bounding box center [867, 130] width 222 height 26
click at [806, 151] on div "Yes" at bounding box center [838, 158] width 194 height 21
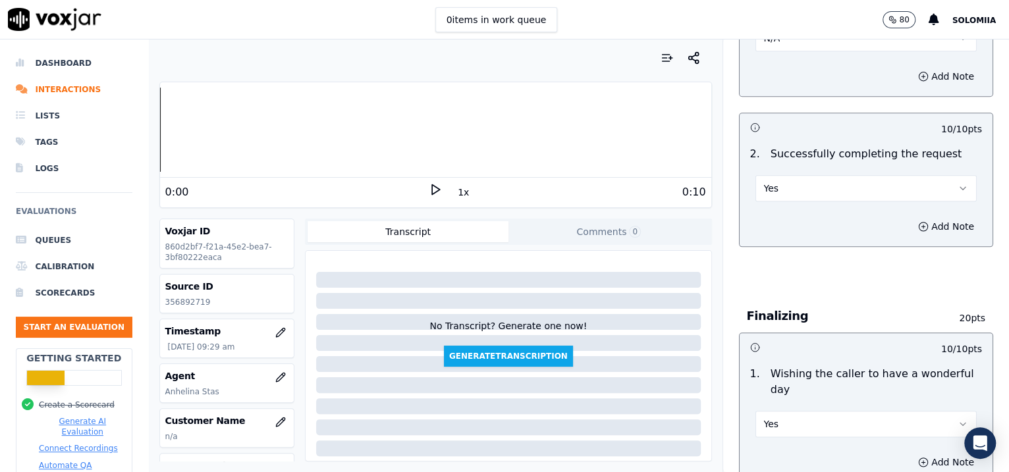
scroll to position [758, 0]
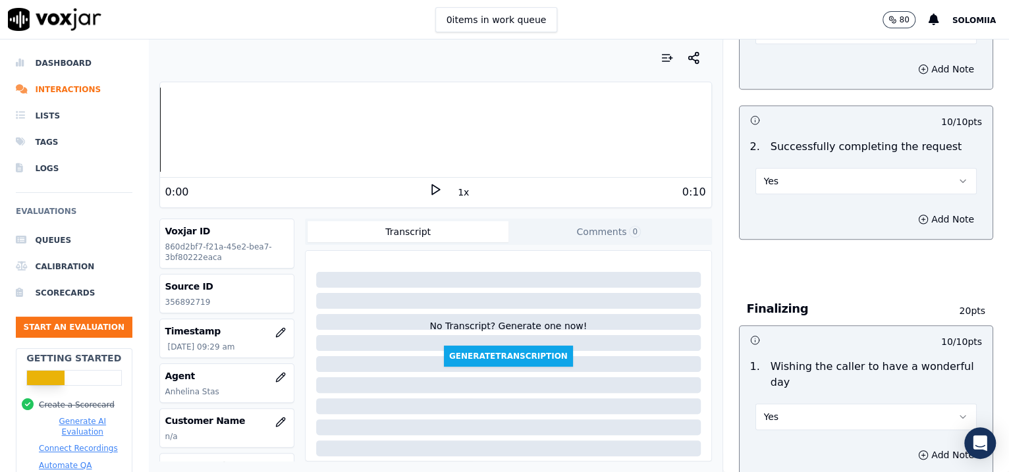
click at [806, 179] on button "Yes" at bounding box center [867, 181] width 222 height 26
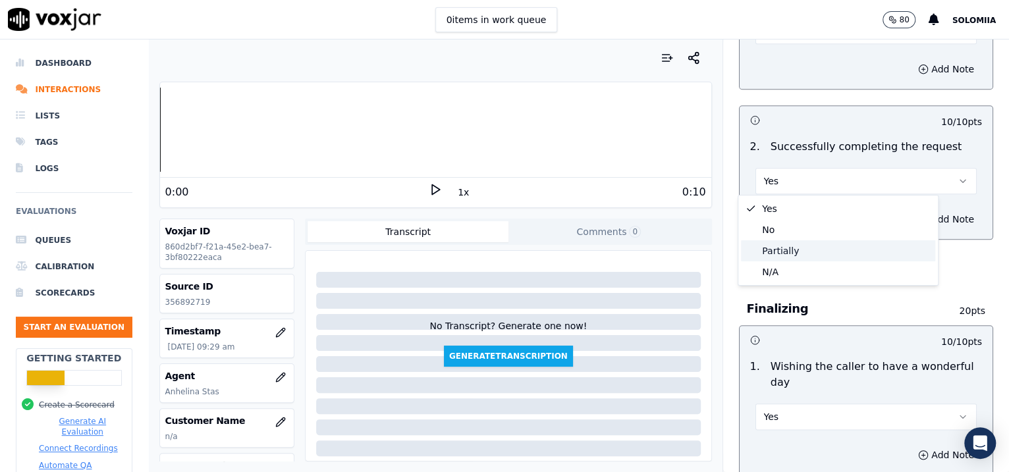
click at [805, 252] on div "Partially" at bounding box center [838, 250] width 194 height 21
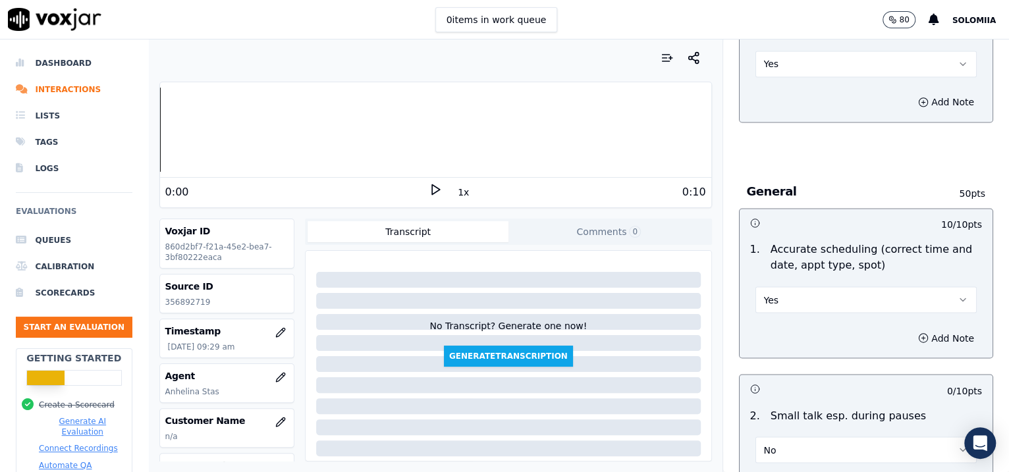
scroll to position [1349, 0]
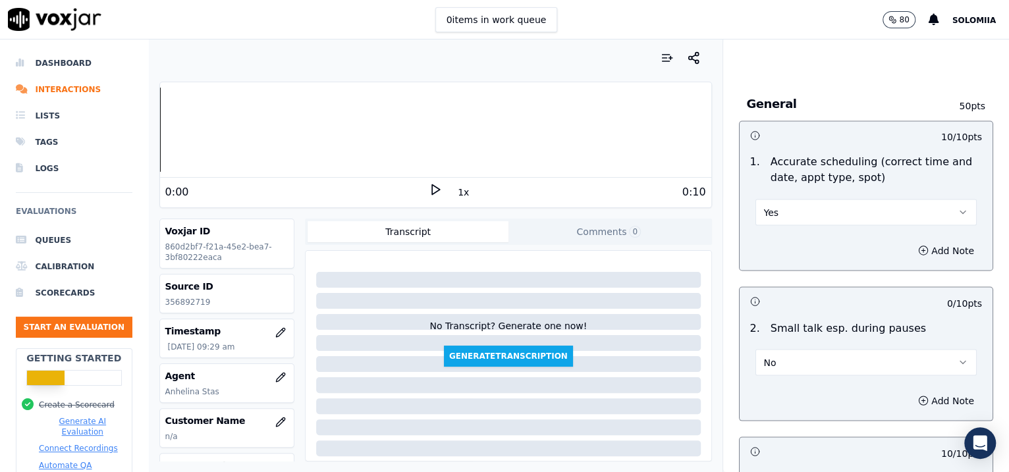
click at [803, 213] on button "Yes" at bounding box center [867, 212] width 222 height 26
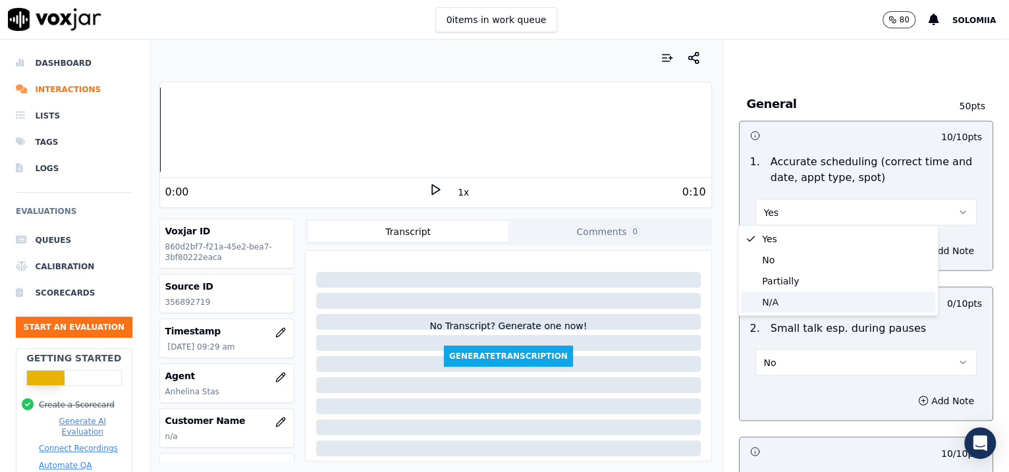
click at [795, 300] on div "N/A" at bounding box center [838, 302] width 194 height 21
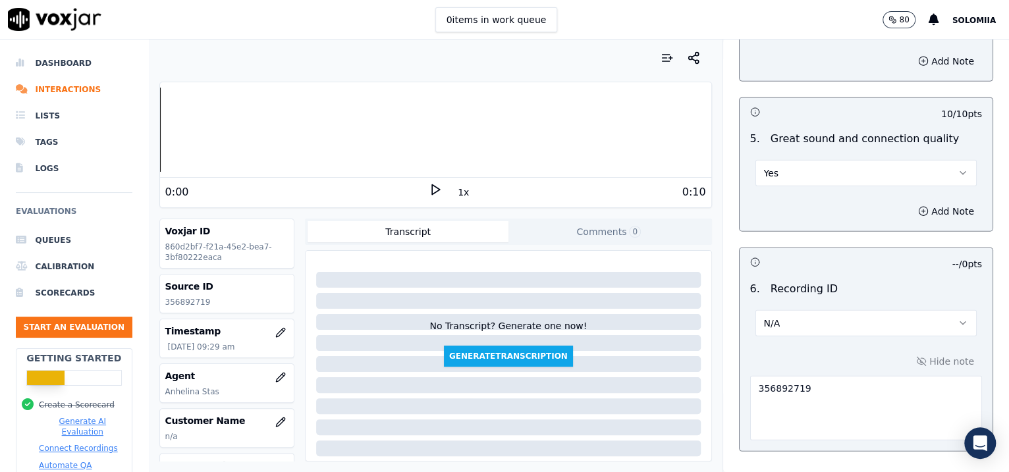
scroll to position [2080, 0]
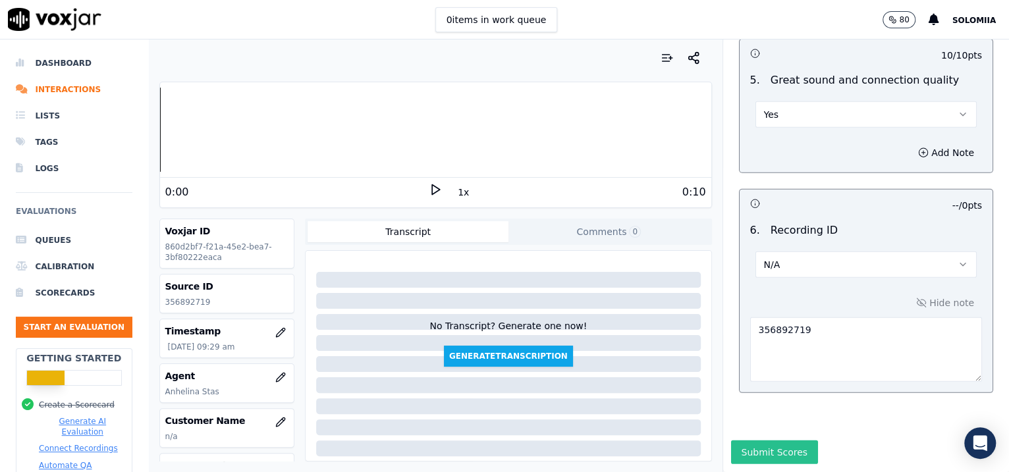
click at [772, 378] on button "Submit Scores" at bounding box center [775, 453] width 88 height 24
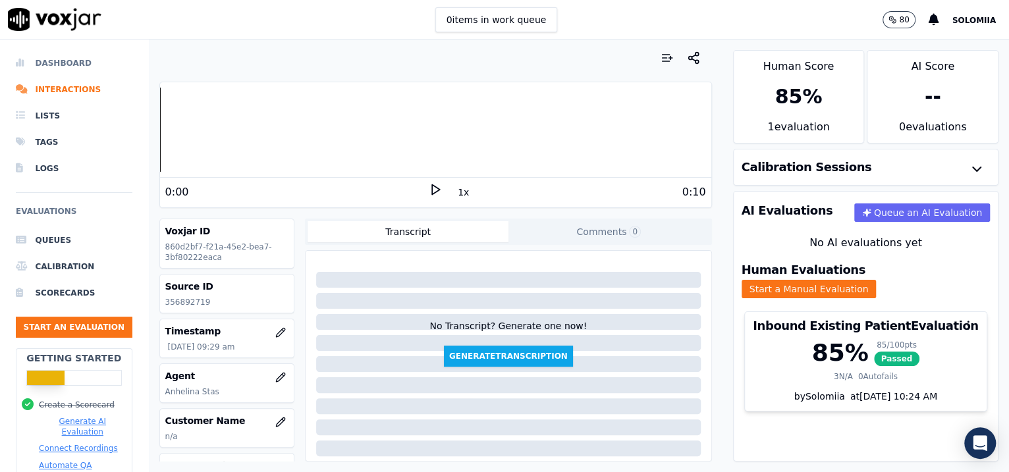
click at [56, 64] on li "Dashboard" at bounding box center [74, 63] width 117 height 26
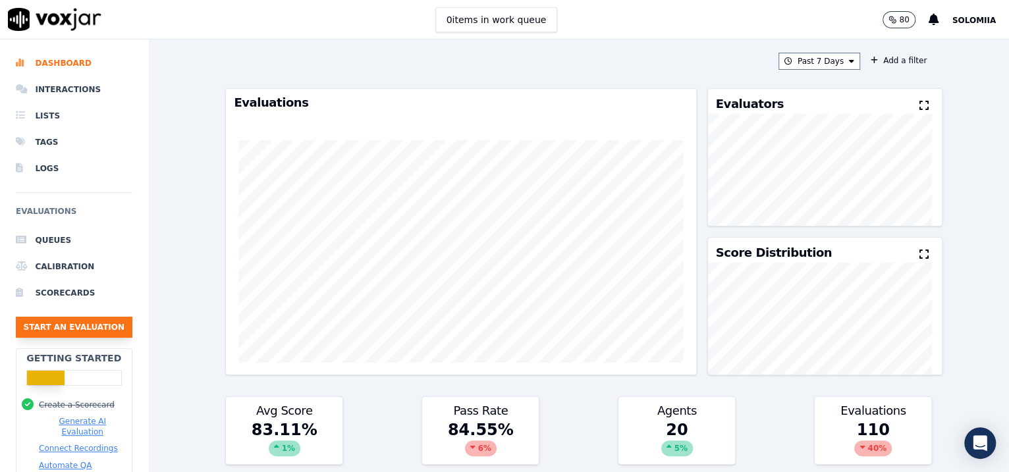
click at [85, 324] on button "Start an Evaluation" at bounding box center [74, 327] width 117 height 21
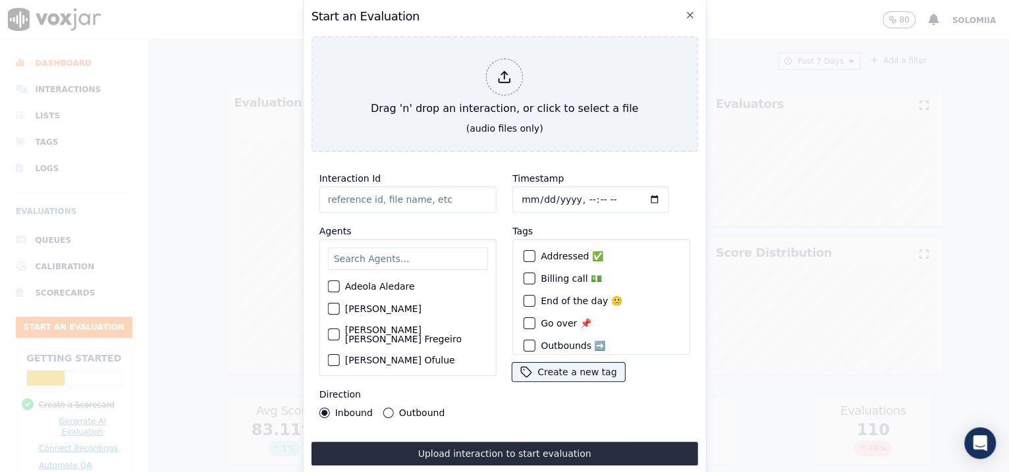
click at [376, 196] on input "Interaction Id" at bounding box center [408, 199] width 177 height 26
paste input "356898604"
type input "356898604"
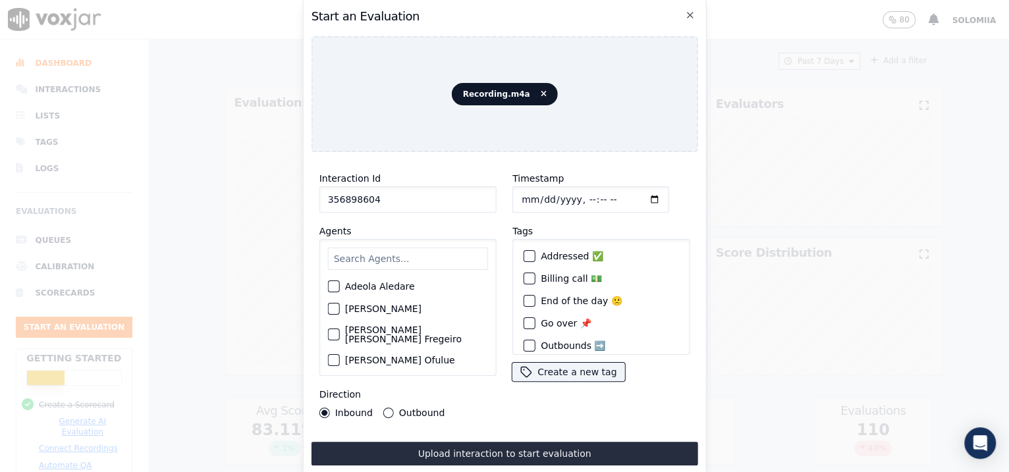
click at [534, 193] on input "Timestamp" at bounding box center [591, 199] width 157 height 26
type input "2025-08-18T09:59"
click at [392, 257] on input "text" at bounding box center [408, 259] width 160 height 22
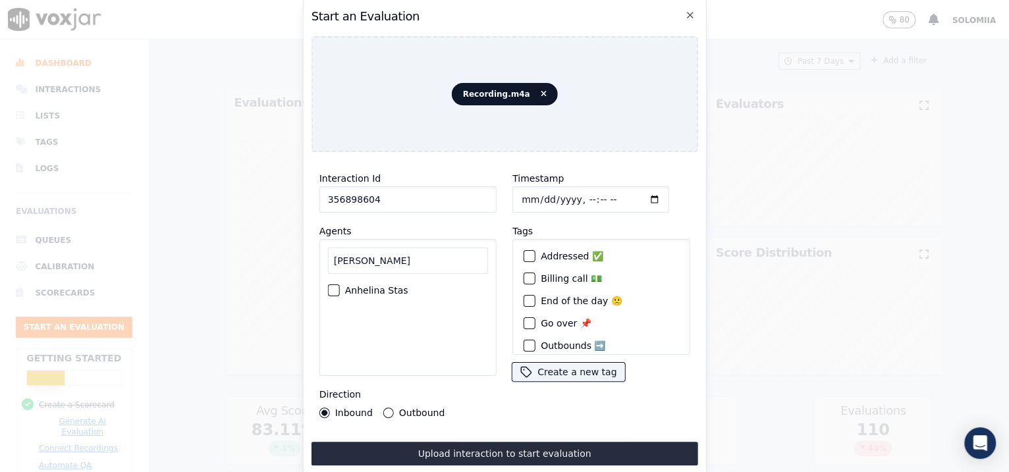
type input "anh"
click at [397, 286] on label "Anhelina Stas" at bounding box center [376, 290] width 63 height 9
click at [340, 285] on button "Anhelina Stas" at bounding box center [334, 291] width 12 height 12
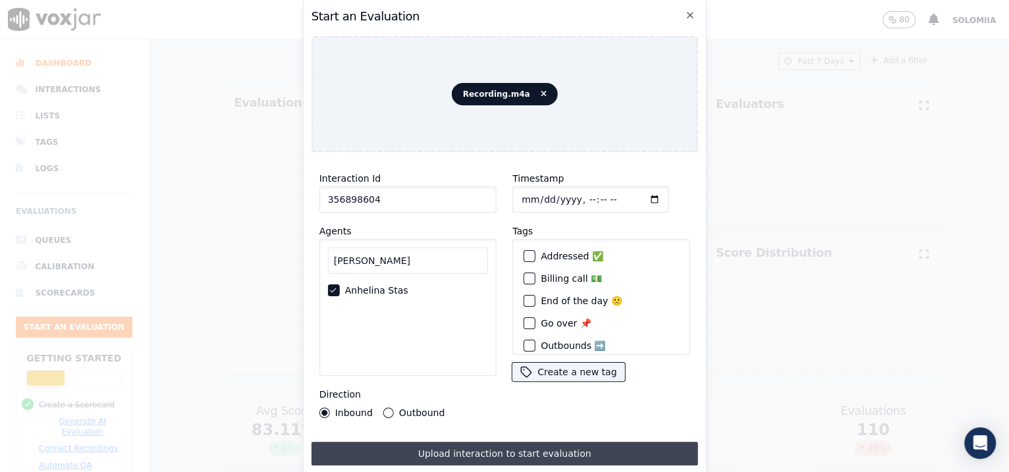
click at [489, 378] on button "Upload interaction to start evaluation" at bounding box center [505, 454] width 387 height 24
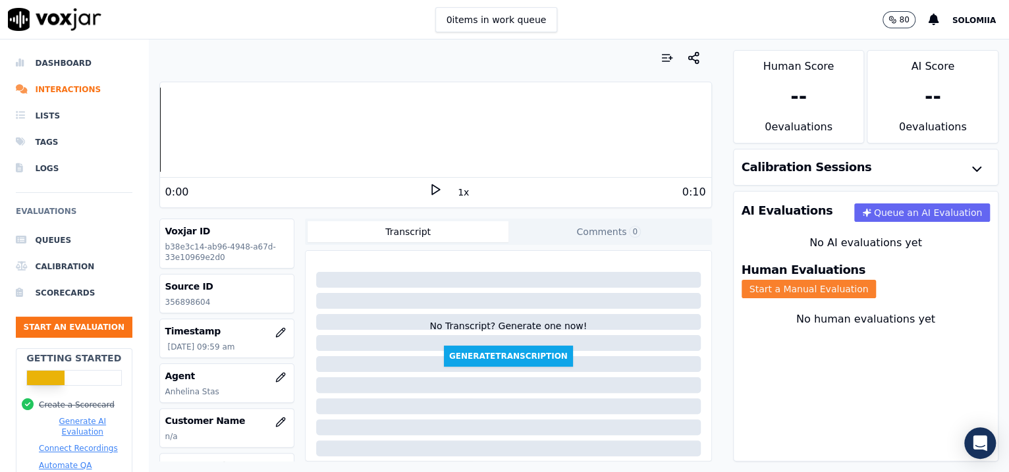
click at [806, 280] on button "Start a Manual Evaluation" at bounding box center [809, 289] width 135 height 18
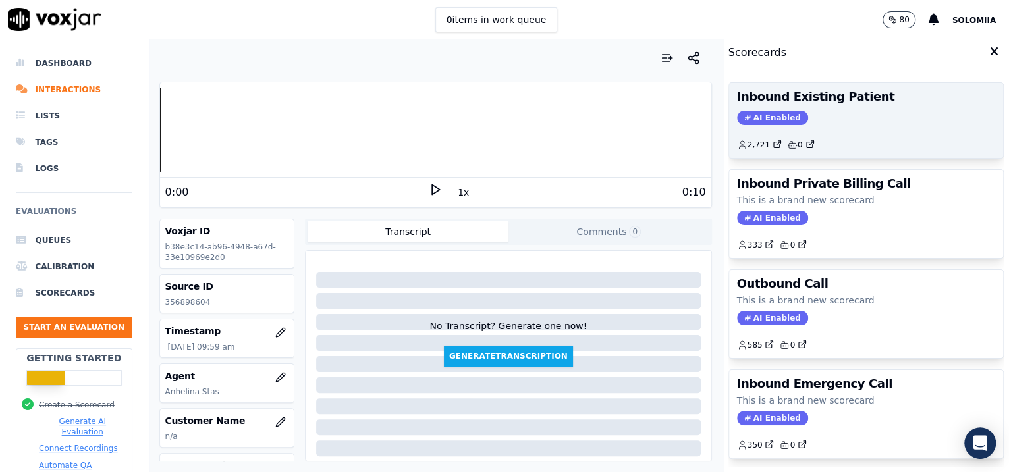
click at [806, 140] on div "2,721 0" at bounding box center [866, 139] width 259 height 21
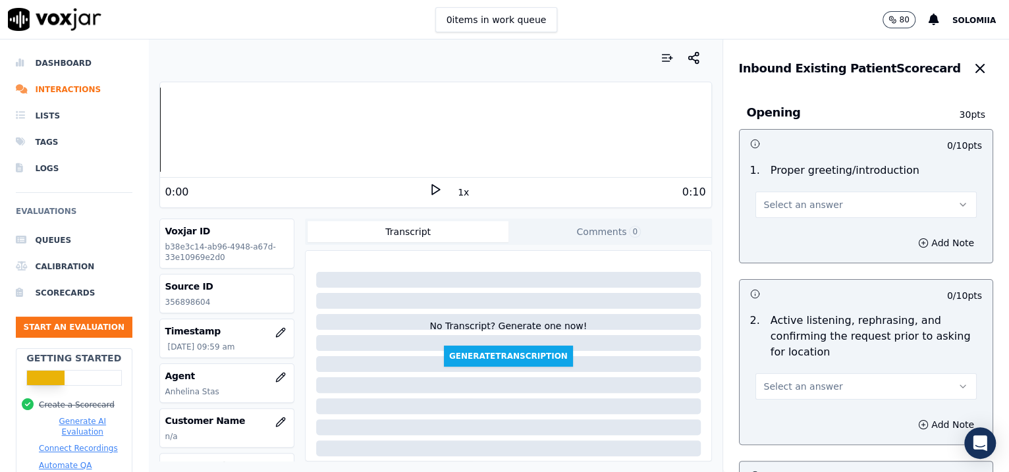
click at [800, 204] on span "Select an answer" at bounding box center [803, 204] width 79 height 13
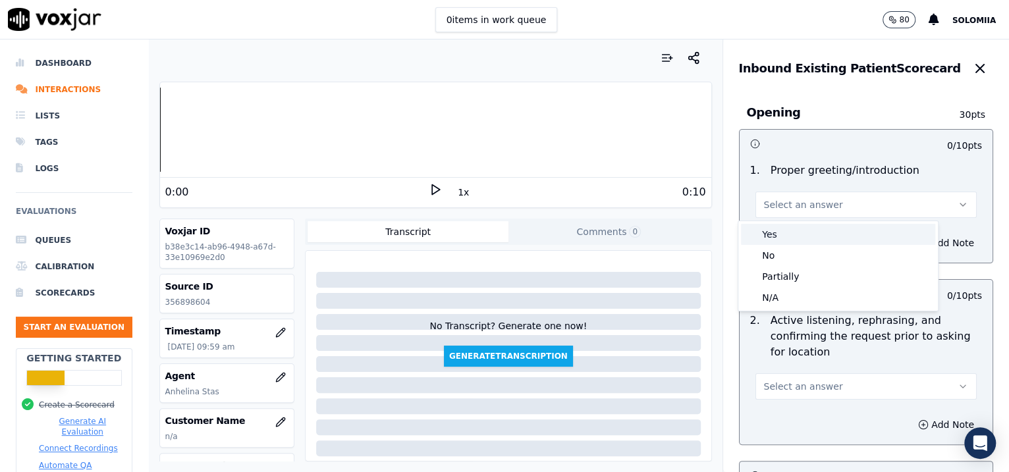
click at [806, 224] on div "Yes" at bounding box center [838, 234] width 194 height 21
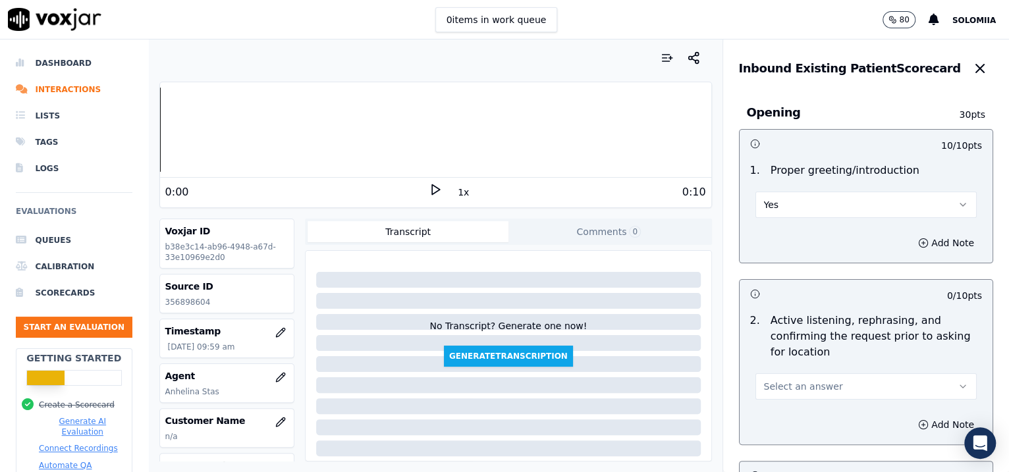
drag, startPoint x: 795, startPoint y: 365, endPoint x: 795, endPoint y: 383, distance: 17.8
click at [795, 378] on div "Select an answer" at bounding box center [866, 380] width 243 height 40
click at [795, 378] on span "Select an answer" at bounding box center [803, 386] width 79 height 13
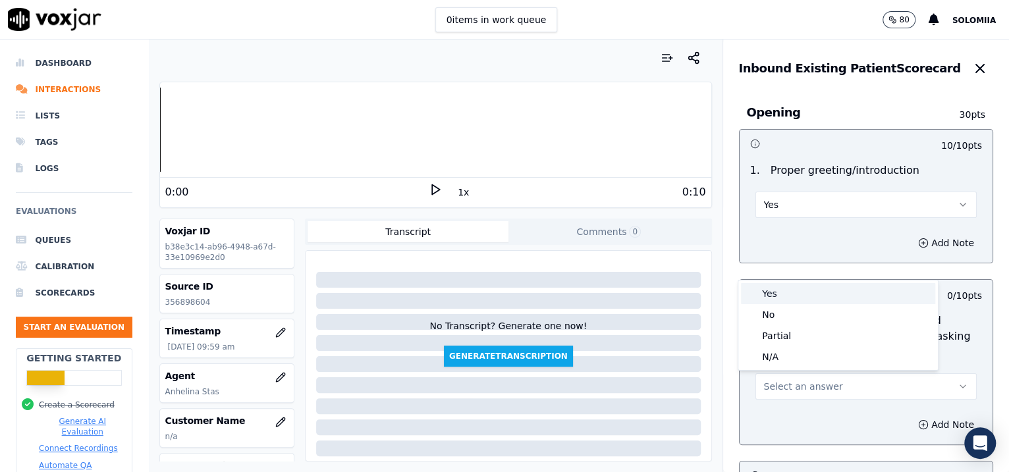
click at [785, 285] on div "Yes" at bounding box center [838, 293] width 194 height 21
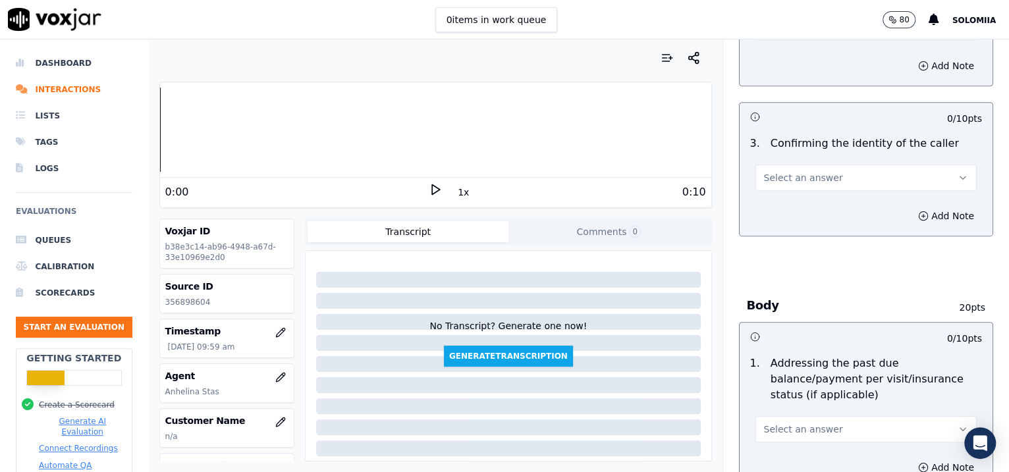
scroll to position [356, 0]
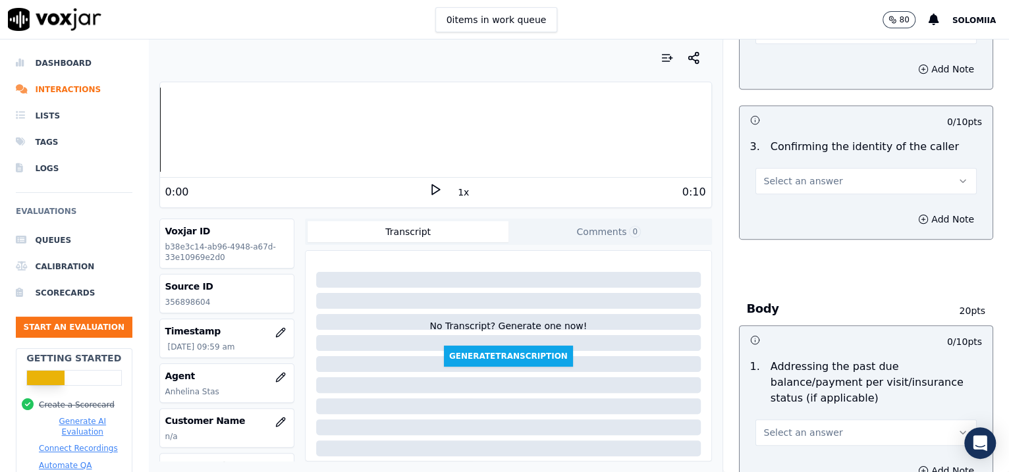
click at [806, 183] on button "Select an answer" at bounding box center [867, 181] width 222 height 26
click at [806, 208] on div "Yes" at bounding box center [838, 210] width 194 height 21
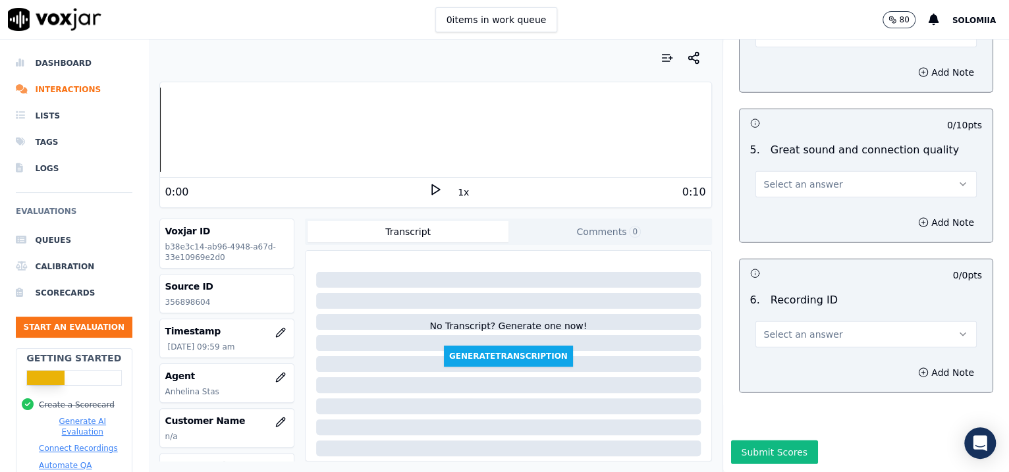
click at [770, 328] on span "Select an answer" at bounding box center [803, 334] width 79 height 13
click at [806, 333] on div "N/A" at bounding box center [838, 334] width 194 height 21
click at [806, 364] on button "Add Note" at bounding box center [947, 373] width 72 height 18
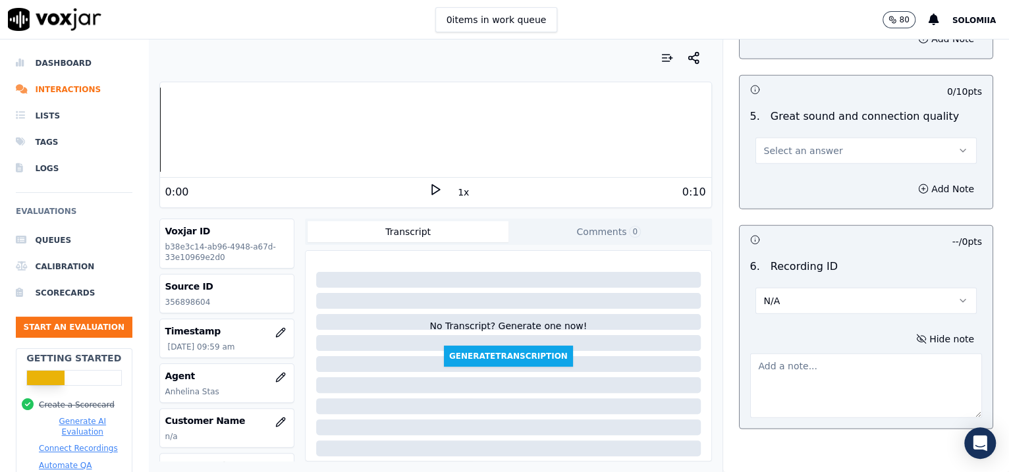
click at [806, 378] on textarea at bounding box center [866, 386] width 233 height 65
paste textarea "356898604"
type textarea "356898604"
click at [789, 144] on span "Select an answer" at bounding box center [803, 150] width 79 height 13
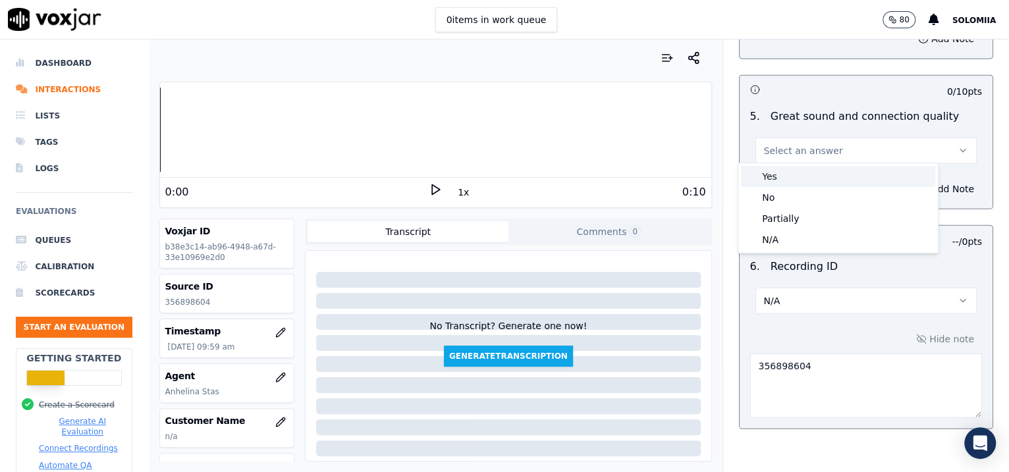
click at [806, 186] on div "Yes" at bounding box center [838, 176] width 194 height 21
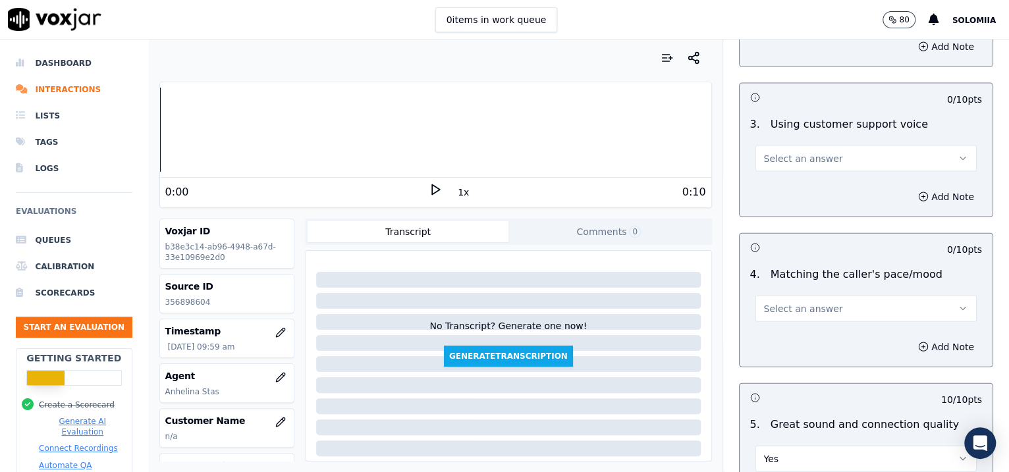
scroll to position [1691, 0]
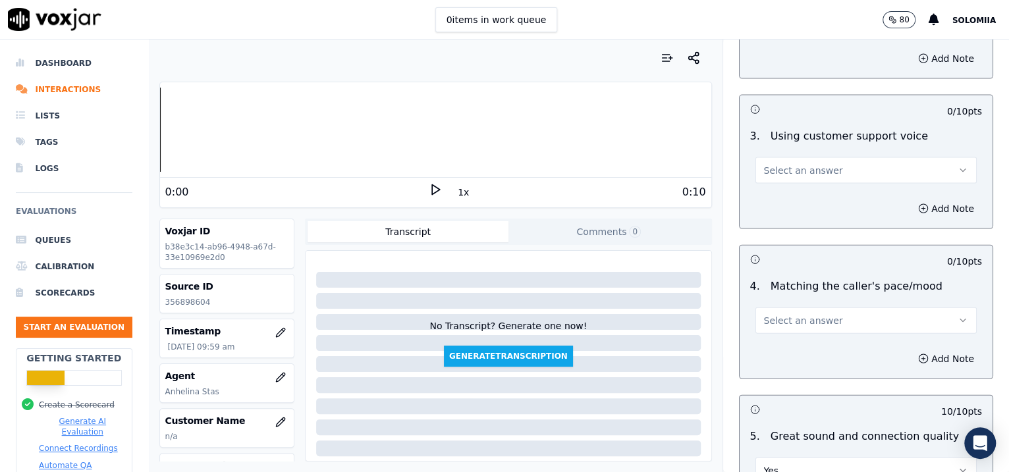
click at [806, 319] on button "Select an answer" at bounding box center [867, 321] width 222 height 26
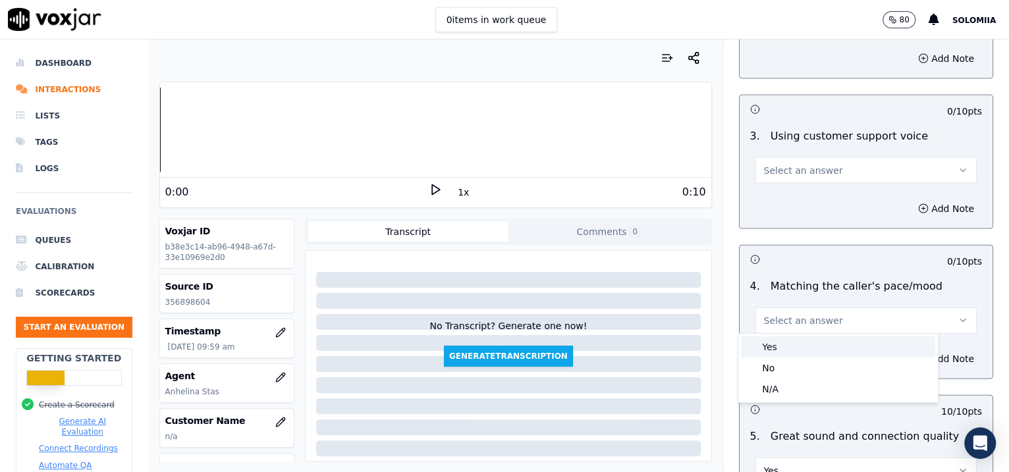
click at [806, 343] on div "Yes" at bounding box center [838, 347] width 194 height 21
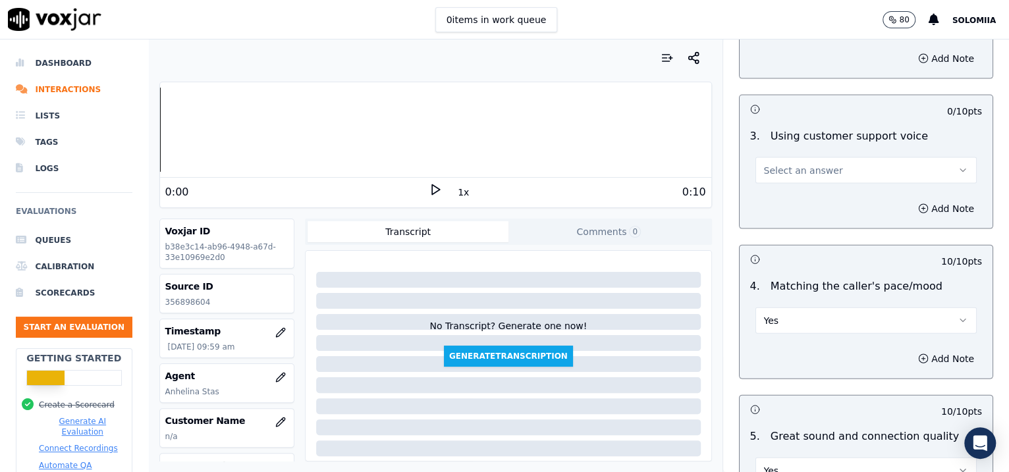
click at [784, 175] on button "Select an answer" at bounding box center [867, 170] width 222 height 26
click at [806, 204] on div "Yes" at bounding box center [838, 196] width 194 height 21
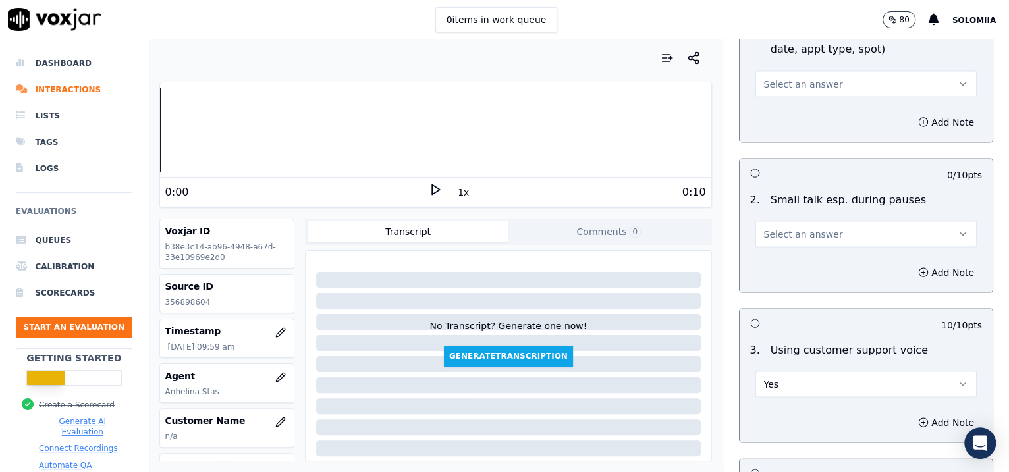
click at [774, 230] on span "Select an answer" at bounding box center [803, 233] width 79 height 13
click at [796, 277] on div "No" at bounding box center [838, 281] width 194 height 21
click at [805, 94] on button "Select an answer" at bounding box center [867, 84] width 222 height 26
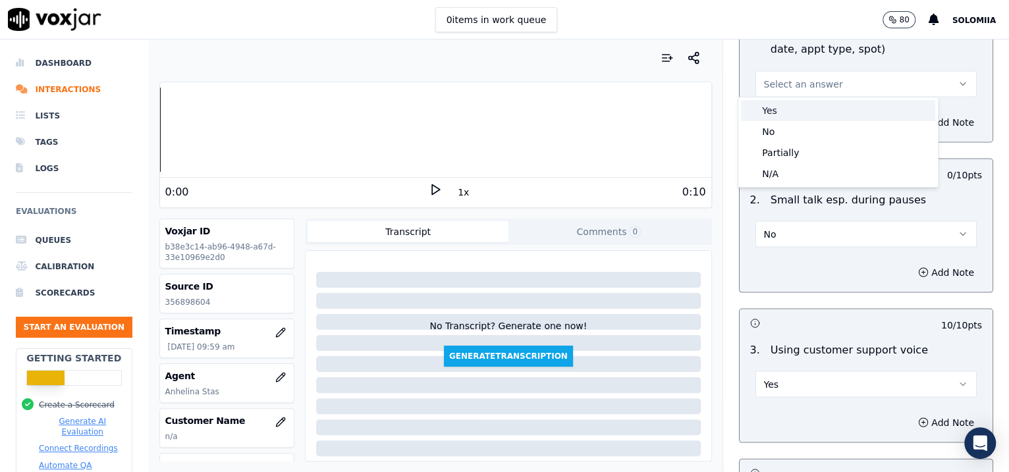
click at [806, 113] on div "Yes" at bounding box center [838, 110] width 194 height 21
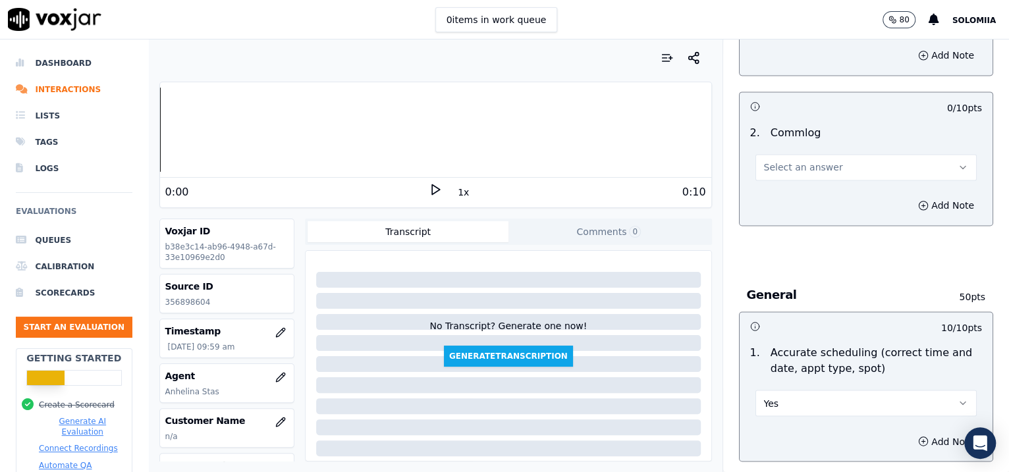
scroll to position [1135, 0]
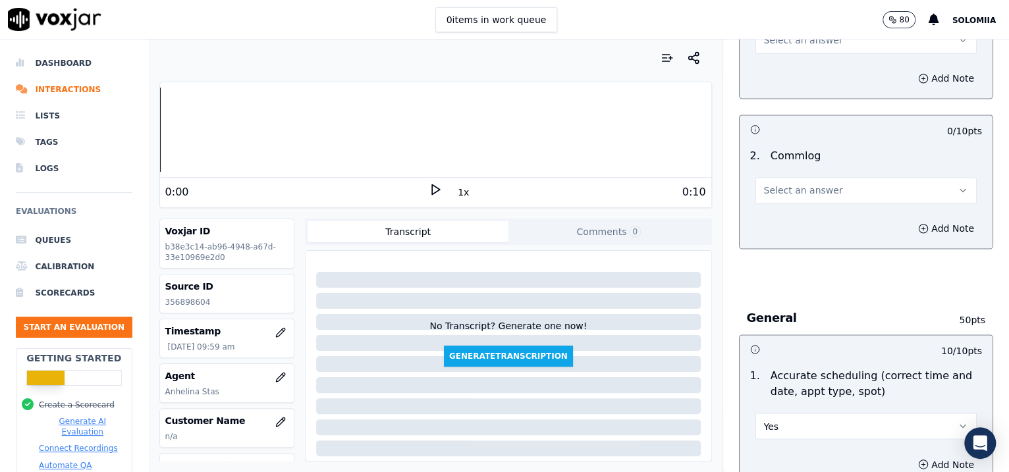
click at [771, 188] on span "Select an answer" at bounding box center [803, 190] width 79 height 13
click at [806, 221] on div "Yes" at bounding box center [838, 217] width 194 height 21
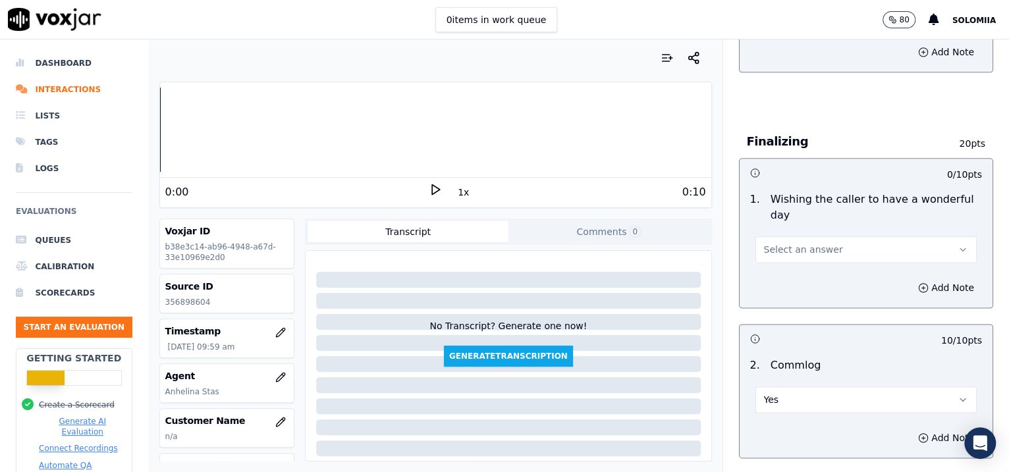
drag, startPoint x: 802, startPoint y: 233, endPoint x: 799, endPoint y: 243, distance: 10.2
click at [799, 243] on div "Select an answer" at bounding box center [867, 248] width 222 height 29
click at [799, 243] on span "Select an answer" at bounding box center [803, 249] width 79 height 13
click at [806, 272] on div "Yes" at bounding box center [838, 277] width 194 height 21
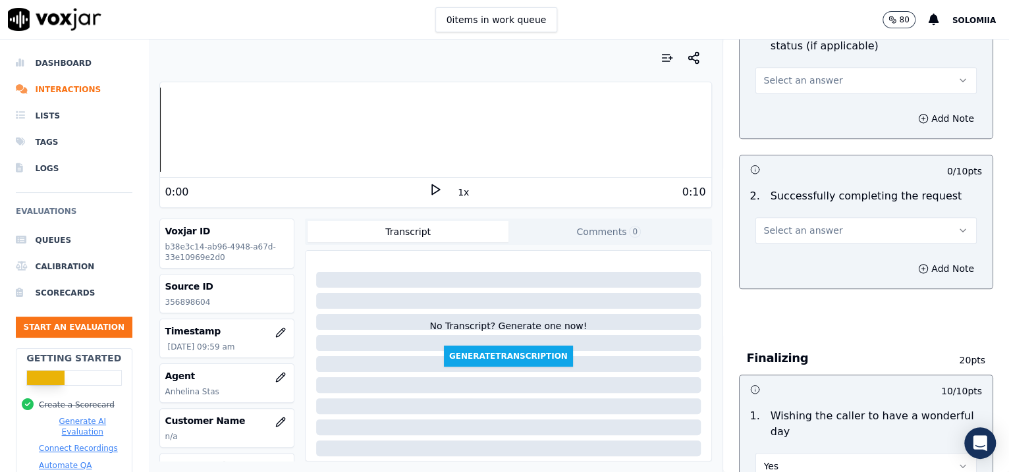
click at [772, 227] on span "Select an answer" at bounding box center [803, 230] width 79 height 13
click at [806, 255] on div "Yes" at bounding box center [838, 258] width 194 height 21
click at [806, 86] on button "Select an answer" at bounding box center [867, 80] width 222 height 26
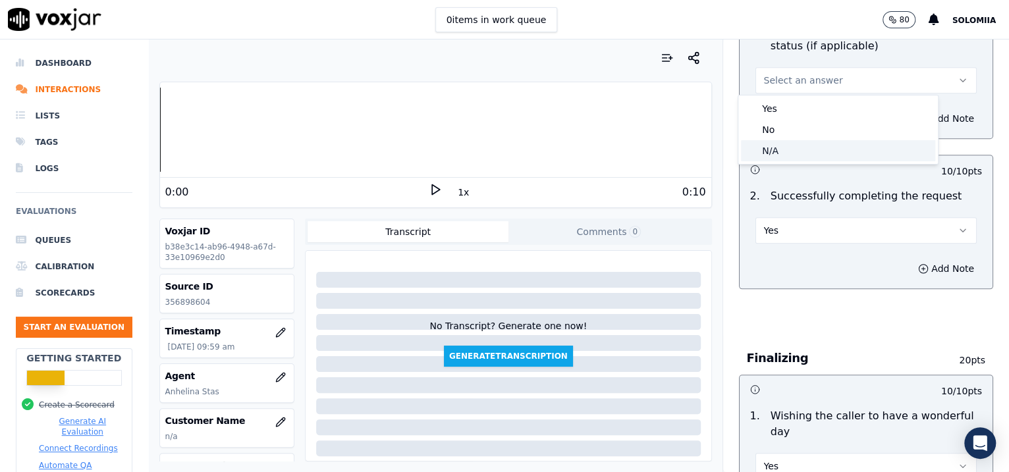
click at [802, 144] on div "N/A" at bounding box center [838, 150] width 194 height 21
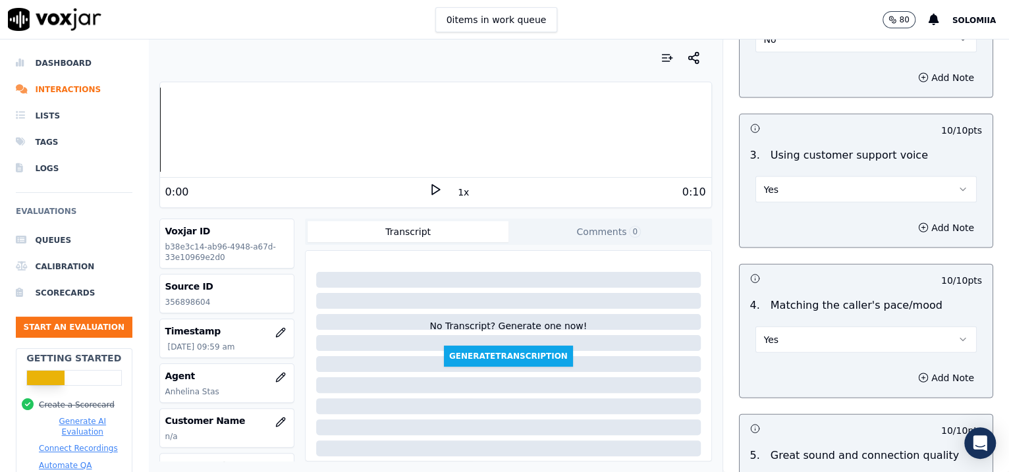
scroll to position [2080, 0]
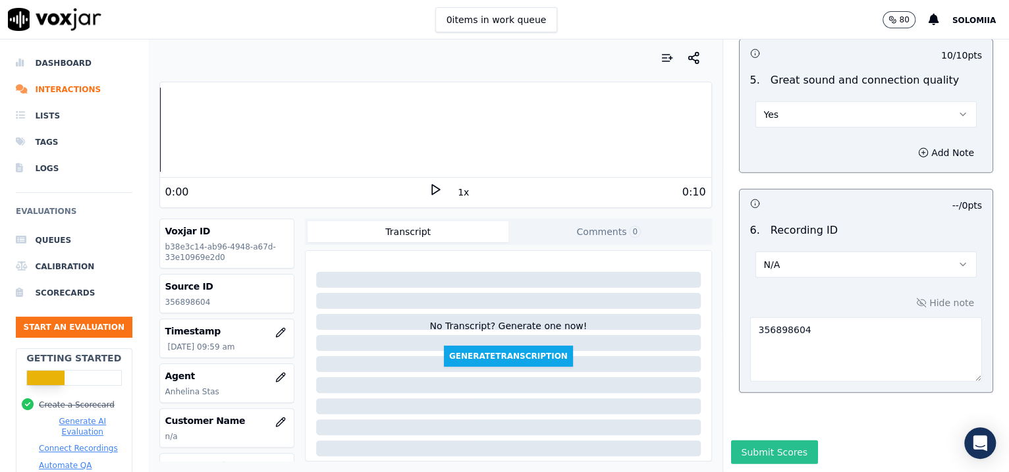
click at [761, 378] on button "Submit Scores" at bounding box center [775, 453] width 88 height 24
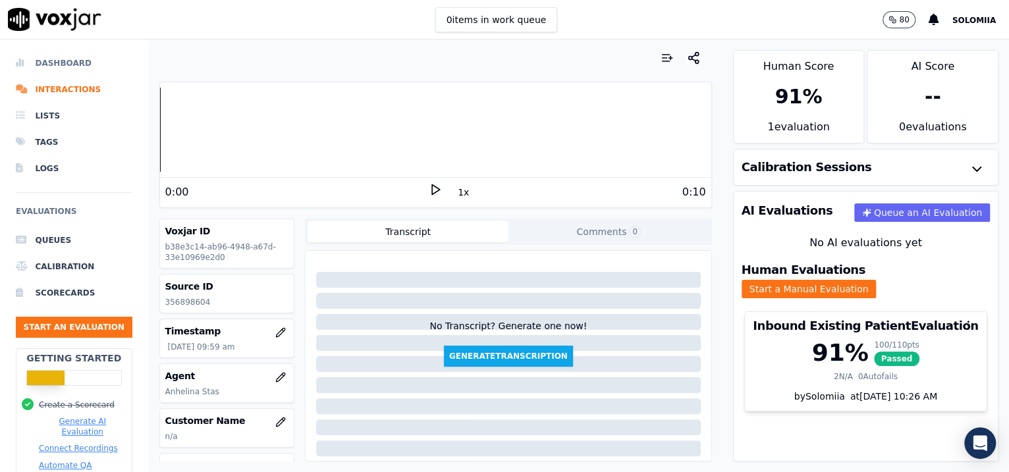
click at [70, 63] on li "Dashboard" at bounding box center [74, 63] width 117 height 26
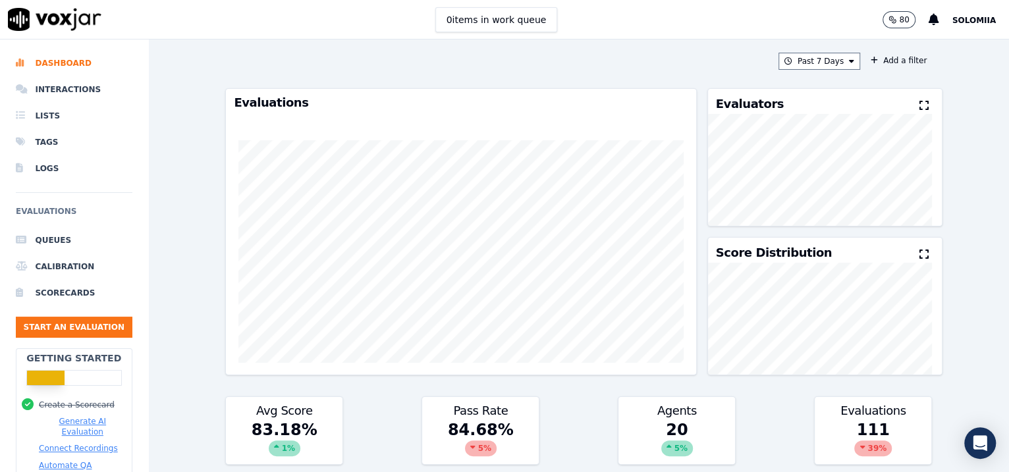
click at [806, 69] on div "Past 7 Days Add a filter Evaluations Evaluators Score Distribution Avg Score 83…" at bounding box center [579, 256] width 718 height 433
click at [806, 64] on button "Past 7 Days" at bounding box center [820, 61] width 82 height 17
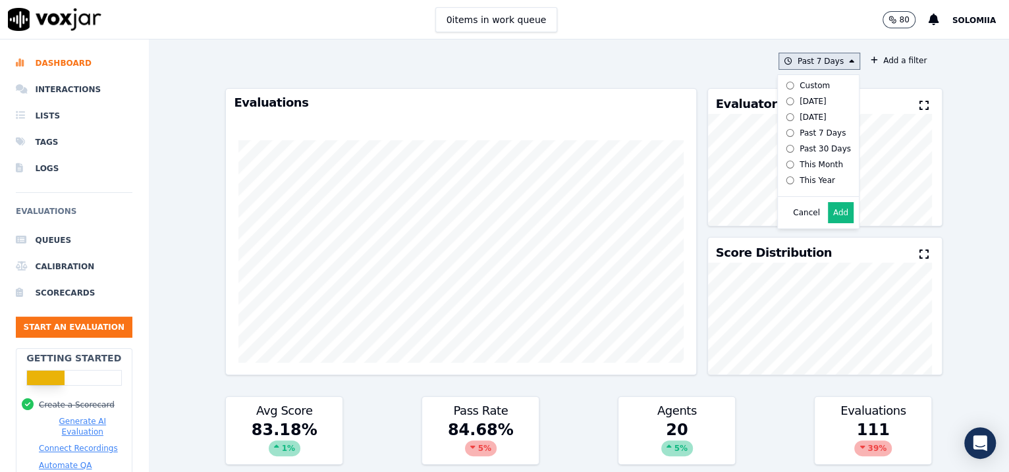
click at [800, 97] on div "Today" at bounding box center [813, 101] width 27 height 11
click at [806, 221] on button "Add" at bounding box center [841, 212] width 26 height 21
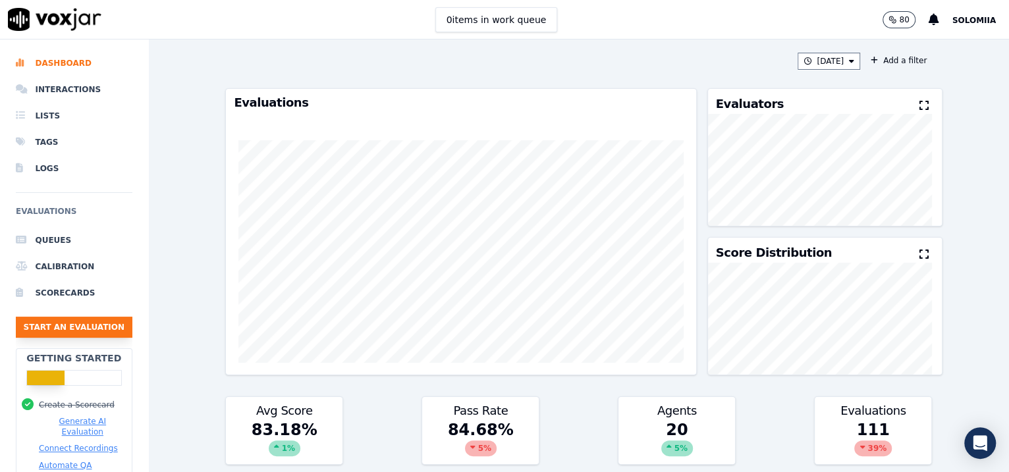
click at [69, 329] on button "Start an Evaluation" at bounding box center [74, 327] width 117 height 21
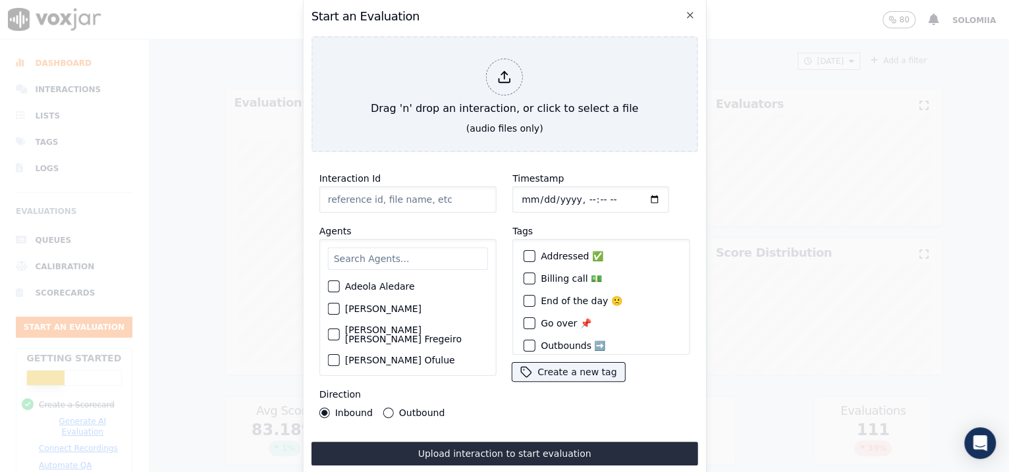
click at [426, 186] on input "Interaction Id" at bounding box center [408, 199] width 177 height 26
paste input "356900013"
type input "356900013"
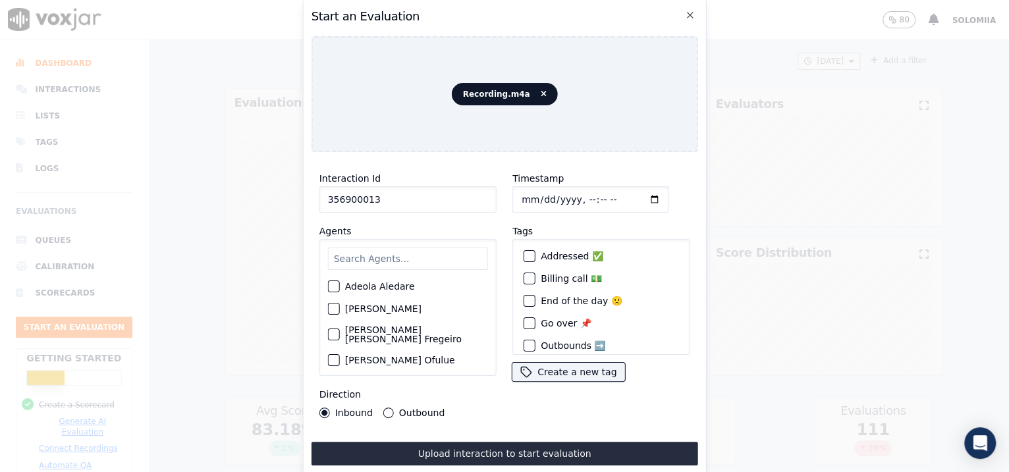
click at [536, 189] on input "Timestamp" at bounding box center [591, 199] width 157 height 26
click at [572, 194] on input "Timestamp" at bounding box center [591, 199] width 157 height 26
type input "2025-08-18T10:05"
click at [445, 252] on input "a" at bounding box center [408, 259] width 160 height 22
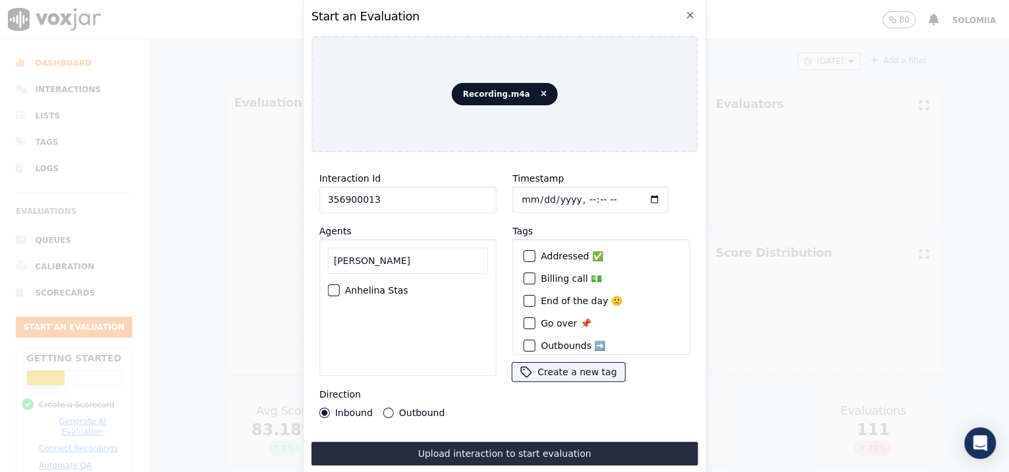
type input "anh"
click at [404, 279] on div "Anhelina Stas" at bounding box center [408, 290] width 160 height 22
click at [381, 286] on label "Anhelina Stas" at bounding box center [376, 290] width 63 height 9
click at [340, 285] on button "Anhelina Stas" at bounding box center [334, 291] width 12 height 12
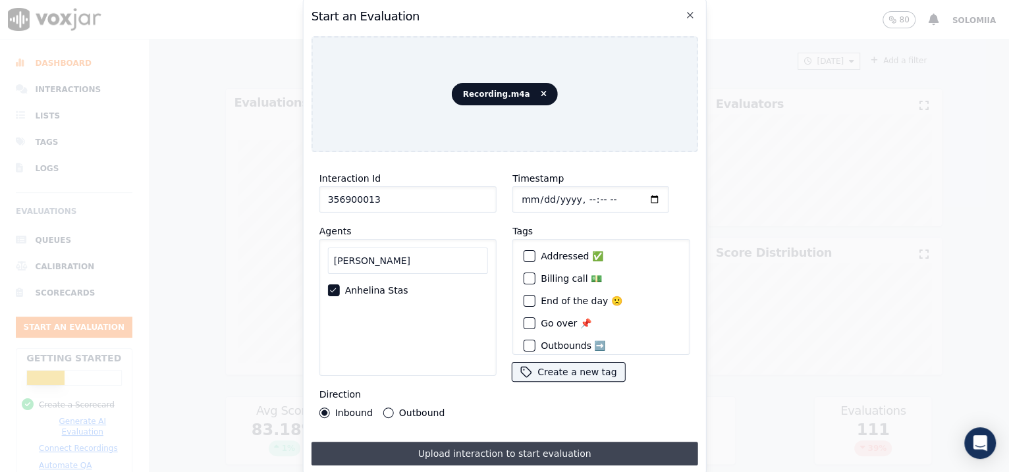
click at [505, 378] on button "Upload interaction to start evaluation" at bounding box center [505, 454] width 387 height 24
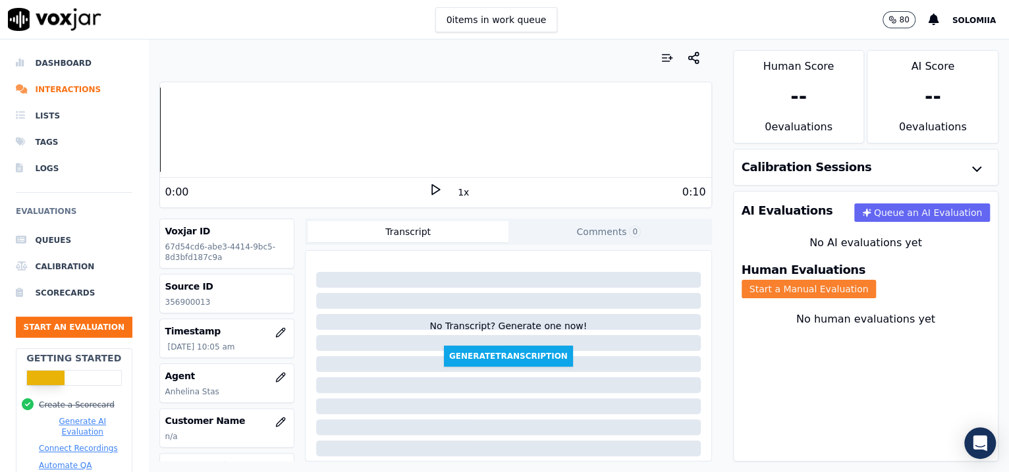
click at [806, 281] on button "Start a Manual Evaluation" at bounding box center [809, 289] width 135 height 18
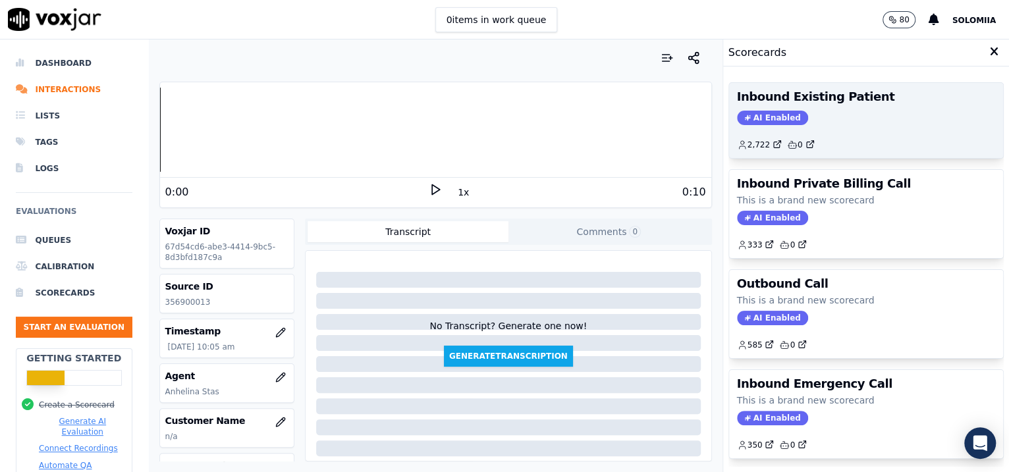
click at [806, 138] on div "2,722 0" at bounding box center [866, 139] width 259 height 21
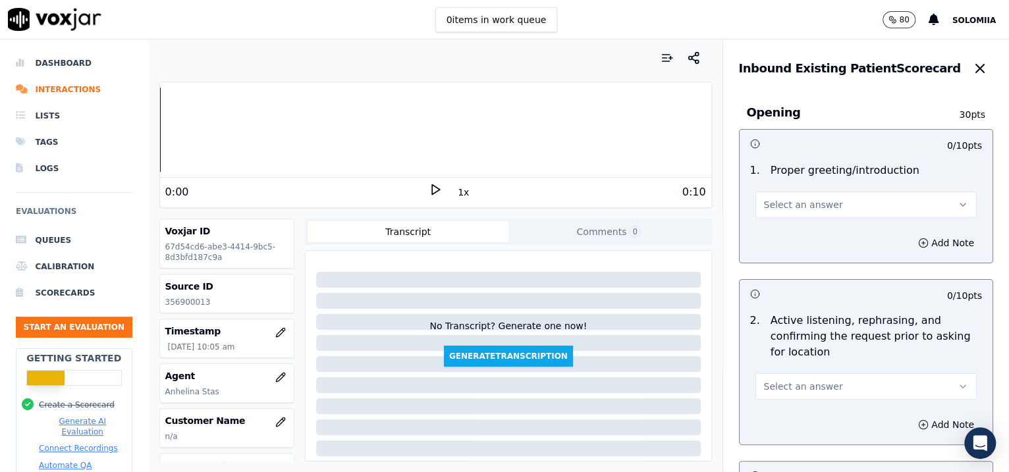
click at [806, 194] on button "Select an answer" at bounding box center [867, 205] width 222 height 26
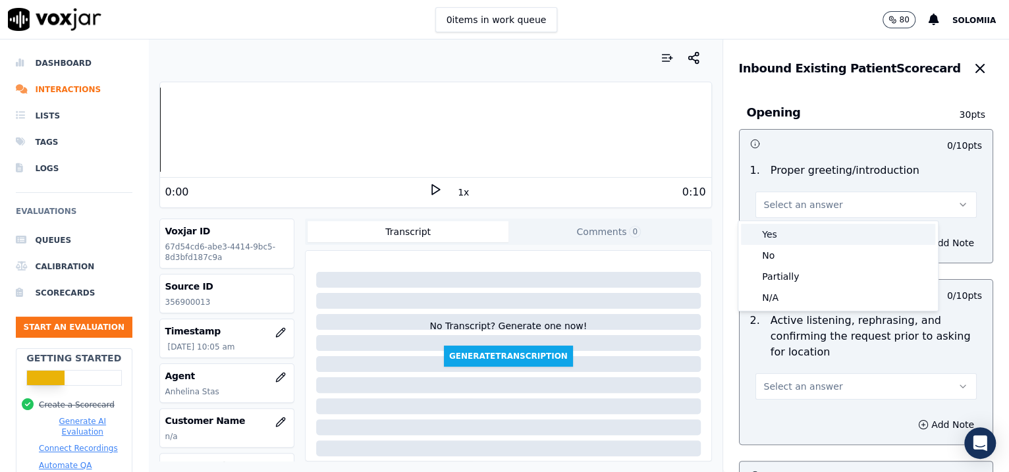
click at [806, 229] on div "Yes" at bounding box center [838, 234] width 194 height 21
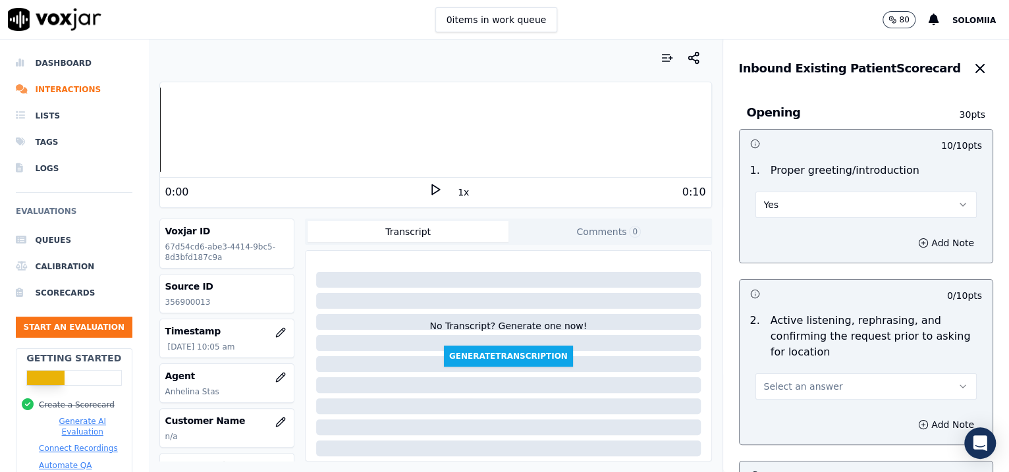
click at [806, 378] on span "Select an answer" at bounding box center [803, 386] width 79 height 13
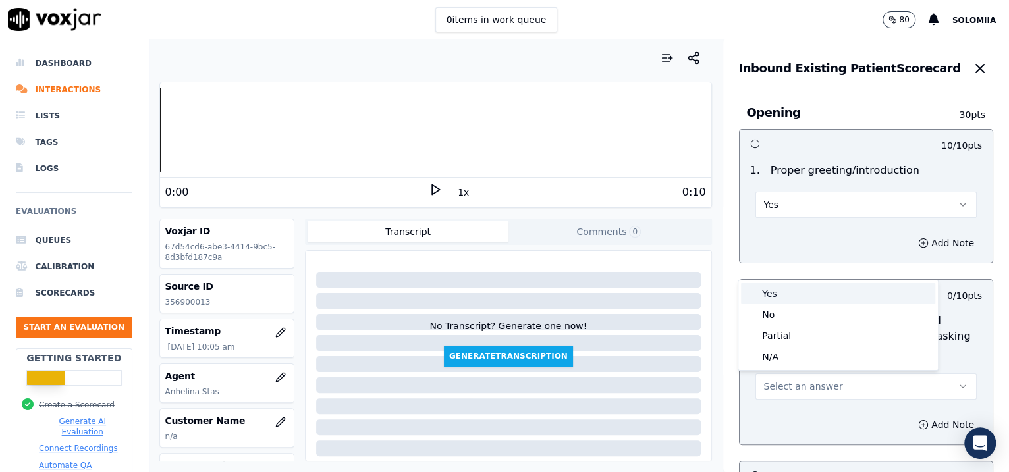
click at [806, 287] on div "Yes" at bounding box center [838, 293] width 194 height 21
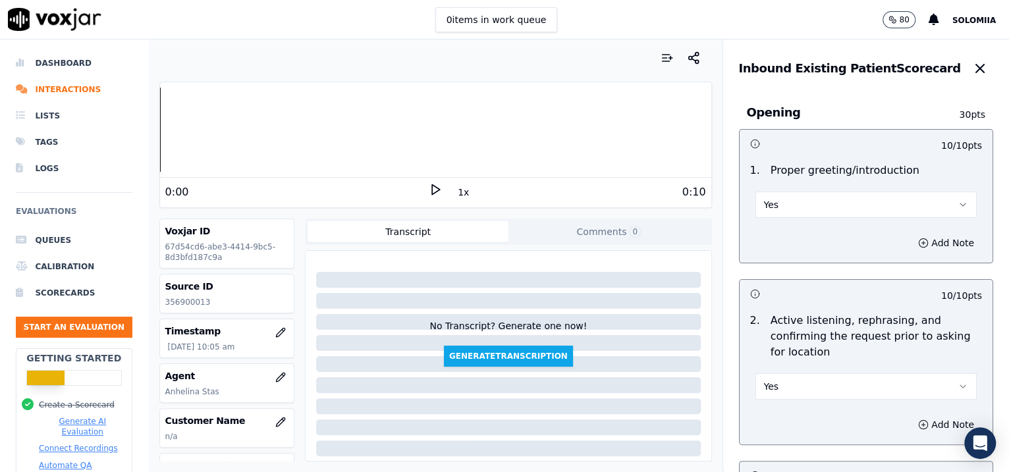
scroll to position [2011, 0]
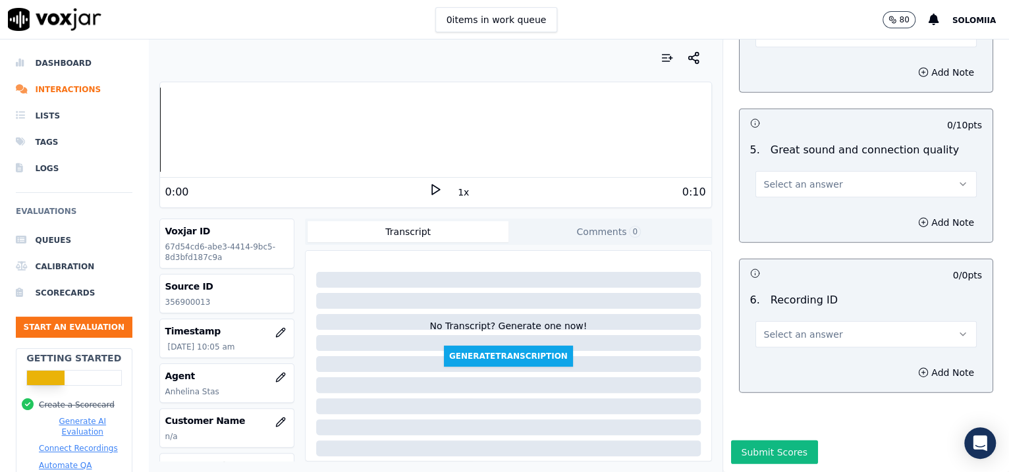
click at [806, 322] on button "Select an answer" at bounding box center [867, 335] width 222 height 26
click at [806, 333] on div "N/A" at bounding box center [838, 334] width 194 height 21
click at [806, 364] on button "Add Note" at bounding box center [947, 373] width 72 height 18
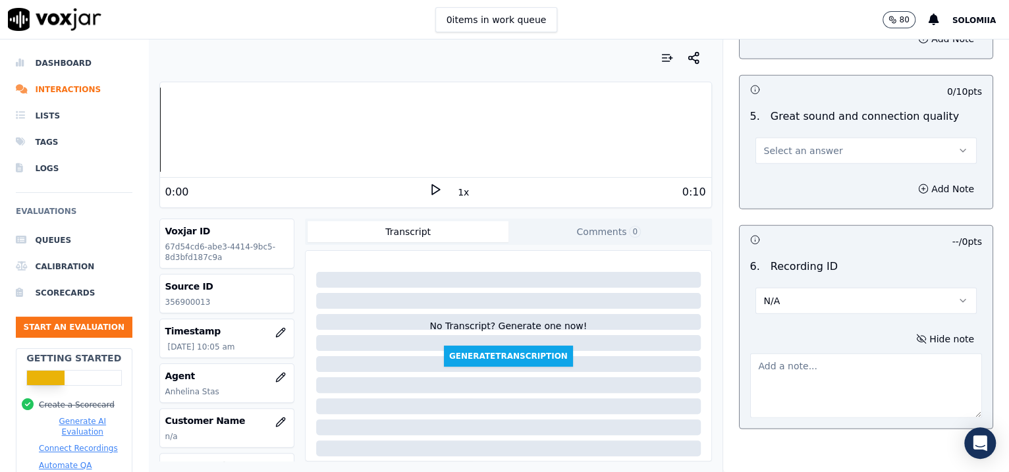
click at [806, 366] on textarea at bounding box center [866, 386] width 233 height 65
paste textarea "356900013"
type textarea "356900013"
click at [789, 138] on button "Select an answer" at bounding box center [867, 151] width 222 height 26
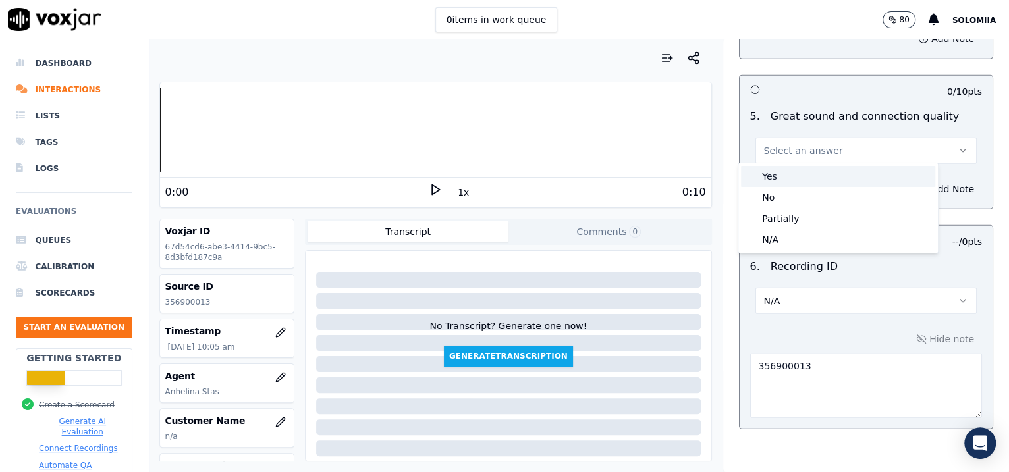
click at [806, 169] on div "Yes" at bounding box center [838, 176] width 194 height 21
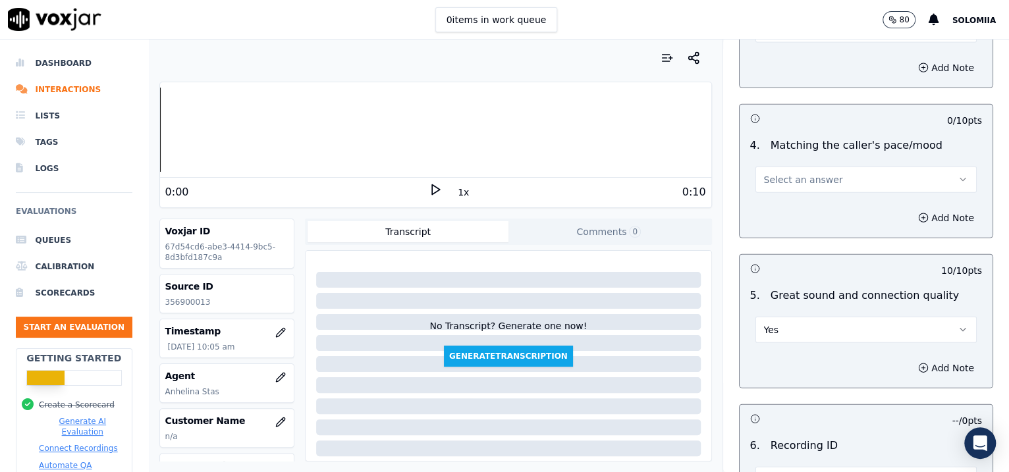
scroll to position [1824, 0]
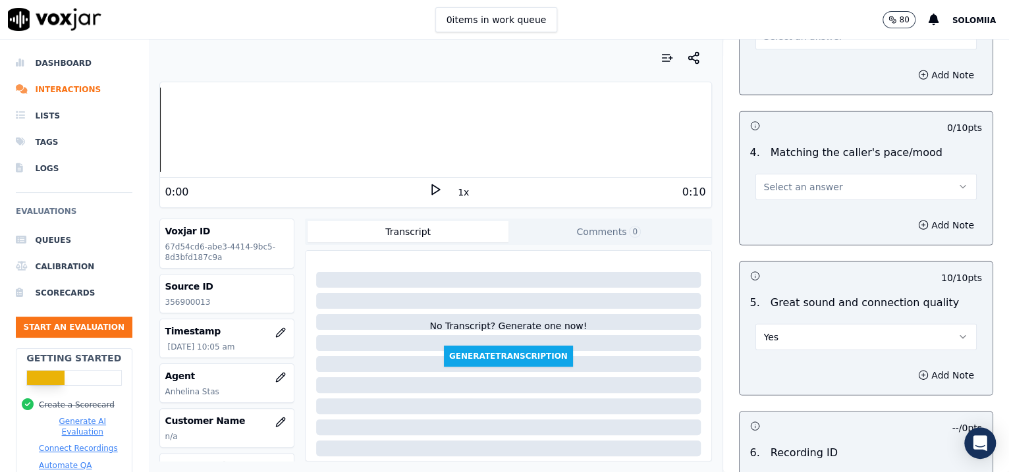
click at [773, 187] on span "Select an answer" at bounding box center [803, 187] width 79 height 13
click at [806, 204] on div "Yes" at bounding box center [838, 213] width 194 height 21
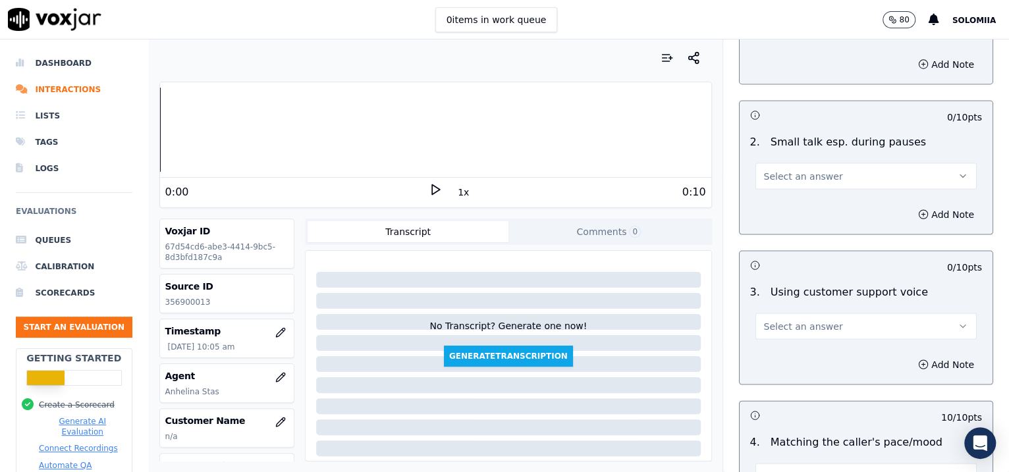
click at [767, 325] on span "Select an answer" at bounding box center [803, 326] width 79 height 13
click at [806, 343] on div "Yes" at bounding box center [838, 353] width 194 height 21
click at [806, 183] on button "Select an answer" at bounding box center [867, 176] width 222 height 26
click at [806, 224] on div "No" at bounding box center [838, 223] width 194 height 21
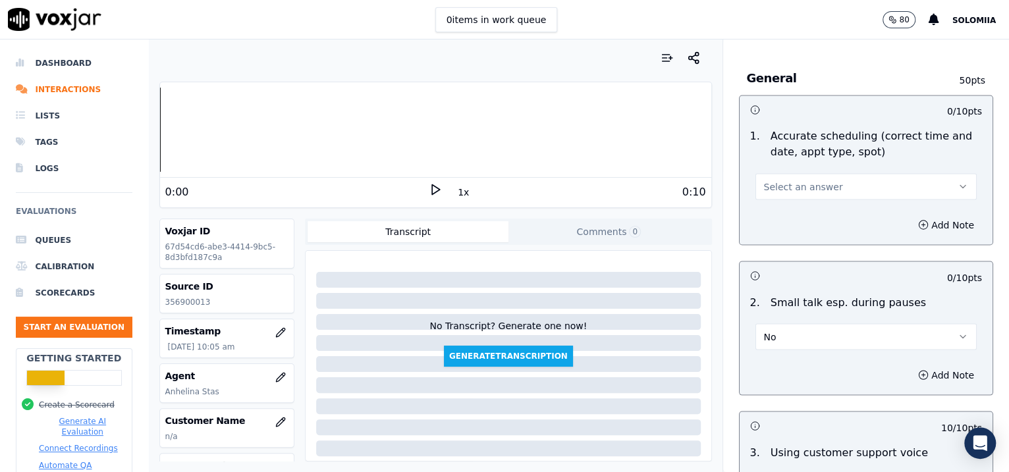
drag, startPoint x: 983, startPoint y: 297, endPoint x: 979, endPoint y: 271, distance: 26.0
click at [806, 271] on div "Inbound Existing Patient Scorecard Opening 30 pts 10 / 10 pts 1 . Proper greeti…" at bounding box center [866, 256] width 287 height 433
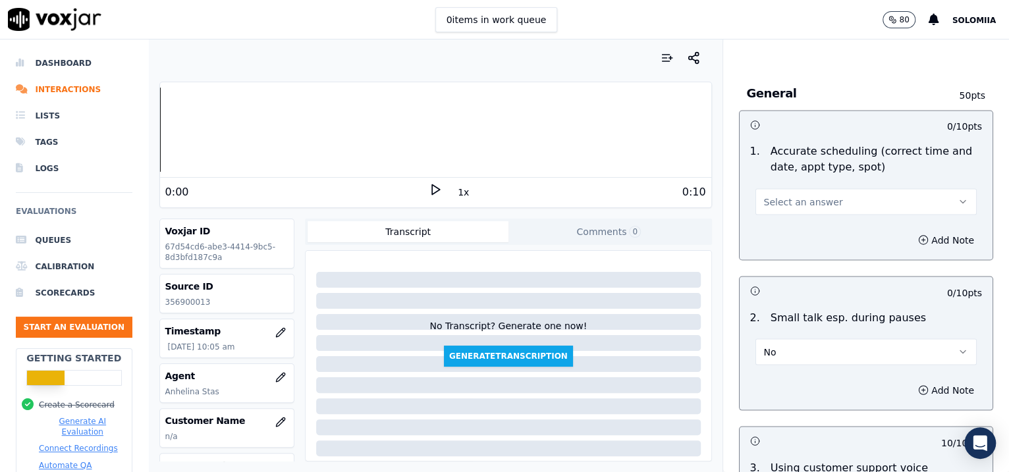
click at [788, 195] on span "Select an answer" at bounding box center [803, 201] width 79 height 13
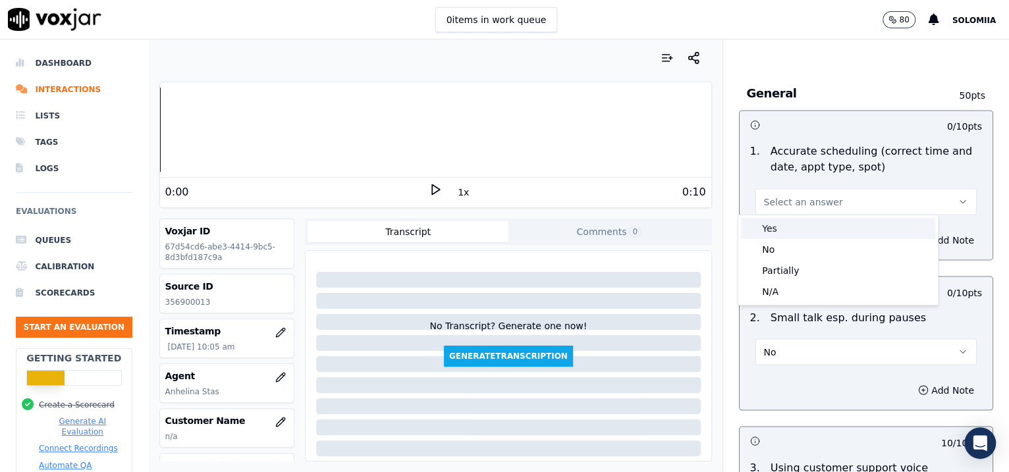
click at [806, 230] on div "Yes" at bounding box center [838, 228] width 194 height 21
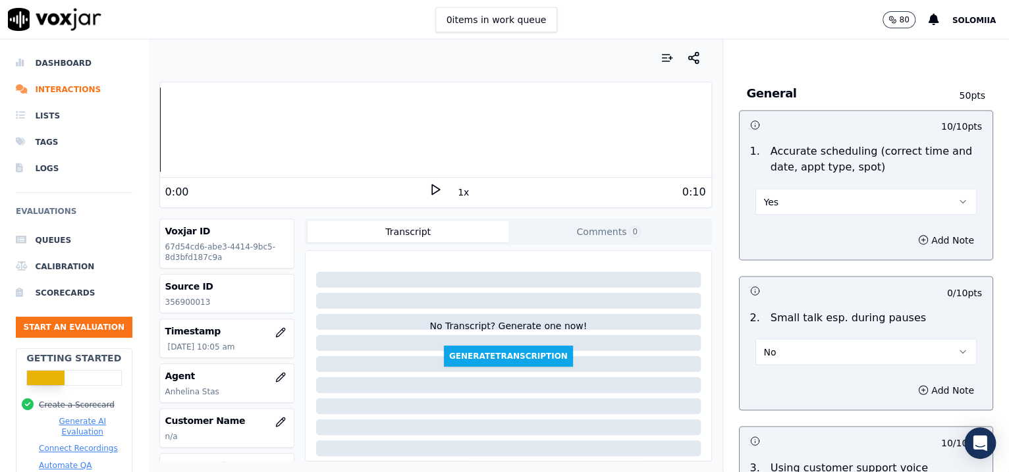
scroll to position [1093, 0]
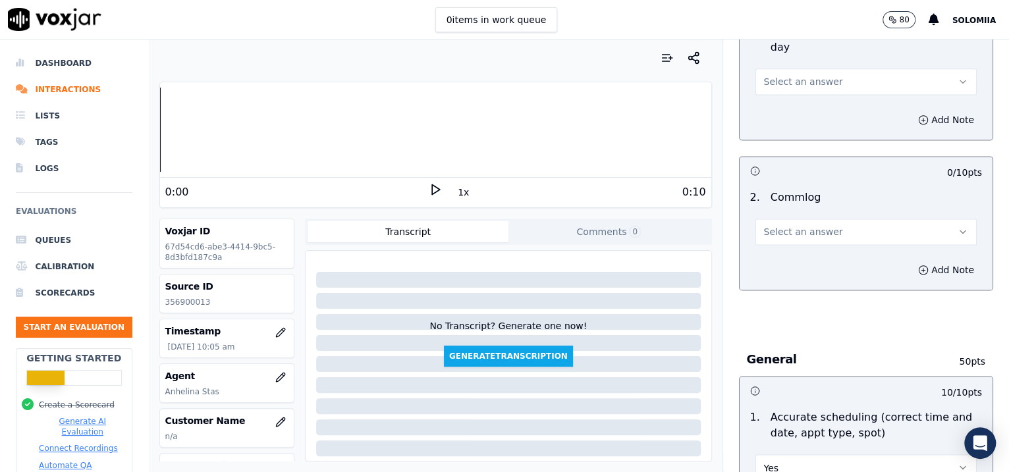
click at [764, 235] on span "Select an answer" at bounding box center [803, 231] width 79 height 13
click at [806, 257] on div "Yes" at bounding box center [838, 259] width 194 height 21
click at [789, 86] on span "Select an answer" at bounding box center [803, 81] width 79 height 13
click at [806, 105] on div "Yes" at bounding box center [838, 109] width 194 height 21
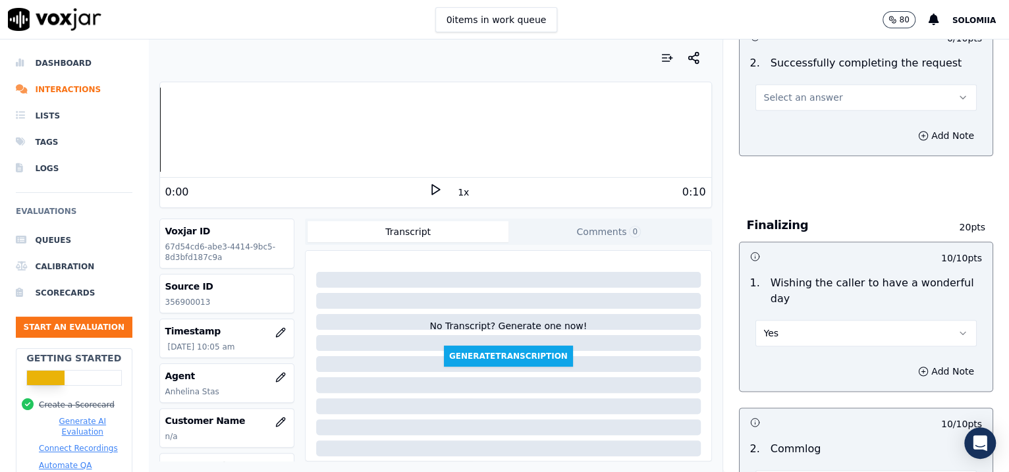
scroll to position [822, 0]
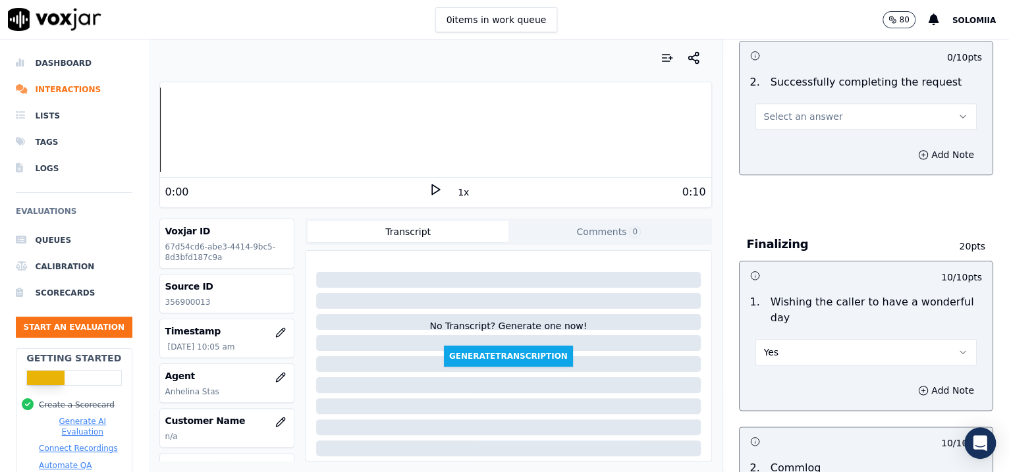
click at [806, 111] on span "Select an answer" at bounding box center [803, 116] width 79 height 13
click at [806, 148] on div "Yes" at bounding box center [838, 144] width 194 height 21
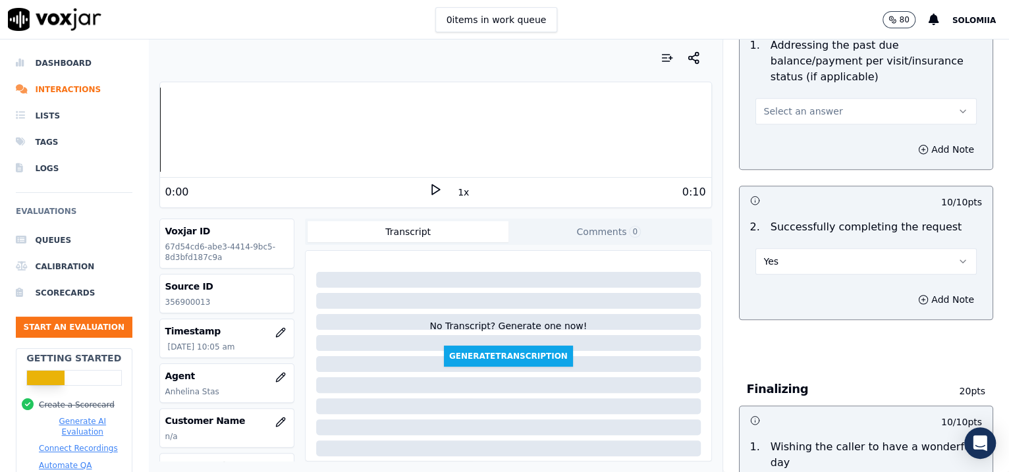
click at [773, 125] on div "1 . Addressing the past due balance/payment per visit/insurance status (if appl…" at bounding box center [867, 81] width 254 height 98
click at [772, 113] on span "Select an answer" at bounding box center [803, 111] width 79 height 13
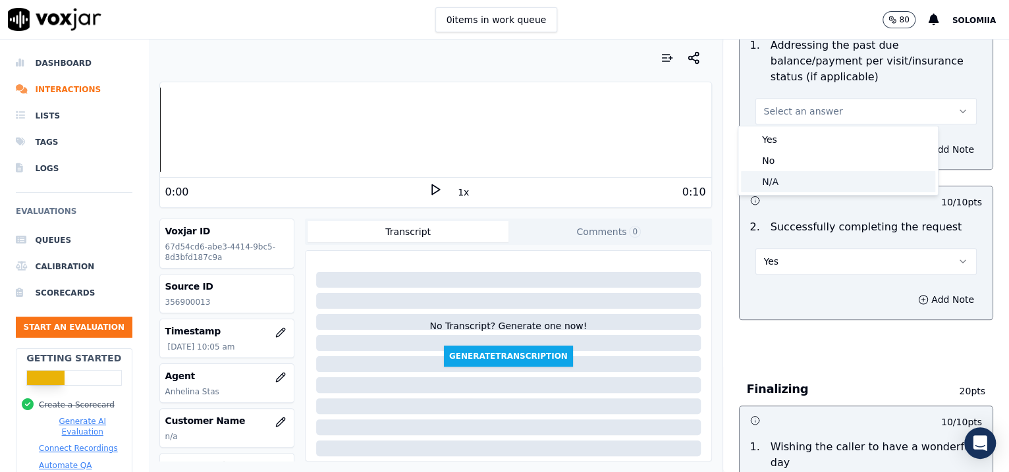
click at [792, 183] on div "N/A" at bounding box center [838, 181] width 194 height 21
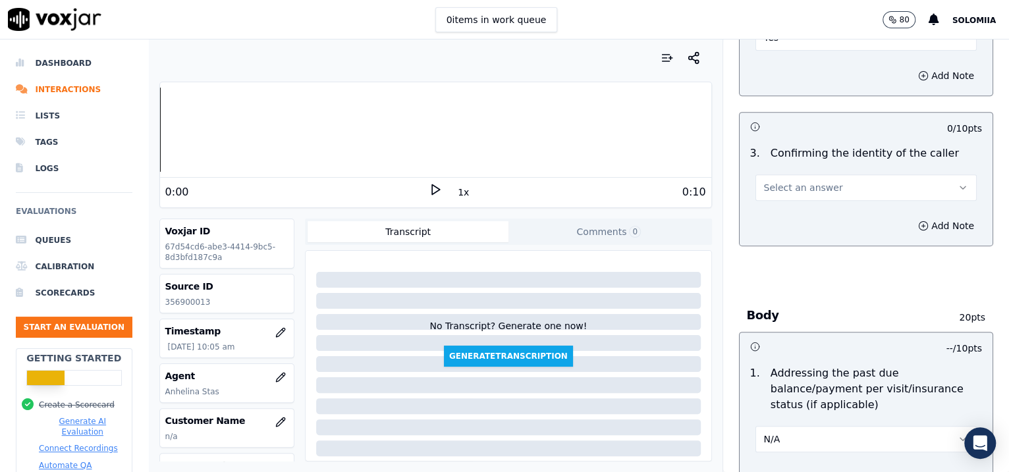
scroll to position [342, 0]
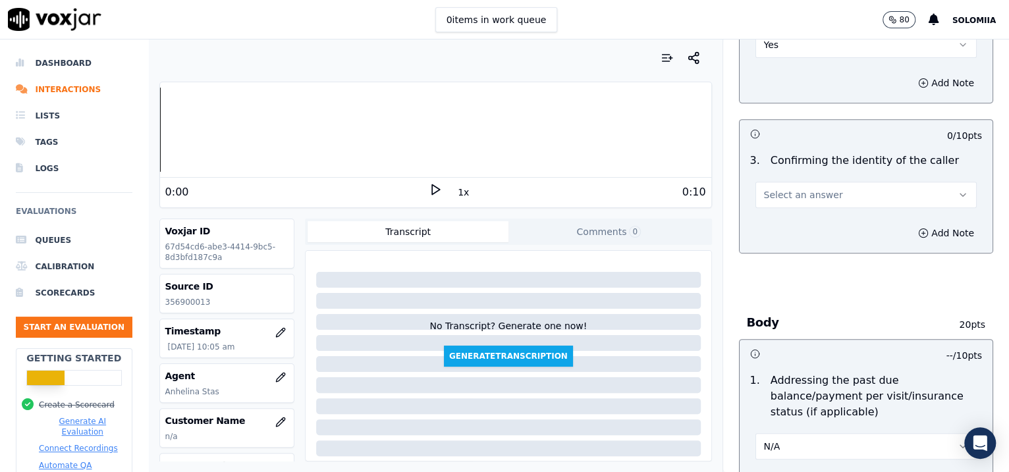
click at [785, 188] on span "Select an answer" at bounding box center [803, 194] width 79 height 13
click at [806, 235] on div "No" at bounding box center [838, 245] width 194 height 21
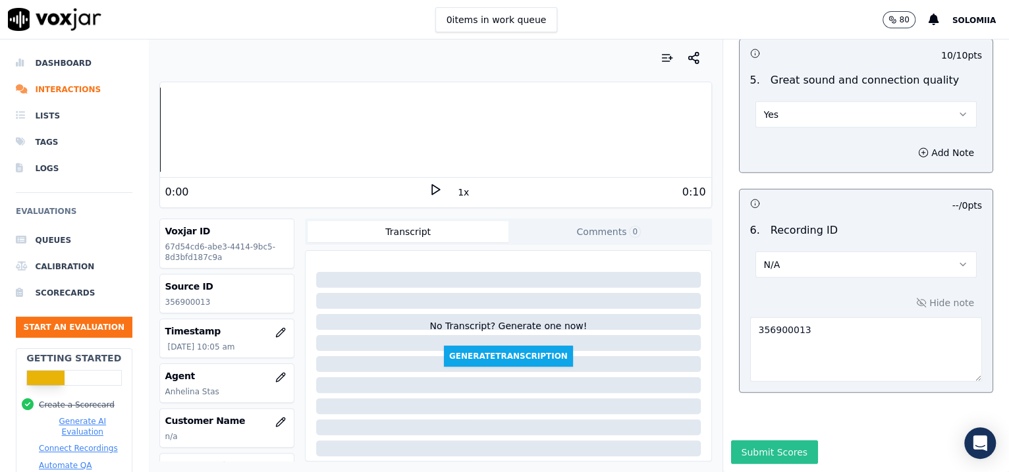
click at [751, 378] on button "Submit Scores" at bounding box center [775, 453] width 88 height 24
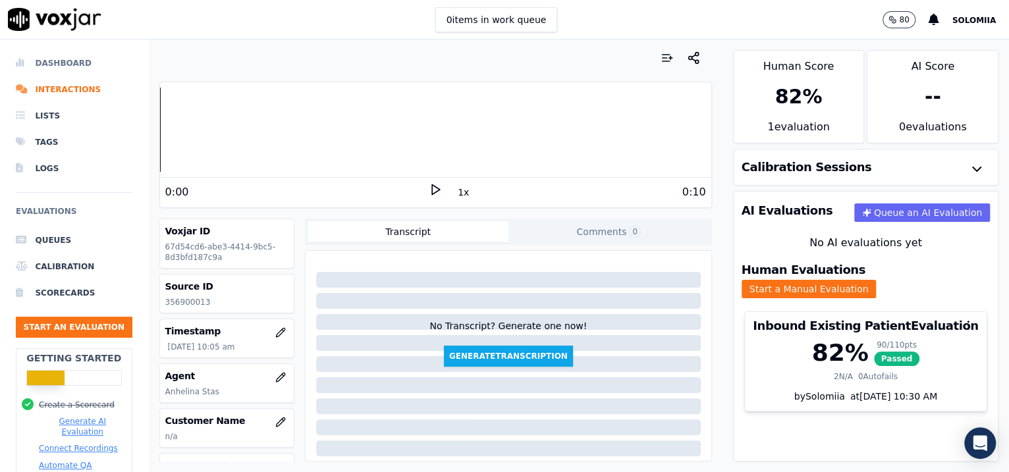
click at [74, 66] on li "Dashboard" at bounding box center [74, 63] width 117 height 26
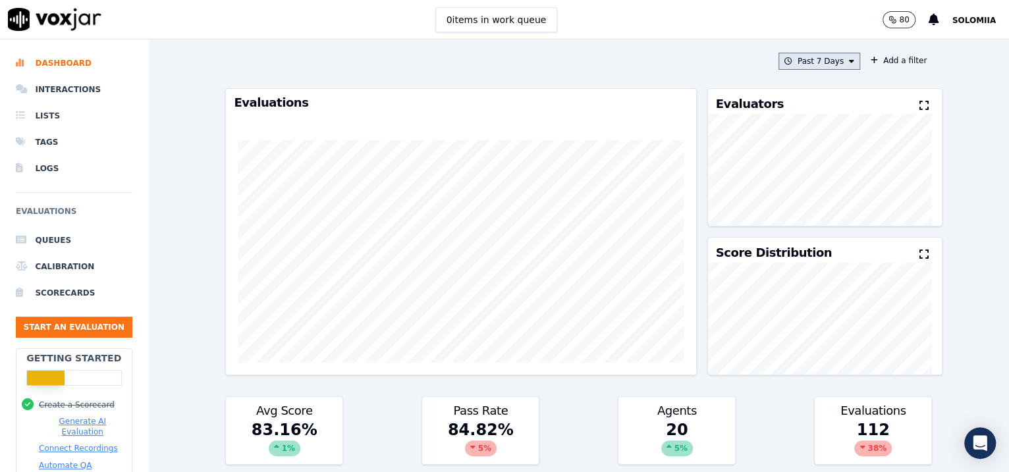
click at [806, 65] on button "Past 7 Days" at bounding box center [820, 61] width 82 height 17
click at [800, 99] on div "Today" at bounding box center [813, 101] width 27 height 11
click at [806, 223] on button "Add" at bounding box center [841, 212] width 26 height 21
click at [39, 317] on button "Start an Evaluation" at bounding box center [74, 327] width 117 height 21
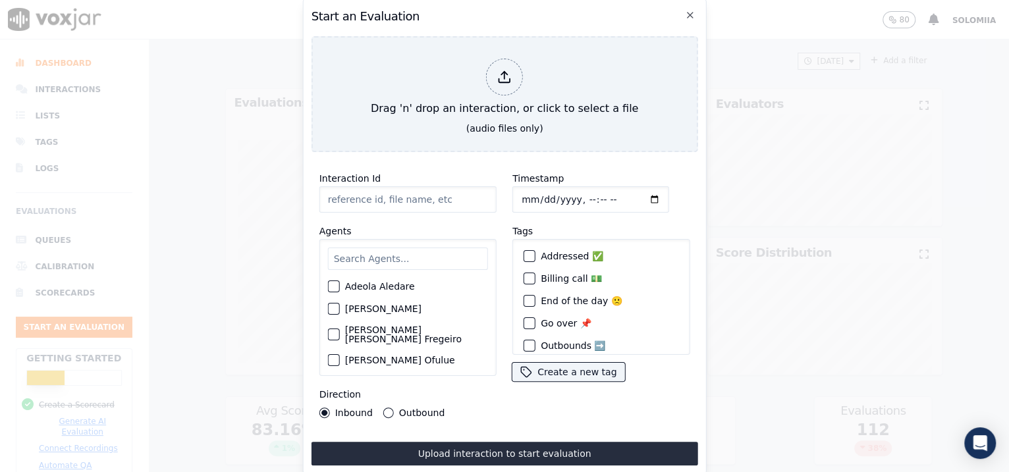
click at [395, 186] on input "Interaction Id" at bounding box center [408, 199] width 177 height 26
paste input "356901150"
type input "356901150"
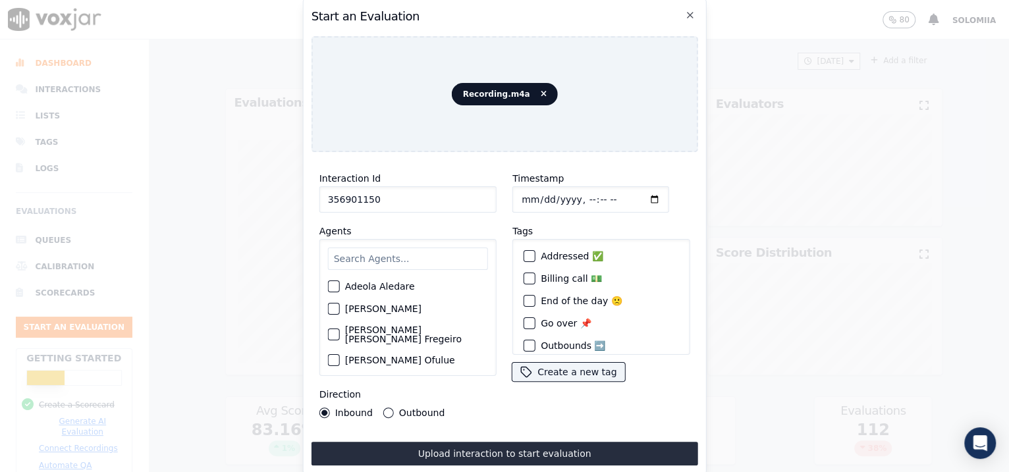
click at [535, 194] on input "Timestamp" at bounding box center [591, 199] width 157 height 26
type input "2025-08-18T10:13"
click at [364, 261] on input "a" at bounding box center [408, 259] width 160 height 22
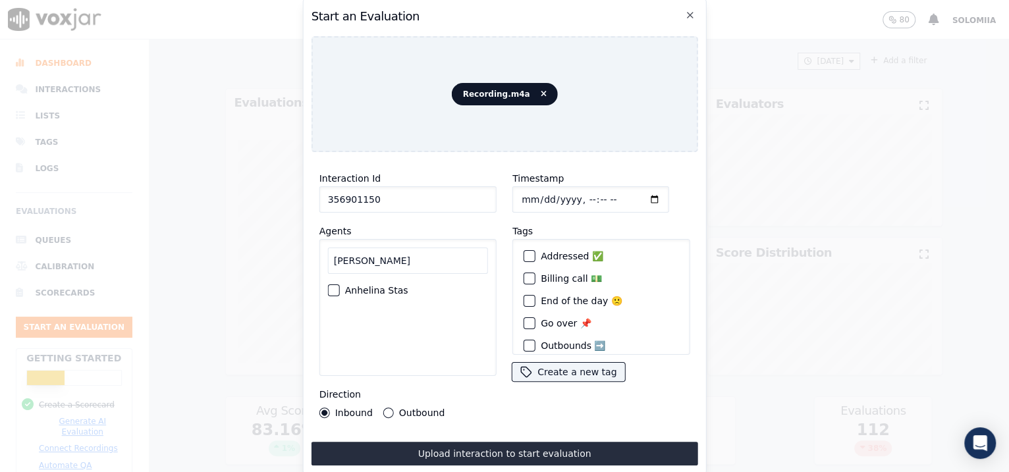
type input "anh"
click at [380, 286] on label "Anhelina Stas" at bounding box center [376, 290] width 63 height 9
click at [340, 285] on button "Anhelina Stas" at bounding box center [334, 291] width 12 height 12
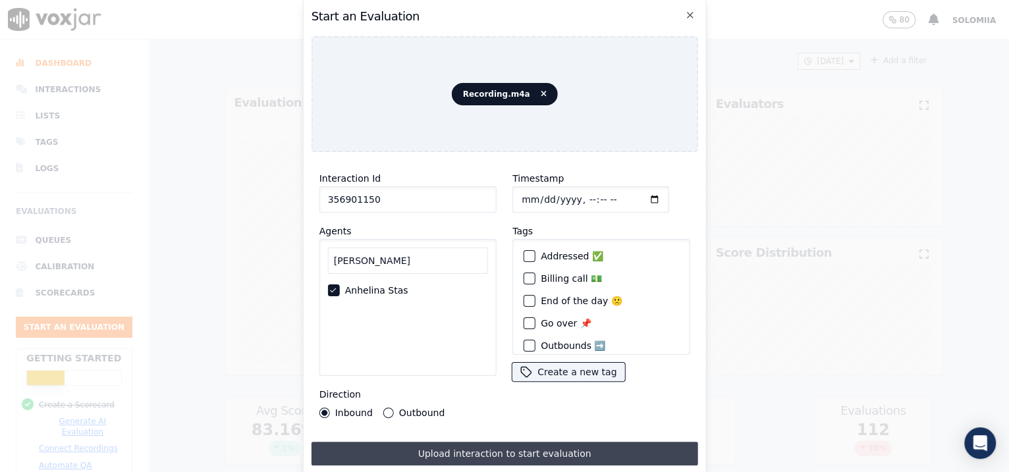
click at [474, 378] on button "Upload interaction to start evaluation" at bounding box center [505, 454] width 387 height 24
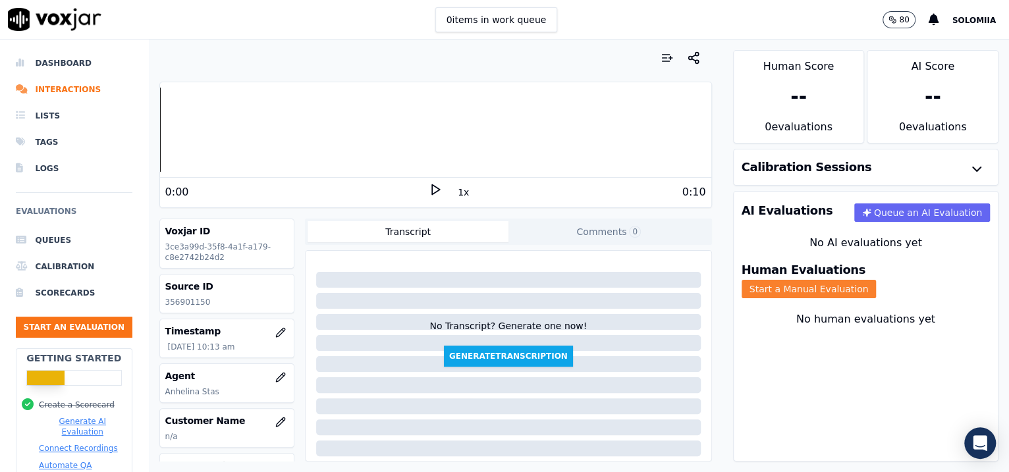
click at [806, 280] on button "Start a Manual Evaluation" at bounding box center [809, 289] width 135 height 18
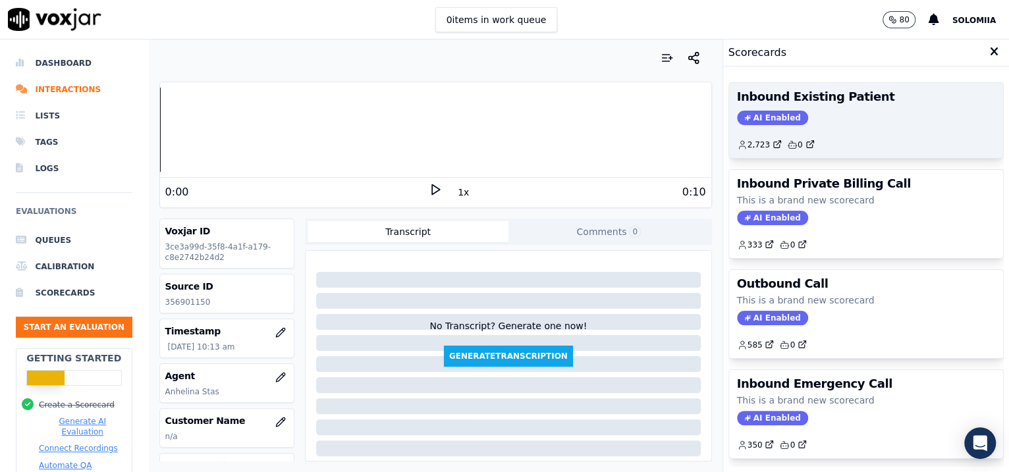
click at [806, 129] on div "2,723 0" at bounding box center [866, 139] width 259 height 21
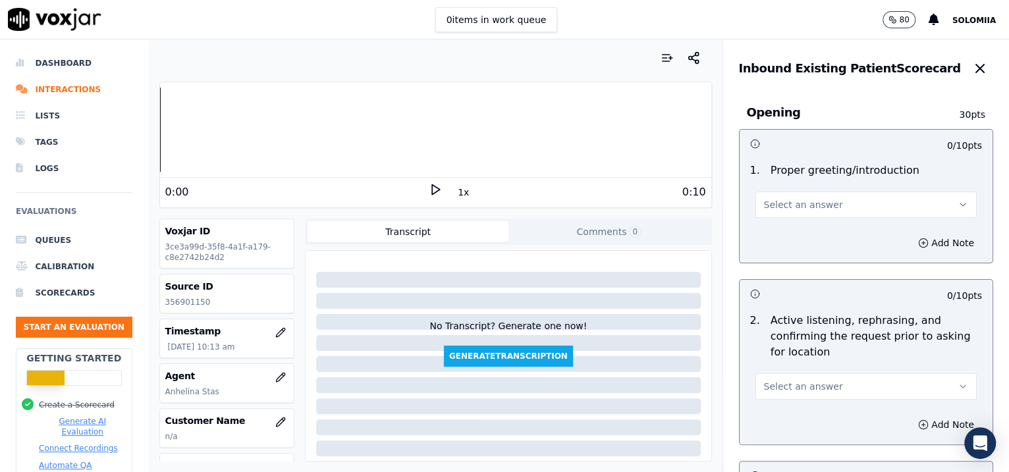
click at [805, 198] on span "Select an answer" at bounding box center [803, 204] width 79 height 13
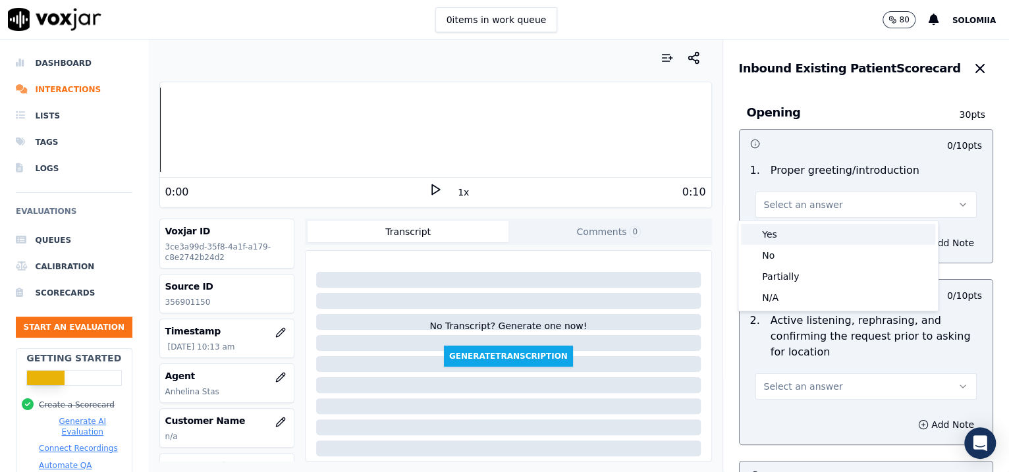
click at [781, 242] on div "Yes" at bounding box center [838, 234] width 194 height 21
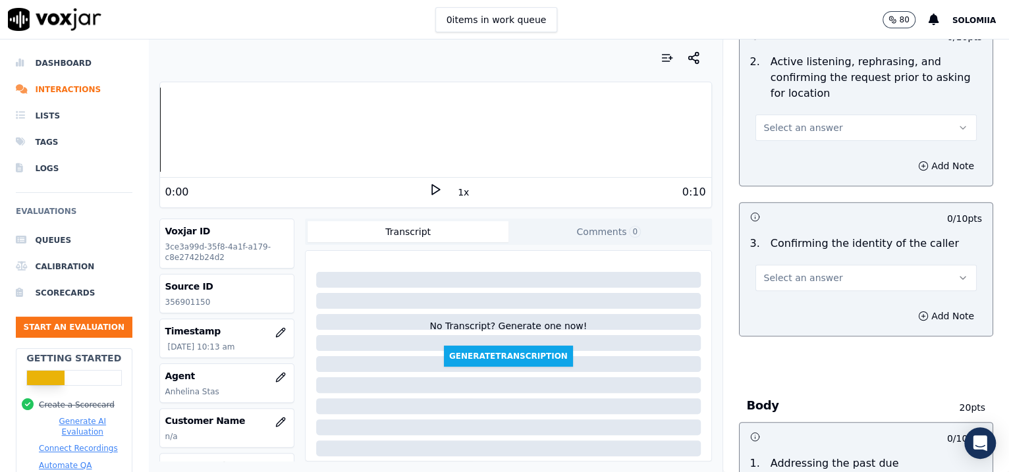
scroll to position [266, 0]
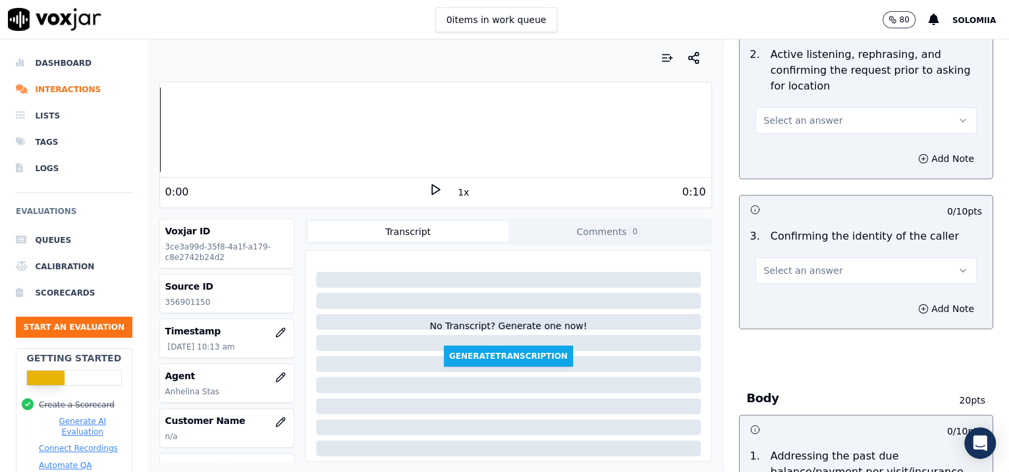
click at [782, 125] on span "Select an answer" at bounding box center [803, 120] width 79 height 13
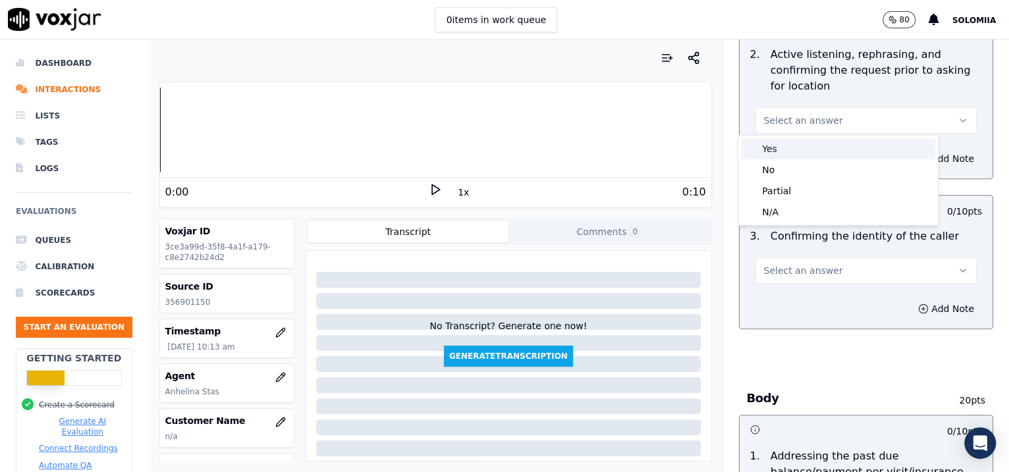
click at [806, 148] on div "Yes" at bounding box center [838, 148] width 194 height 21
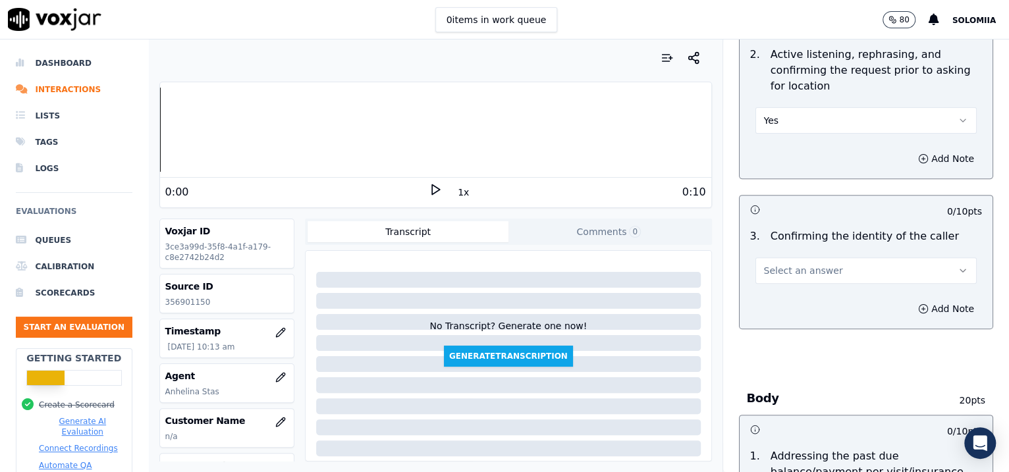
click at [796, 266] on span "Select an answer" at bounding box center [803, 270] width 79 height 13
click at [806, 290] on div "Yes" at bounding box center [838, 299] width 194 height 21
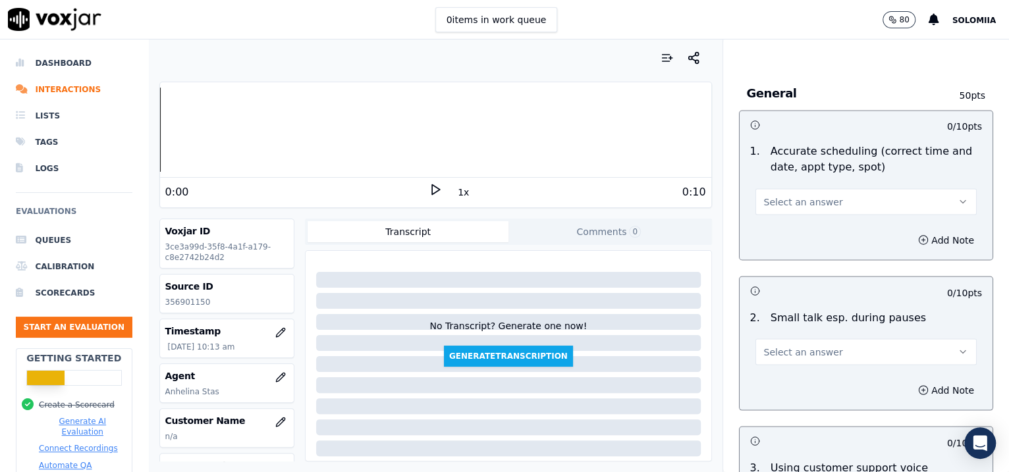
scroll to position [2011, 0]
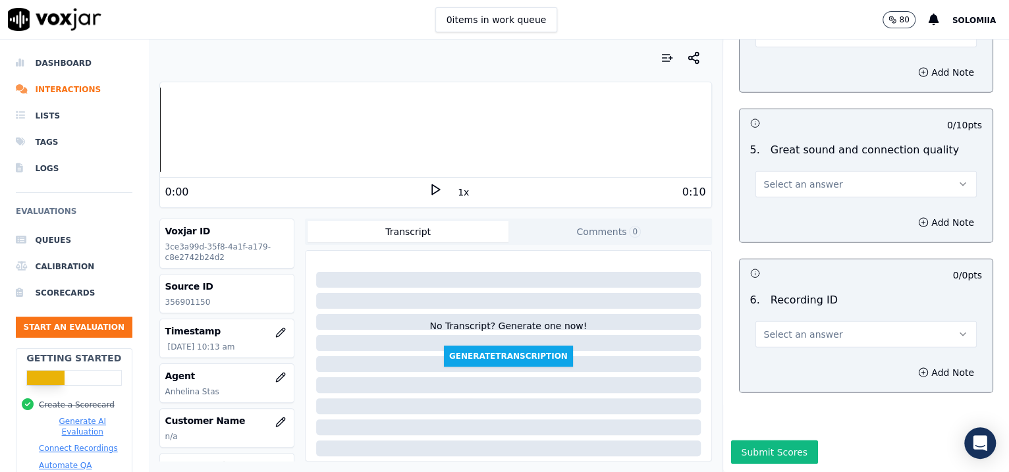
click at [805, 322] on button "Select an answer" at bounding box center [867, 335] width 222 height 26
click at [806, 325] on div "N/A" at bounding box center [838, 334] width 194 height 21
click at [806, 364] on button "Add Note" at bounding box center [947, 373] width 72 height 18
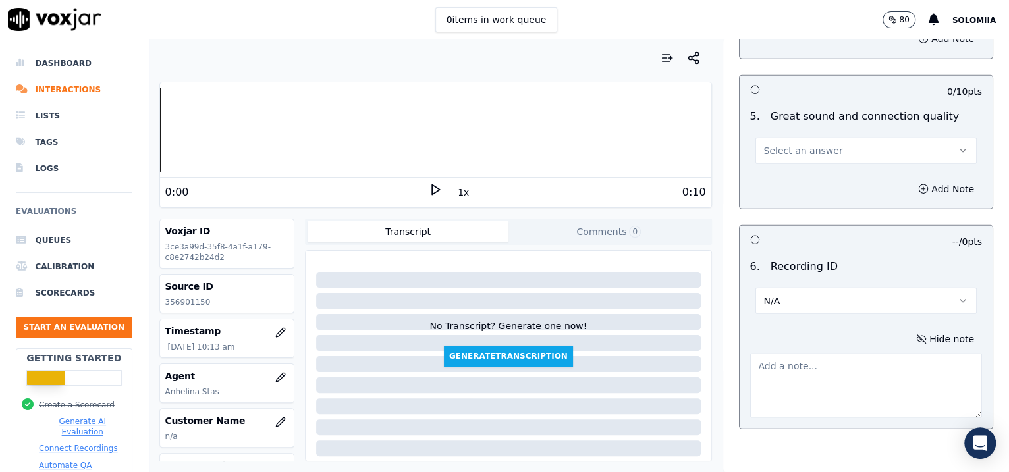
click at [801, 372] on textarea at bounding box center [866, 386] width 233 height 65
paste textarea "356901150"
type textarea "356901150"
click at [764, 148] on span "Select an answer" at bounding box center [803, 150] width 79 height 13
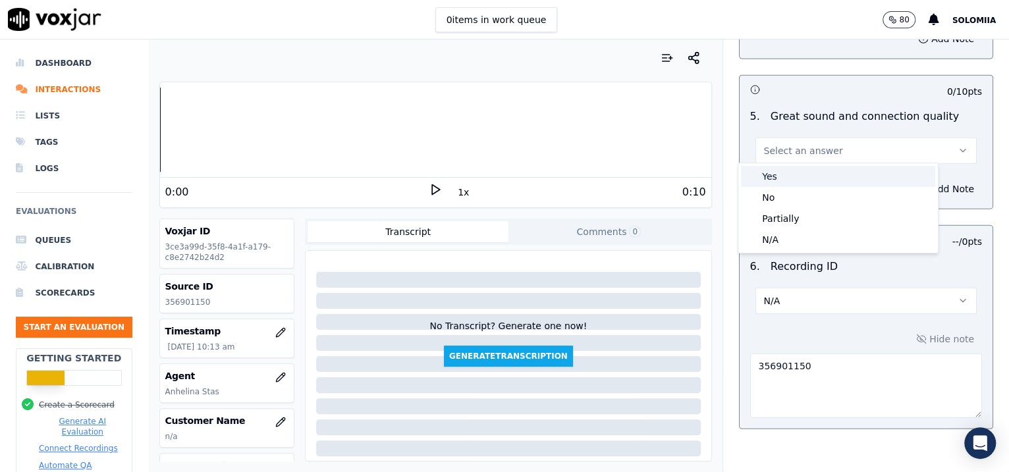
click at [806, 186] on div "Yes" at bounding box center [838, 176] width 194 height 21
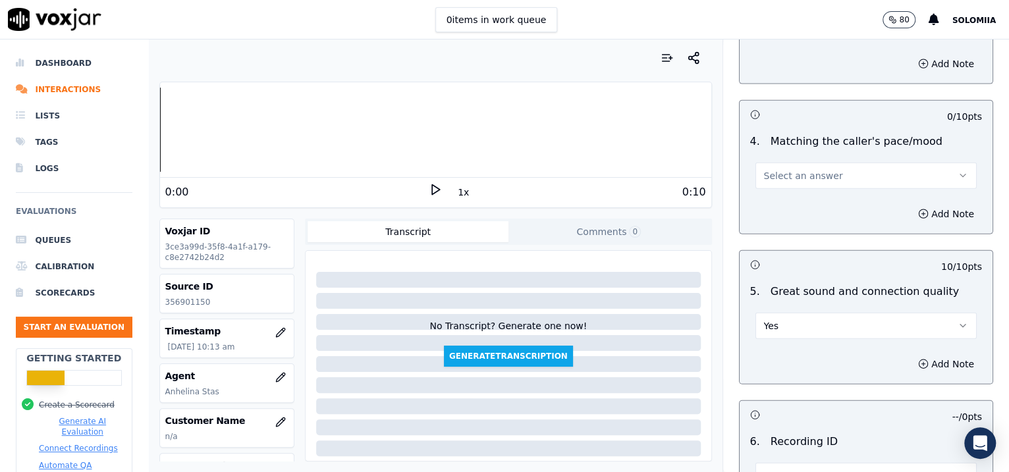
scroll to position [1740, 0]
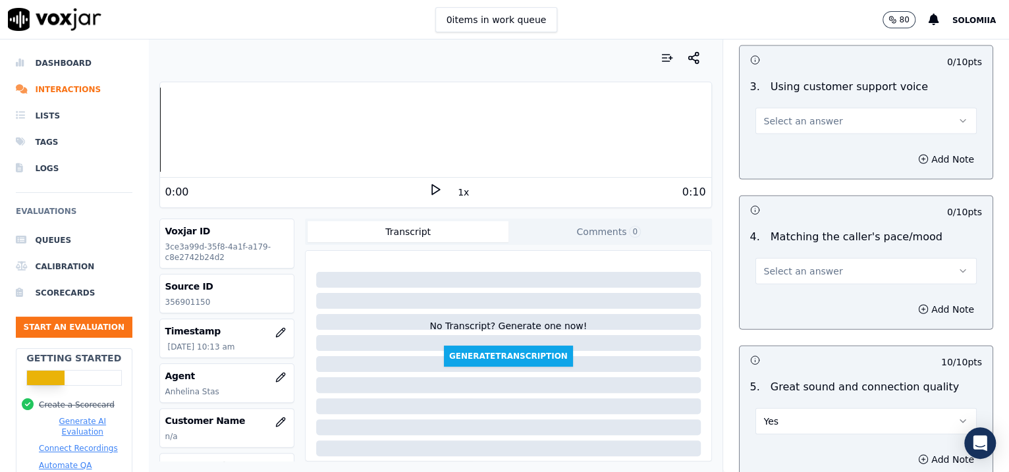
click at [783, 271] on span "Select an answer" at bounding box center [803, 271] width 79 height 13
click at [806, 304] on div "Yes" at bounding box center [838, 297] width 194 height 21
click at [806, 115] on span "Select an answer" at bounding box center [803, 121] width 79 height 13
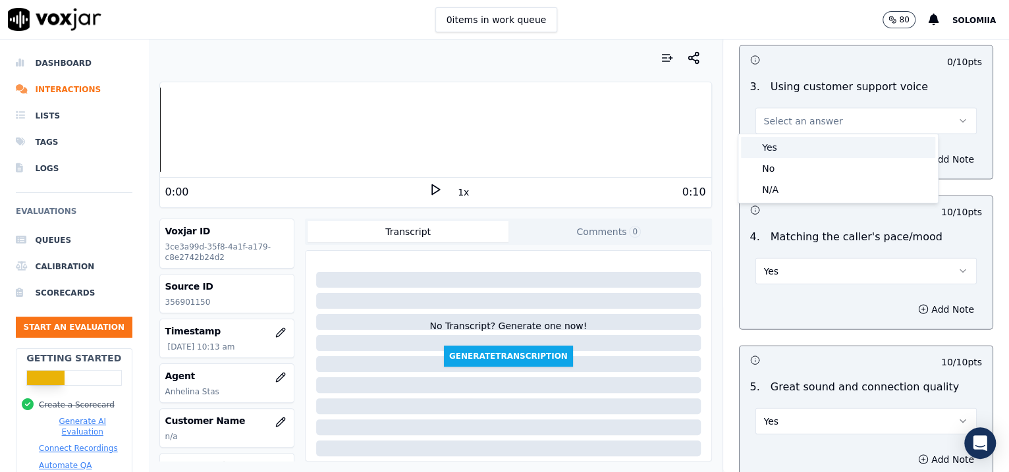
click at [806, 139] on div "Yes" at bounding box center [838, 147] width 194 height 21
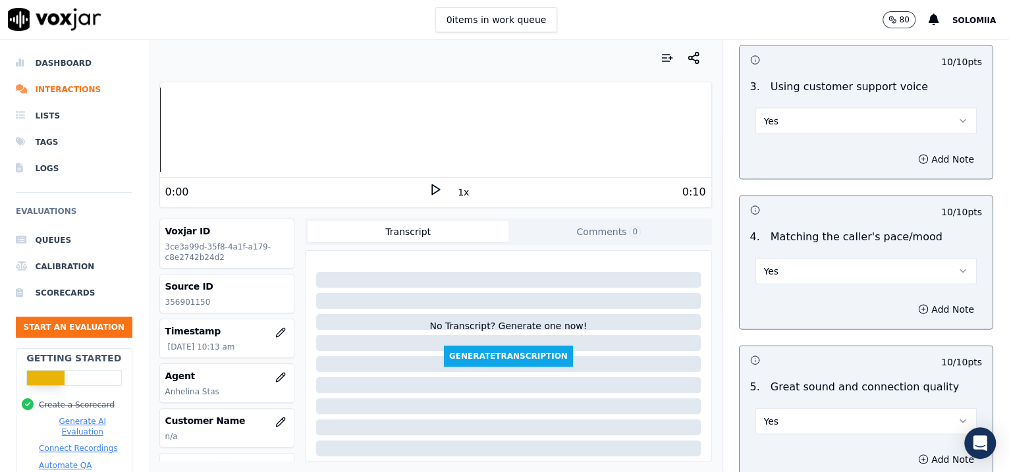
scroll to position [1519, 0]
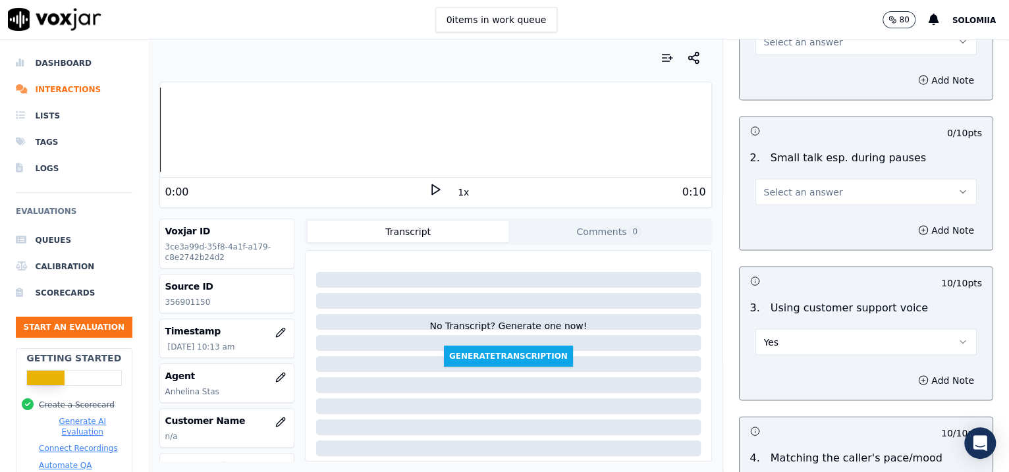
click at [801, 200] on button "Select an answer" at bounding box center [867, 192] width 222 height 26
click at [806, 229] on div "No" at bounding box center [838, 239] width 194 height 21
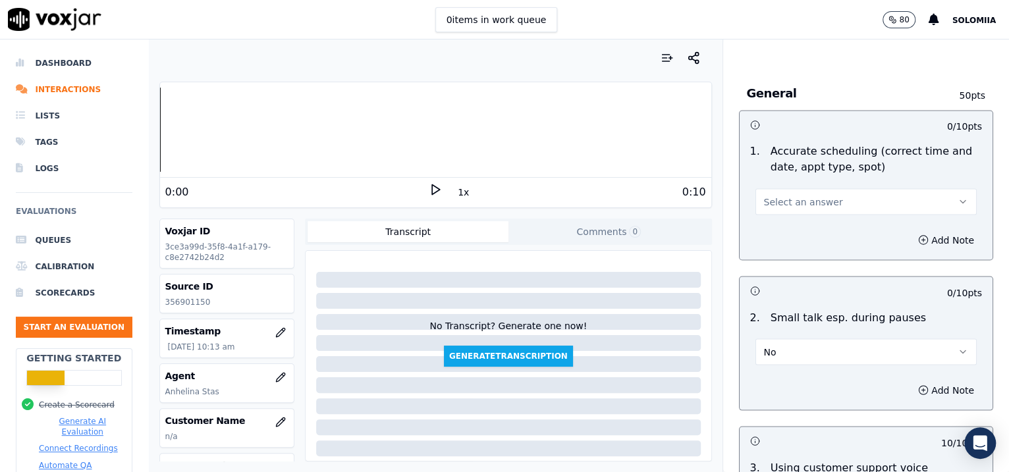
scroll to position [1333, 0]
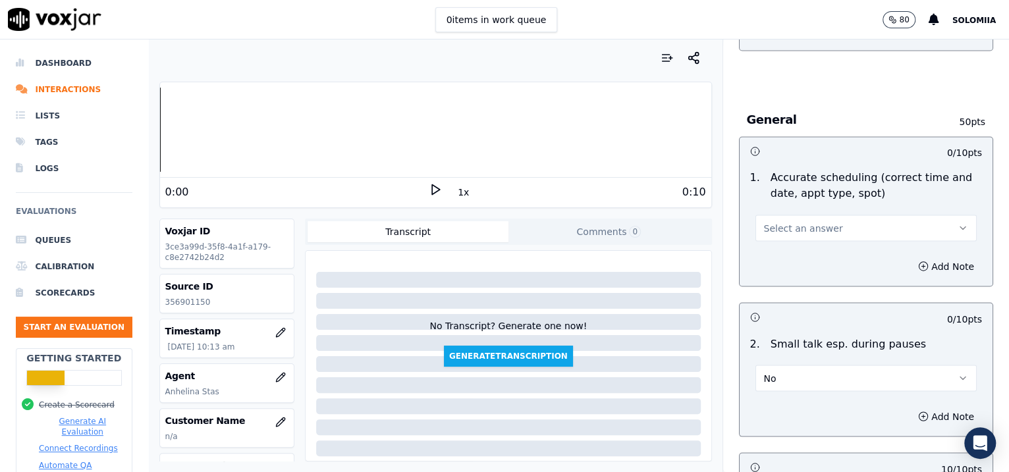
click at [806, 231] on button "Select an answer" at bounding box center [867, 228] width 222 height 26
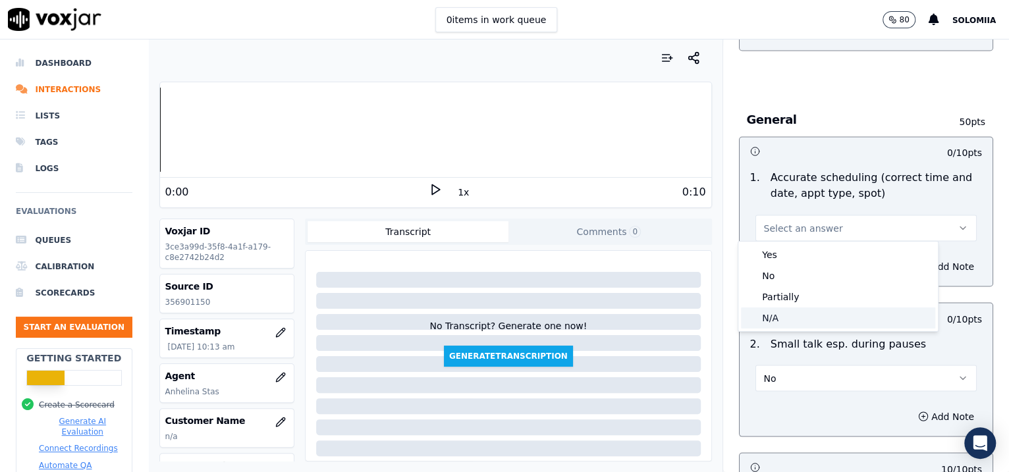
click at [806, 318] on div "N/A" at bounding box center [838, 318] width 194 height 21
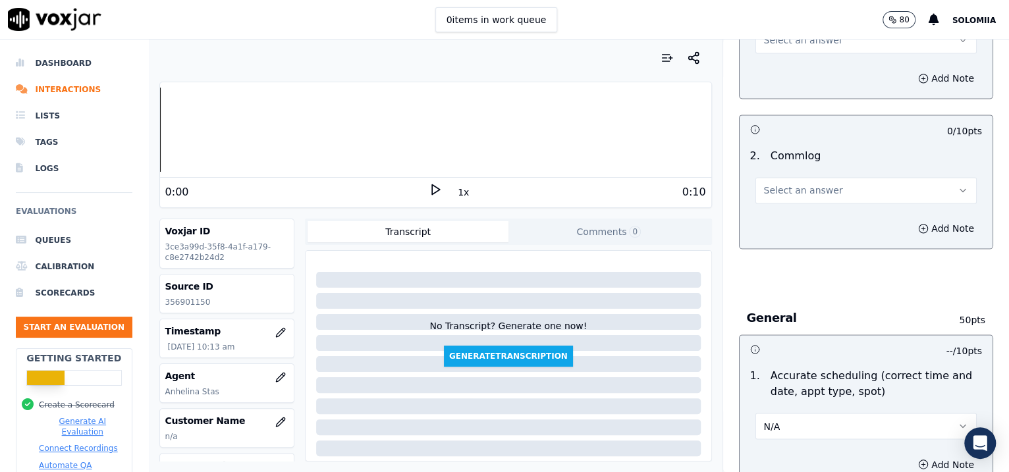
scroll to position [1085, 0]
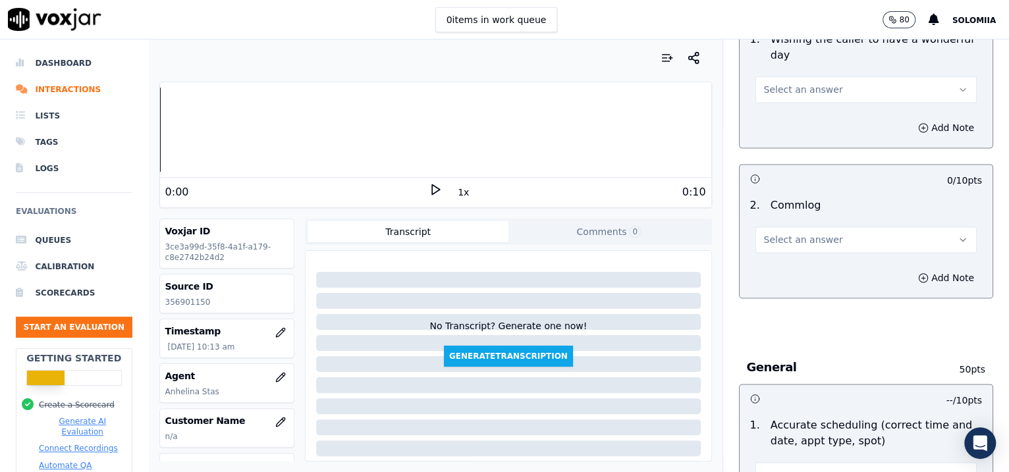
click at [806, 233] on button "Select an answer" at bounding box center [867, 240] width 222 height 26
click at [806, 265] on div "Yes" at bounding box center [838, 266] width 194 height 21
click at [797, 94] on span "Select an answer" at bounding box center [803, 89] width 79 height 13
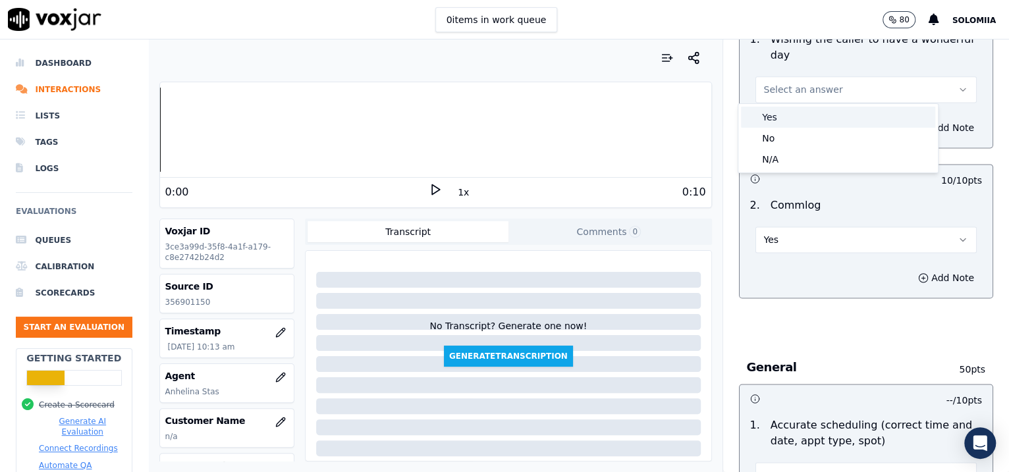
click at [806, 119] on div "Yes" at bounding box center [838, 117] width 194 height 21
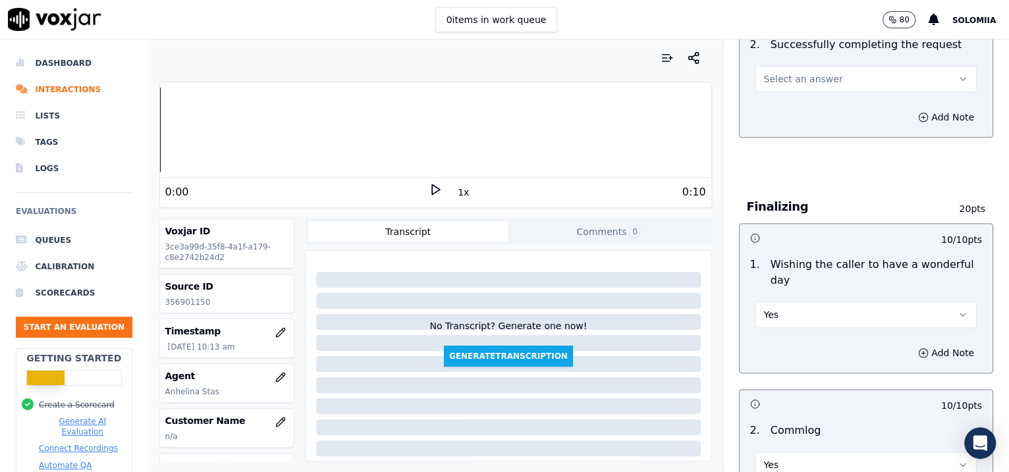
scroll to position [765, 0]
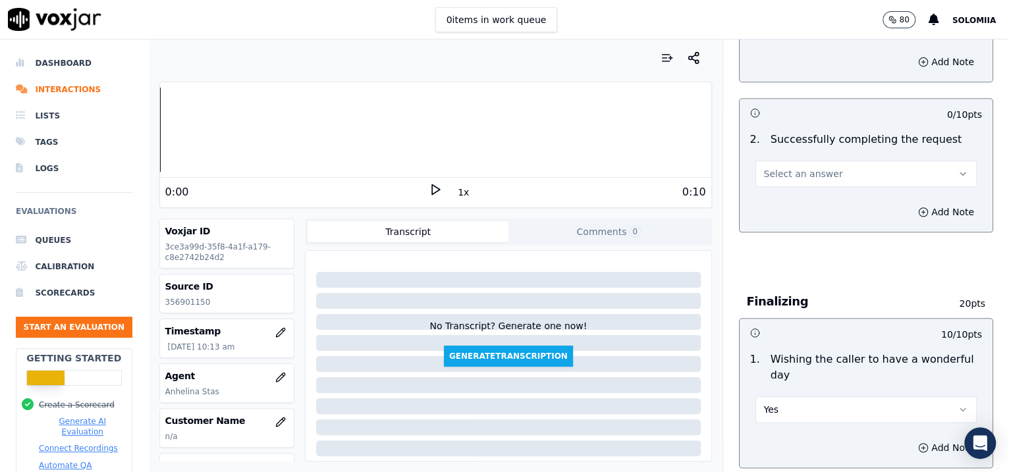
click at [806, 174] on button "Select an answer" at bounding box center [867, 174] width 222 height 26
click at [806, 206] on div "Yes" at bounding box center [838, 201] width 194 height 21
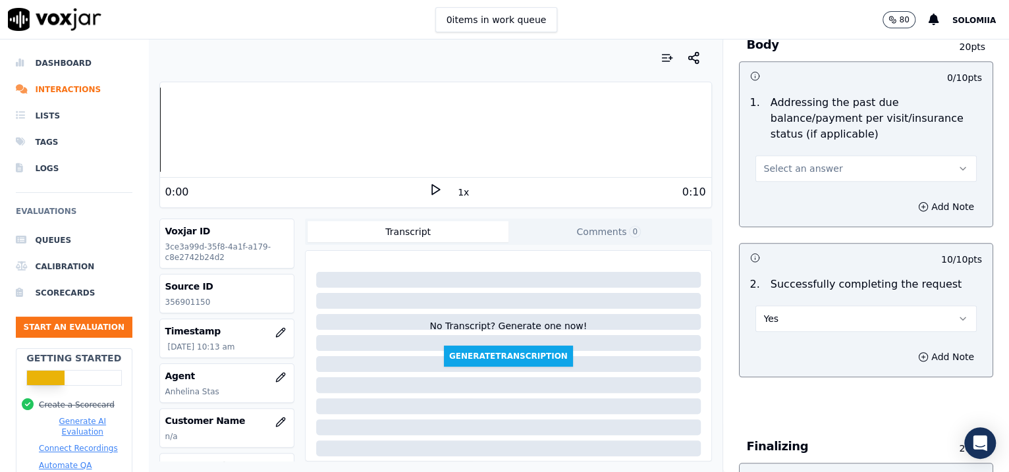
scroll to position [605, 0]
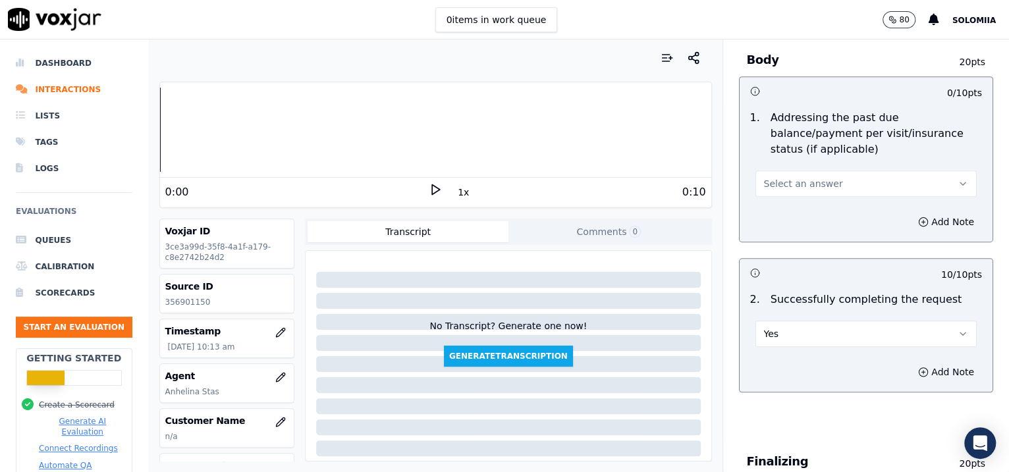
click at [776, 177] on span "Select an answer" at bounding box center [803, 183] width 79 height 13
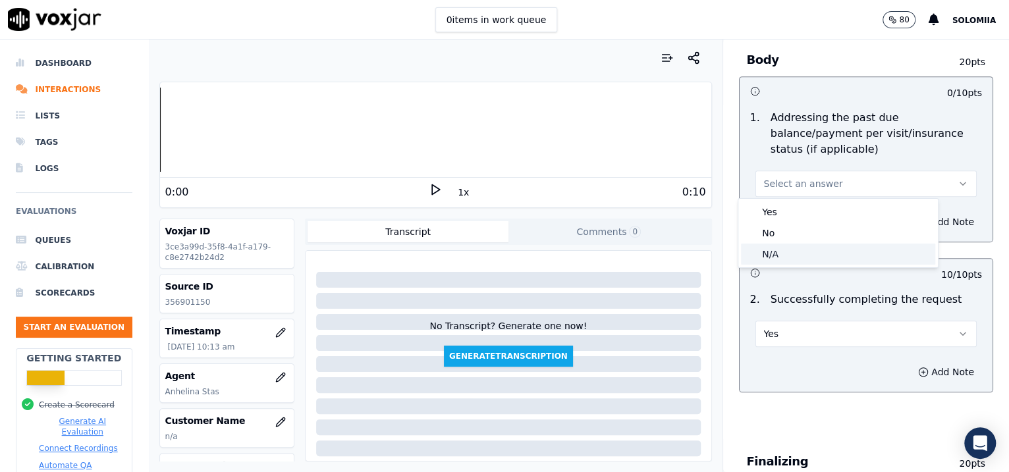
click at [791, 253] on div "N/A" at bounding box center [838, 254] width 194 height 21
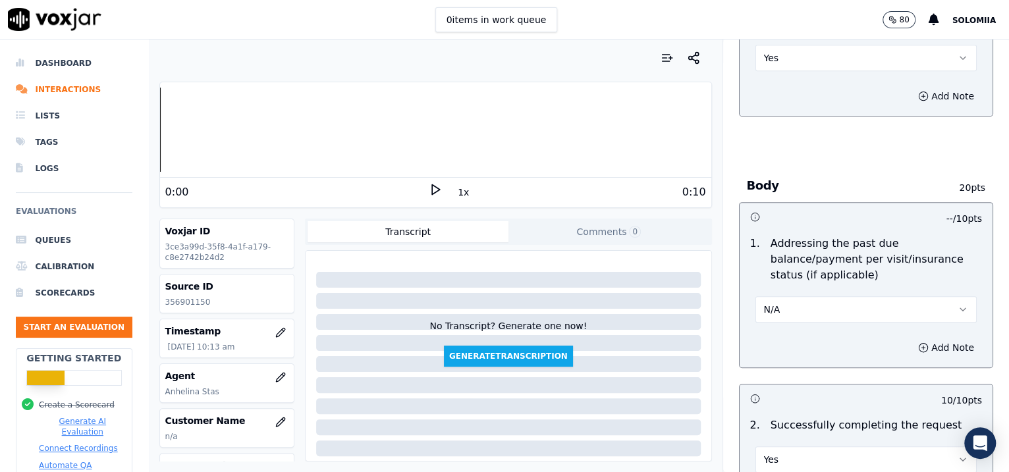
scroll to position [2080, 0]
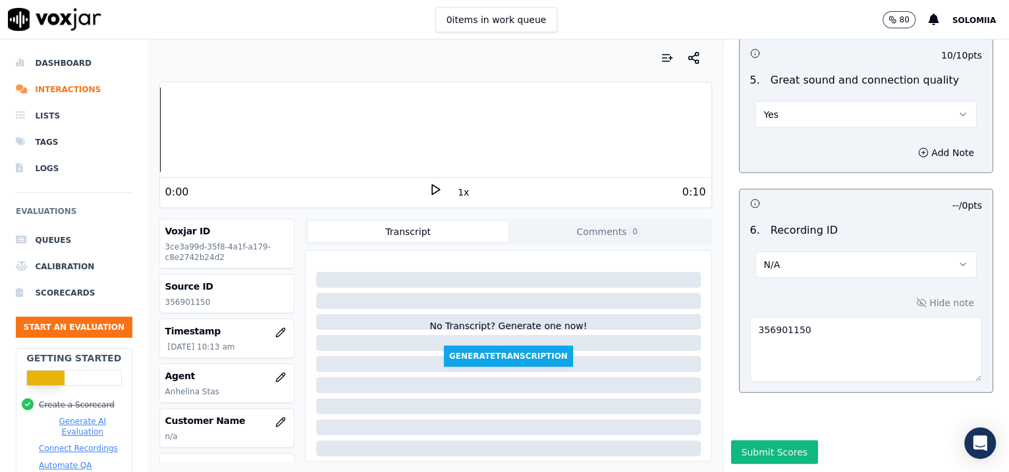
click at [752, 378] on div "Submit Scores" at bounding box center [866, 457] width 287 height 32
click at [748, 378] on button "Submit Scores" at bounding box center [775, 453] width 88 height 24
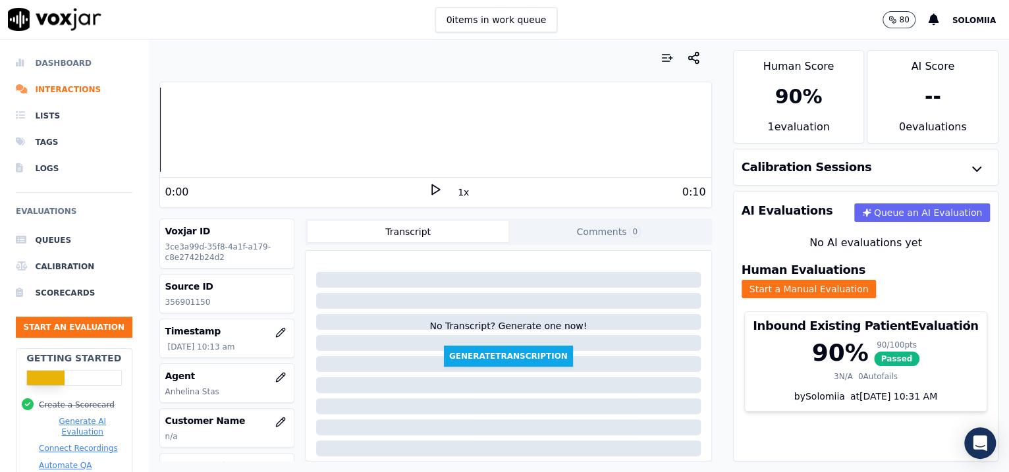
click at [43, 57] on li "Dashboard" at bounding box center [74, 63] width 117 height 26
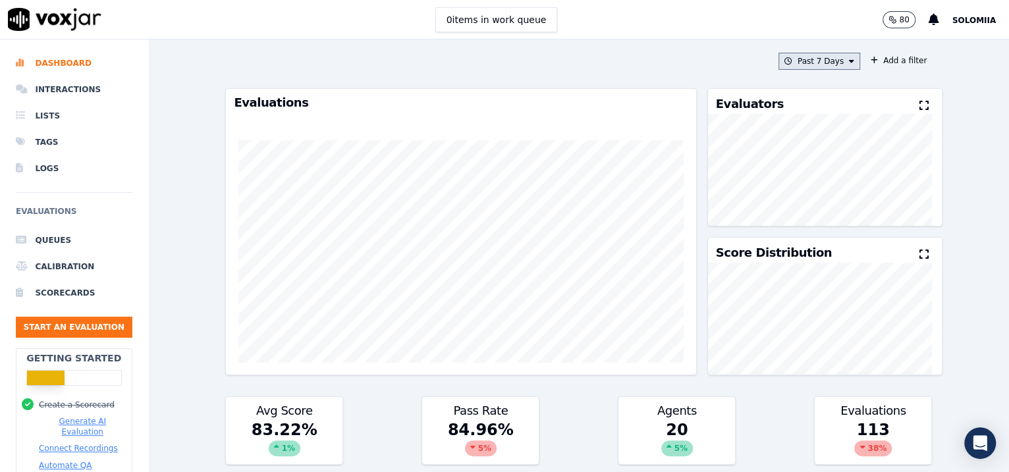
click at [806, 67] on button "Past 7 Days" at bounding box center [820, 61] width 82 height 17
click at [805, 186] on div "This Year" at bounding box center [818, 180] width 36 height 11
click at [806, 215] on div "Cancel Add" at bounding box center [818, 213] width 81 height 32
click at [806, 223] on button "Add" at bounding box center [841, 212] width 26 height 21
